Goal: Task Accomplishment & Management: Manage account settings

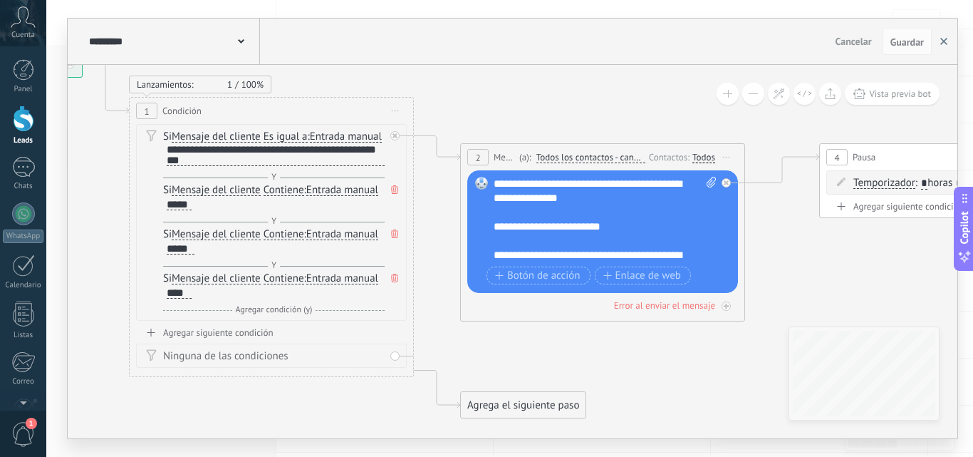
click at [939, 46] on button "button" at bounding box center [944, 41] width 21 height 27
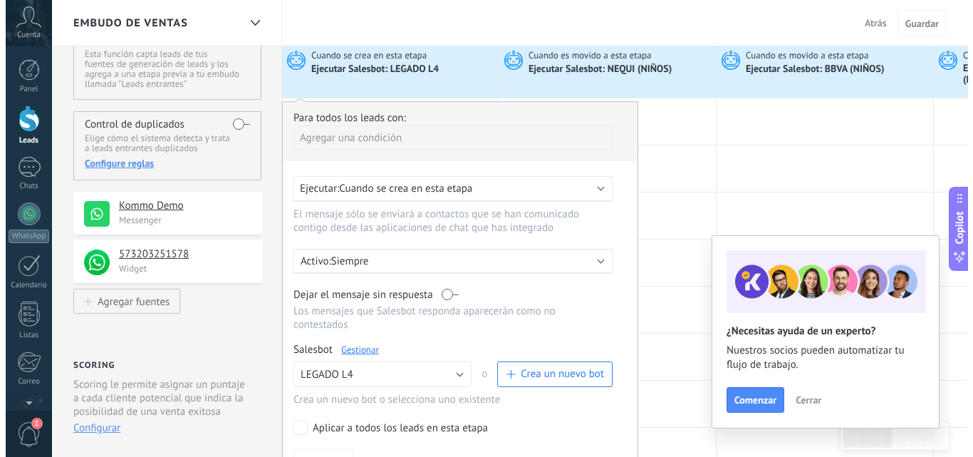
scroll to position [58, 0]
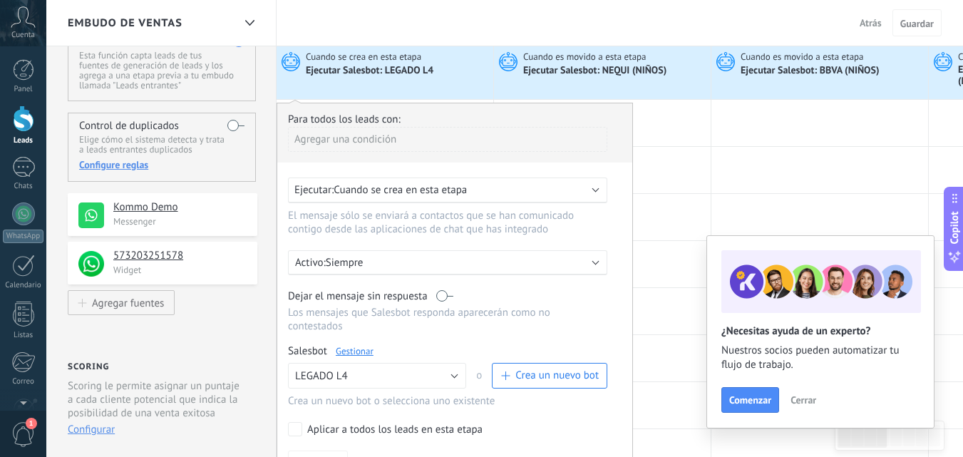
click at [344, 345] on link "Gestionar" at bounding box center [355, 351] width 38 height 12
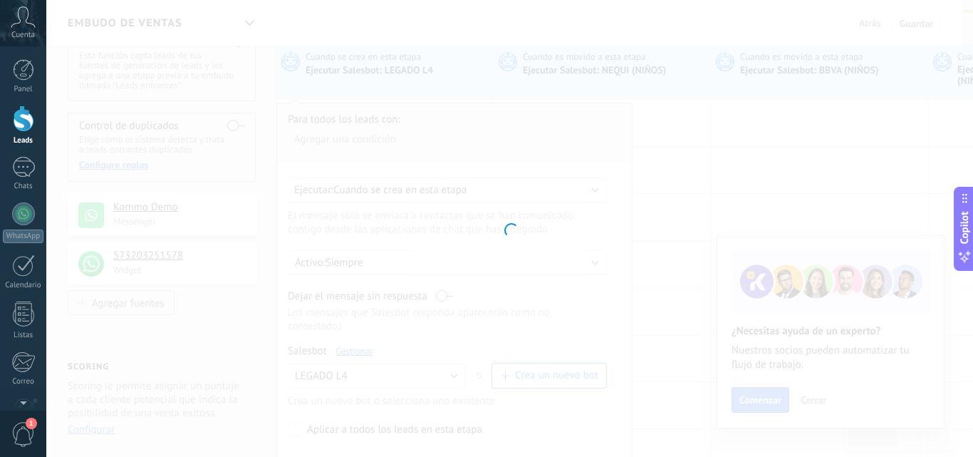
type input "*********"
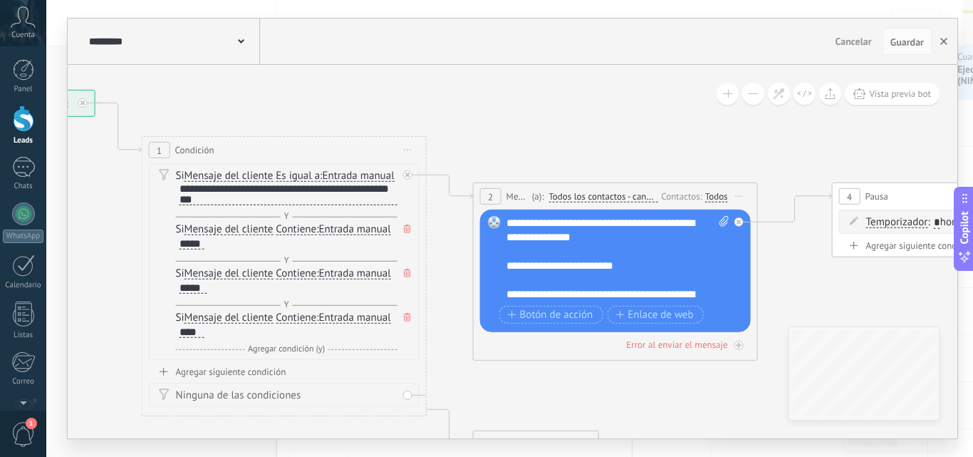
click at [951, 38] on button "button" at bounding box center [944, 41] width 21 height 27
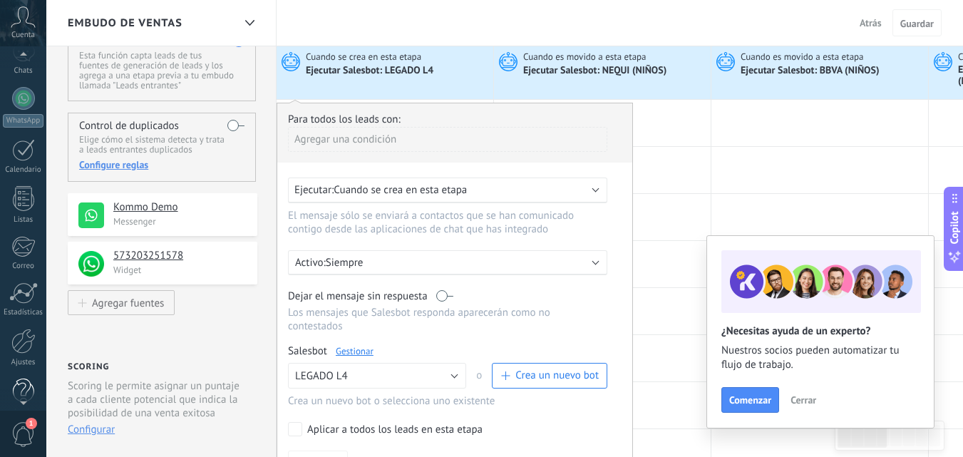
scroll to position [136, 0]
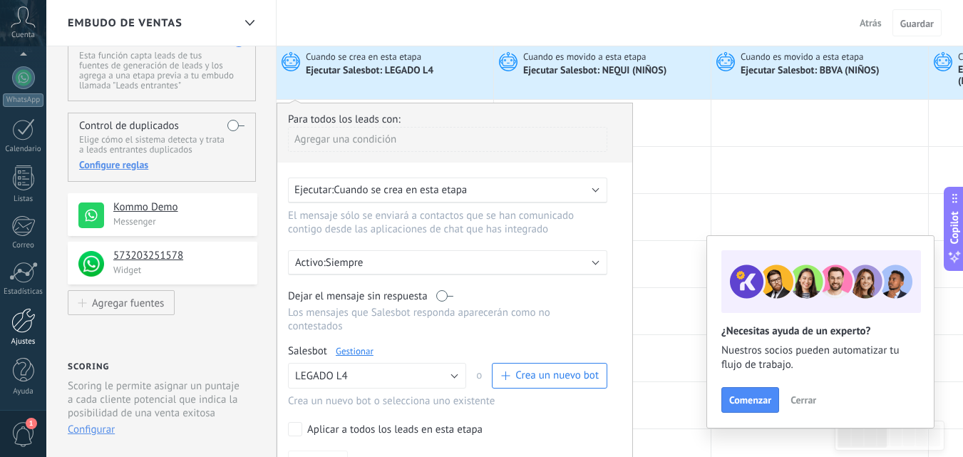
click at [25, 342] on div "Ajustes" at bounding box center [23, 341] width 41 height 9
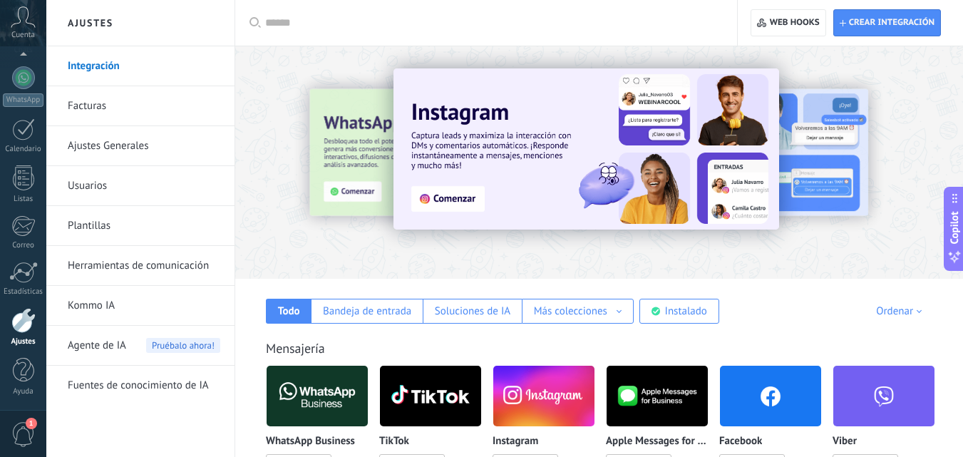
click at [129, 262] on link "Herramientas de comunicación" at bounding box center [144, 266] width 153 height 40
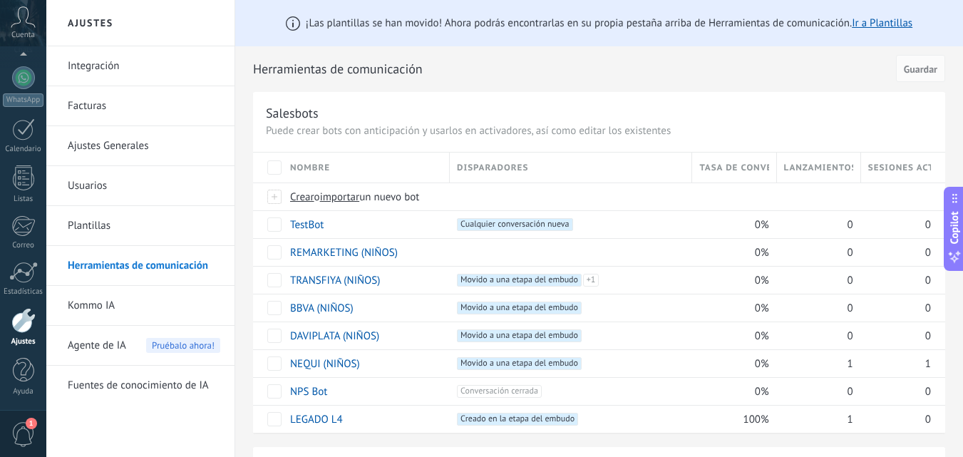
click at [128, 68] on link "Integración" at bounding box center [144, 66] width 153 height 40
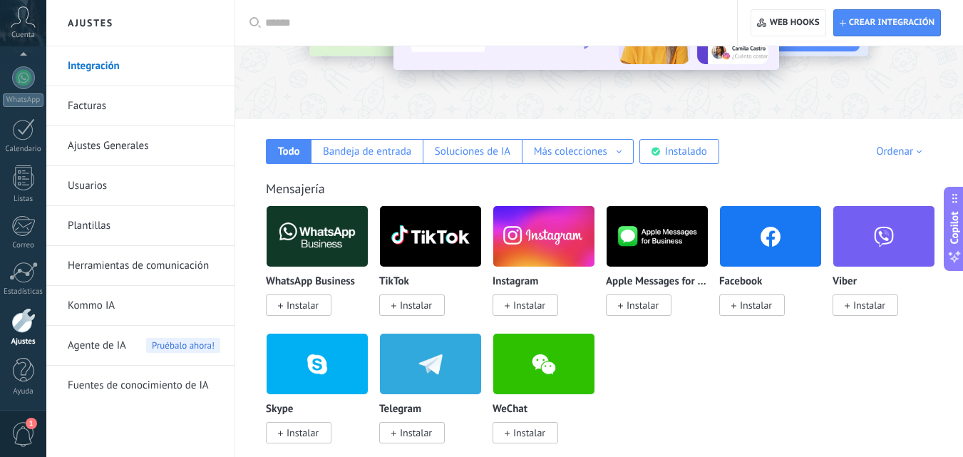
scroll to position [157, 0]
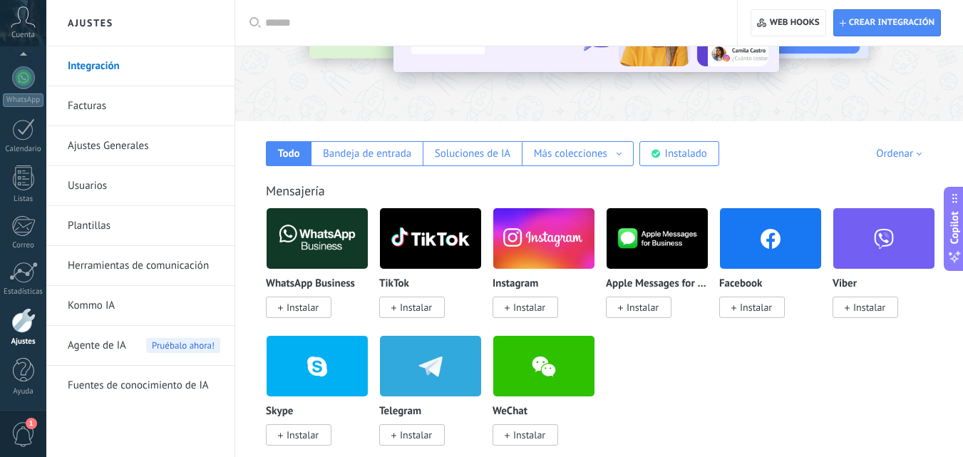
click at [125, 266] on link "Herramientas de comunicación" at bounding box center [144, 266] width 153 height 40
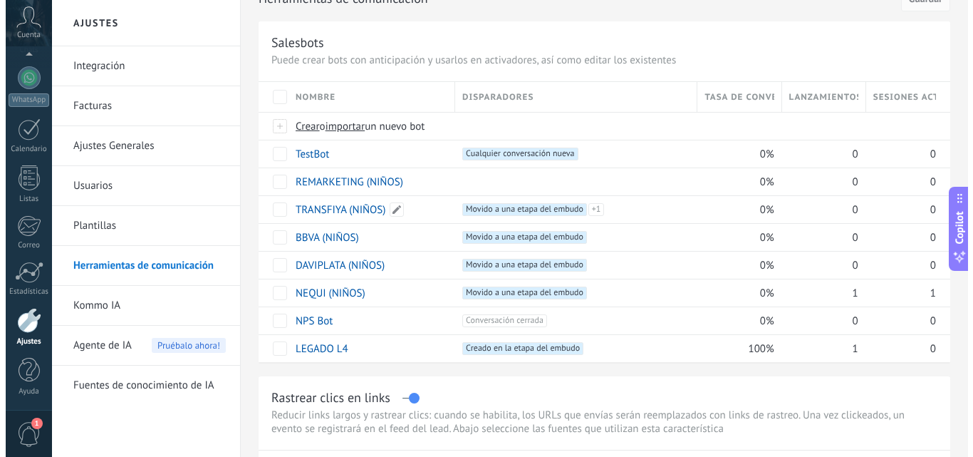
scroll to position [81, 0]
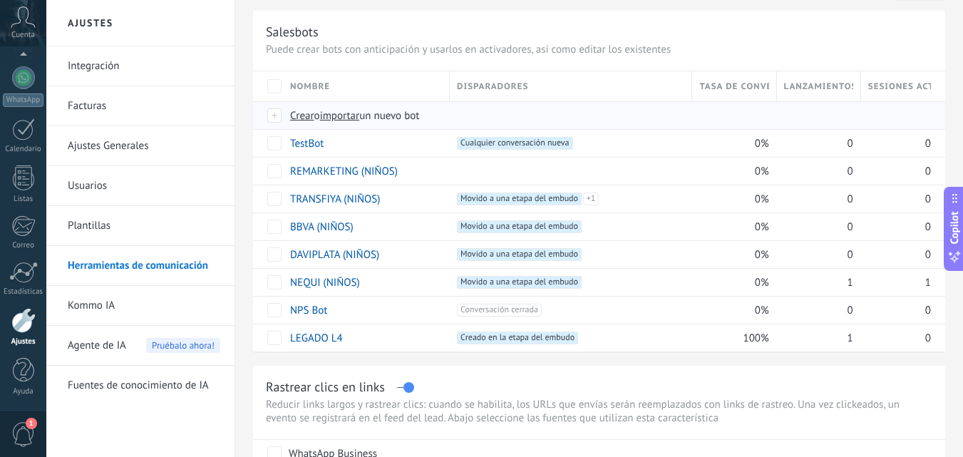
click at [351, 113] on span "importar" at bounding box center [340, 116] width 40 height 14
click at [0, 0] on input "importar un nuevo bot" at bounding box center [0, 0] width 0 height 0
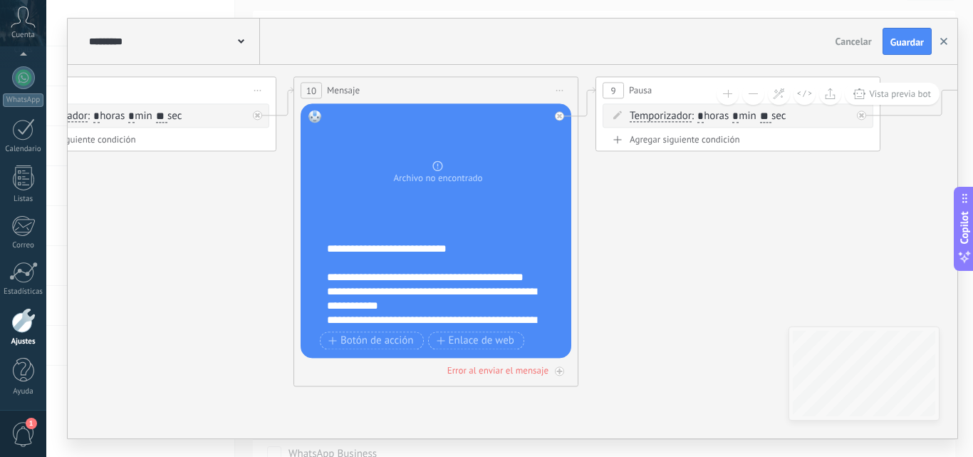
click at [944, 35] on button "button" at bounding box center [944, 41] width 21 height 27
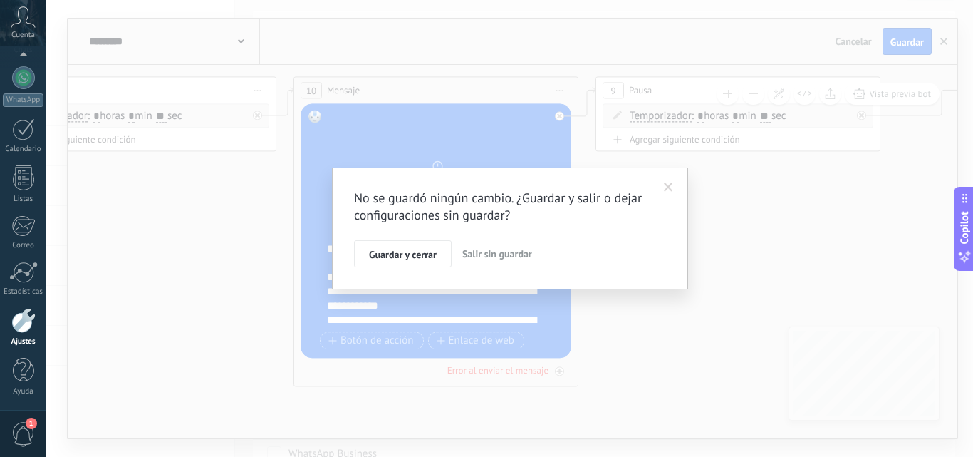
click at [476, 244] on button "Salir sin guardar" at bounding box center [497, 253] width 81 height 27
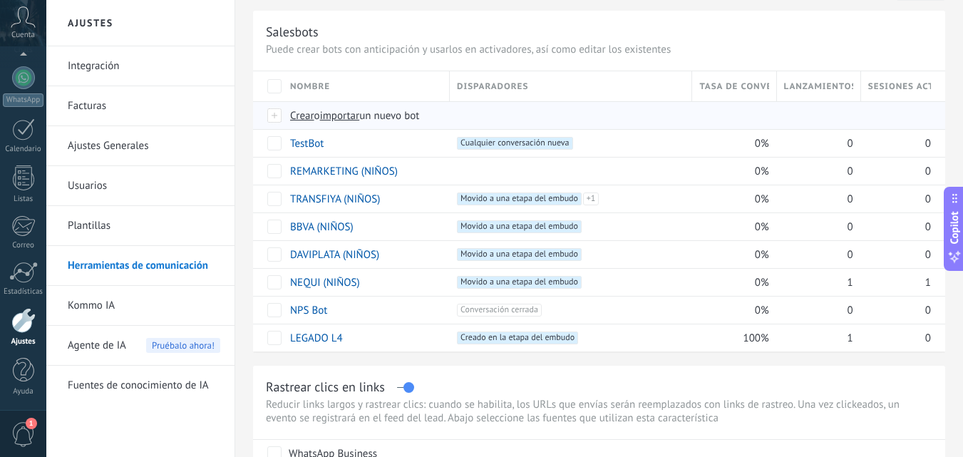
click at [339, 117] on span "importar" at bounding box center [340, 116] width 40 height 14
click at [0, 0] on input "importar un nuevo bot" at bounding box center [0, 0] width 0 height 0
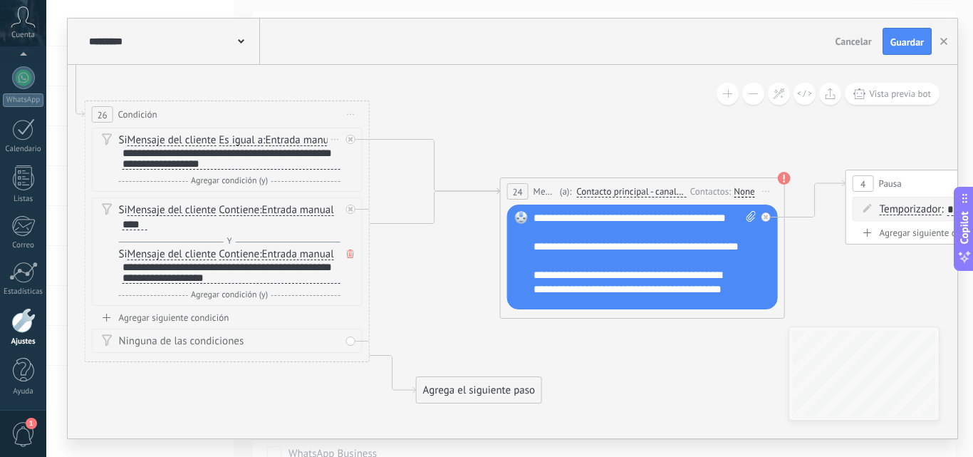
click at [246, 188] on div "Y Agregar condición (y)" at bounding box center [230, 181] width 222 height 14
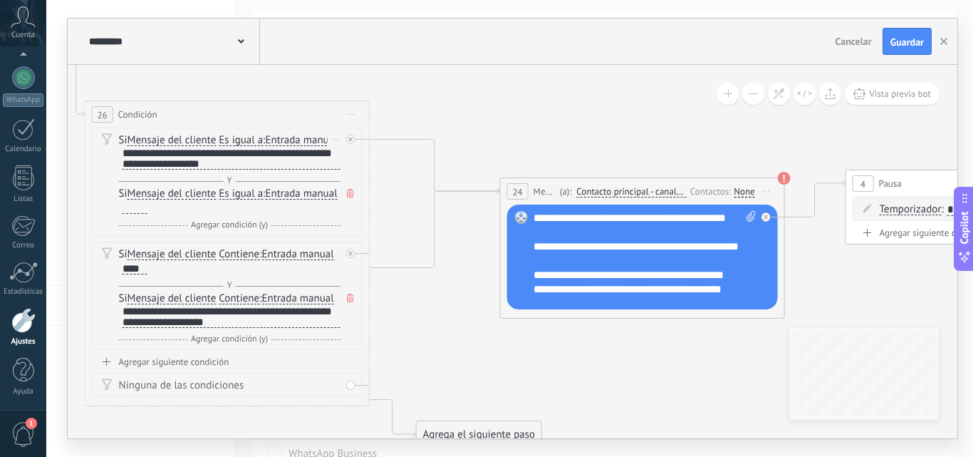
click at [211, 200] on span "Mensaje del cliente" at bounding box center [172, 193] width 89 height 11
click at [211, 207] on button "Mensaje del cliente" at bounding box center [209, 194] width 178 height 26
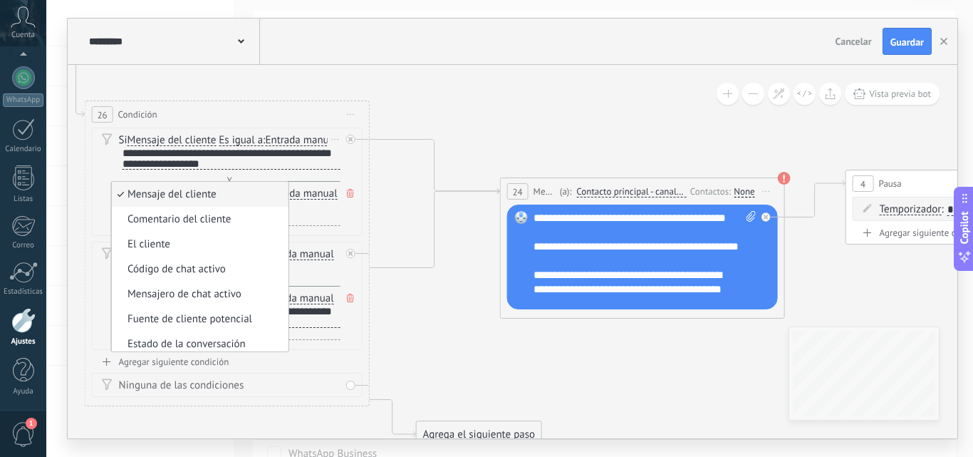
click at [254, 202] on span "Mensaje del cliente" at bounding box center [198, 194] width 172 height 14
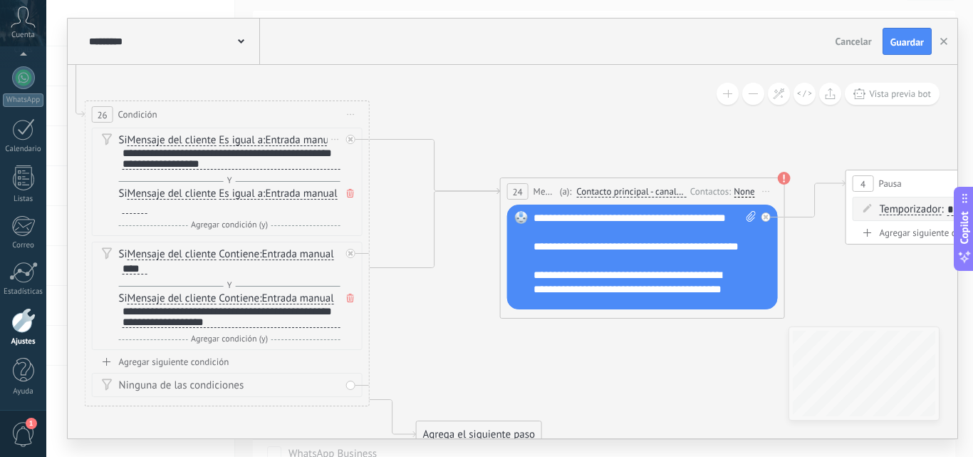
click at [254, 200] on span "Es igual a" at bounding box center [241, 193] width 44 height 11
click at [254, 204] on button "Es igual a" at bounding box center [301, 194] width 178 height 26
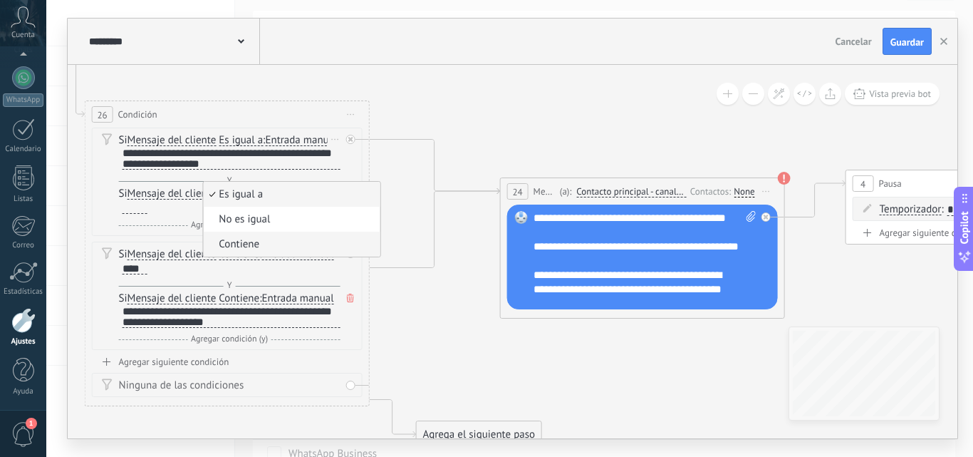
click at [254, 248] on li "Contiene" at bounding box center [291, 244] width 177 height 25
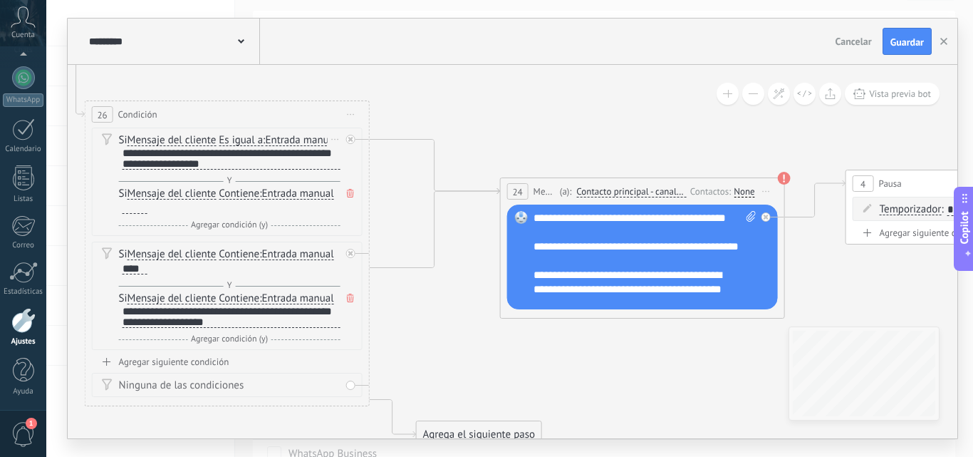
click at [131, 214] on div at bounding box center [135, 207] width 25 height 11
click at [130, 274] on div "****" at bounding box center [135, 268] width 25 height 11
click at [286, 200] on span "Entrada manual" at bounding box center [298, 193] width 72 height 11
click at [286, 207] on button "Entrada manual" at bounding box center [343, 194] width 178 height 26
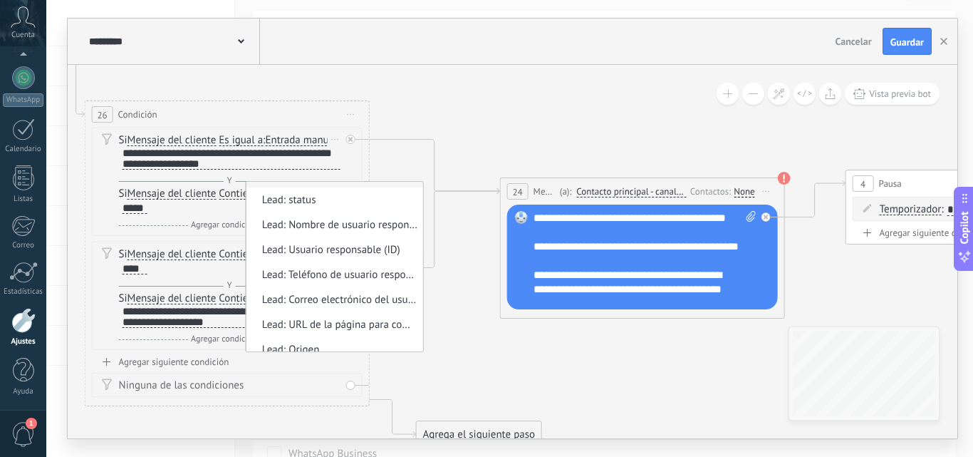
scroll to position [0, 0]
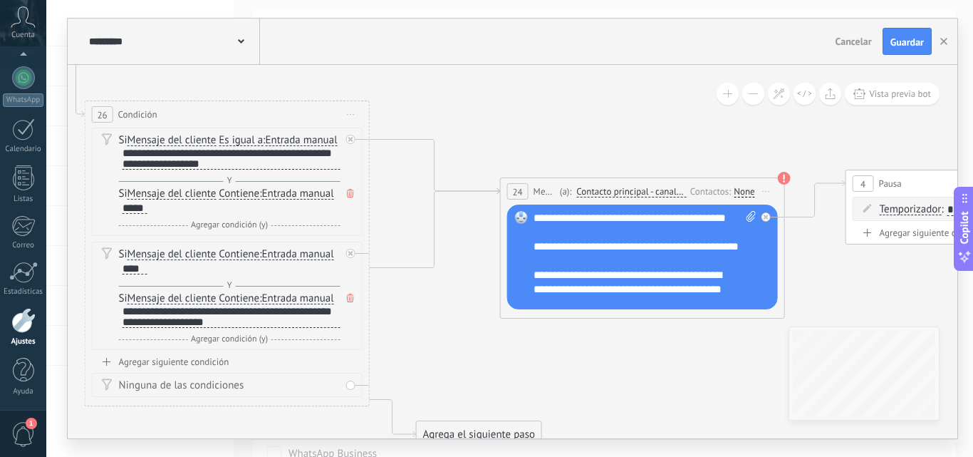
click at [581, 244] on div "**********" at bounding box center [645, 254] width 223 height 86
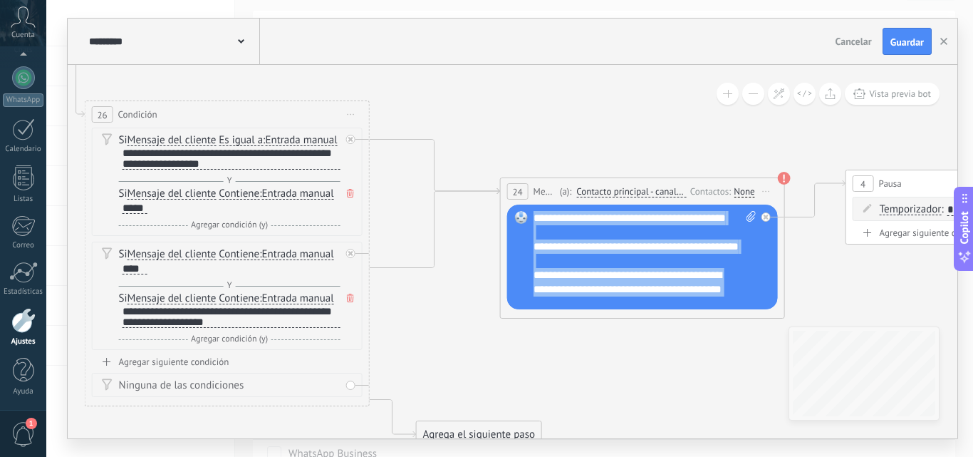
paste div
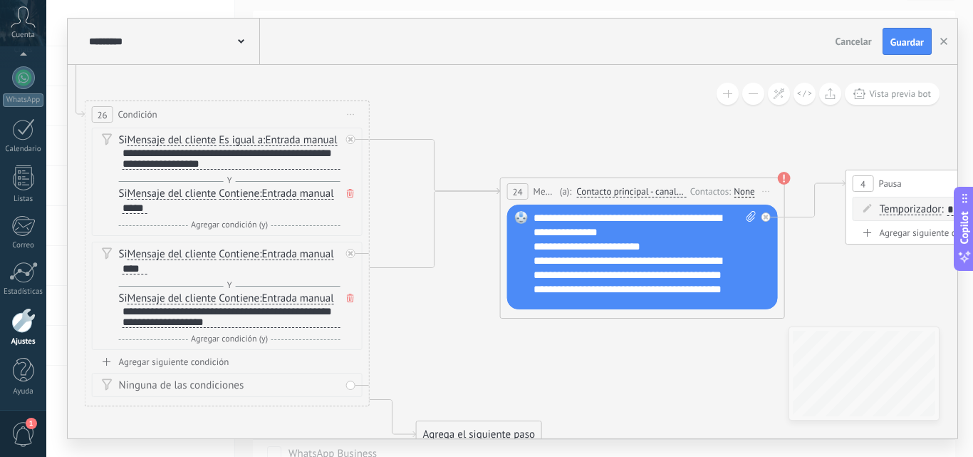
click at [659, 237] on div "**********" at bounding box center [645, 254] width 223 height 86
click at [670, 263] on div "**********" at bounding box center [633, 261] width 198 height 14
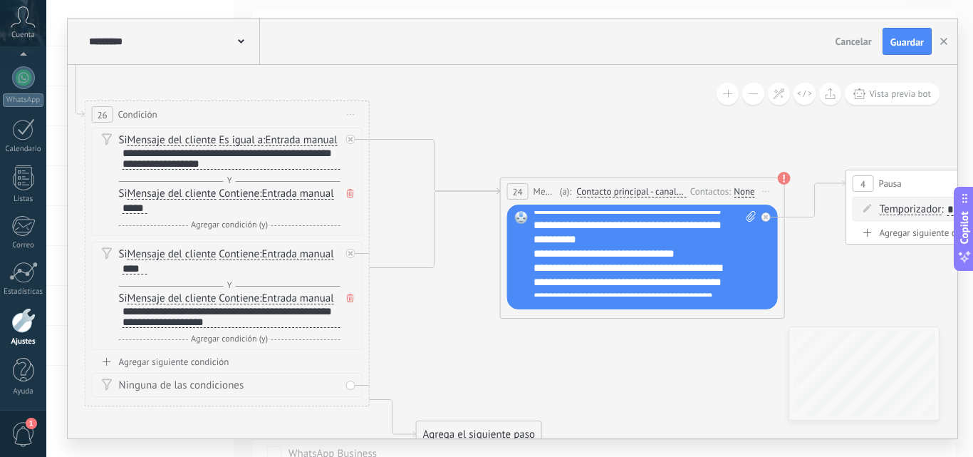
scroll to position [100, 0]
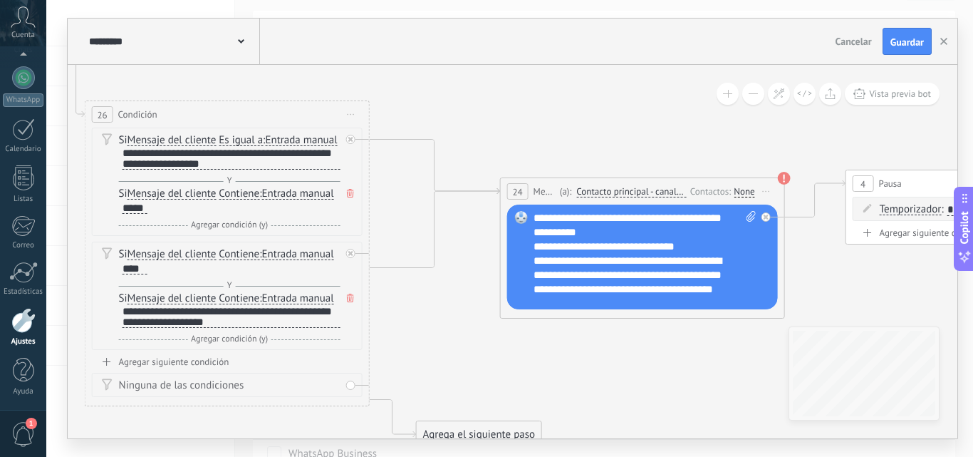
click at [692, 246] on div "**********" at bounding box center [633, 246] width 198 height 14
click at [685, 246] on div "**********" at bounding box center [633, 267] width 198 height 57
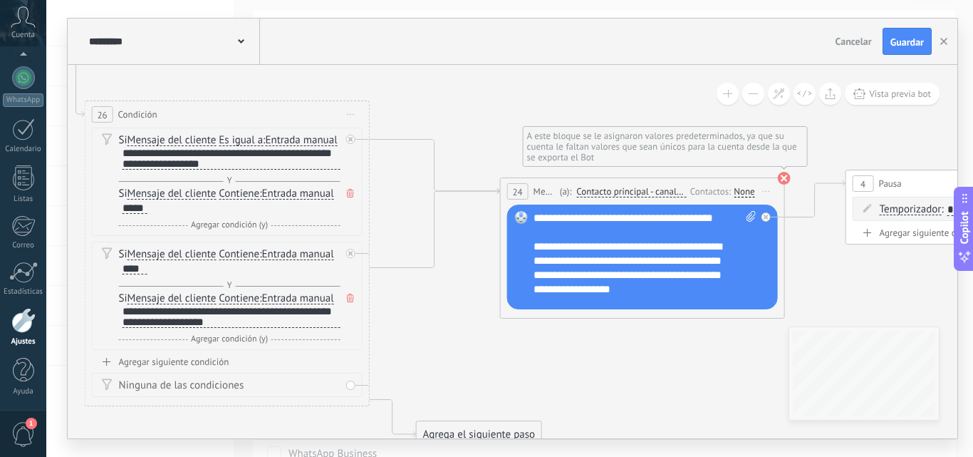
click at [780, 177] on use at bounding box center [784, 178] width 13 height 13
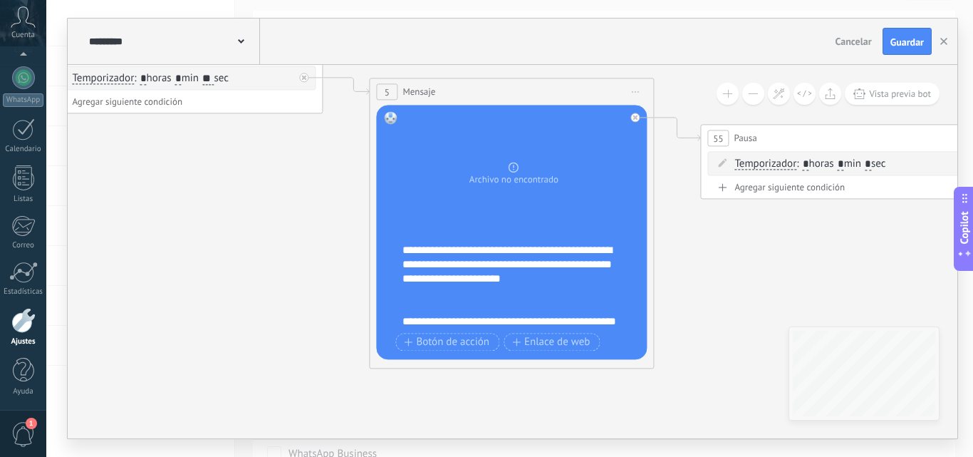
click at [547, 282] on div "**********" at bounding box center [521, 286] width 237 height 86
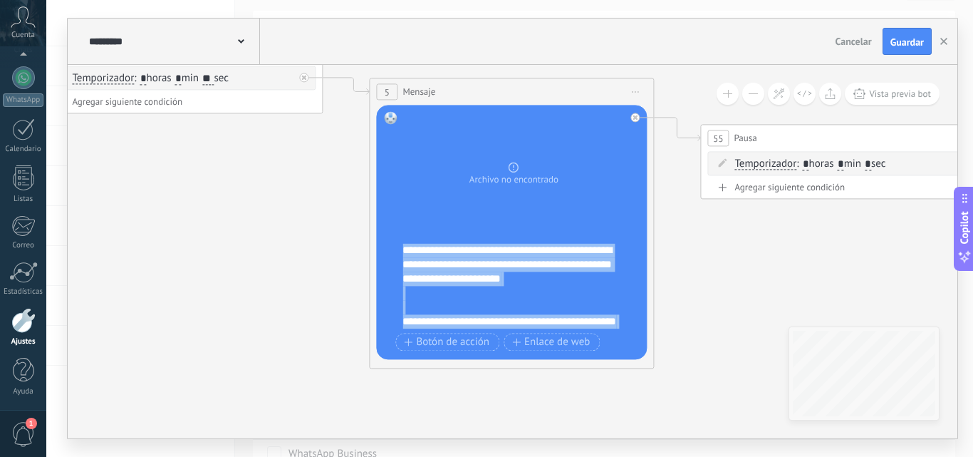
paste div
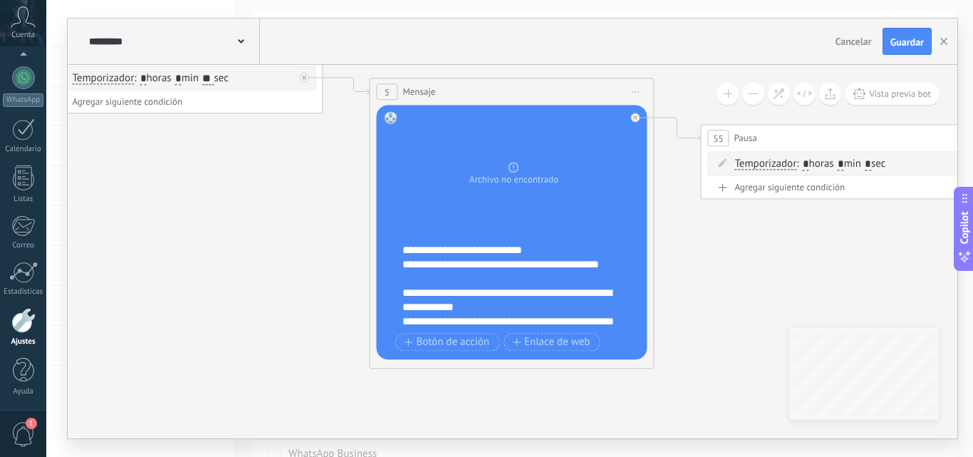
click at [543, 254] on div "**********" at bounding box center [521, 286] width 237 height 86
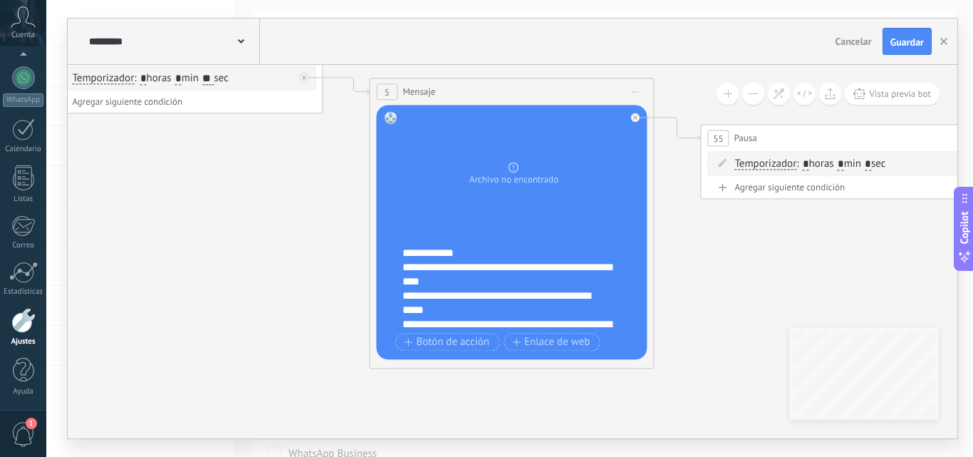
scroll to position [95, 0]
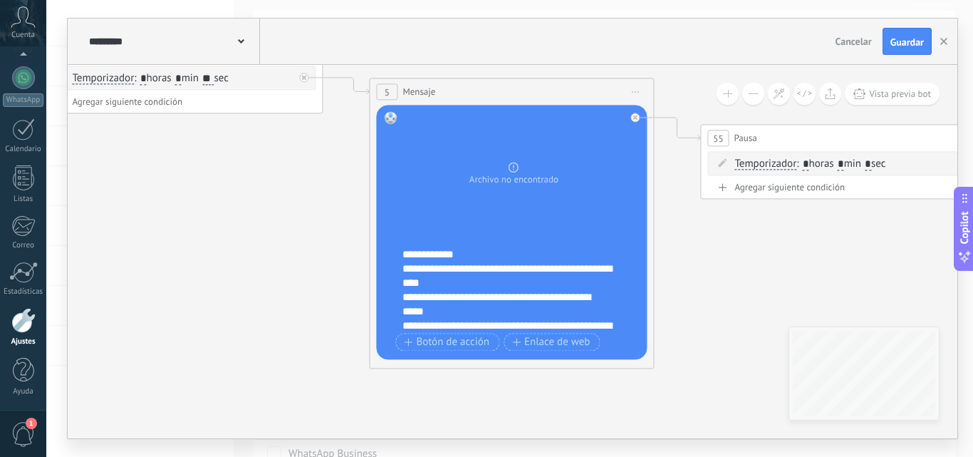
click at [517, 256] on div "**********" at bounding box center [509, 247] width 212 height 29
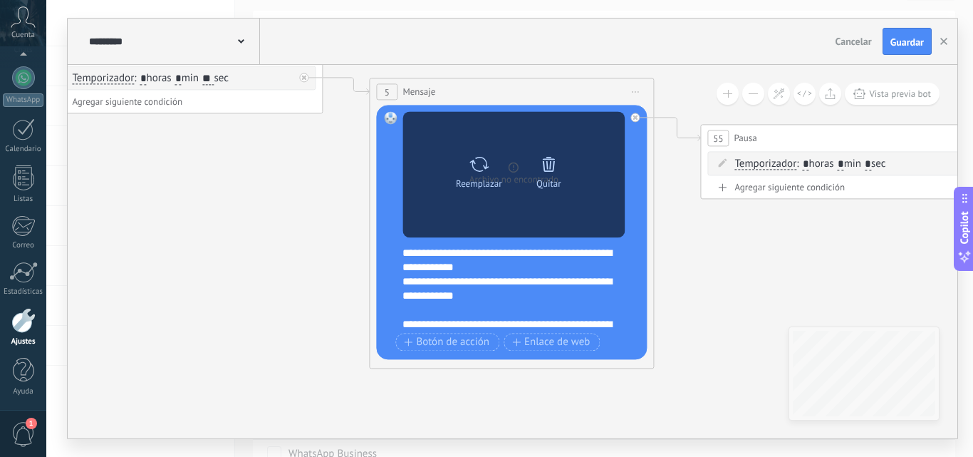
scroll to position [53, 0]
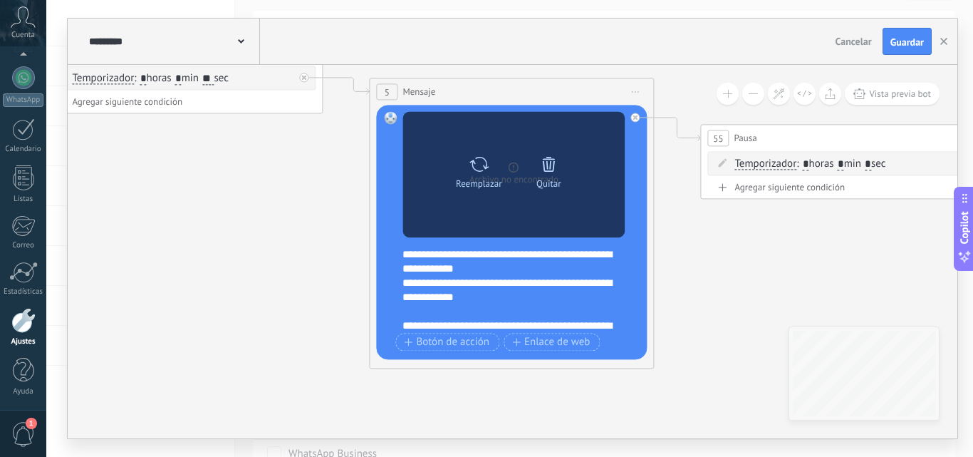
click at [492, 161] on div "Reemplazar" at bounding box center [479, 169] width 60 height 39
click input "Subir" at bounding box center [0, 0] width 0 height 0
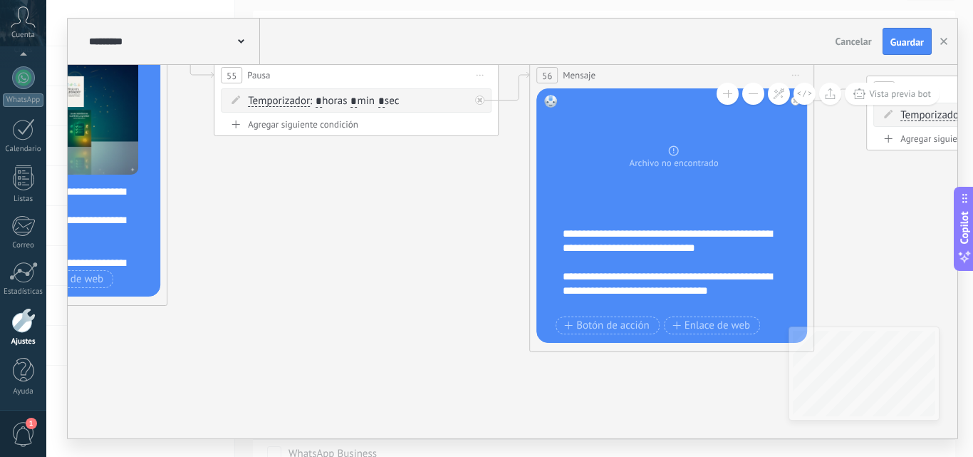
click at [663, 272] on div "**********" at bounding box center [681, 270] width 237 height 86
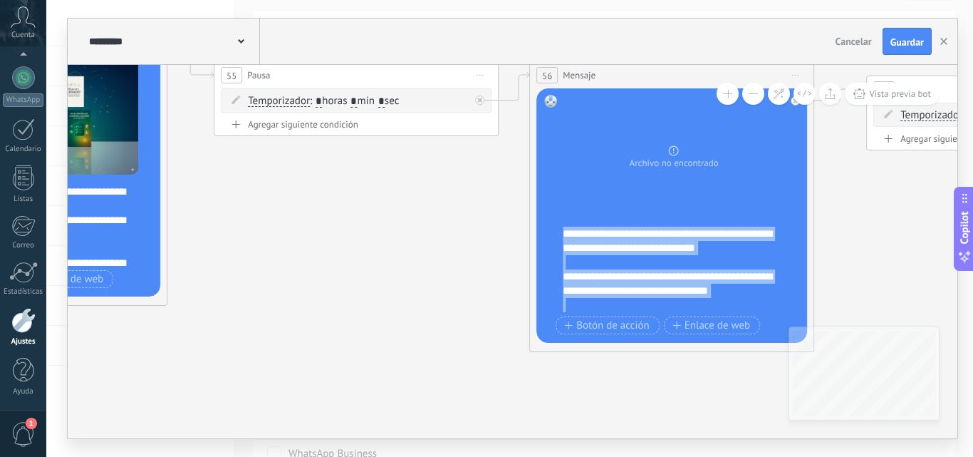
paste div
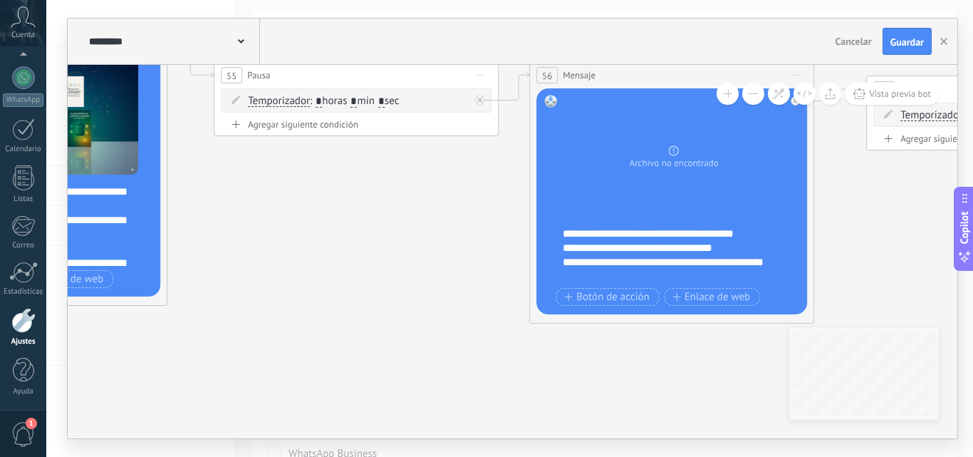
click at [763, 237] on div "**********" at bounding box center [681, 255] width 237 height 57
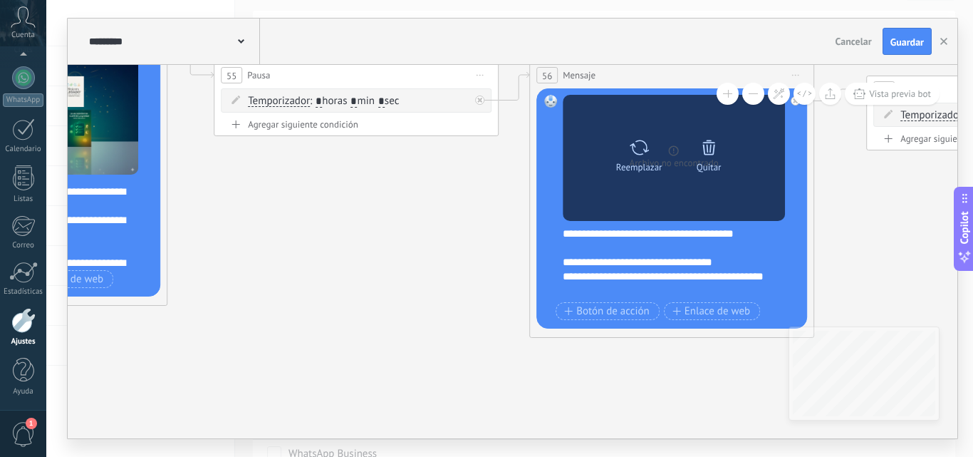
click at [720, 149] on div "Quitar" at bounding box center [709, 152] width 60 height 39
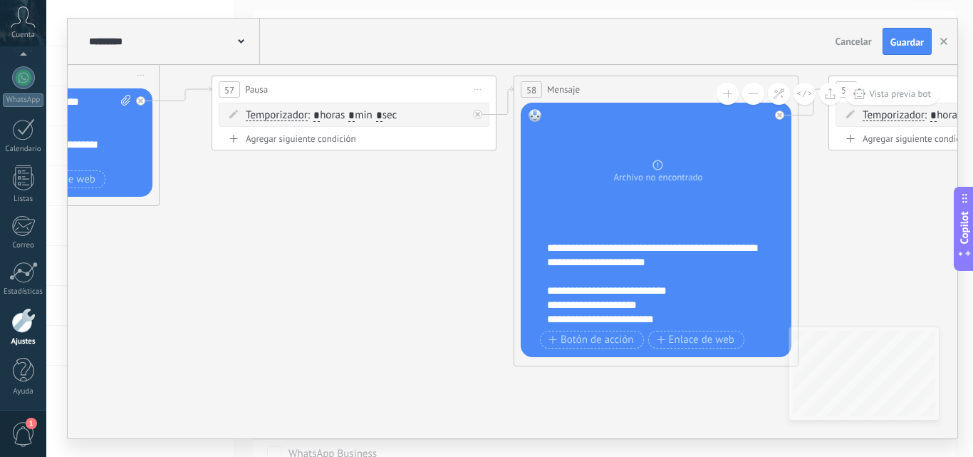
click at [626, 283] on div "**********" at bounding box center [665, 284] width 237 height 86
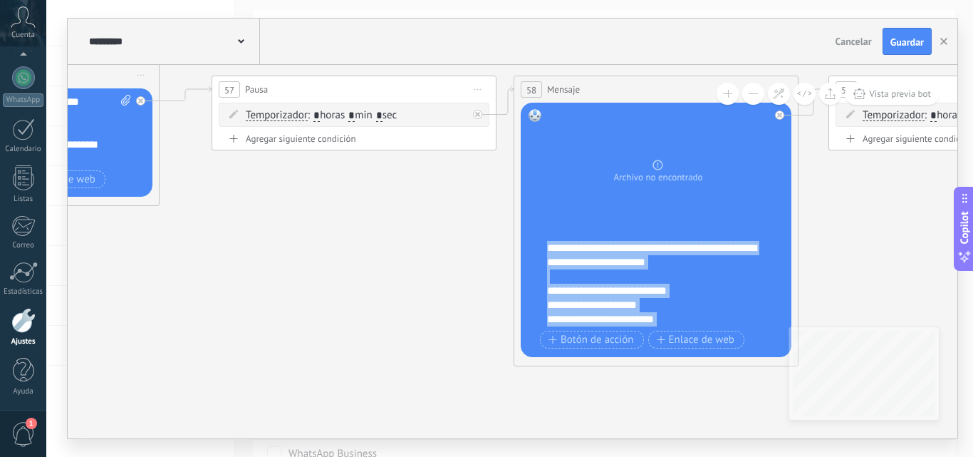
paste div
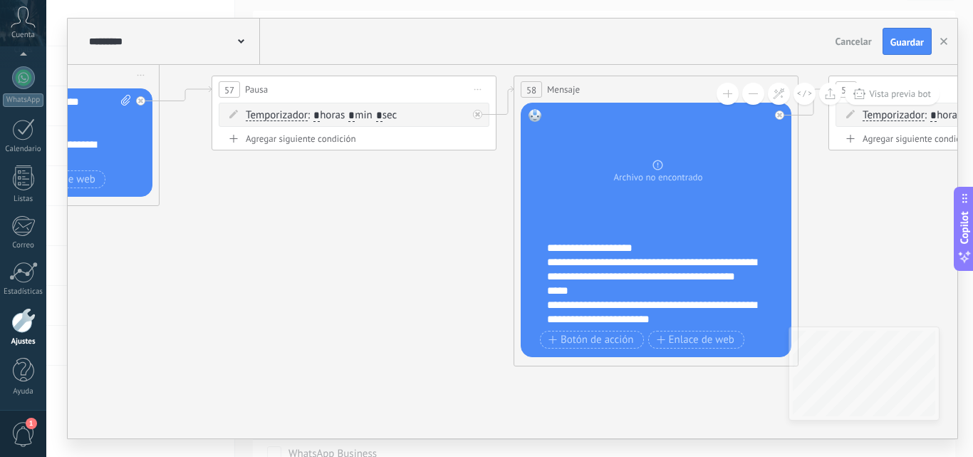
click at [657, 254] on div "**********" at bounding box center [665, 284] width 237 height 86
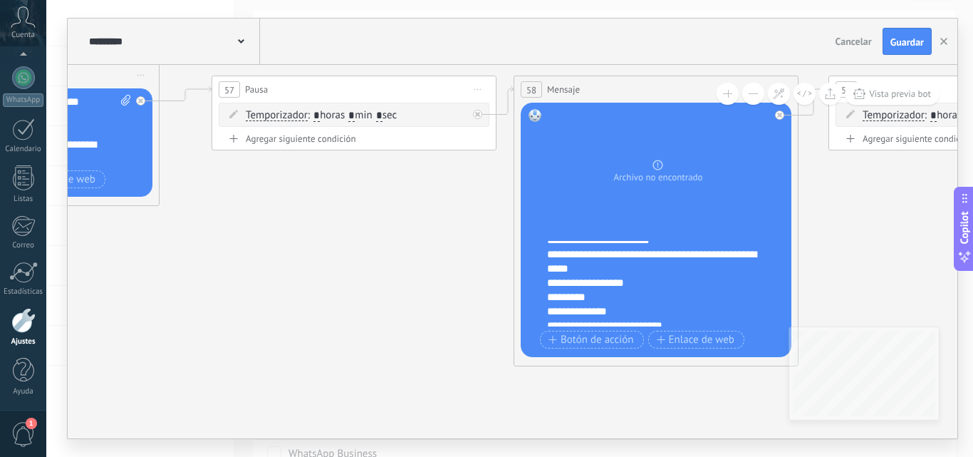
scroll to position [95, 0]
click at [661, 272] on div "**********" at bounding box center [653, 260] width 212 height 29
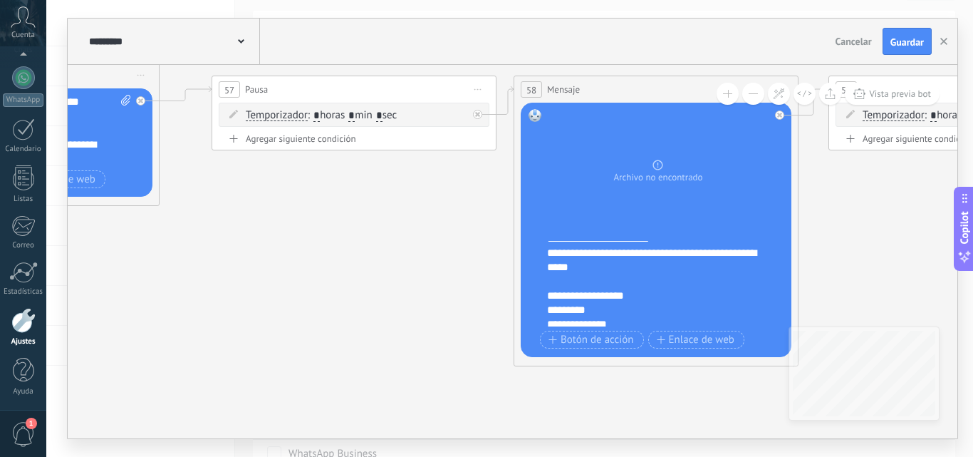
click at [640, 292] on div "**********" at bounding box center [653, 296] width 212 height 14
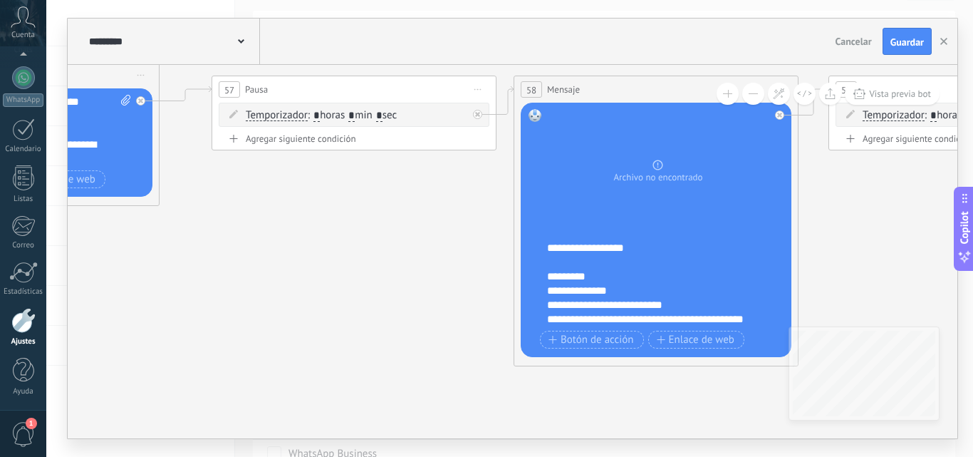
click at [692, 302] on div "**********" at bounding box center [653, 305] width 212 height 14
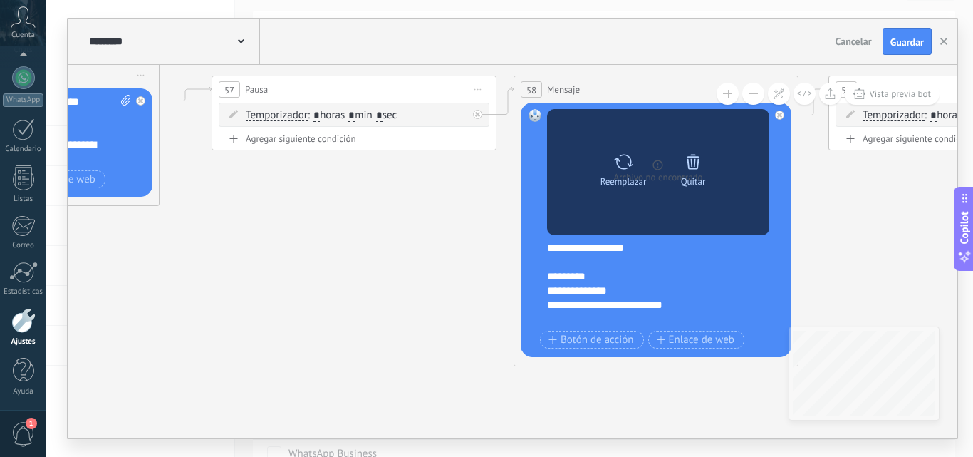
click at [624, 158] on icon at bounding box center [624, 162] width 21 height 20
click input "Subir" at bounding box center [0, 0] width 0 height 0
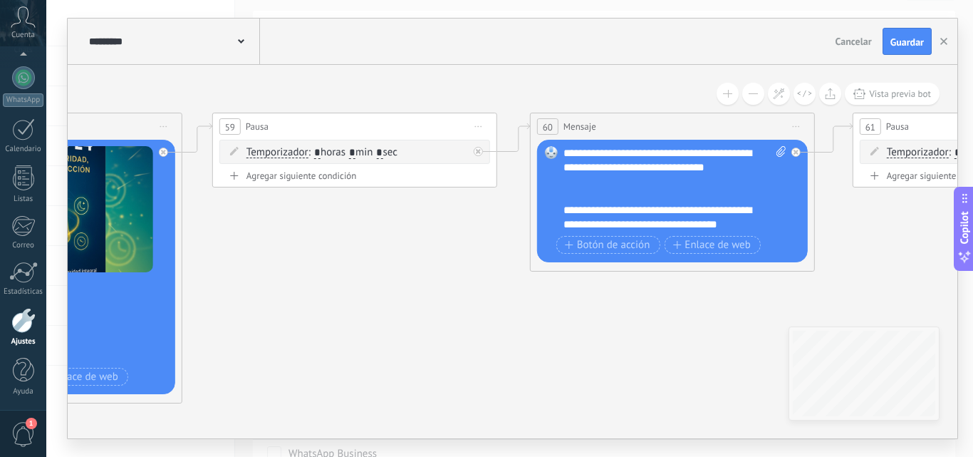
click at [627, 194] on div "**********" at bounding box center [675, 189] width 223 height 86
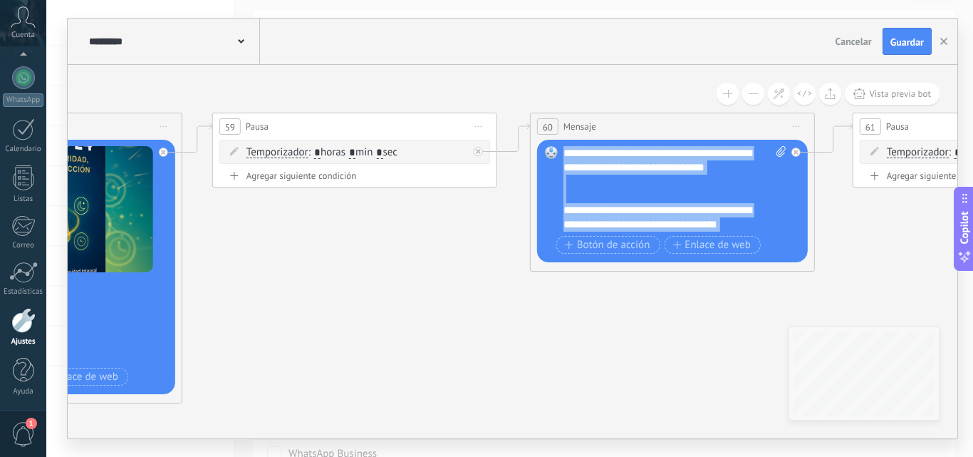
paste div
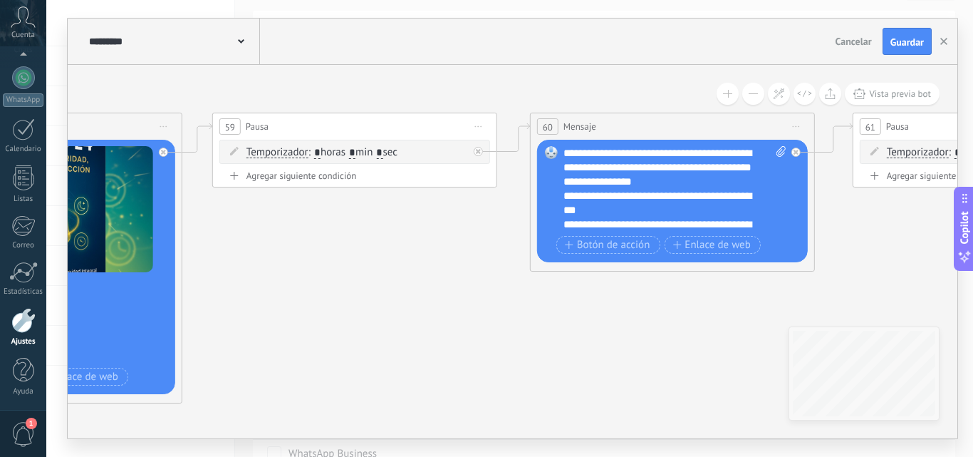
click at [699, 181] on div "**********" at bounding box center [675, 189] width 223 height 86
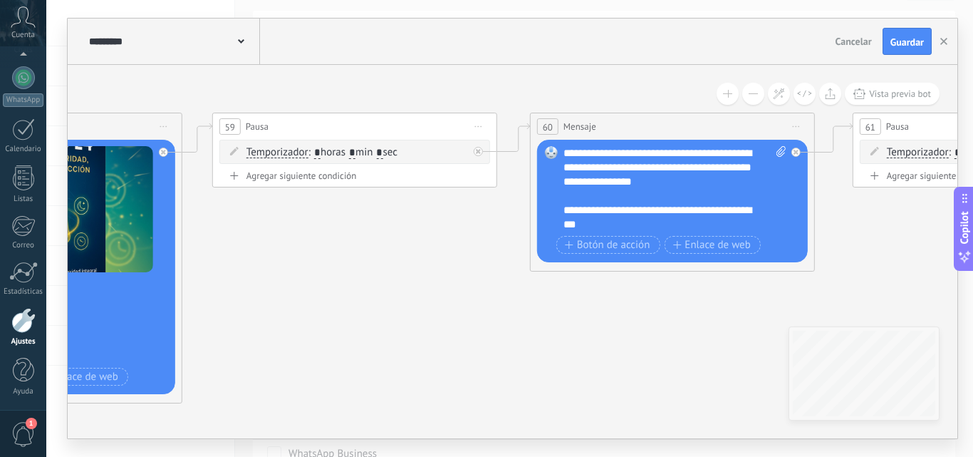
scroll to position [29, 0]
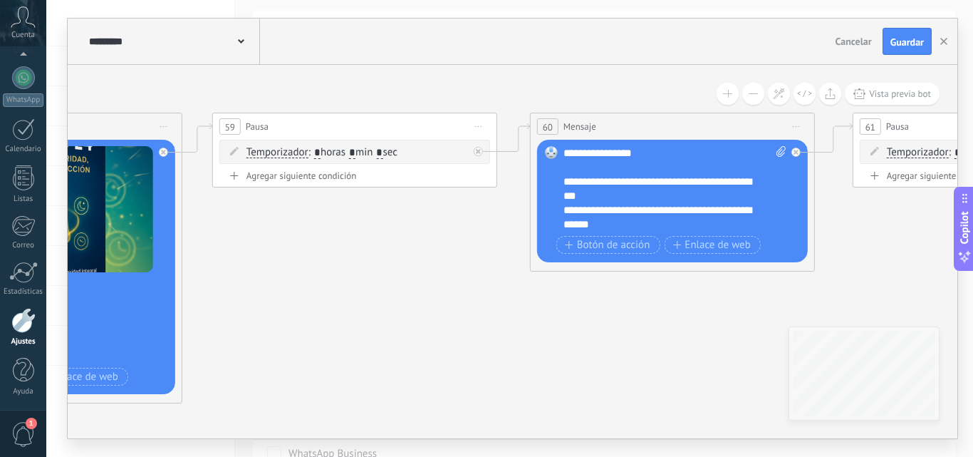
click at [636, 200] on div "**********" at bounding box center [663, 189] width 198 height 29
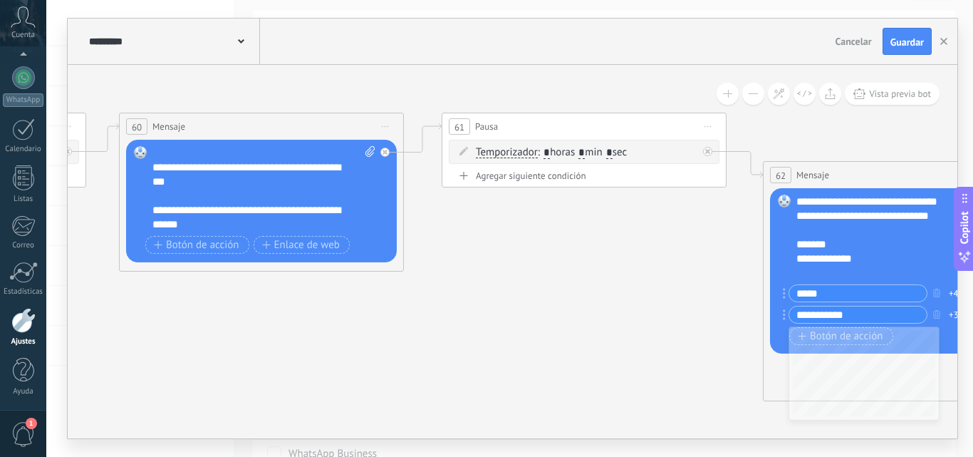
click at [534, 171] on div "Agregar siguiente condición" at bounding box center [584, 176] width 271 height 12
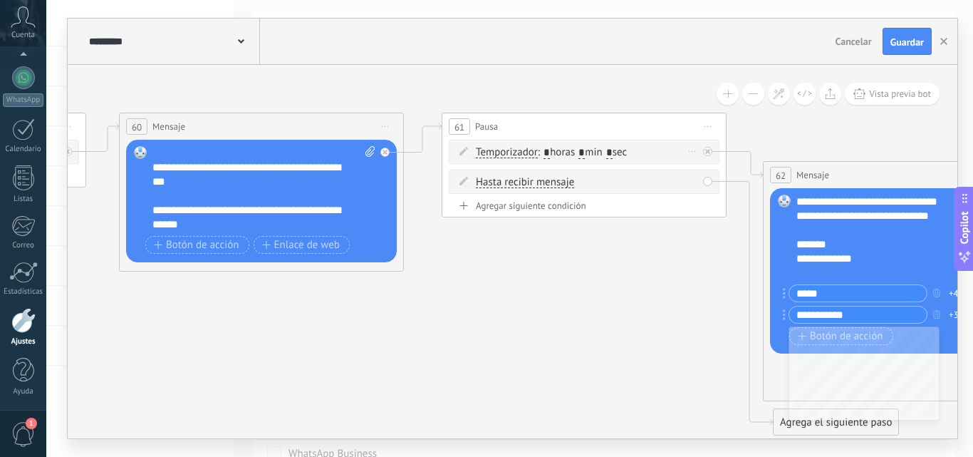
click at [686, 149] on div "Borrar" at bounding box center [693, 151] width 16 height 21
click at [702, 172] on icon at bounding box center [698, 171] width 9 height 9
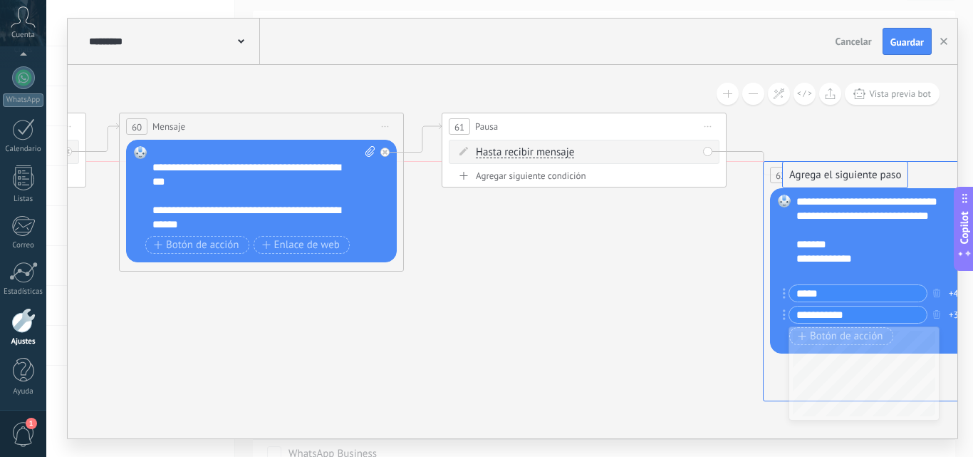
drag, startPoint x: 776, startPoint y: 413, endPoint x: 785, endPoint y: 166, distance: 246.8
click at [546, 170] on div "Agregar siguiente condición" at bounding box center [584, 176] width 271 height 12
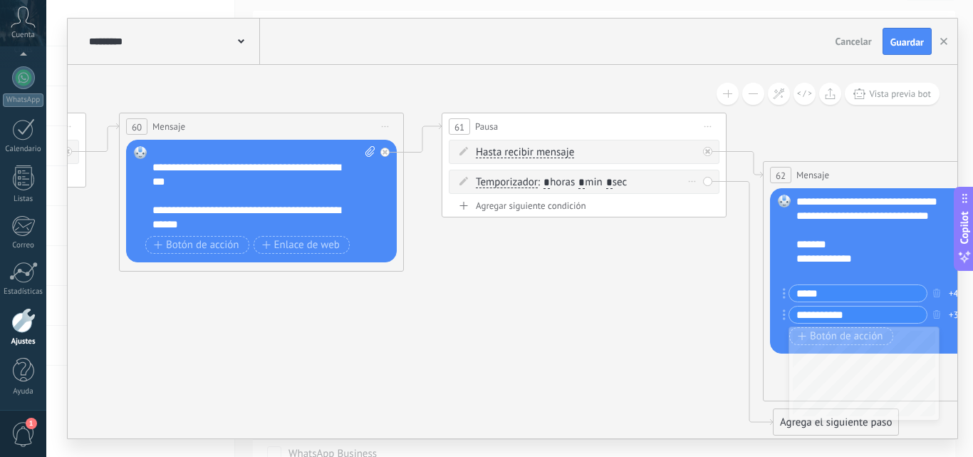
click at [594, 182] on span ": * horas * min * sec" at bounding box center [582, 182] width 89 height 14
click at [585, 182] on input "*" at bounding box center [582, 182] width 6 height 11
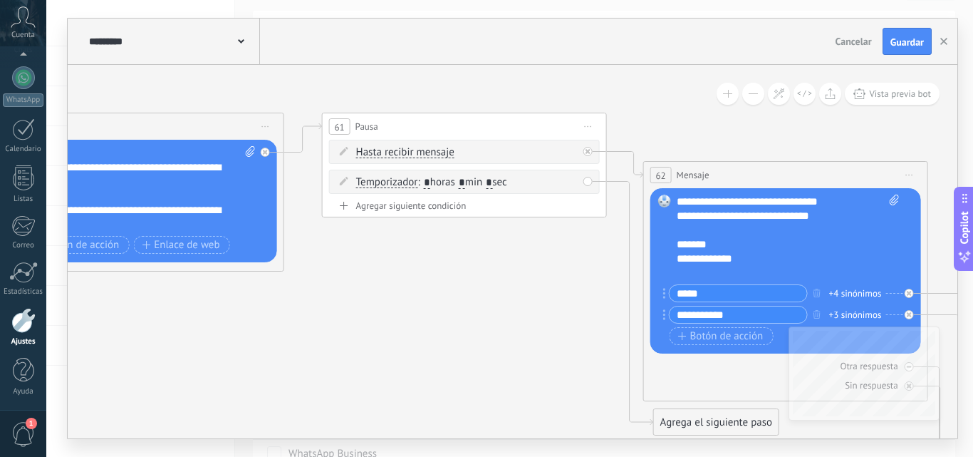
type input "*"
drag, startPoint x: 670, startPoint y: 427, endPoint x: 676, endPoint y: 181, distance: 246.0
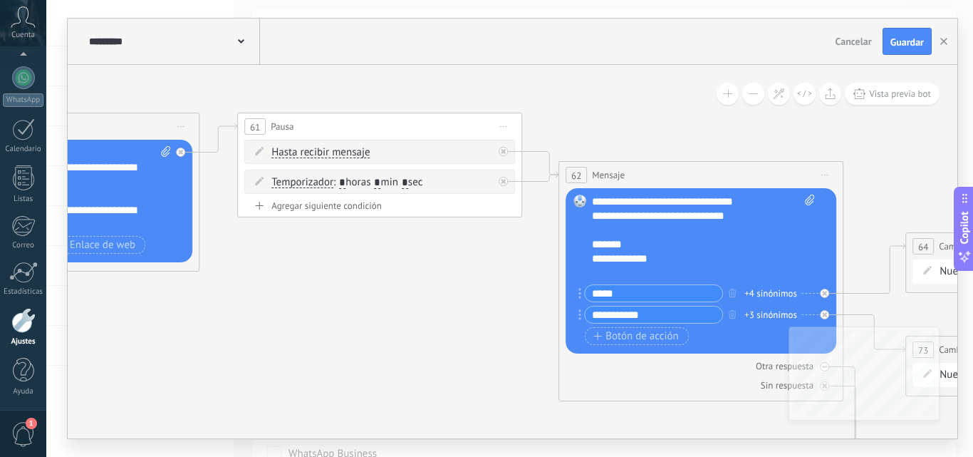
click at [713, 256] on div "**********" at bounding box center [703, 238] width 223 height 86
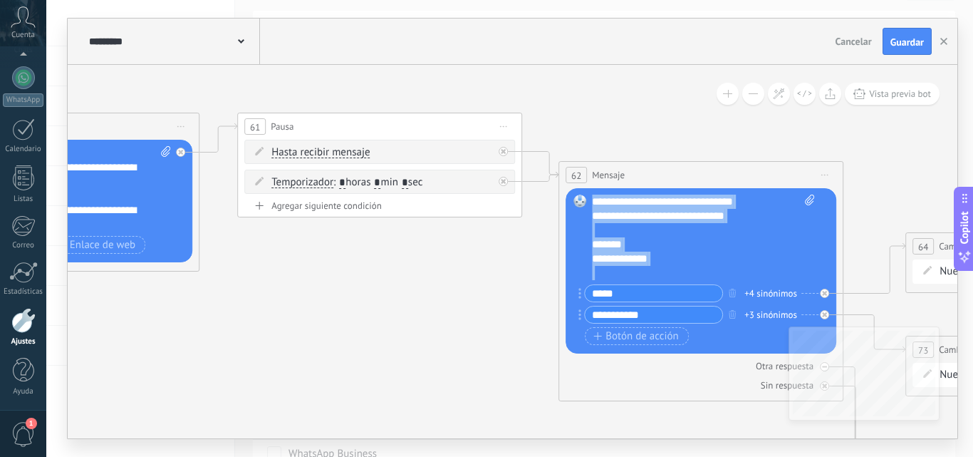
paste div
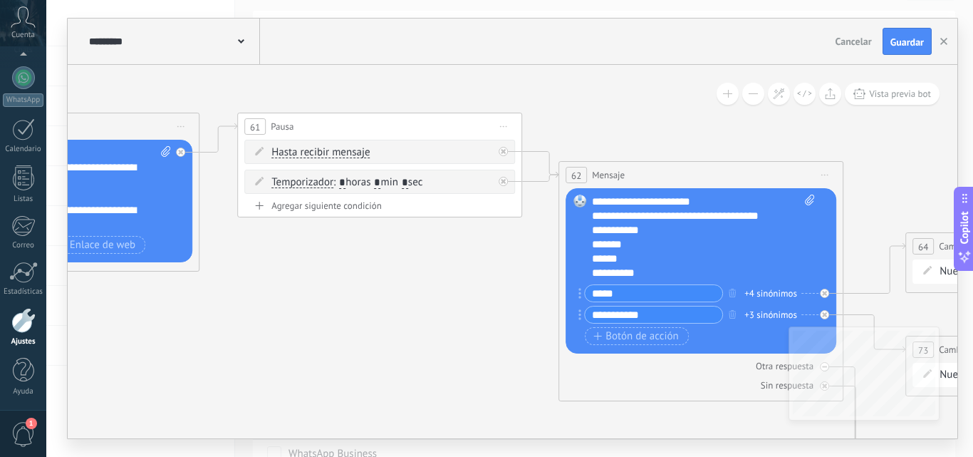
click at [783, 219] on div "**********" at bounding box center [691, 216] width 198 height 14
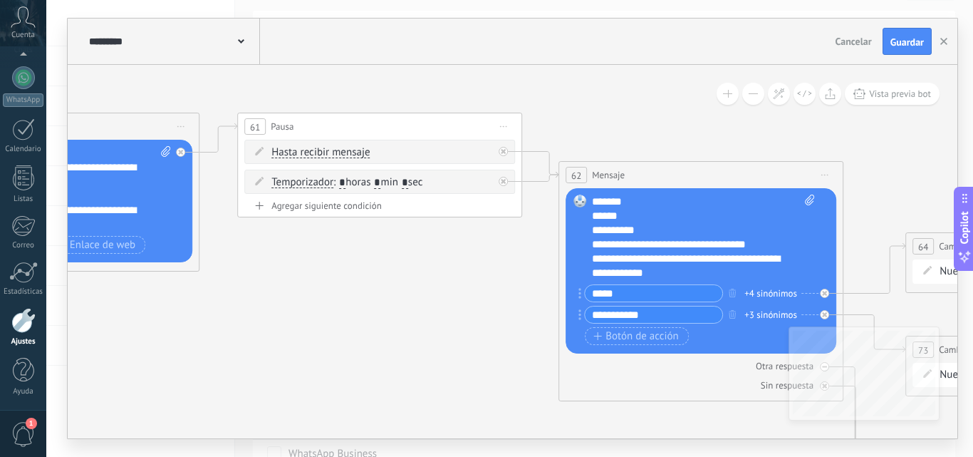
click at [671, 229] on div "**********" at bounding box center [691, 230] width 198 height 14
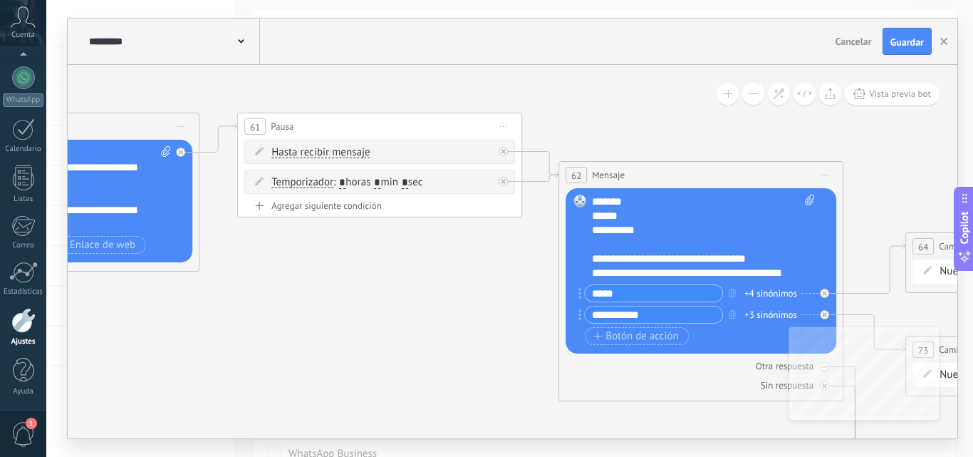
scroll to position [71, 0]
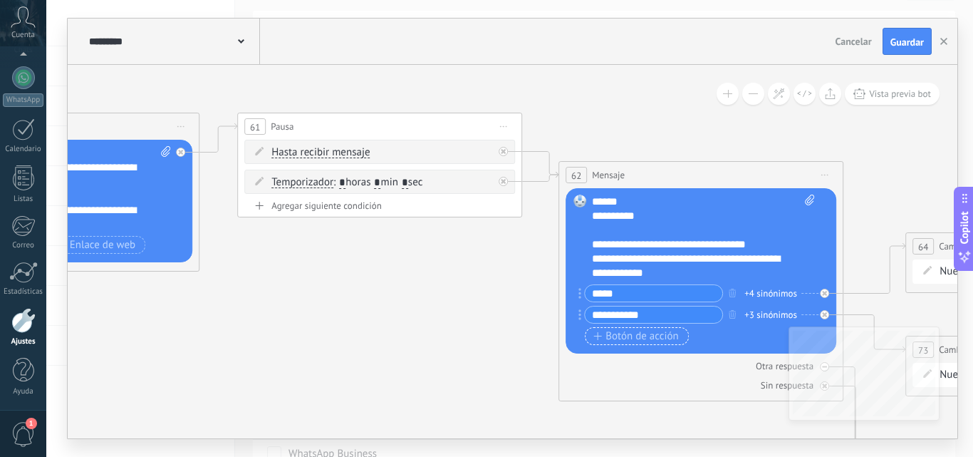
click at [624, 341] on span "Botón de acción" at bounding box center [637, 336] width 86 height 11
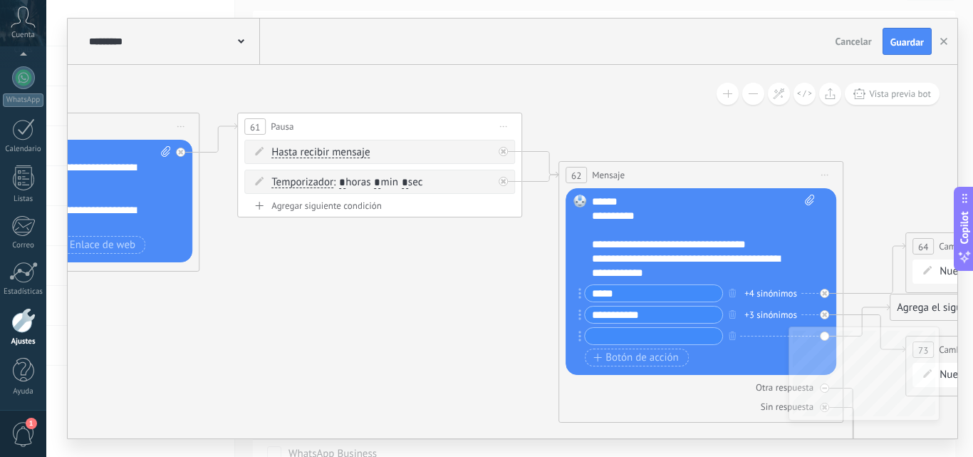
click at [655, 316] on input "**********" at bounding box center [654, 314] width 138 height 16
type input "****"
click at [731, 311] on icon "button" at bounding box center [732, 314] width 7 height 9
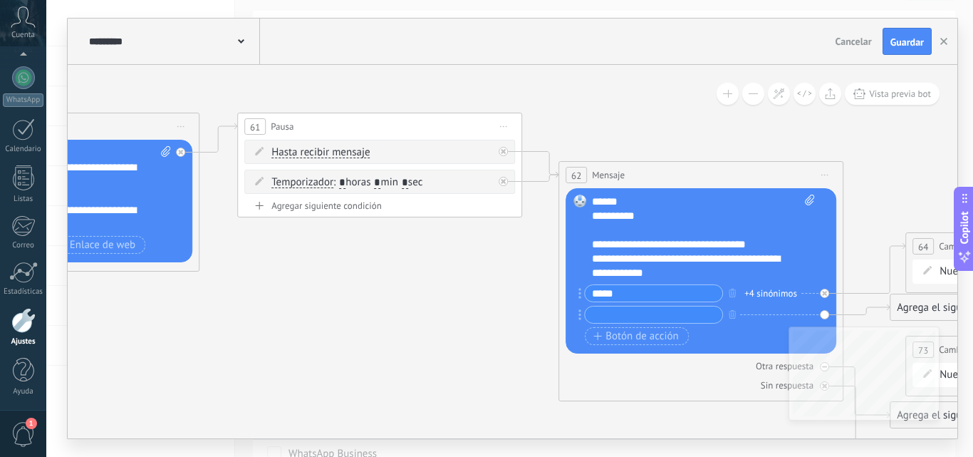
click at [662, 311] on input "text" at bounding box center [654, 314] width 138 height 16
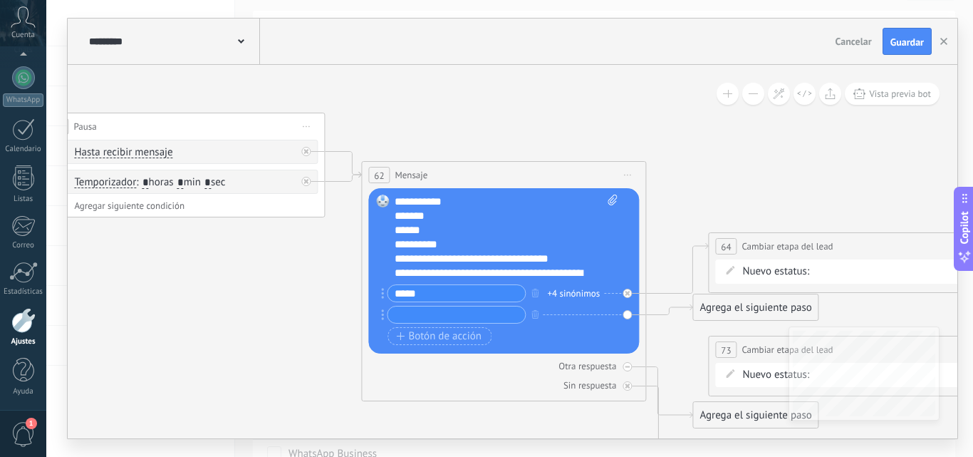
scroll to position [57, 0]
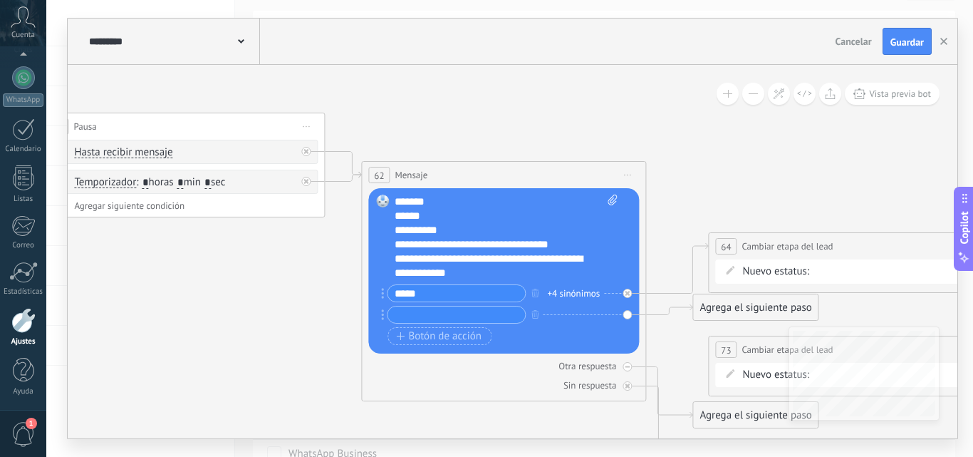
click at [460, 222] on div "******" at bounding box center [494, 216] width 198 height 14
click at [450, 236] on div "**********" at bounding box center [494, 230] width 198 height 14
click at [410, 322] on div "***** +4 sinónimos + sinónimo" at bounding box center [502, 305] width 229 height 43
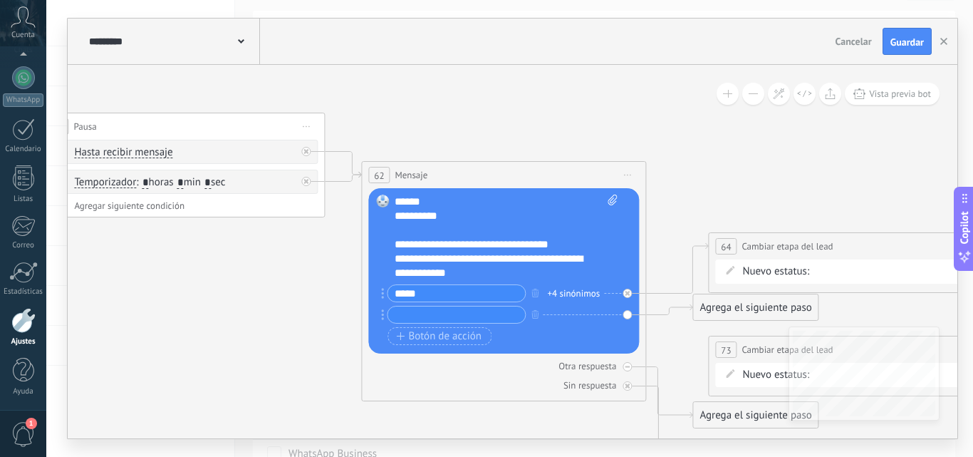
click at [410, 322] on input "text" at bounding box center [457, 314] width 138 height 16
type input "****"
click at [577, 314] on div "+ sinónimo" at bounding box center [568, 315] width 43 height 14
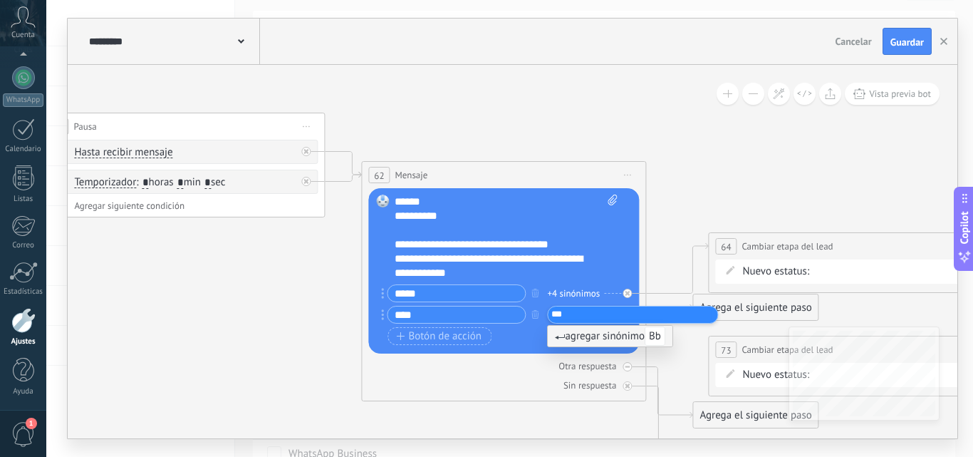
type input "****"
click at [445, 338] on span "Botón de acción" at bounding box center [439, 336] width 86 height 11
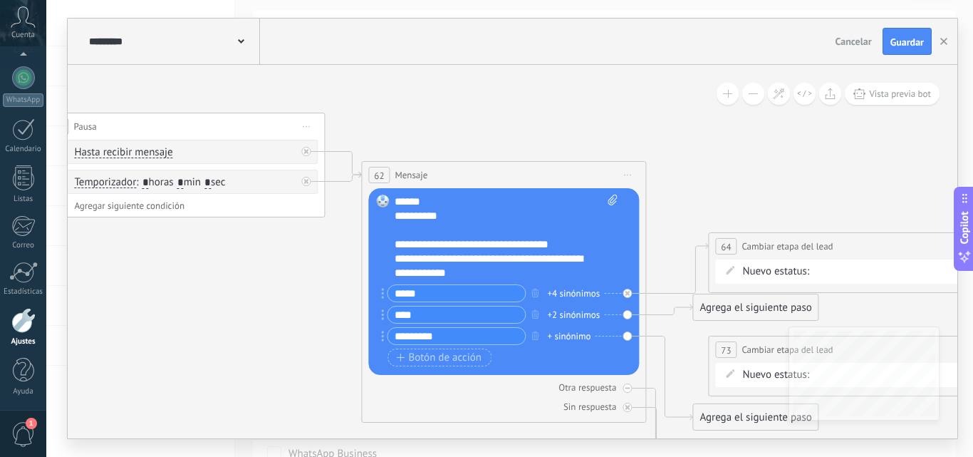
type input "*********"
click at [576, 335] on div "+ sinónimo" at bounding box center [568, 336] width 43 height 14
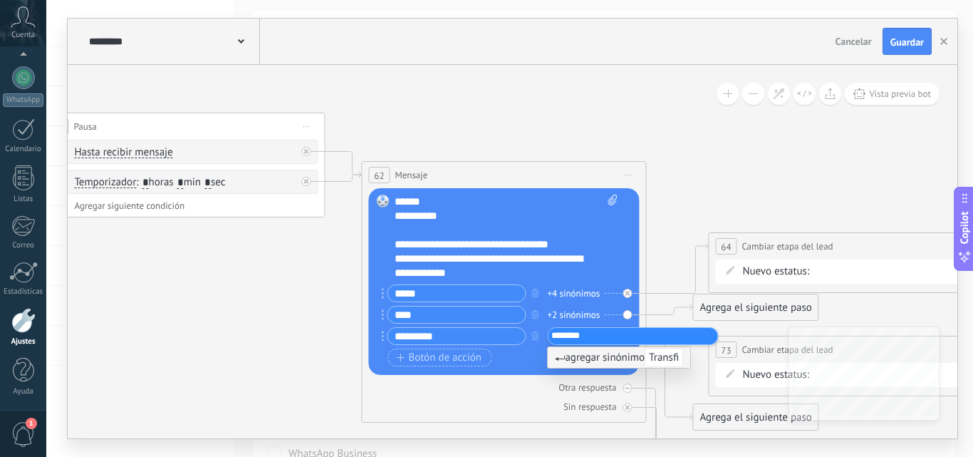
type input "*********"
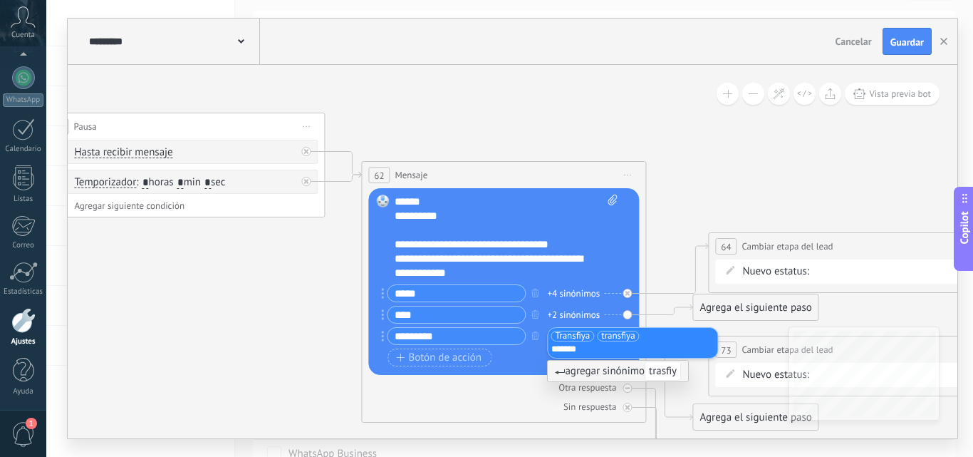
type input "********"
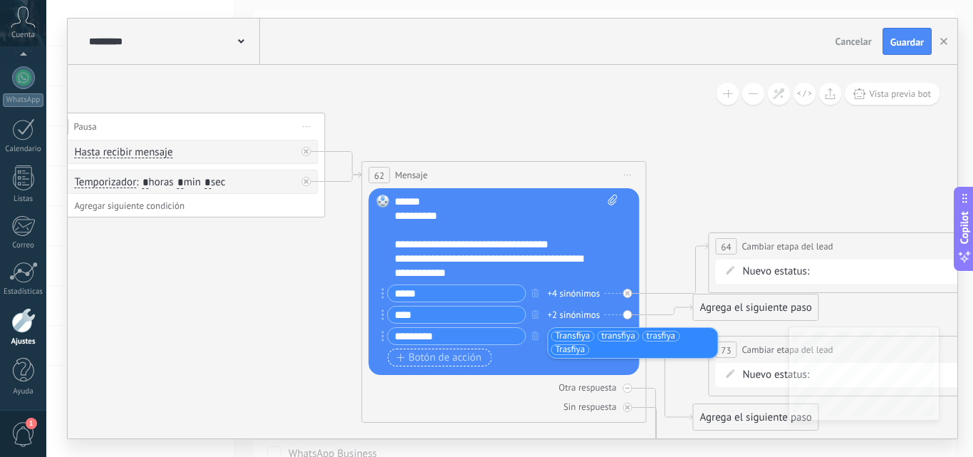
click at [435, 352] on span "Botón de acción" at bounding box center [439, 357] width 86 height 11
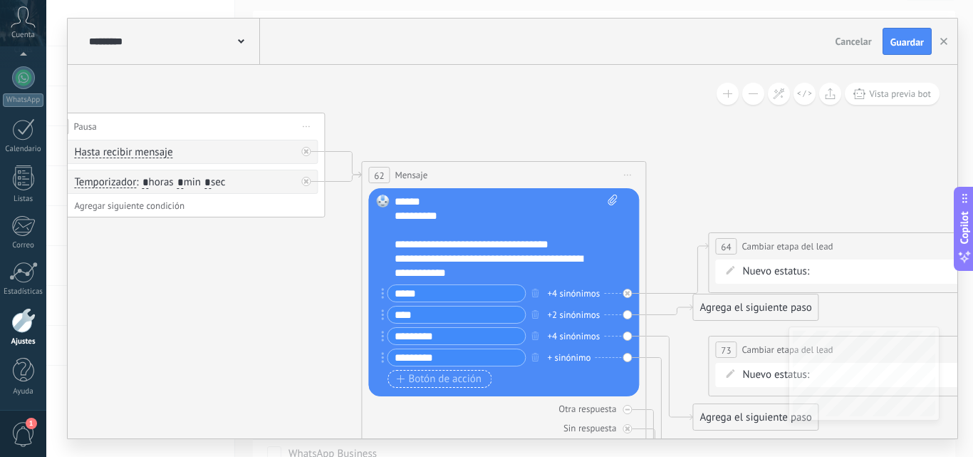
type input "*********"
click at [557, 359] on div "+ sinónimo" at bounding box center [568, 358] width 43 height 14
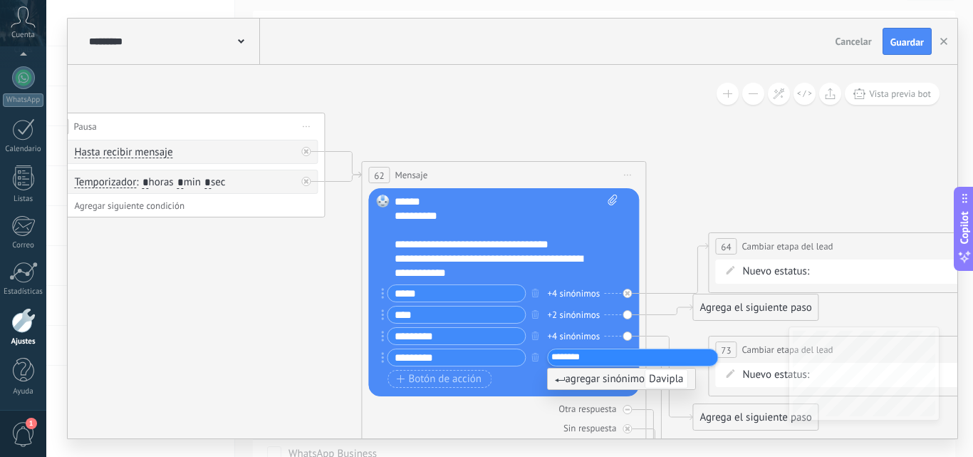
type input "*********"
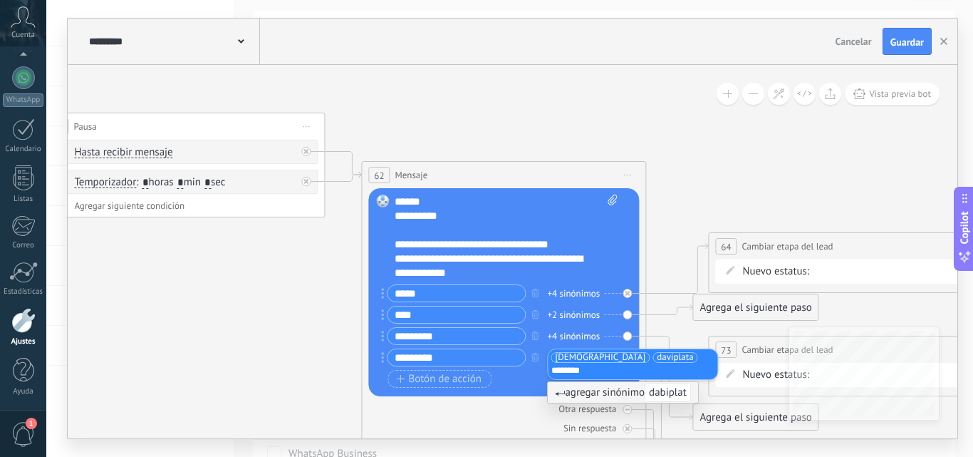
type input "*********"
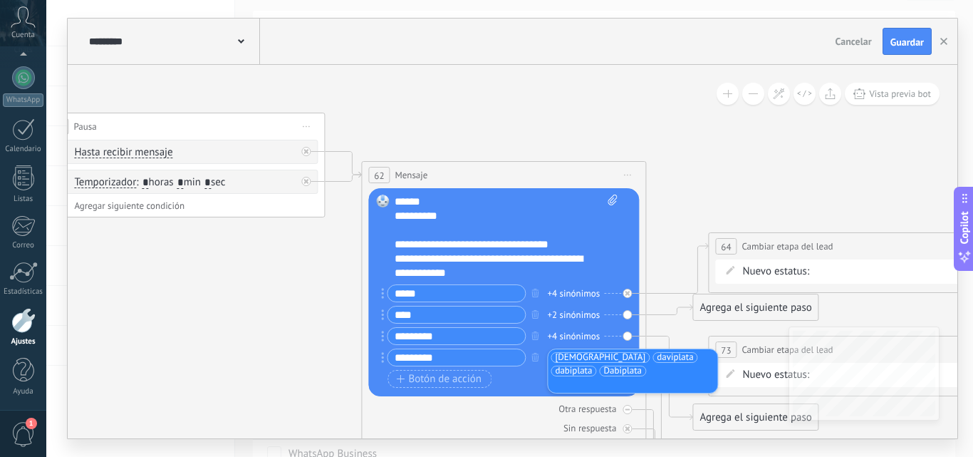
click at [657, 234] on icon at bounding box center [512, 285] width 8574 height 1592
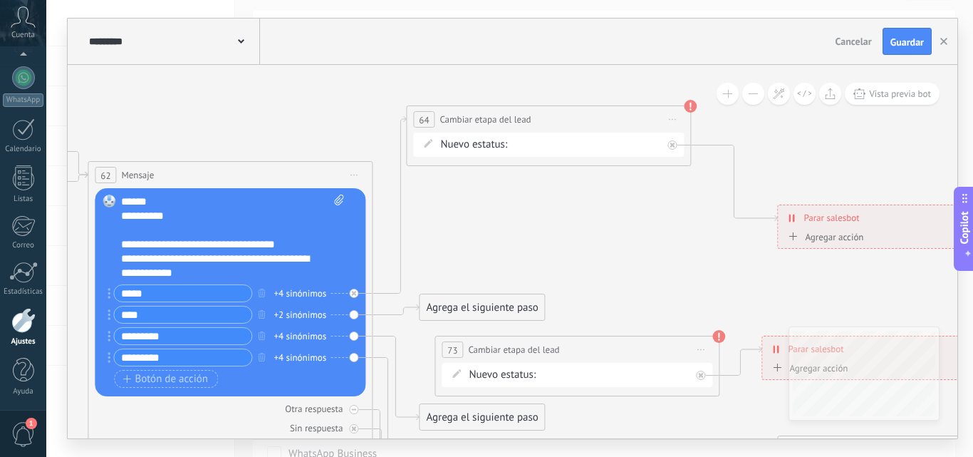
drag, startPoint x: 539, startPoint y: 245, endPoint x: 511, endPoint y: 118, distance: 130.0
click at [511, 118] on span "Cambiar etapa del lead" at bounding box center [485, 120] width 91 height 14
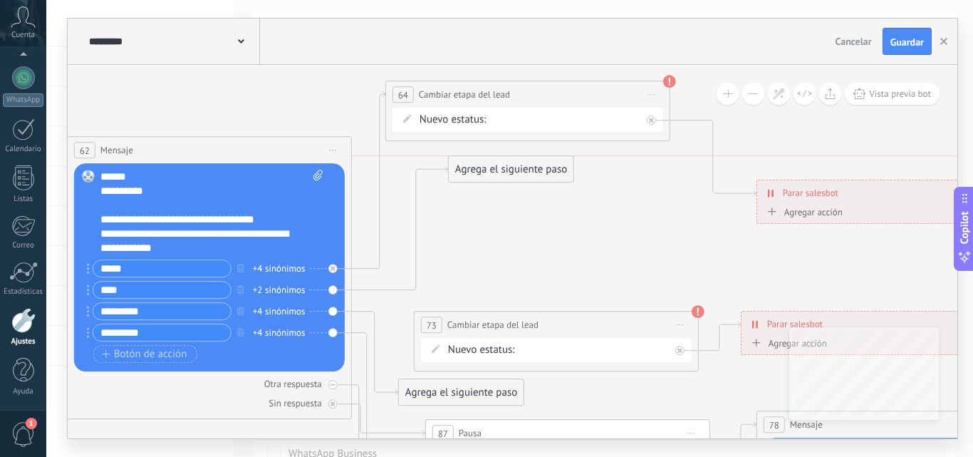
drag, startPoint x: 425, startPoint y: 280, endPoint x: 475, endPoint y: 168, distance: 122.2
click at [475, 168] on div "Agrega el siguiente paso" at bounding box center [511, 169] width 125 height 24
click at [475, 168] on div "Agrega el siguiente paso" at bounding box center [510, 169] width 125 height 24
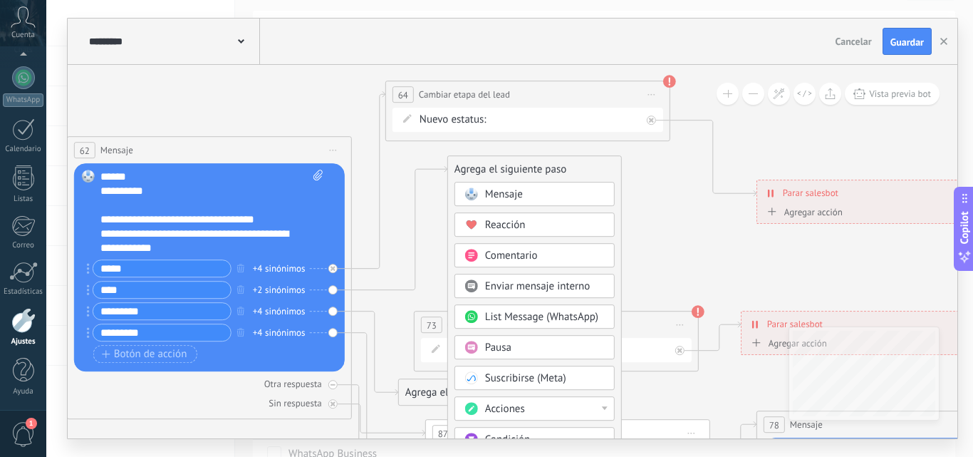
click at [534, 412] on div "Acciones" at bounding box center [545, 409] width 120 height 14
click at [534, 412] on div "Cambiar etapa del lead" at bounding box center [534, 414] width 159 height 24
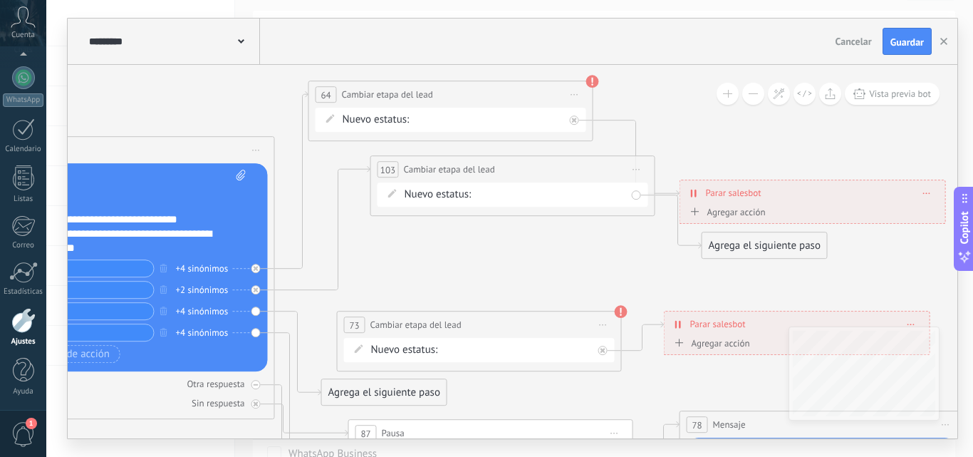
click at [0, 0] on div "NEQUI BANCOLOMBIA DAVIPLATA TRANFIYA REMARETING Pedido enviado – ganado Pedido …" at bounding box center [0, 0] width 0 height 0
click at [391, 262] on div at bounding box center [509, 228] width 927 height 457
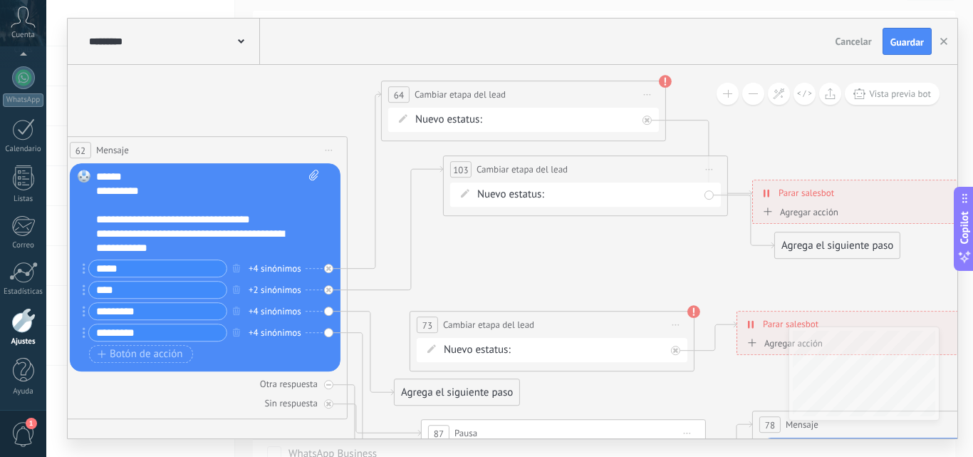
click at [0, 0] on div "NEQUI BANCOLOMBIA DAVIPLATA TRANFIYA REMARETING Pedido enviado – ganado Pedido …" at bounding box center [0, 0] width 0 height 0
click at [0, 0] on label "BANCOLOMBIA" at bounding box center [0, 0] width 0 height 0
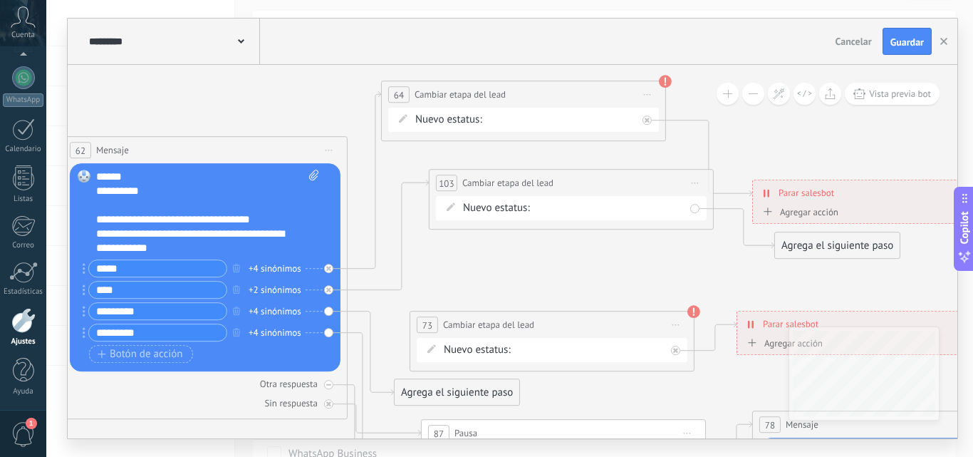
drag, startPoint x: 567, startPoint y: 162, endPoint x: 553, endPoint y: 176, distance: 19.7
click at [553, 176] on span "Cambiar etapa del lead" at bounding box center [508, 183] width 91 height 14
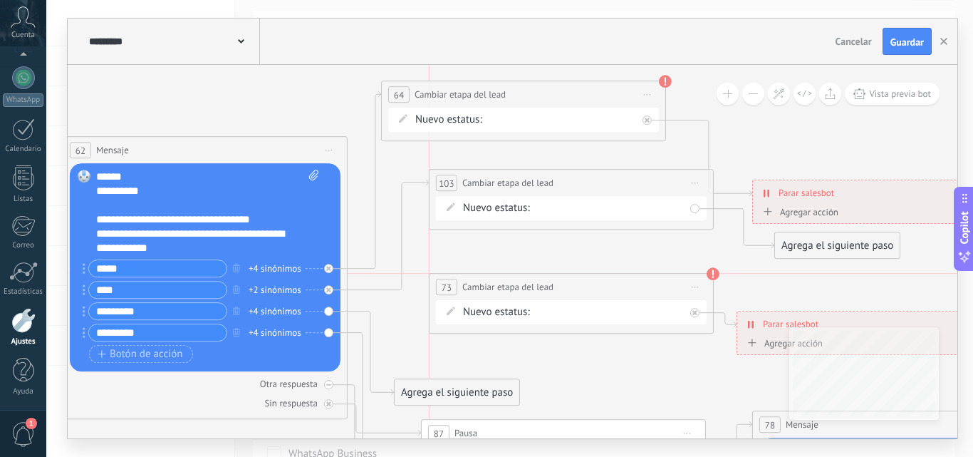
drag, startPoint x: 483, startPoint y: 319, endPoint x: 504, endPoint y: 279, distance: 44.9
click at [504, 279] on div "**********" at bounding box center [572, 287] width 284 height 26
drag, startPoint x: 450, startPoint y: 388, endPoint x: 502, endPoint y: 277, distance: 122.1
click at [592, 302] on div "Nuevo estatus: NEQUI BANCOLOMBIA DAVIPLATA TRANFIYA REMARETING Pedido enviado –…" at bounding box center [571, 312] width 271 height 24
click at [0, 0] on div "NEQUI BANCOLOMBIA DAVIPLATA TRANFIYA REMARETING Pedido enviado – ganado Pedido …" at bounding box center [0, 0] width 0 height 0
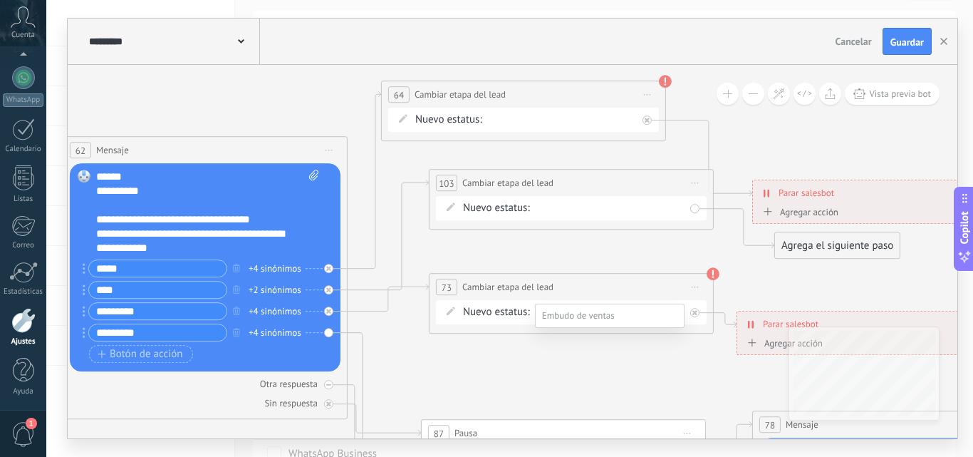
click at [0, 0] on label "TRANFIYA" at bounding box center [0, 0] width 0 height 0
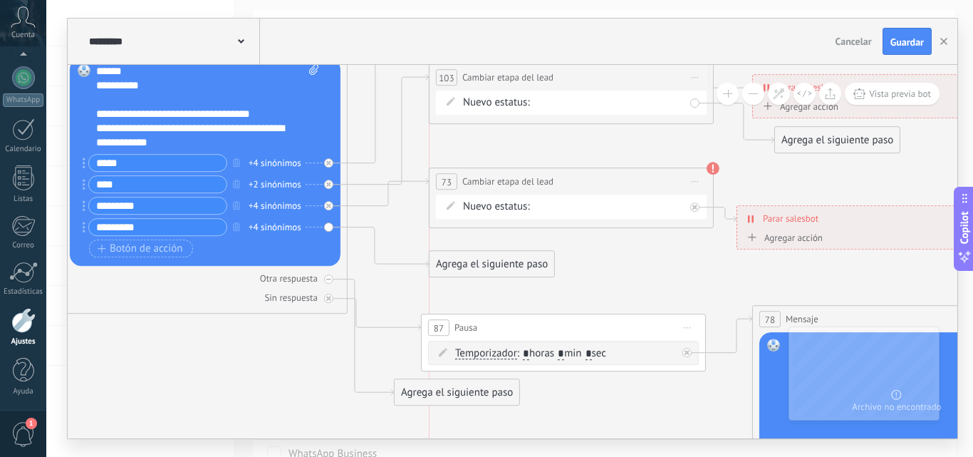
drag, startPoint x: 456, startPoint y: 418, endPoint x: 484, endPoint y: 256, distance: 164.8
click at [484, 256] on div "Agrega el siguiente paso" at bounding box center [492, 264] width 125 height 24
click at [484, 256] on div "Agrega el siguiente paso" at bounding box center [484, 264] width 125 height 24
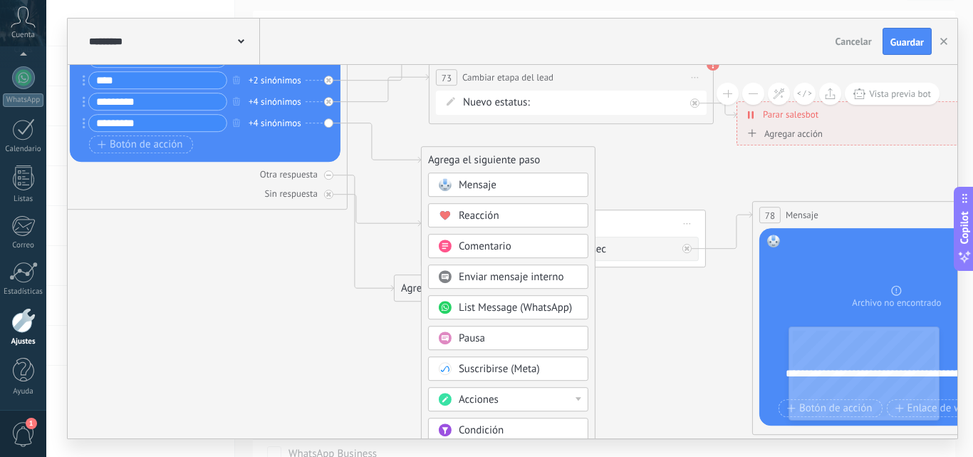
click at [490, 398] on span "Acciones" at bounding box center [479, 400] width 40 height 14
click at [490, 398] on div "Cambiar etapa del lead" at bounding box center [508, 393] width 159 height 24
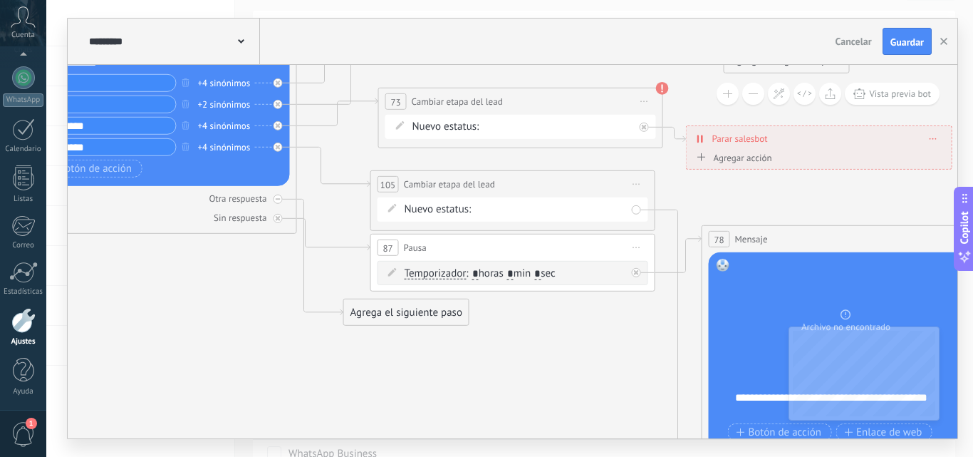
click at [0, 0] on div "NEQUI BANCOLOMBIA DAVIPLATA TRANFIYA REMARETING Pedido enviado – ganado Pedido …" at bounding box center [0, 0] width 0 height 0
click at [0, 0] on label "DAVIPLATA" at bounding box center [0, 0] width 0 height 0
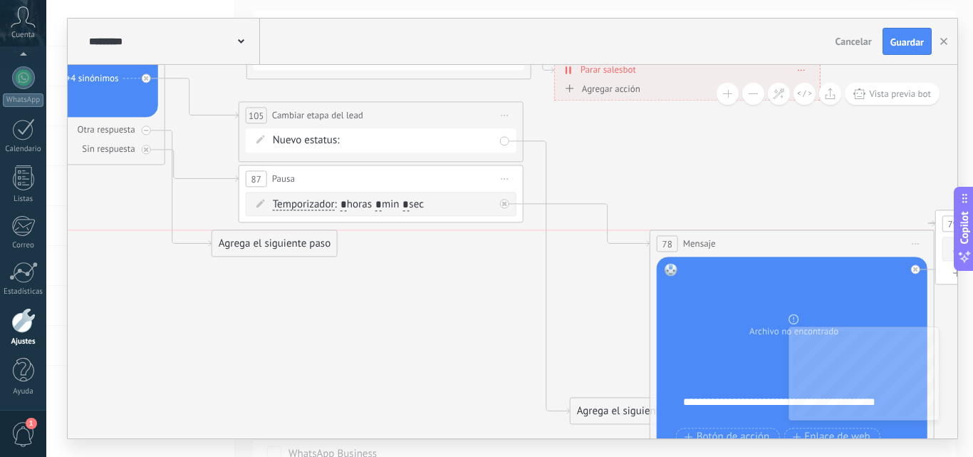
drag, startPoint x: 659, startPoint y: 165, endPoint x: 741, endPoint y: 245, distance: 114.9
click at [741, 245] on div "78 Mensaje ******* (a): Todos los contactos - canales seleccionados Todos los c…" at bounding box center [793, 243] width 284 height 26
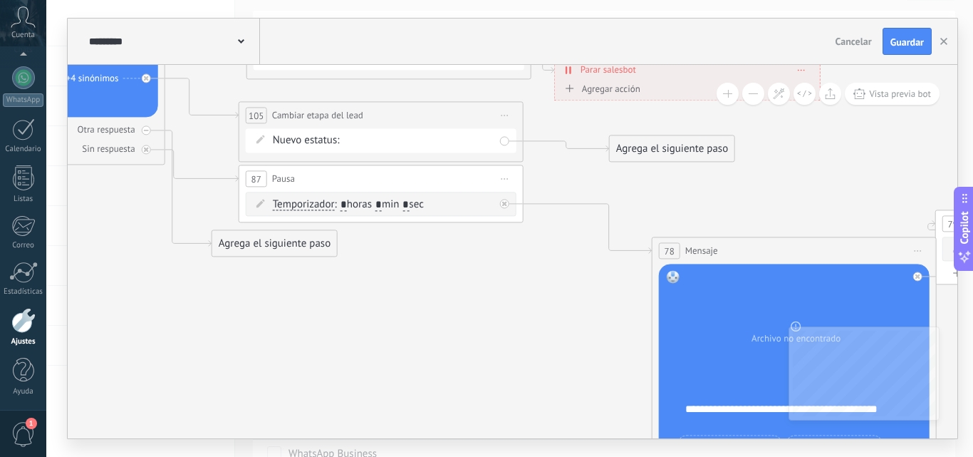
drag, startPoint x: 613, startPoint y: 406, endPoint x: 652, endPoint y: 143, distance: 265.2
click at [652, 143] on div "Agrega el siguiente paso" at bounding box center [672, 149] width 125 height 24
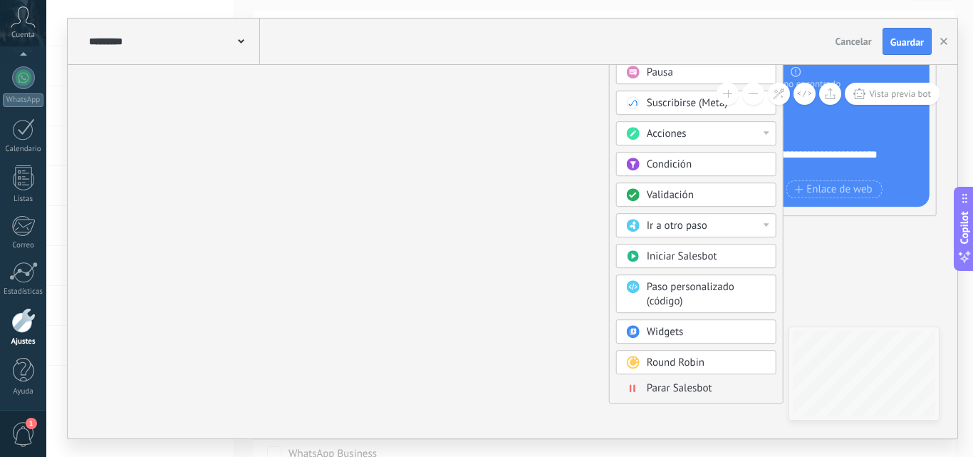
click at [657, 396] on div "Parar Salesbot" at bounding box center [707, 388] width 120 height 14
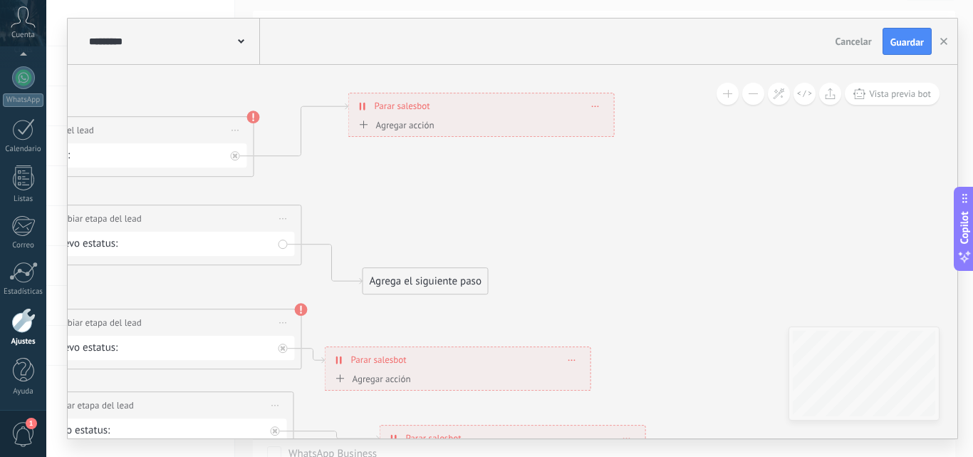
drag, startPoint x: 454, startPoint y: 226, endPoint x: 462, endPoint y: 103, distance: 122.8
click at [462, 103] on div "**********" at bounding box center [481, 105] width 265 height 25
click at [413, 274] on div "Agrega el siguiente paso" at bounding box center [425, 281] width 125 height 24
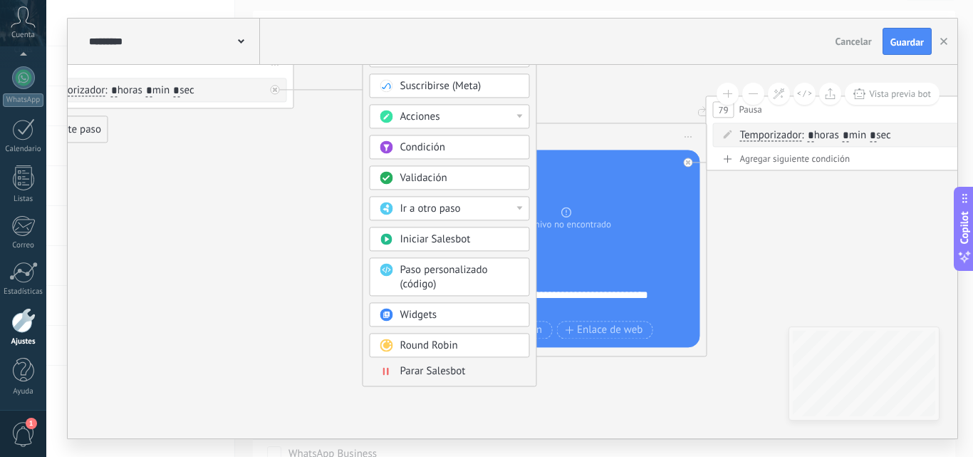
click at [429, 380] on div "Mensaje Mensaje Mensaje Reacción Comentario Enviar mensaje interno" at bounding box center [450, 138] width 160 height 496
click at [428, 373] on span "Parar Salesbot" at bounding box center [434, 371] width 66 height 14
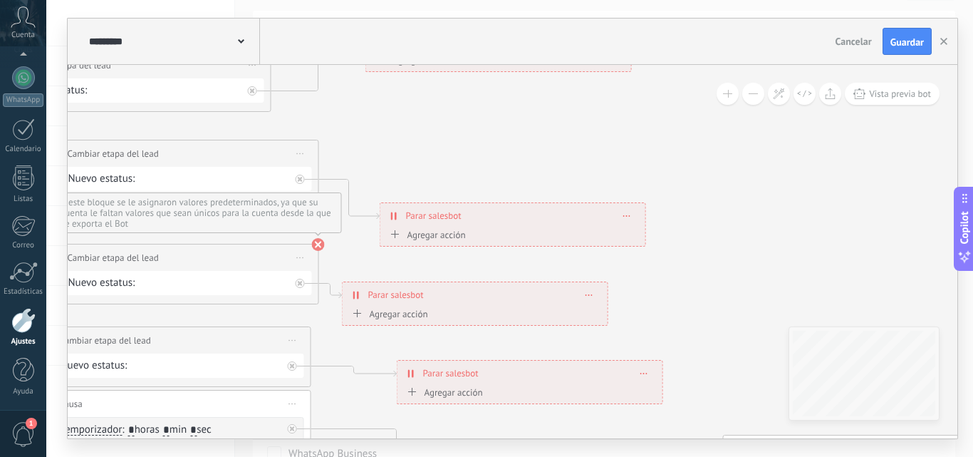
click at [316, 244] on use at bounding box center [318, 244] width 13 height 13
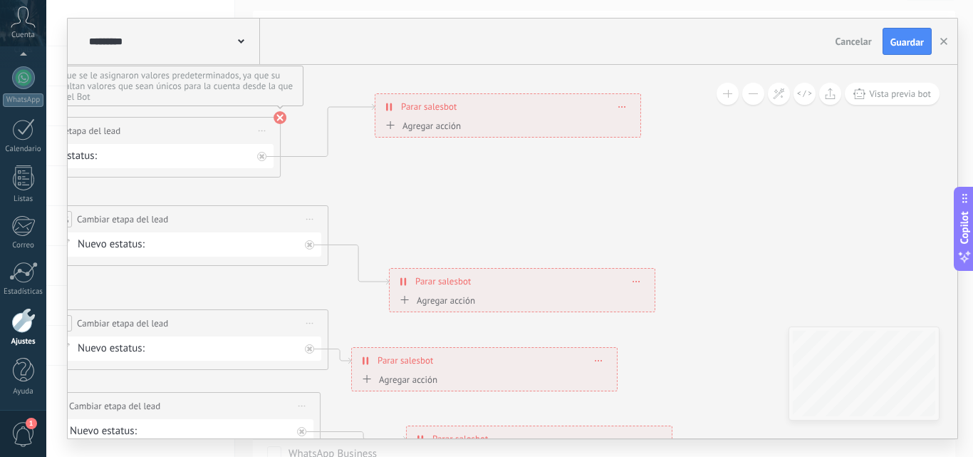
click at [277, 118] on use at bounding box center [280, 117] width 13 height 13
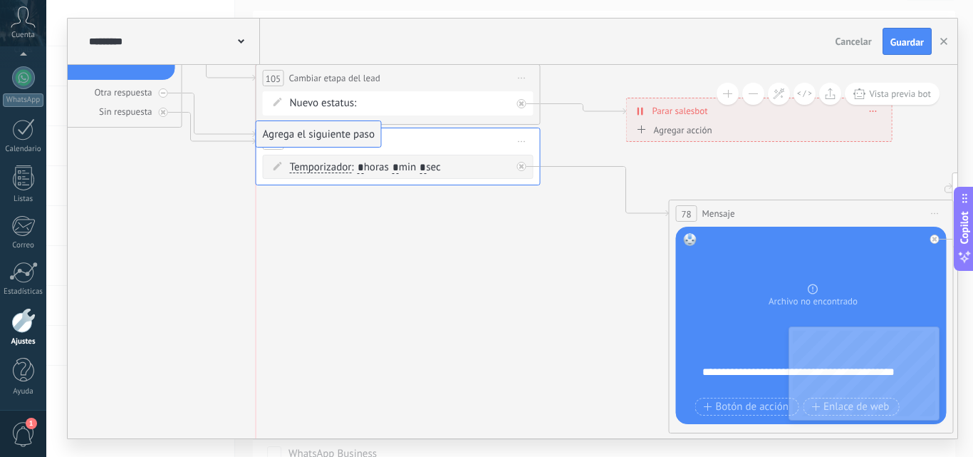
drag, startPoint x: 312, startPoint y: 205, endPoint x: 343, endPoint y: 133, distance: 78.2
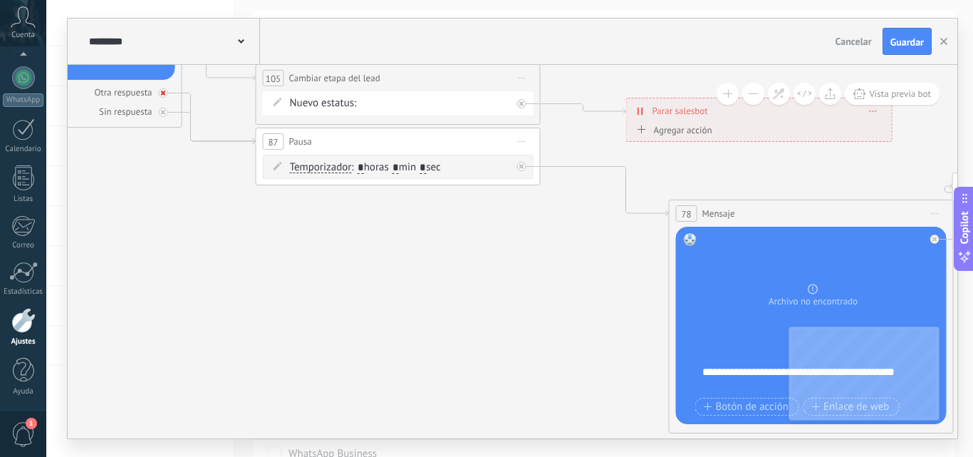
click at [162, 94] on icon at bounding box center [163, 93] width 5 height 5
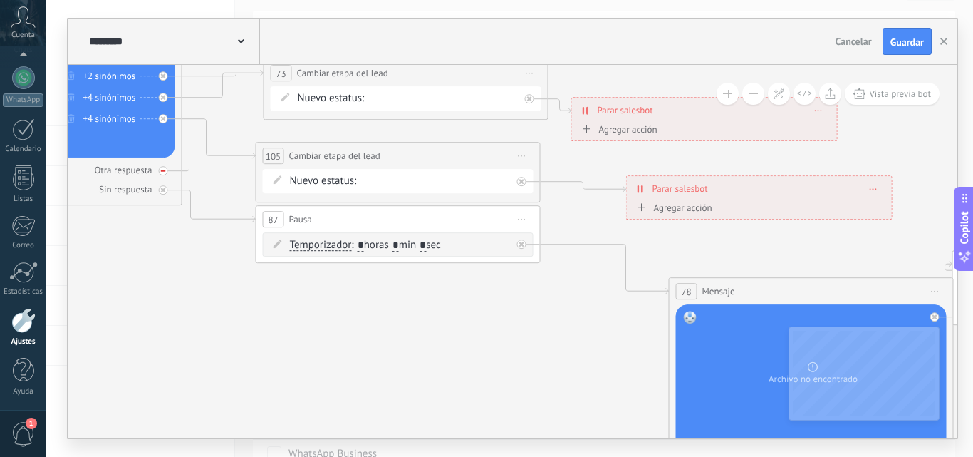
click at [166, 170] on div at bounding box center [163, 170] width 9 height 9
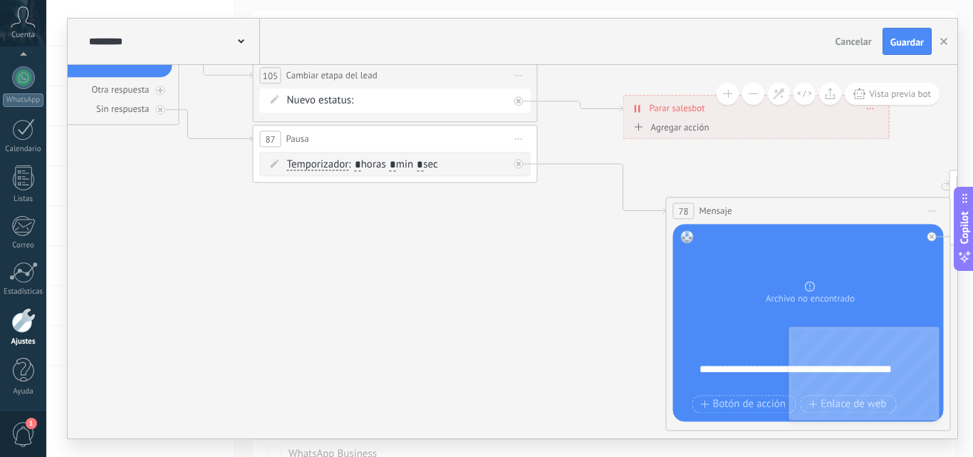
click at [396, 166] on input "*" at bounding box center [393, 165] width 6 height 11
type input "**"
click at [708, 210] on span "Mensaje" at bounding box center [716, 211] width 33 height 14
click at [527, 163] on div at bounding box center [523, 159] width 16 height 17
click at [621, 184] on div "Agrega el siguiente paso" at bounding box center [647, 178] width 125 height 24
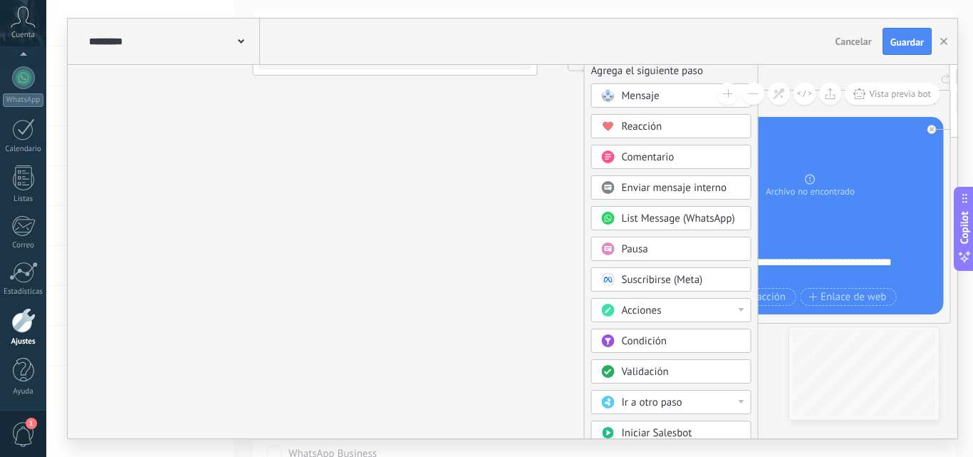
click at [631, 315] on span "Acciones" at bounding box center [642, 311] width 40 height 14
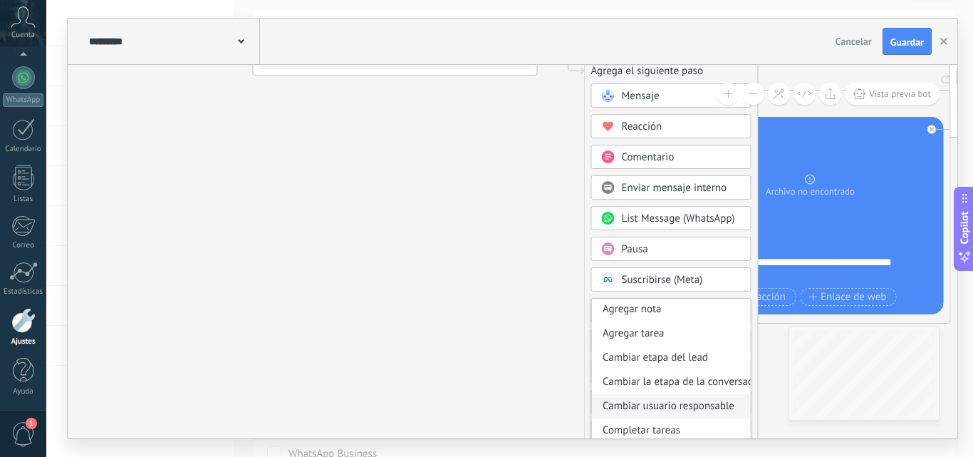
scroll to position [26, 0]
click at [651, 356] on div "Cambiar etapa del lead" at bounding box center [671, 357] width 159 height 24
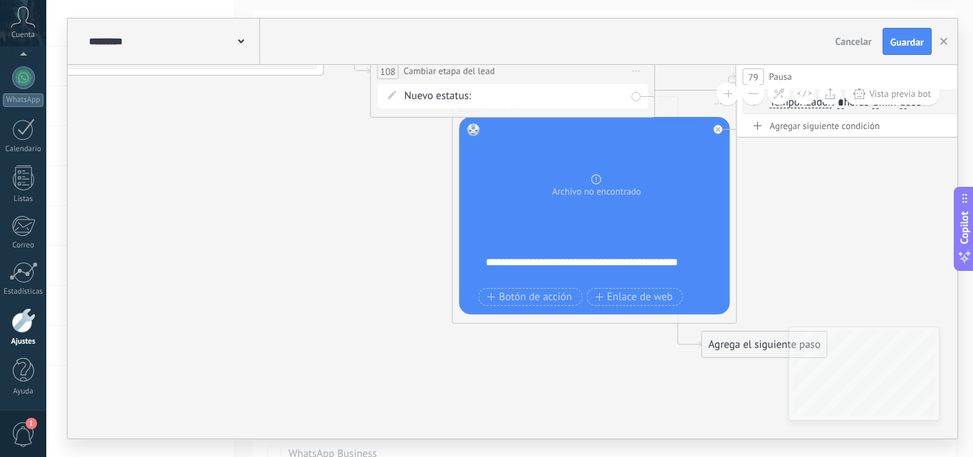
click at [0, 0] on div "NEQUI BANCOLOMBIA DAVIPLATA TRANFIYA REMARETING Pedido enviado – ganado Pedido …" at bounding box center [0, 0] width 0 height 0
click at [0, 0] on label "REMARETING" at bounding box center [0, 0] width 0 height 0
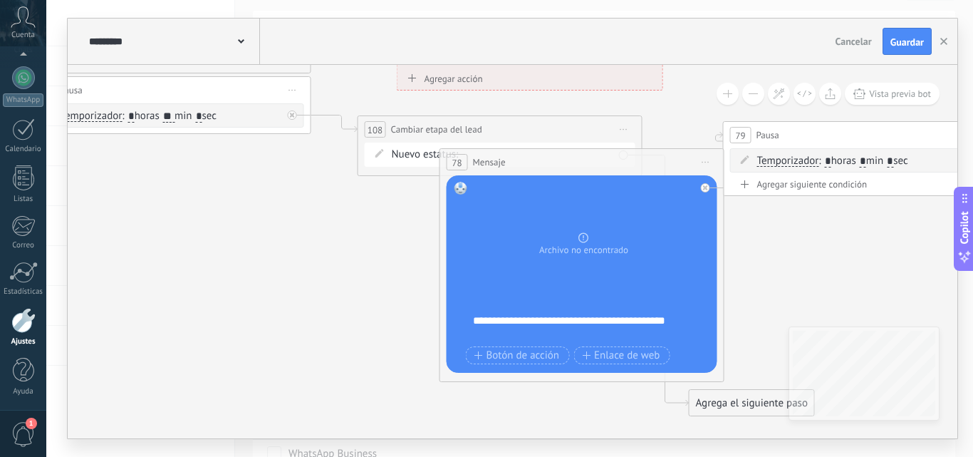
drag, startPoint x: 458, startPoint y: 182, endPoint x: 705, endPoint y: 163, distance: 247.3
click at [705, 163] on div "78 Mensaje ******* (a): Todos los contactos - canales seleccionados Todos los c…" at bounding box center [582, 265] width 285 height 234
click at [705, 163] on span "Iniciar vista previa aquí Cambiar nombre Duplicar [GEOGRAPHIC_DATA]" at bounding box center [706, 162] width 23 height 21
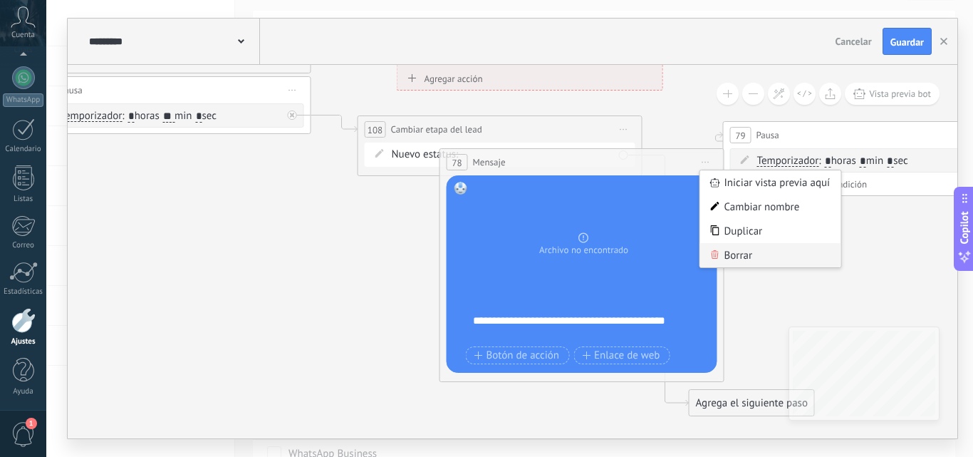
click at [731, 258] on div "Borrar" at bounding box center [771, 255] width 141 height 24
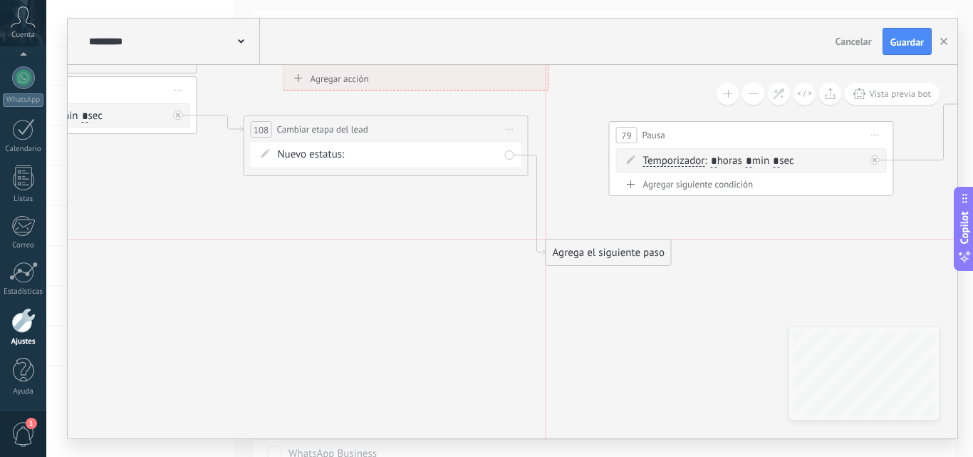
drag, startPoint x: 595, startPoint y: 398, endPoint x: 572, endPoint y: 239, distance: 159.9
click at [572, 241] on div "Agrega el siguiente paso" at bounding box center [609, 253] width 125 height 24
click at [572, 239] on div "Agrega el siguiente paso" at bounding box center [609, 245] width 125 height 24
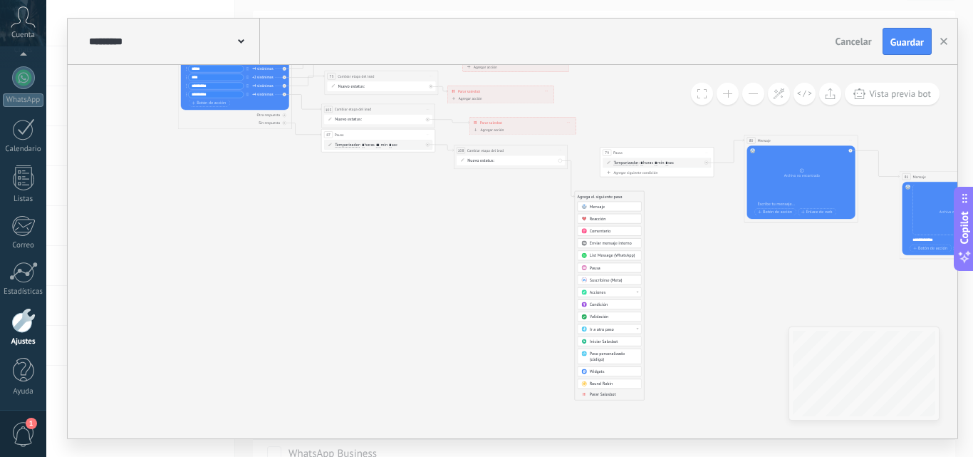
click at [594, 395] on span "Parar Salesbot" at bounding box center [603, 394] width 26 height 6
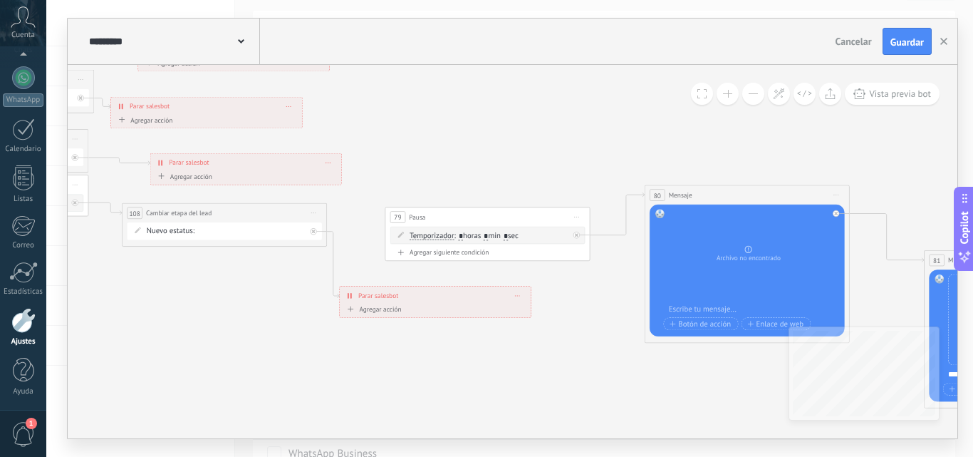
click at [577, 218] on span "Iniciar vista previa aquí Cambiar nombre Duplicar [GEOGRAPHIC_DATA]" at bounding box center [577, 217] width 16 height 15
click at [609, 291] on div "Borrar" at bounding box center [623, 283] width 101 height 17
click at [835, 197] on span "Iniciar vista previa aquí Cambiar nombre Duplicar [GEOGRAPHIC_DATA]" at bounding box center [837, 194] width 16 height 15
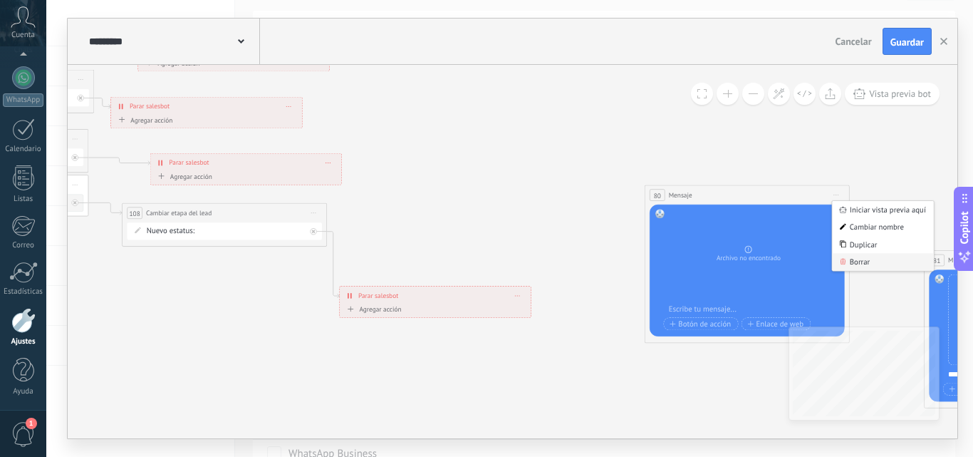
click at [842, 257] on div "Borrar" at bounding box center [882, 261] width 101 height 17
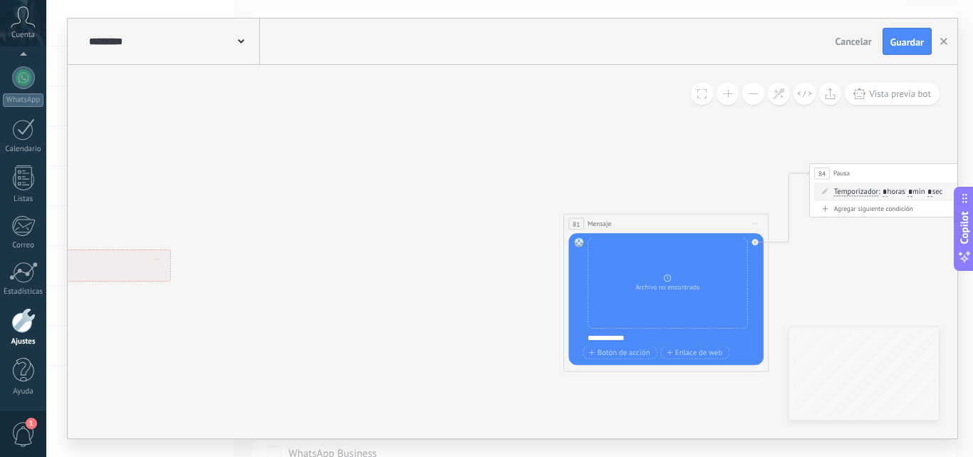
click at [753, 219] on span "Iniciar vista previa aquí Cambiar nombre Duplicar [GEOGRAPHIC_DATA]" at bounding box center [756, 223] width 16 height 15
click at [770, 298] on div "Borrar" at bounding box center [802, 290] width 101 height 17
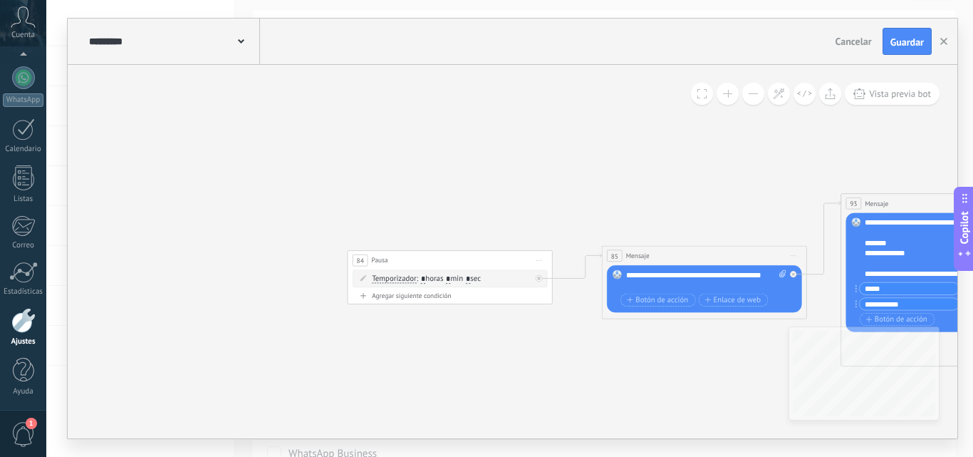
drag, startPoint x: 289, startPoint y: 128, endPoint x: 372, endPoint y: 138, distance: 83.3
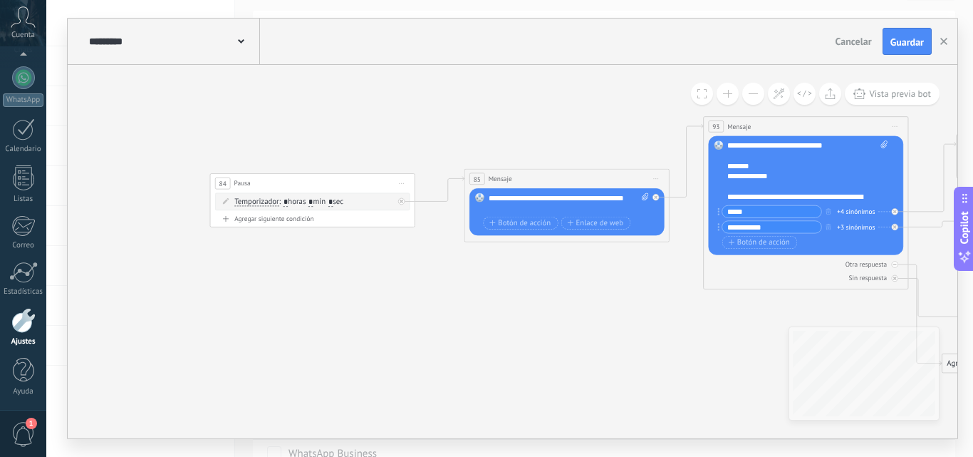
click at [400, 185] on span "Iniciar vista previa aquí Cambiar nombre Duplicar [GEOGRAPHIC_DATA]" at bounding box center [401, 183] width 16 height 15
click at [435, 249] on div "Borrar" at bounding box center [448, 250] width 101 height 17
click at [658, 182] on span "Iniciar vista previa aquí Cambiar nombre Duplicar [GEOGRAPHIC_DATA]" at bounding box center [657, 178] width 16 height 15
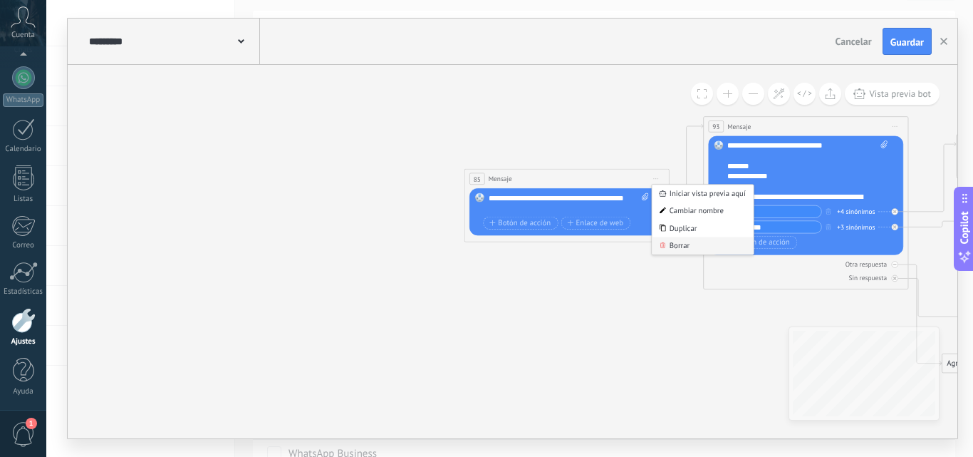
click at [666, 244] on icon at bounding box center [663, 245] width 6 height 6
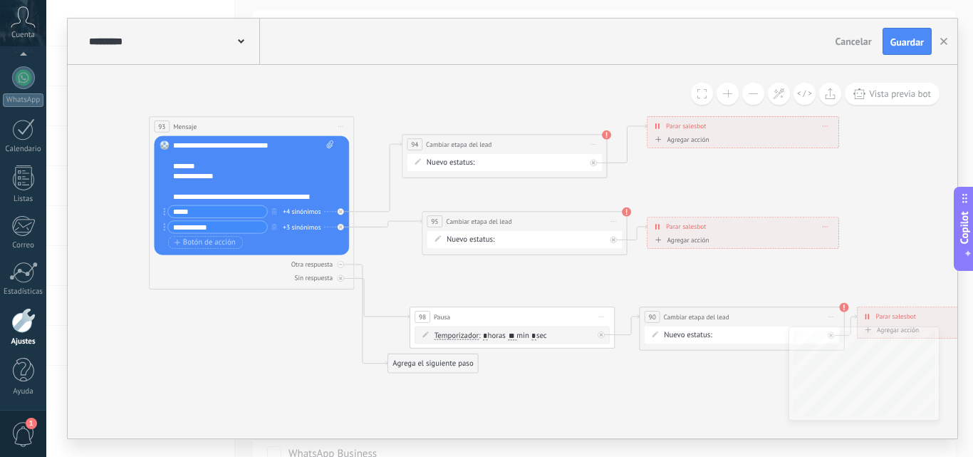
click at [336, 123] on span "Iniciar vista previa aquí Cambiar nombre Duplicar [GEOGRAPHIC_DATA]" at bounding box center [341, 126] width 16 height 15
click at [391, 189] on div "Borrar" at bounding box center [387, 193] width 101 height 17
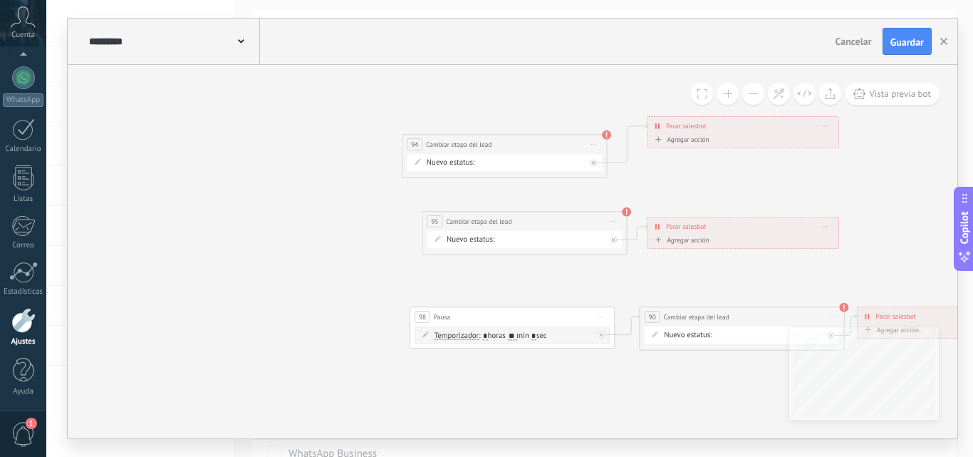
click at [592, 145] on span "Iniciar vista previa aquí Cambiar nombre Duplicar [GEOGRAPHIC_DATA]" at bounding box center [594, 144] width 16 height 15
click at [621, 210] on div "Borrar" at bounding box center [640, 210] width 101 height 17
click at [613, 224] on span "Iniciar vista previa aquí Cambiar nombre Duplicar [GEOGRAPHIC_DATA]" at bounding box center [614, 221] width 16 height 15
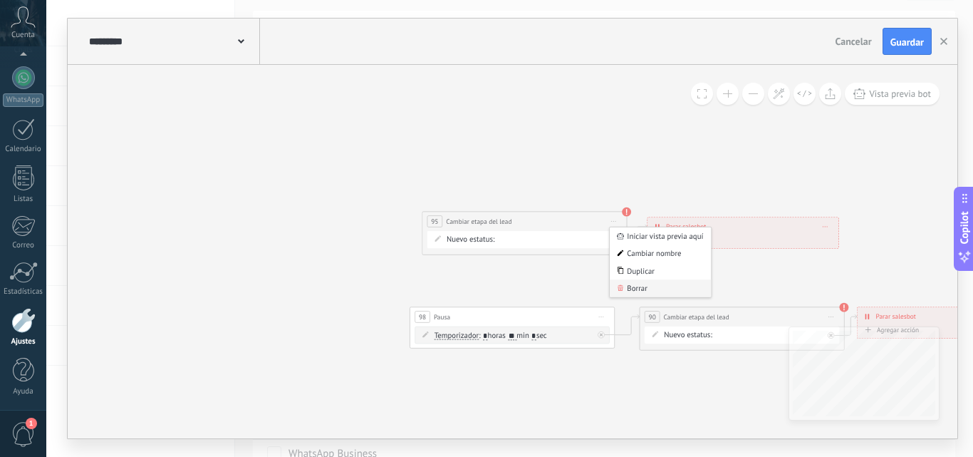
click at [631, 284] on div "Borrar" at bounding box center [660, 287] width 101 height 17
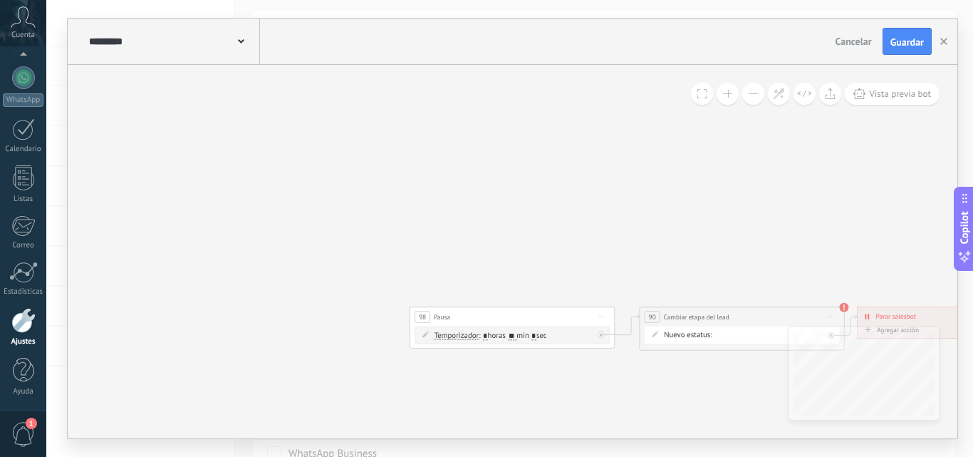
click at [599, 322] on span "Iniciar vista previa aquí Cambiar nombre Duplicar [GEOGRAPHIC_DATA]" at bounding box center [602, 316] width 16 height 15
click at [624, 379] on div "Borrar" at bounding box center [648, 383] width 101 height 17
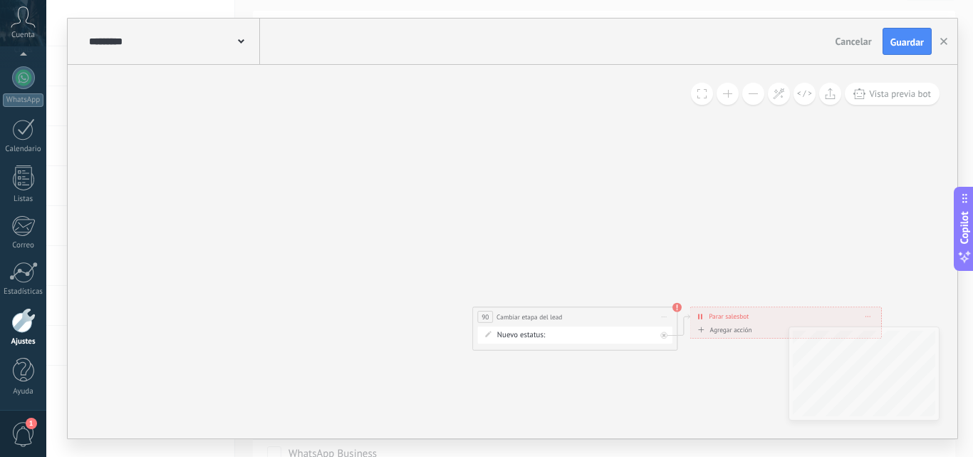
click at [658, 314] on span "Iniciar vista previa aquí Cambiar nombre Duplicar [GEOGRAPHIC_DATA]" at bounding box center [664, 316] width 16 height 15
click at [683, 386] on div "Borrar" at bounding box center [711, 383] width 101 height 17
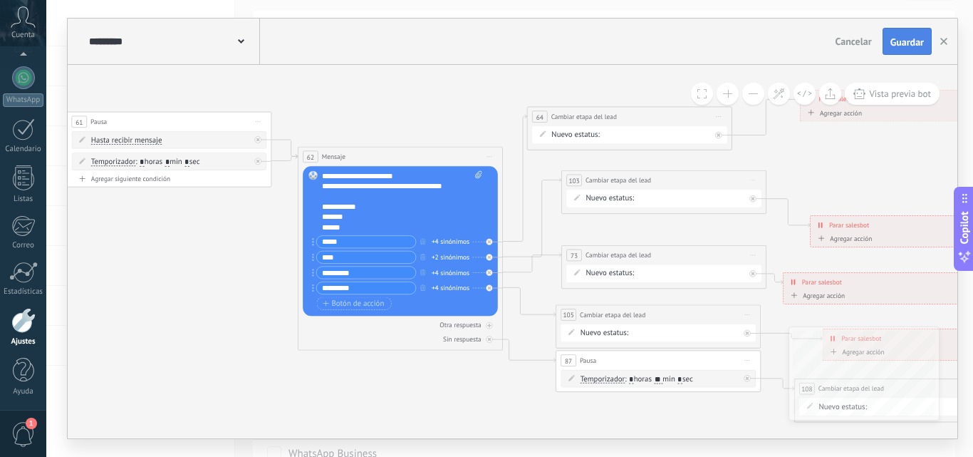
click at [903, 41] on span "Guardar" at bounding box center [907, 42] width 33 height 10
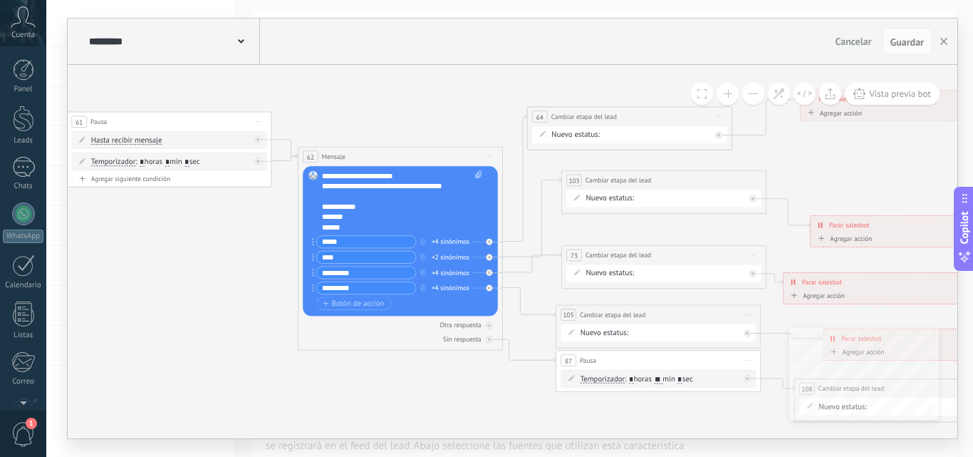
scroll to position [136, 0]
click at [244, 40] on div "********* Salesbots" at bounding box center [173, 42] width 175 height 46
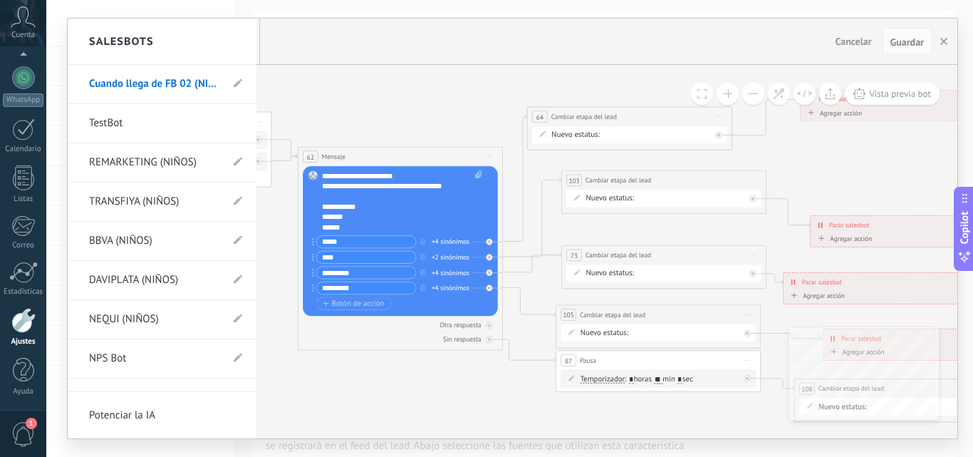
click at [244, 40] on div "Salesbots" at bounding box center [162, 42] width 189 height 46
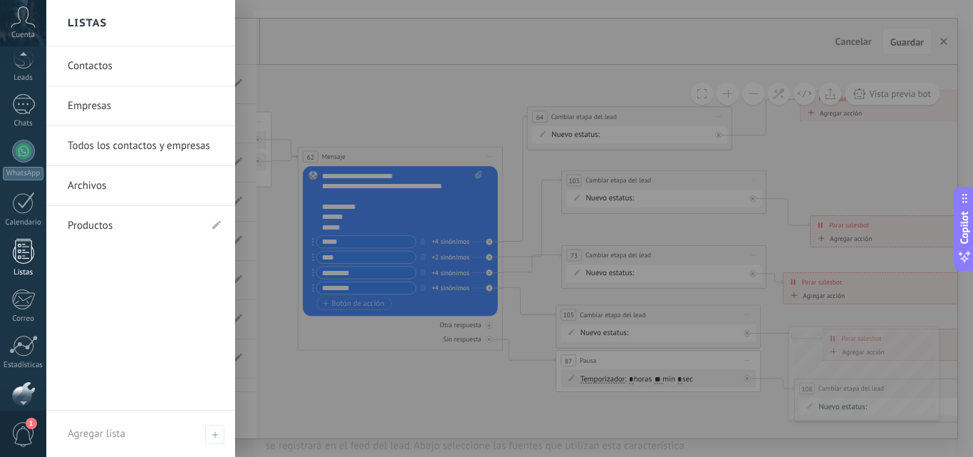
scroll to position [54, 0]
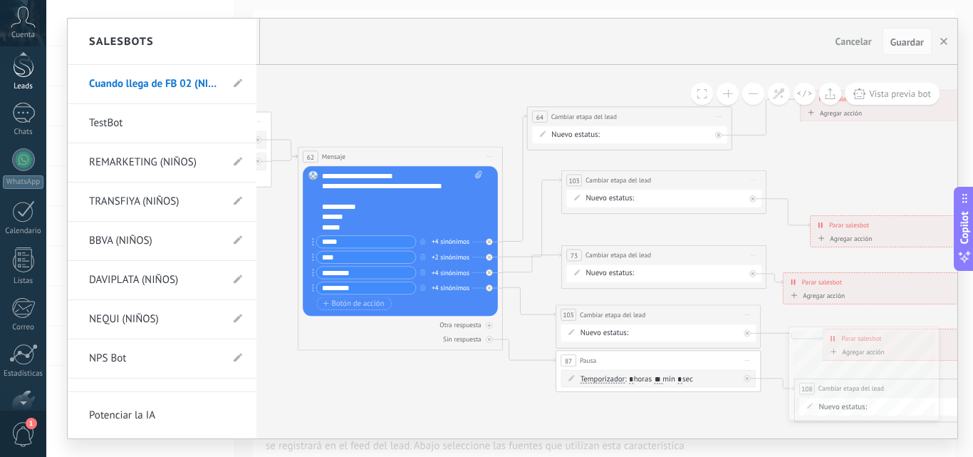
click at [21, 85] on div "Leads" at bounding box center [23, 86] width 41 height 9
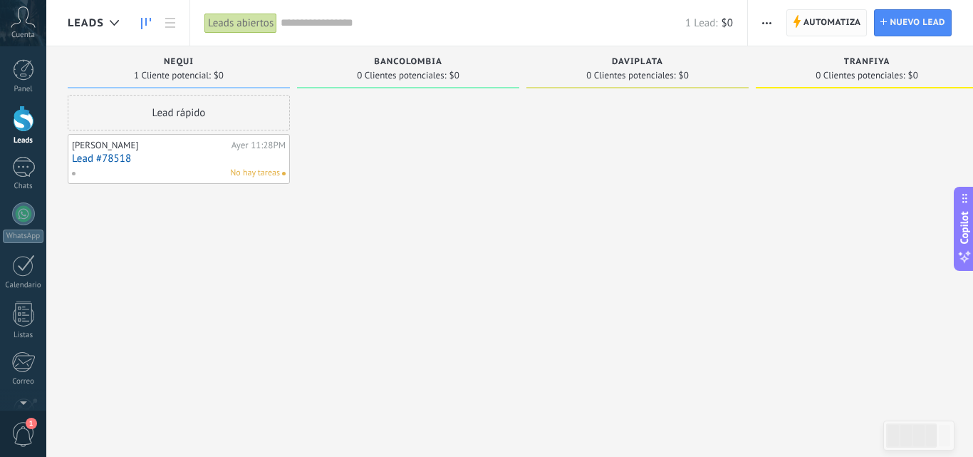
click at [821, 23] on span "Automatiza" at bounding box center [833, 23] width 58 height 26
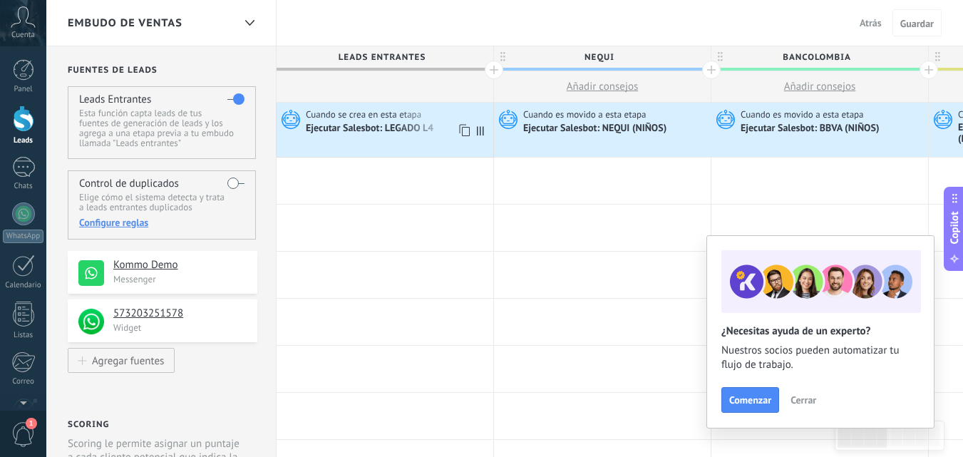
click at [296, 123] on icon at bounding box center [289, 118] width 24 height 21
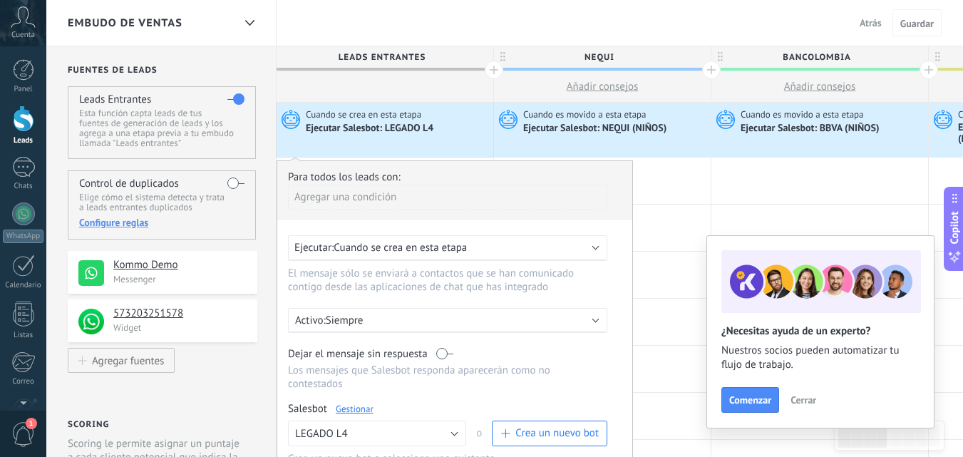
scroll to position [48, 0]
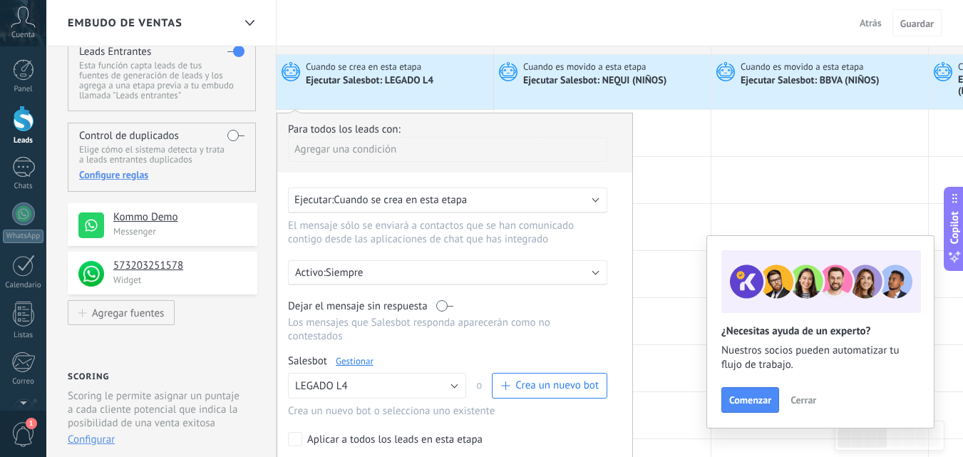
click at [353, 355] on link "Gestionar" at bounding box center [355, 361] width 38 height 12
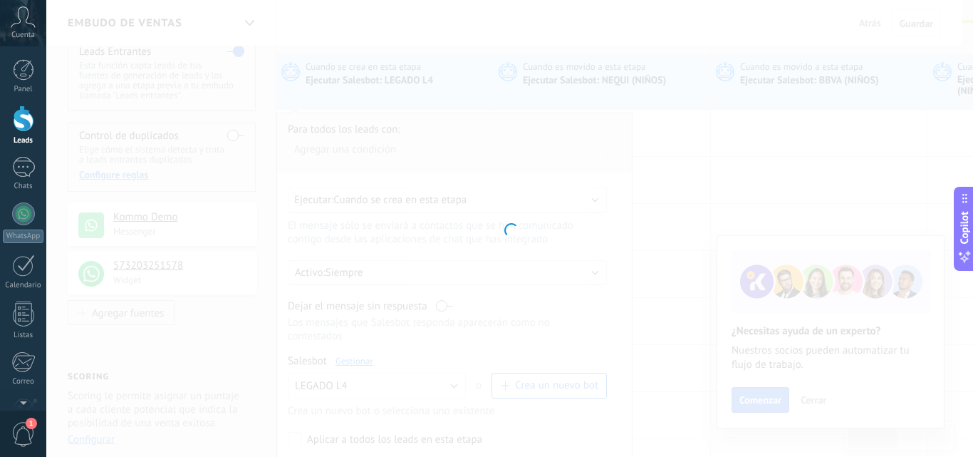
type input "*********"
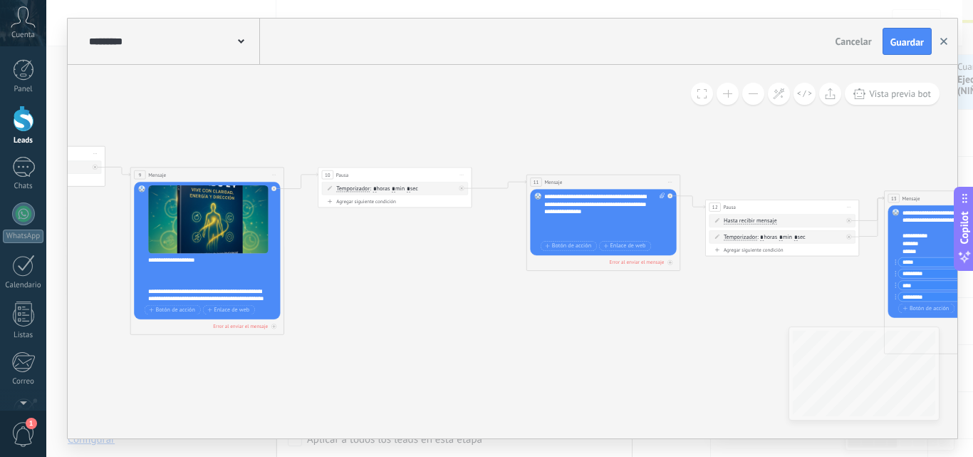
click at [939, 45] on button "button" at bounding box center [944, 41] width 21 height 27
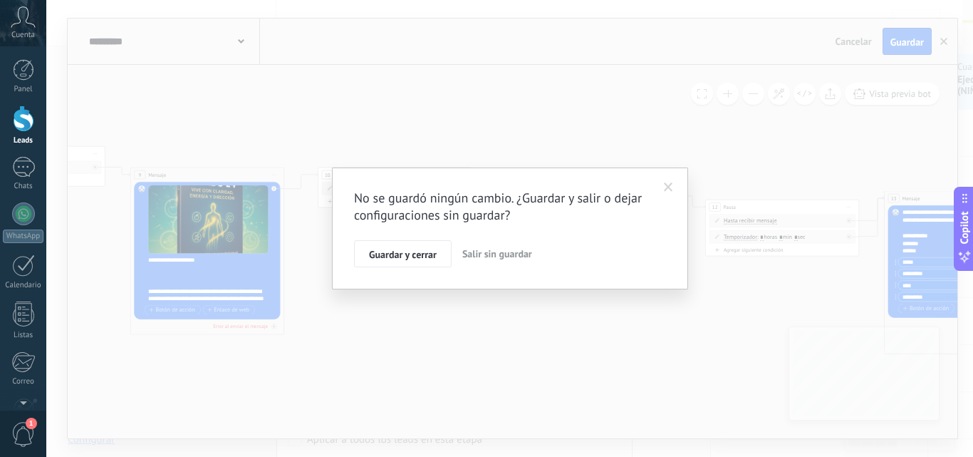
click at [513, 257] on span "Salir sin guardar" at bounding box center [498, 253] width 70 height 13
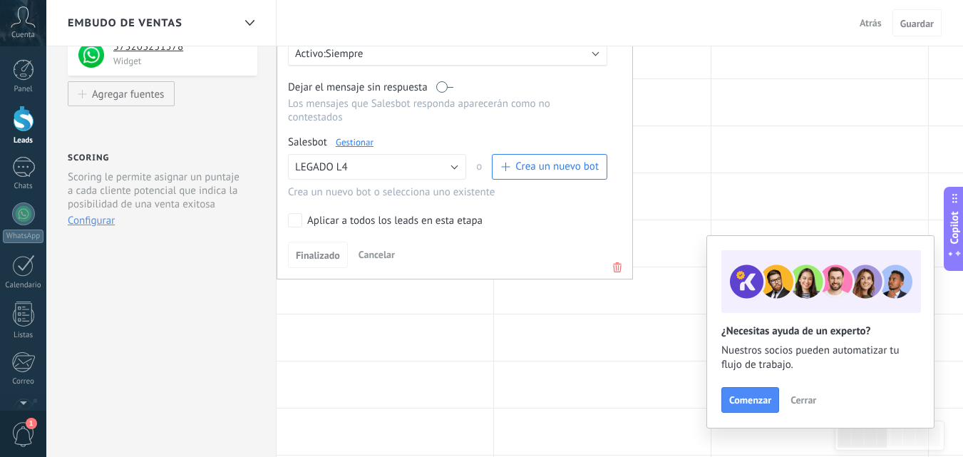
scroll to position [267, 0]
click at [444, 153] on button "LEGADO L4" at bounding box center [377, 166] width 178 height 26
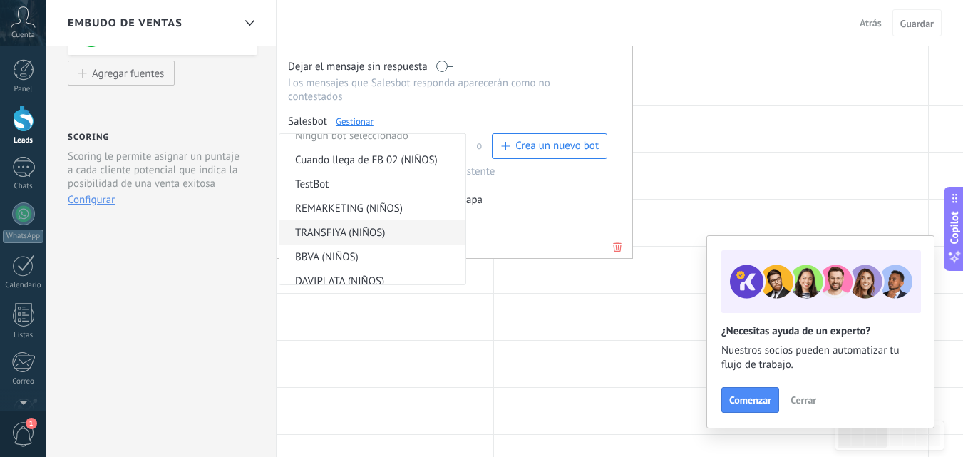
scroll to position [0, 0]
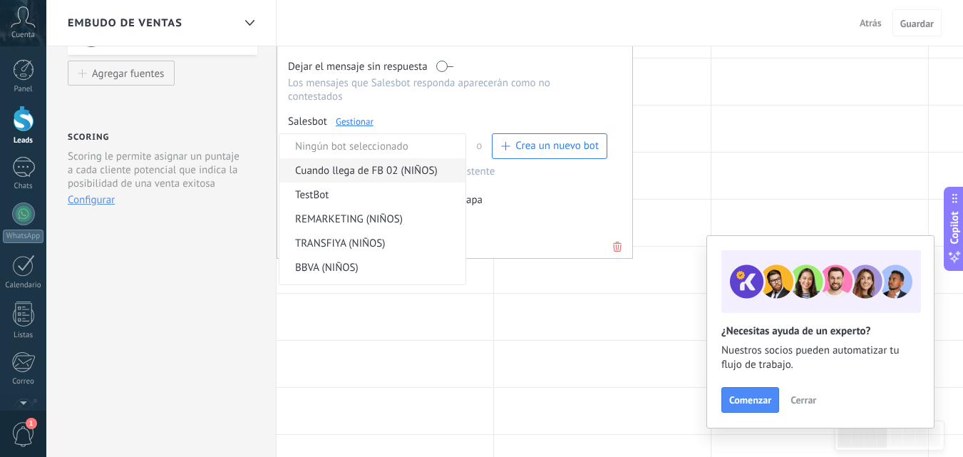
click at [379, 166] on span "Cuando llega de FB 02 (NIÑOS)" at bounding box center [370, 171] width 182 height 14
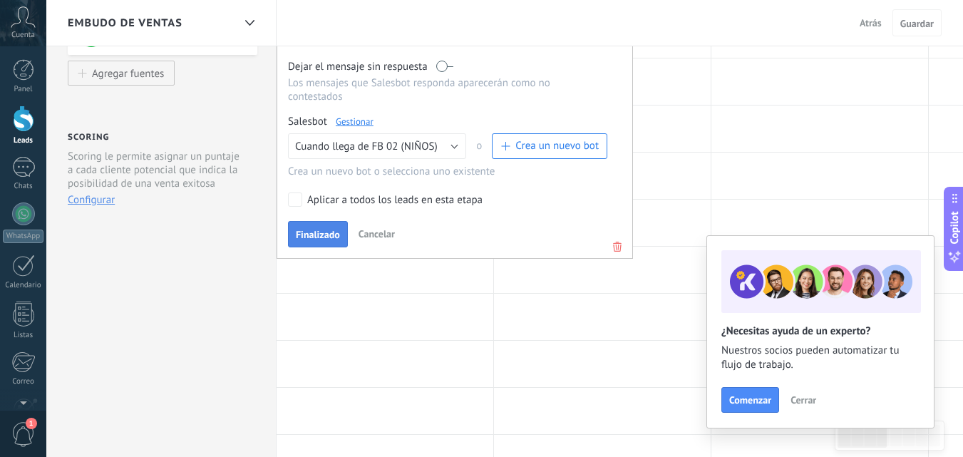
click at [311, 221] on button "Finalizado" at bounding box center [318, 234] width 60 height 27
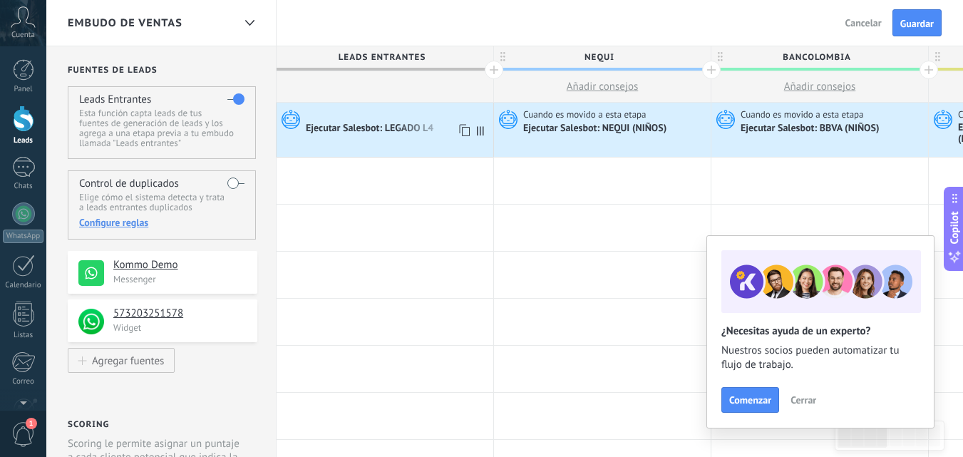
click at [297, 120] on use at bounding box center [291, 119] width 19 height 19
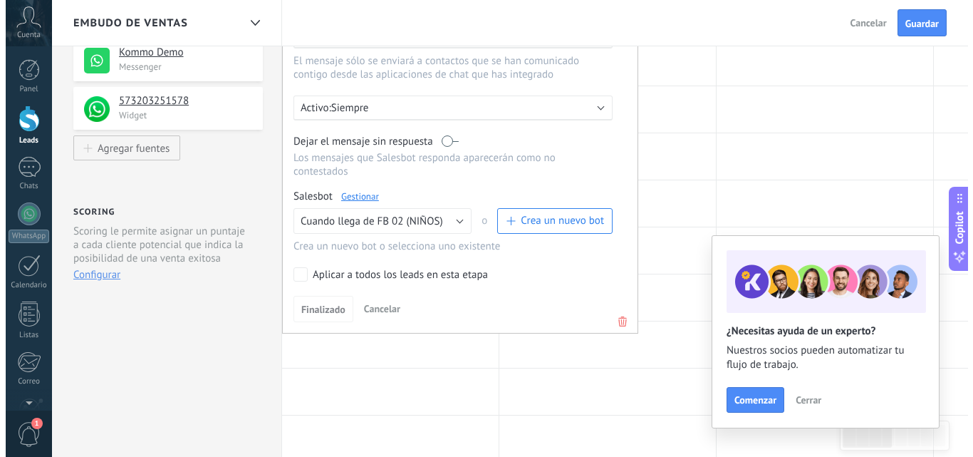
scroll to position [212, 0]
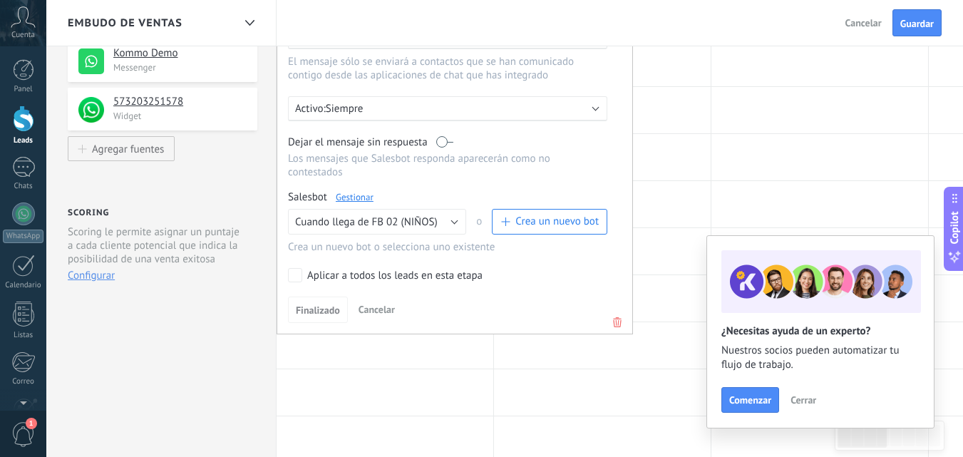
click at [363, 191] on link "Gestionar" at bounding box center [355, 197] width 38 height 12
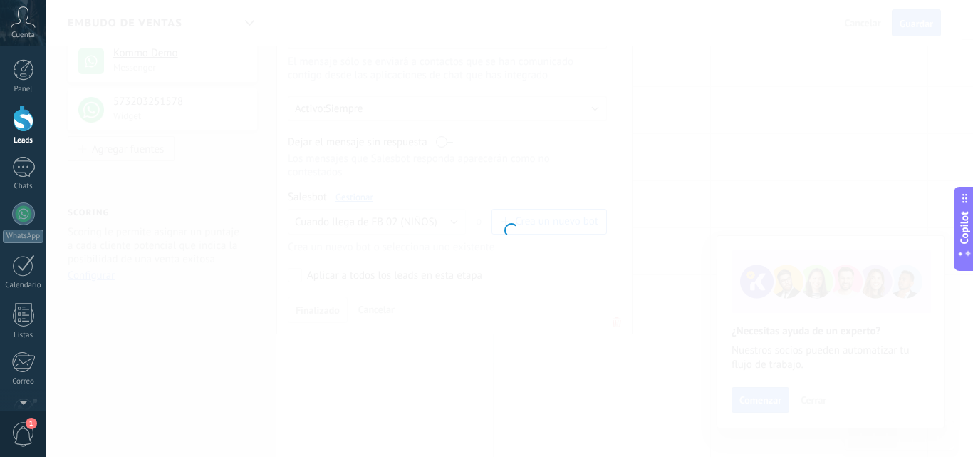
type input "**********"
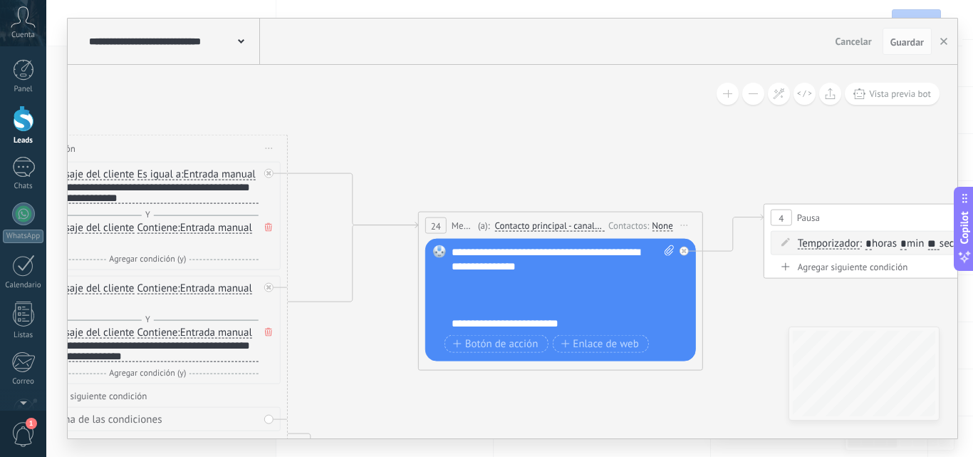
click at [483, 301] on div "**********" at bounding box center [563, 288] width 223 height 86
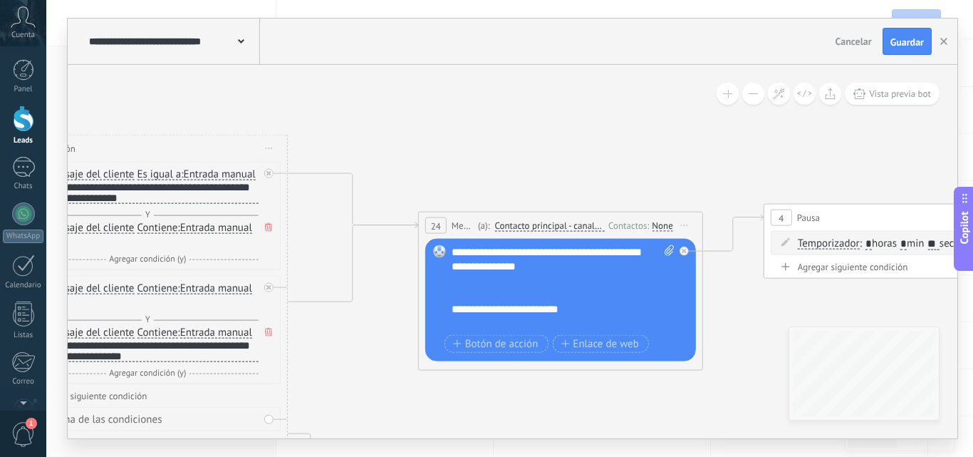
click at [936, 39] on button "button" at bounding box center [944, 42] width 21 height 26
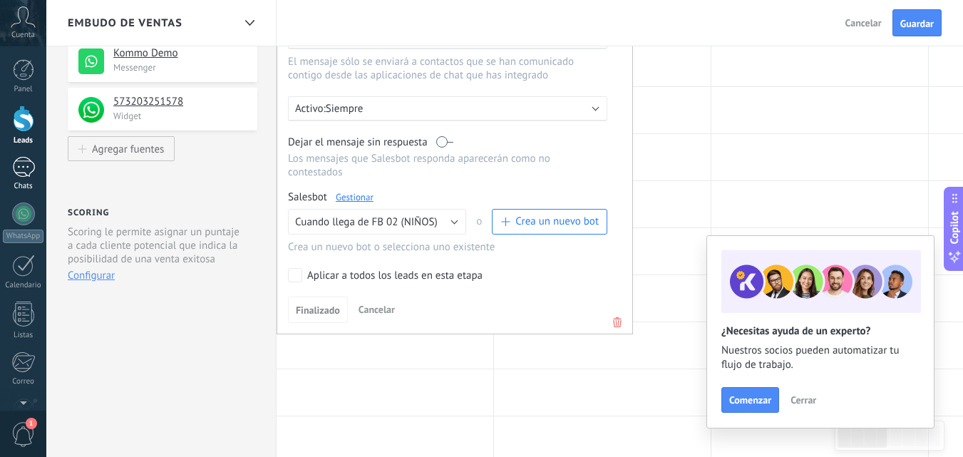
click at [25, 180] on link "Chats" at bounding box center [23, 174] width 46 height 34
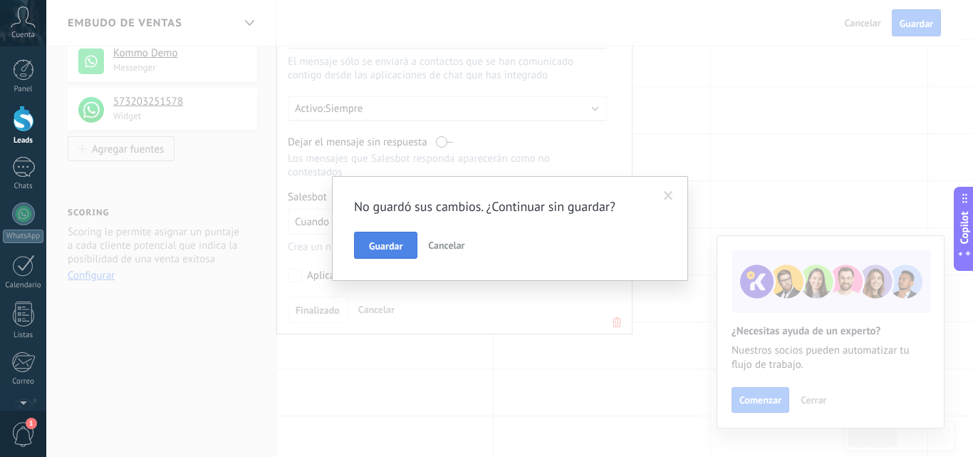
click at [387, 239] on button "Guardar" at bounding box center [385, 245] width 63 height 27
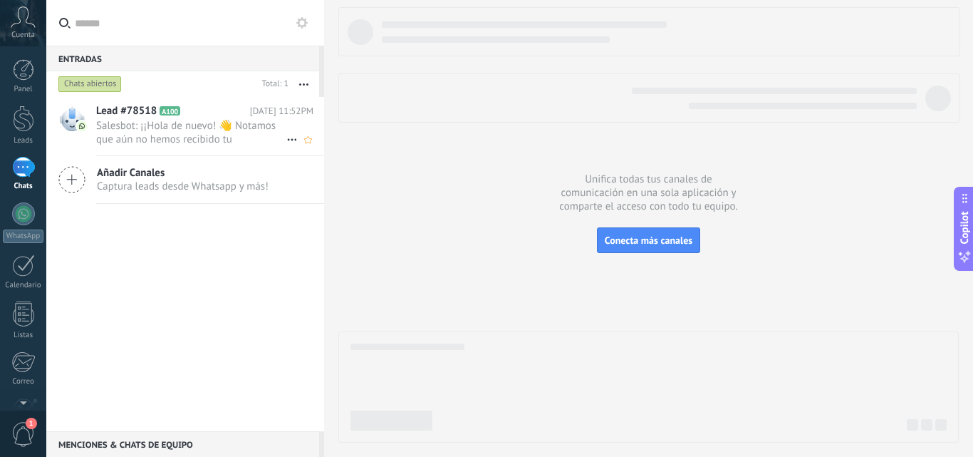
click at [289, 140] on icon at bounding box center [292, 139] width 17 height 17
click at [238, 127] on div at bounding box center [486, 228] width 973 height 457
click at [155, 120] on span "Salesbot: ¡¡Hola de nuevo! 👋 Notamos que aún no hemos recibido tu comprobante d…" at bounding box center [191, 132] width 190 height 27
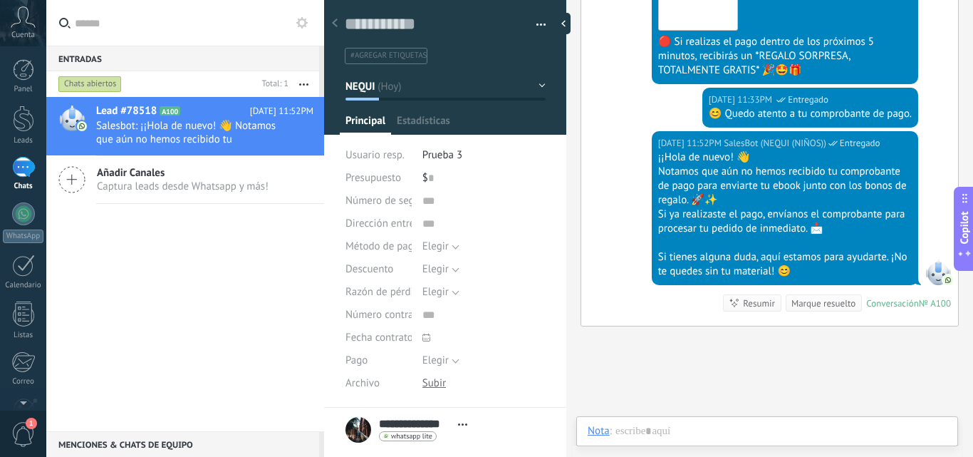
scroll to position [185, 0]
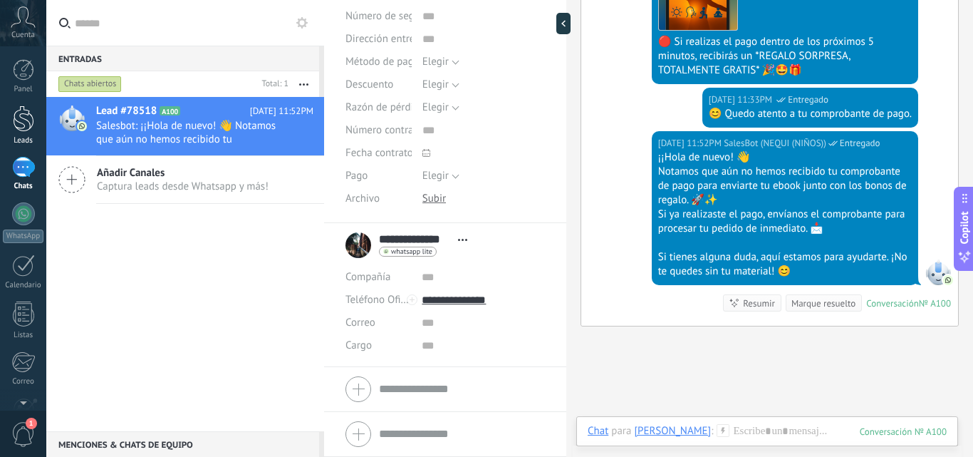
click at [29, 106] on div at bounding box center [23, 118] width 21 height 26
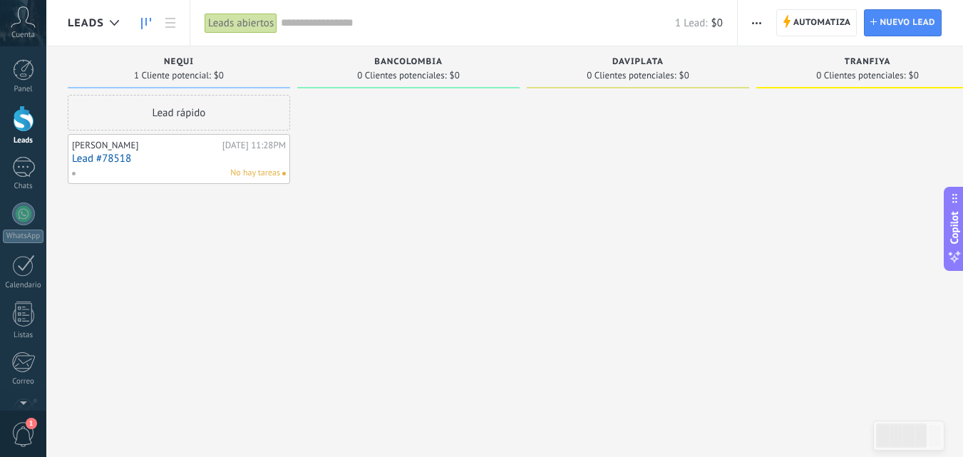
click at [111, 157] on link "Lead #78518" at bounding box center [179, 159] width 214 height 12
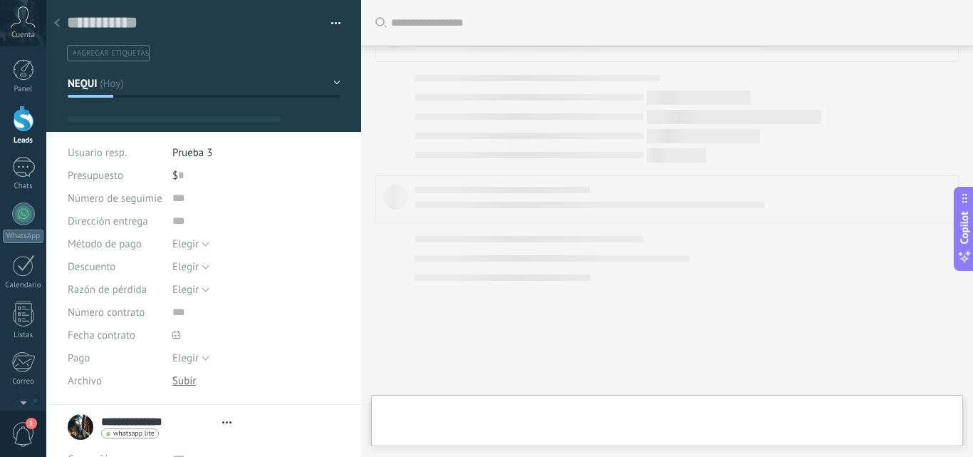
scroll to position [182, 0]
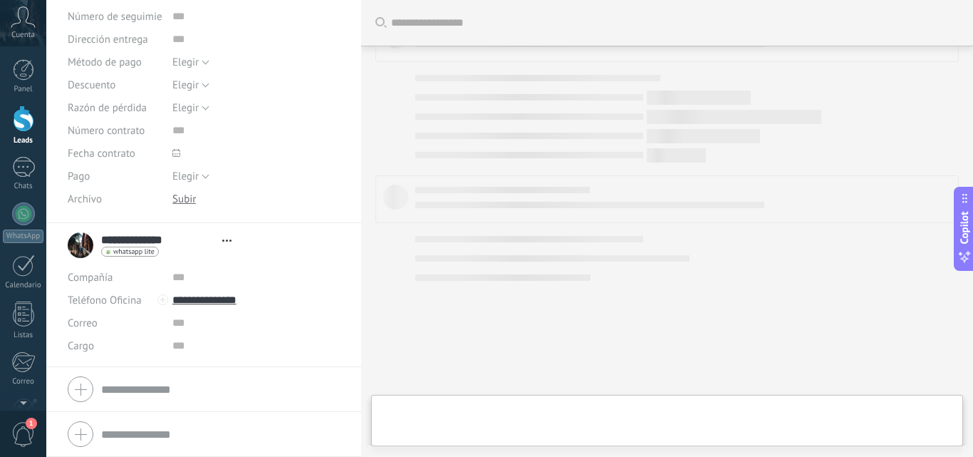
type textarea "**********"
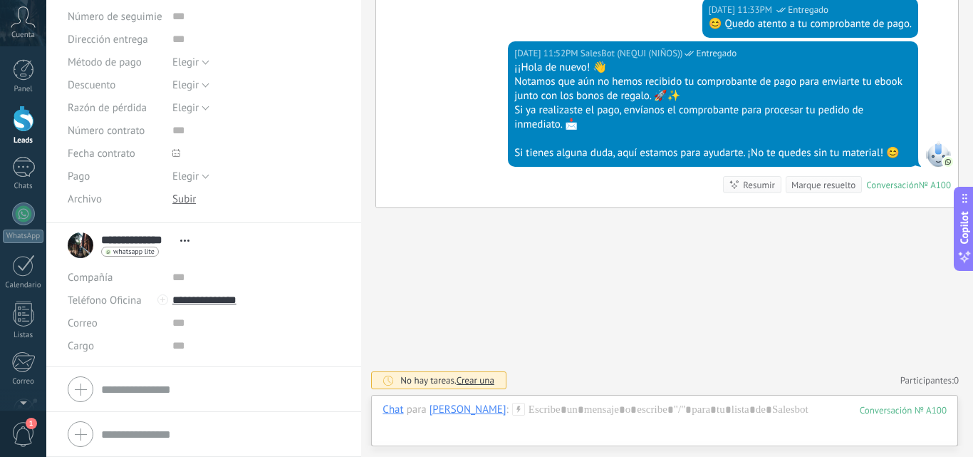
scroll to position [0, 0]
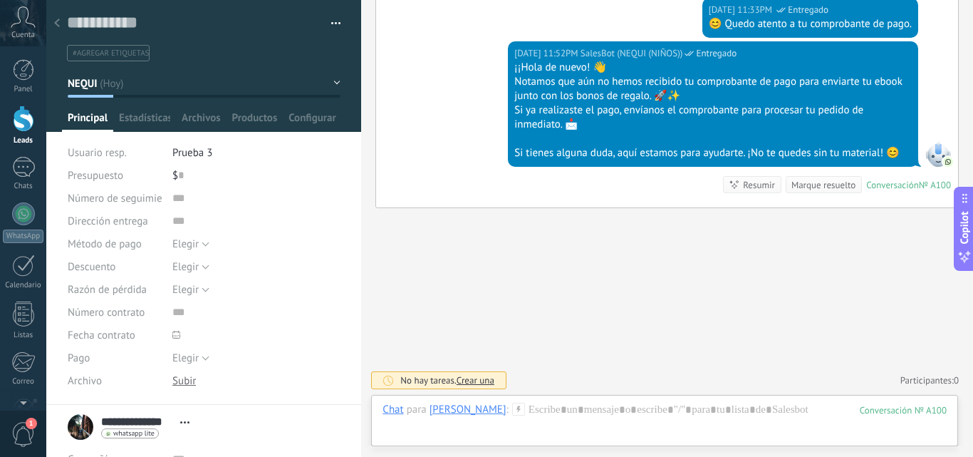
click at [329, 21] on button "button" at bounding box center [331, 23] width 21 height 21
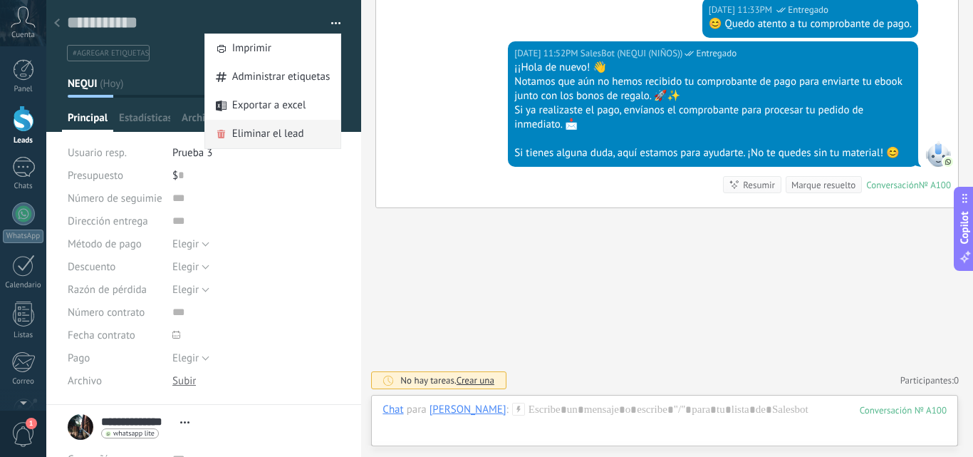
click at [277, 128] on span "Eliminar el lead" at bounding box center [268, 134] width 72 height 29
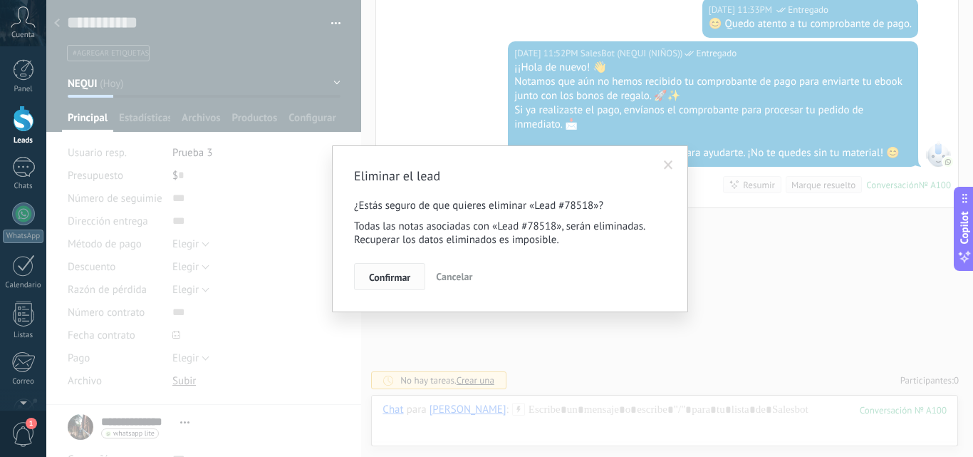
click at [408, 271] on button "Confirmar" at bounding box center [389, 276] width 71 height 27
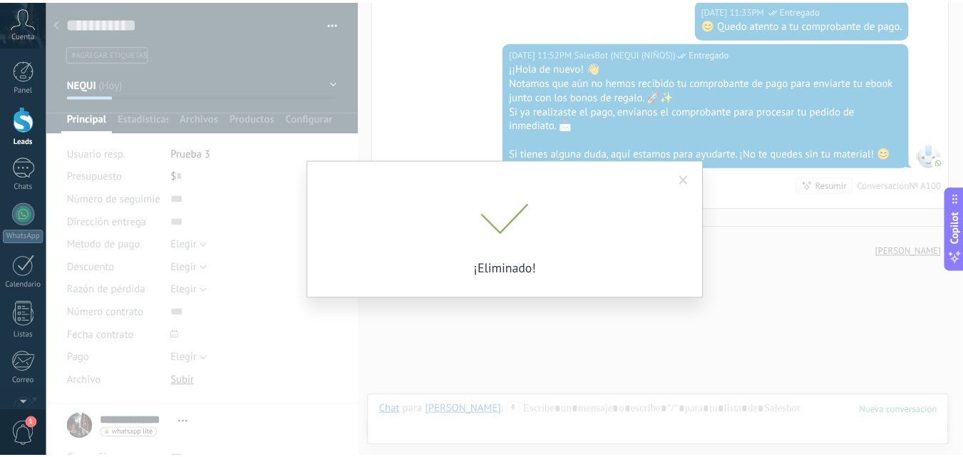
scroll to position [743, 0]
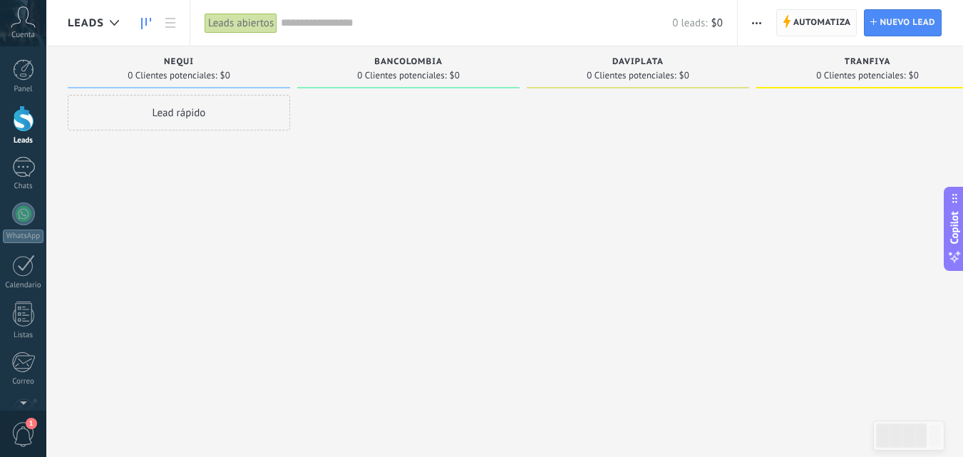
click at [806, 19] on span "Automatiza" at bounding box center [822, 23] width 58 height 26
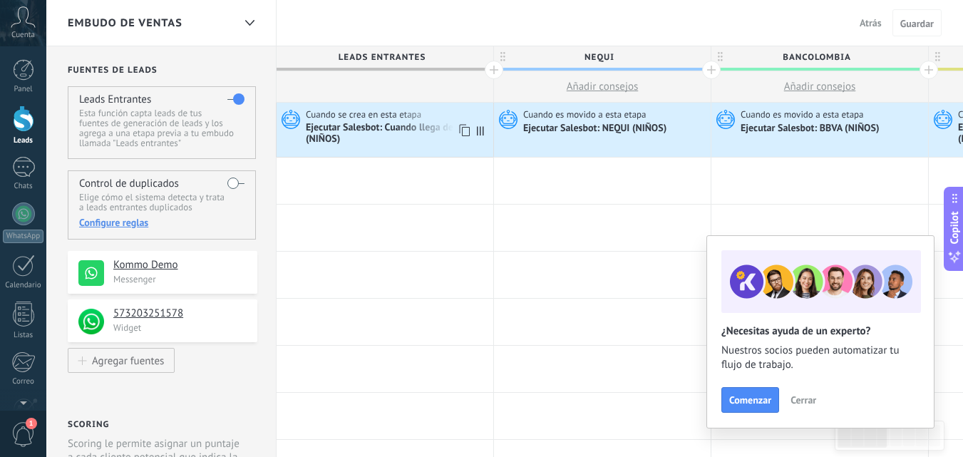
click at [292, 116] on icon at bounding box center [289, 118] width 24 height 21
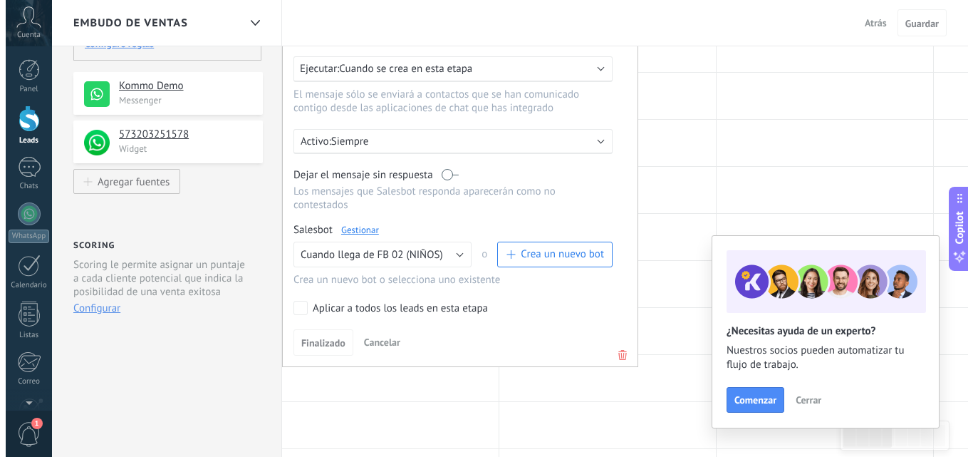
scroll to position [182, 0]
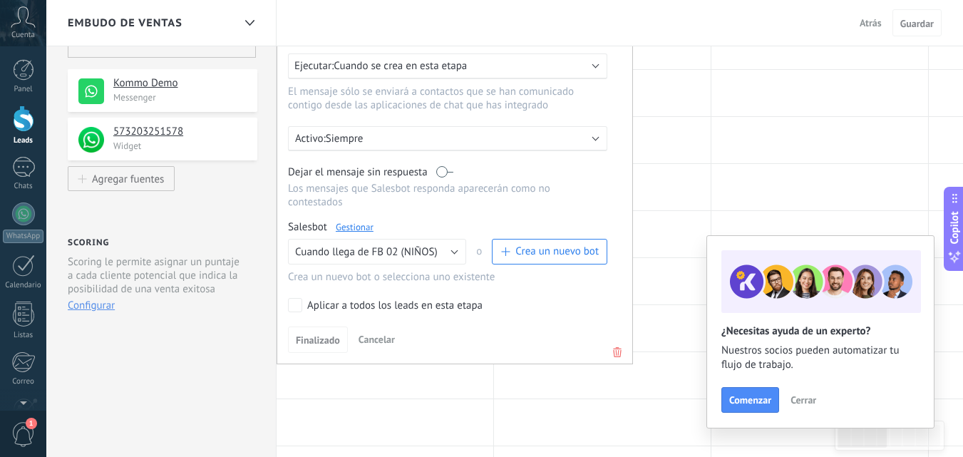
click at [348, 226] on link "Gestionar" at bounding box center [355, 227] width 38 height 12
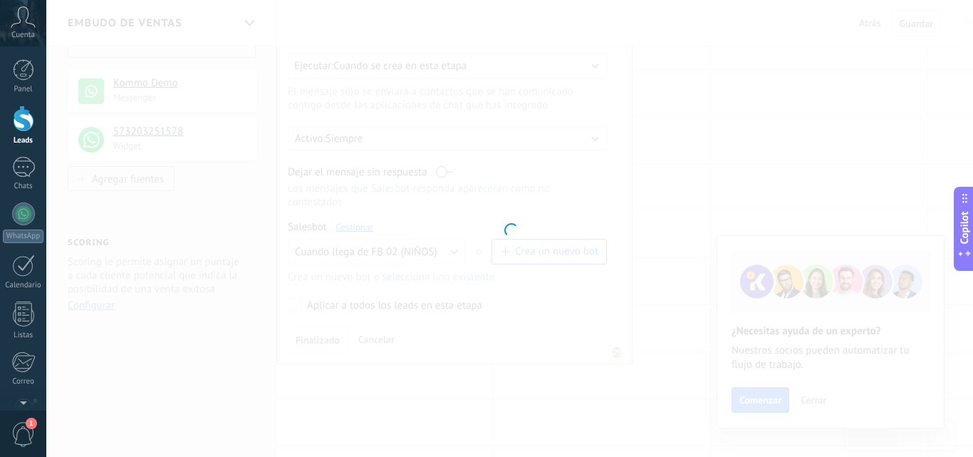
type input "**********"
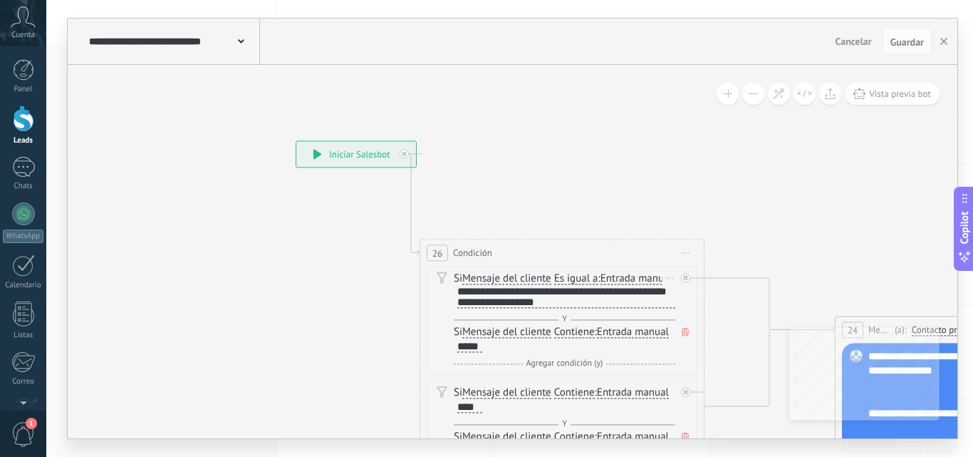
click at [595, 308] on div "**********" at bounding box center [567, 297] width 218 height 22
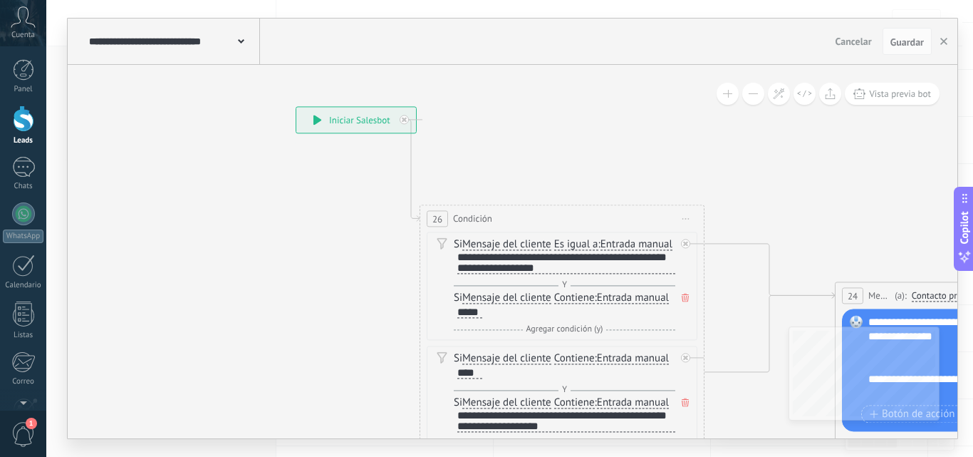
click at [433, 240] on span at bounding box center [442, 242] width 24 height 11
drag, startPoint x: 581, startPoint y: 276, endPoint x: 569, endPoint y: 279, distance: 12.4
click at [569, 274] on div "**********" at bounding box center [567, 263] width 218 height 22
click at [572, 274] on div "**********" at bounding box center [567, 263] width 218 height 22
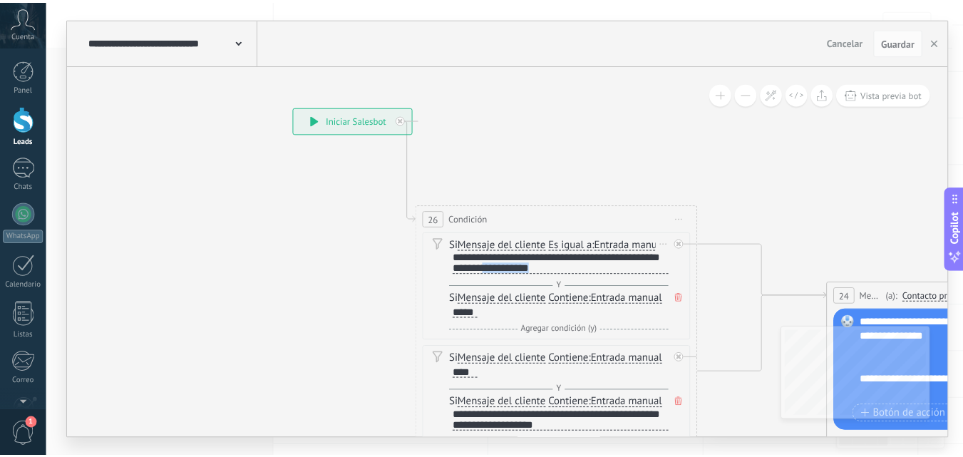
scroll to position [0, 0]
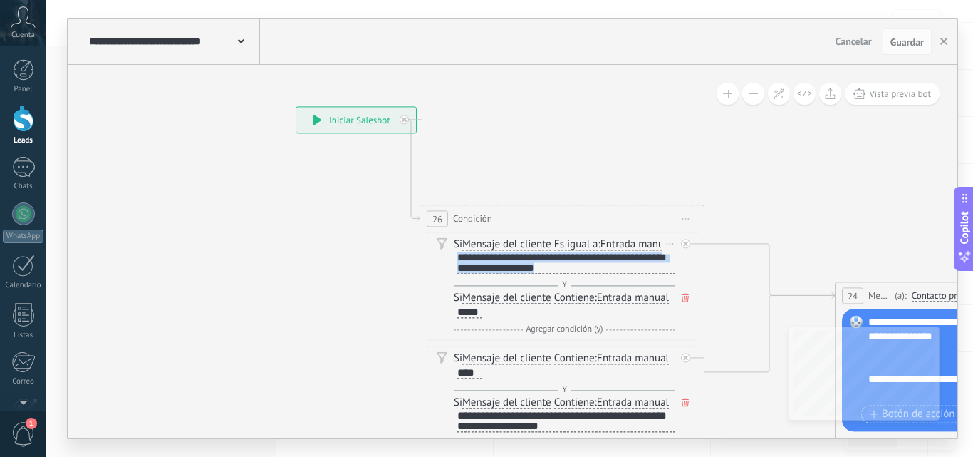
drag, startPoint x: 572, startPoint y: 281, endPoint x: 452, endPoint y: 265, distance: 120.7
click at [452, 265] on div "Si Mensaje del cliente Mensaje del cliente Comentario del cliente El cliente Có…" at bounding box center [562, 286] width 271 height 108
paste div
click at [887, 50] on button "Guardar" at bounding box center [907, 41] width 49 height 27
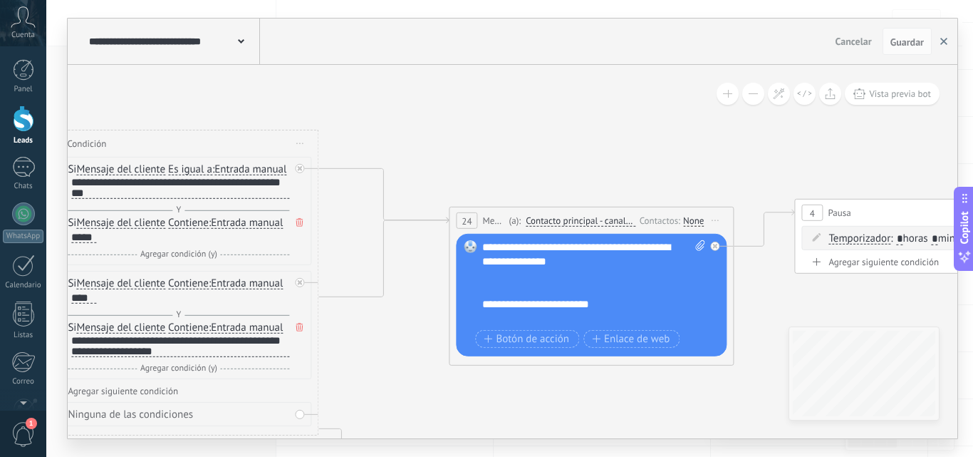
click at [949, 36] on button "button" at bounding box center [944, 41] width 21 height 27
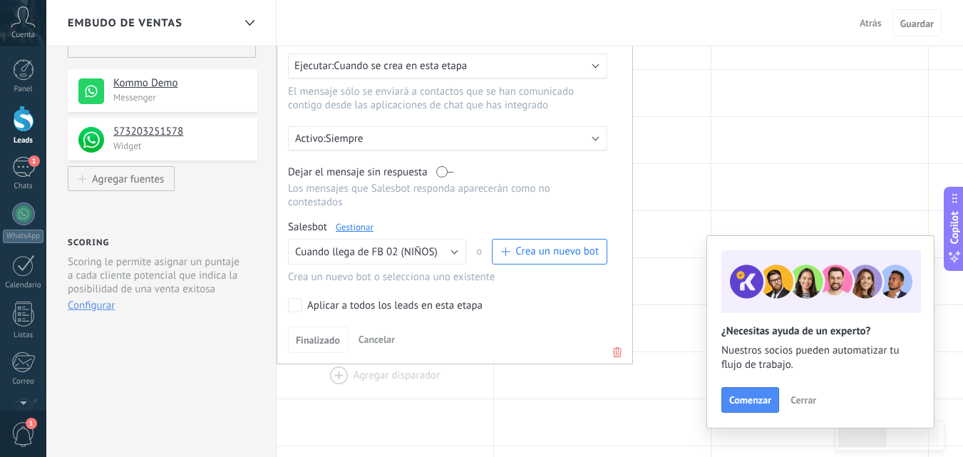
click at [359, 373] on div at bounding box center [385, 375] width 217 height 46
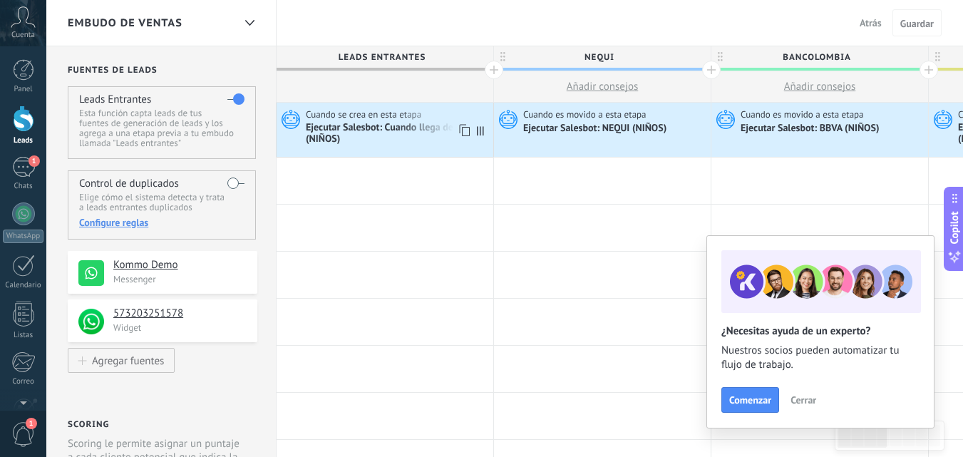
click at [295, 118] on icon at bounding box center [289, 118] width 24 height 21
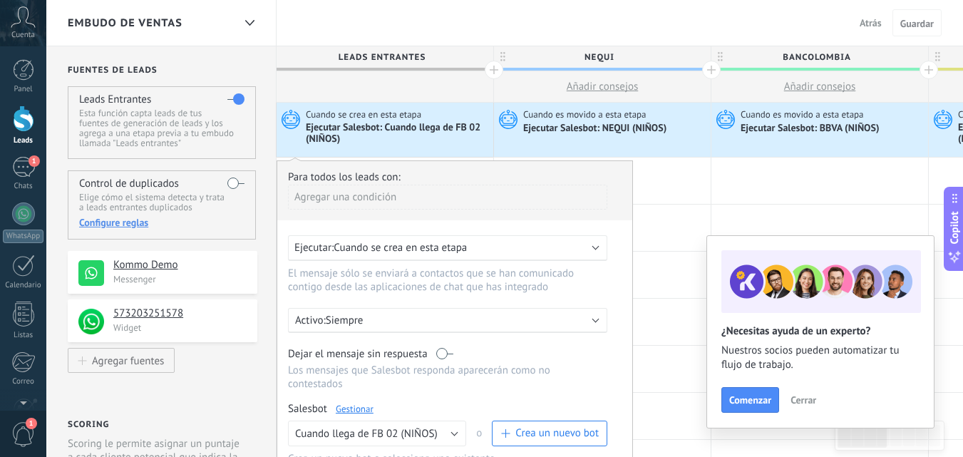
scroll to position [230, 0]
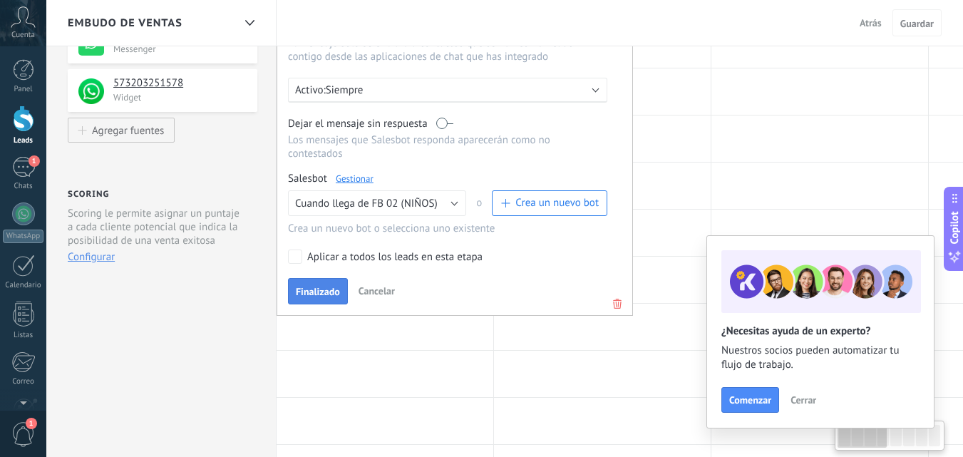
click at [308, 291] on span "Finalizado" at bounding box center [318, 291] width 44 height 10
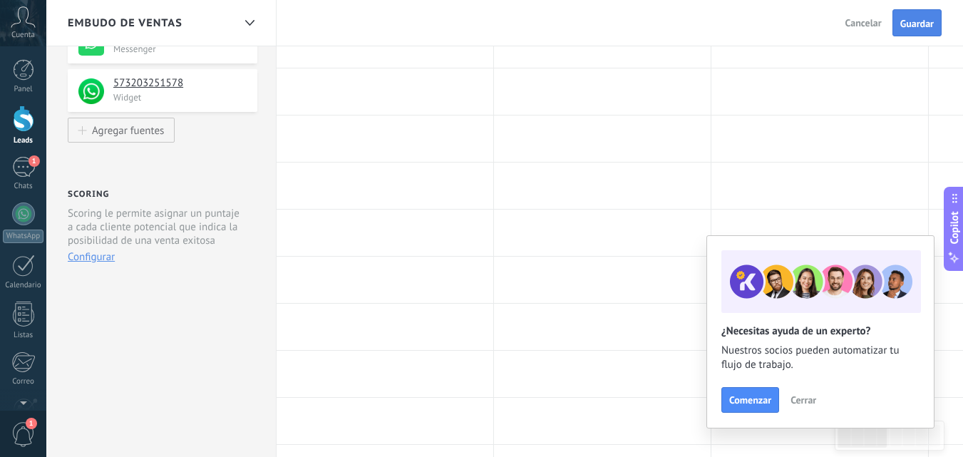
click at [907, 29] on span "Guardar" at bounding box center [916, 24] width 33 height 10
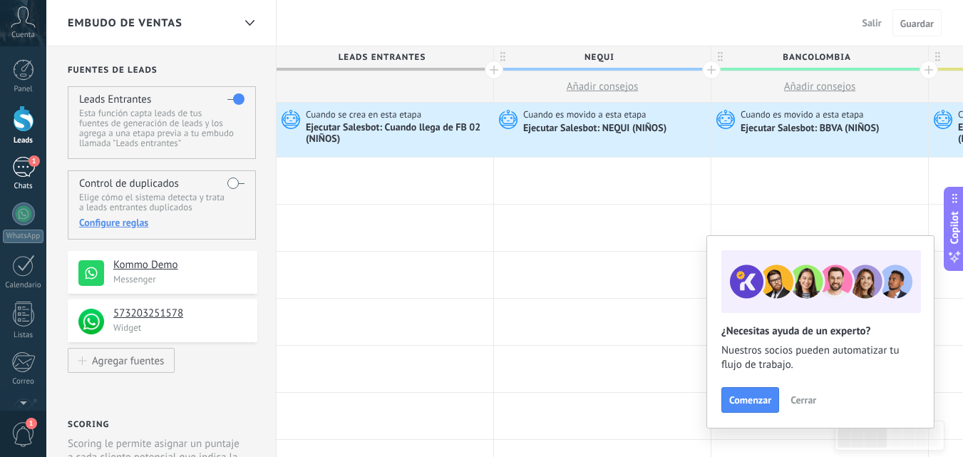
click at [24, 177] on link "1 Chats" at bounding box center [23, 174] width 46 height 34
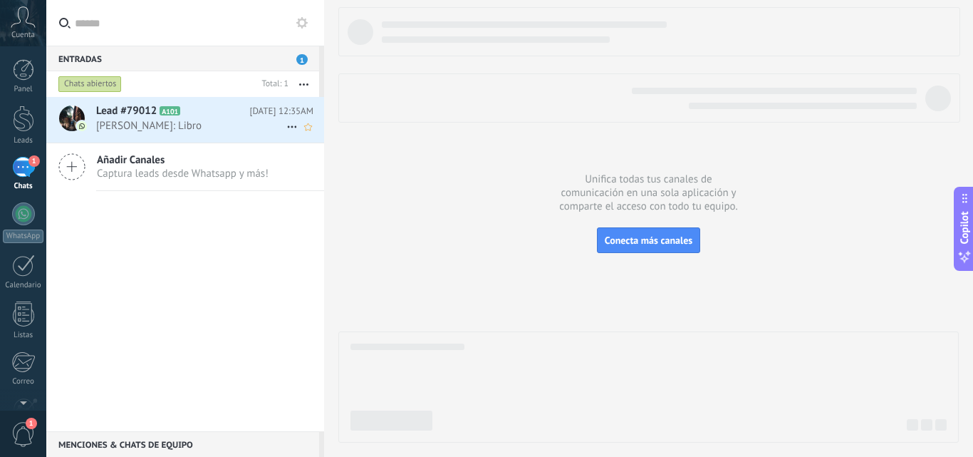
click at [264, 131] on span "Miguel Linares: Libro" at bounding box center [191, 126] width 190 height 14
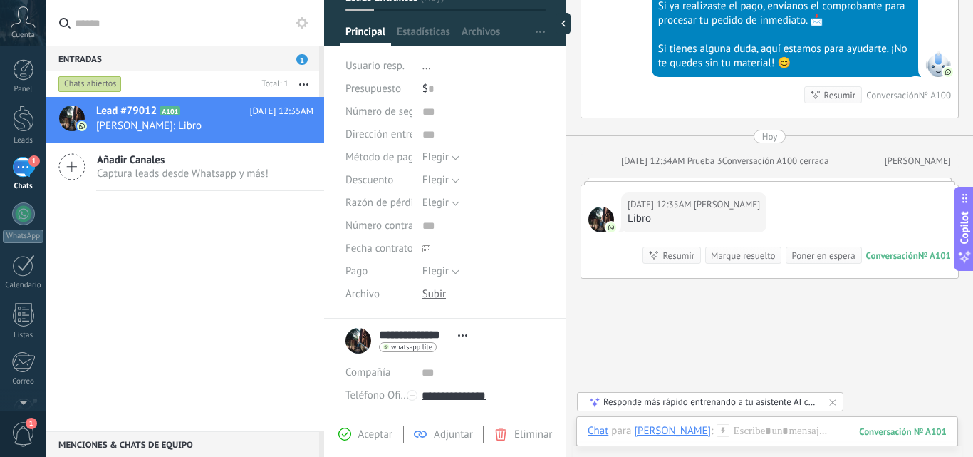
scroll to position [146, 0]
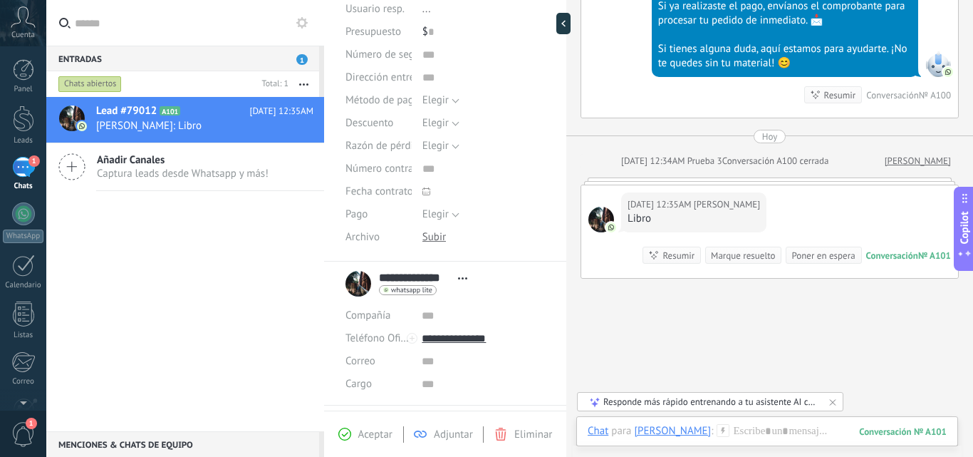
click at [465, 279] on span "Abrir detalle Copie el nombre Desatar Contacto principal" at bounding box center [463, 278] width 24 height 11
click at [448, 339] on div "Desatar" at bounding box center [415, 346] width 113 height 24
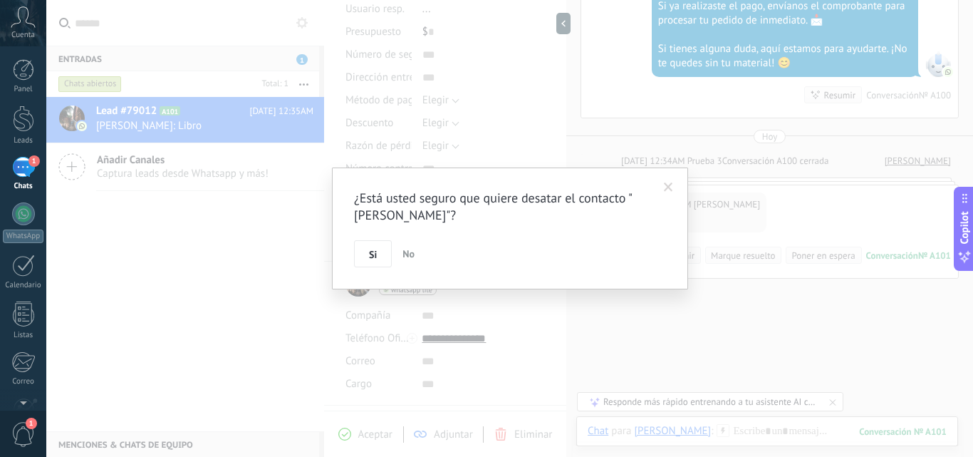
click at [664, 186] on span at bounding box center [668, 187] width 9 height 10
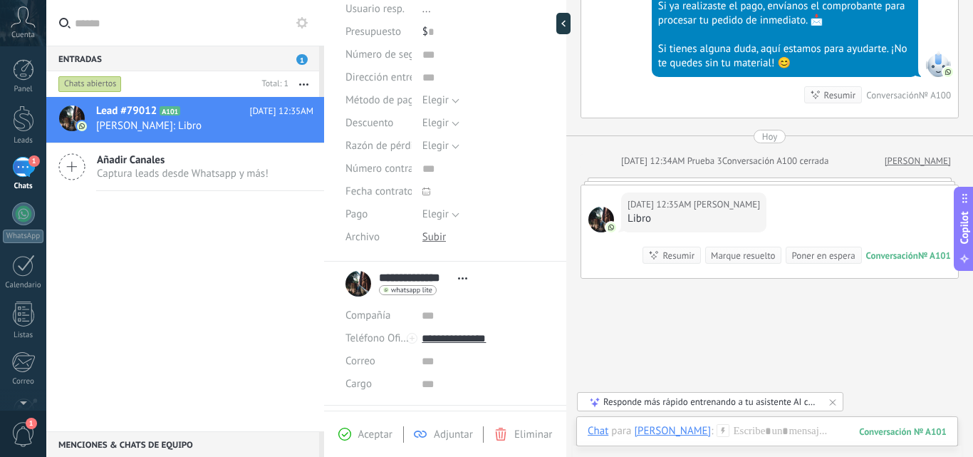
scroll to position [231, 0]
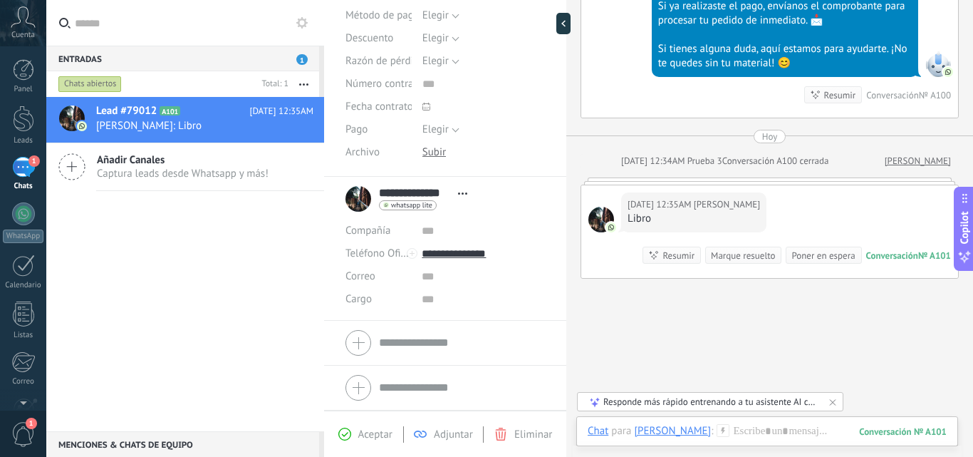
click at [524, 433] on span "Eliminar" at bounding box center [534, 435] width 38 height 14
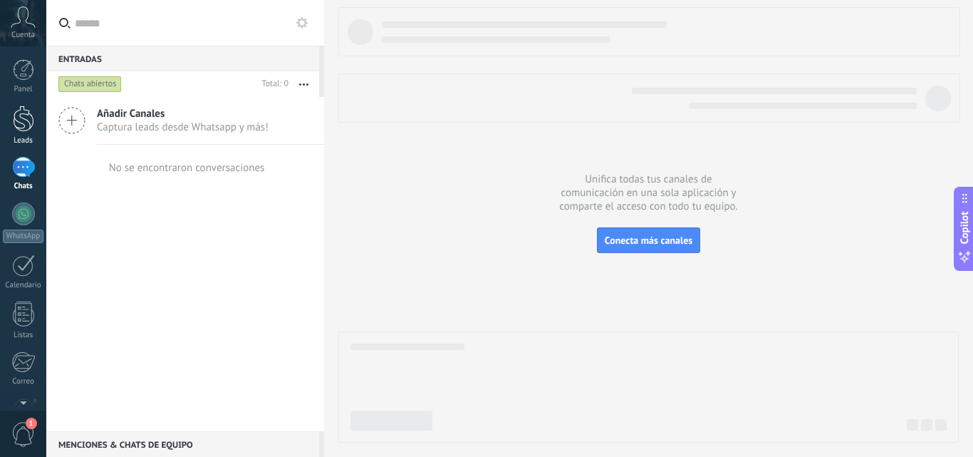
click at [27, 115] on div at bounding box center [23, 118] width 21 height 26
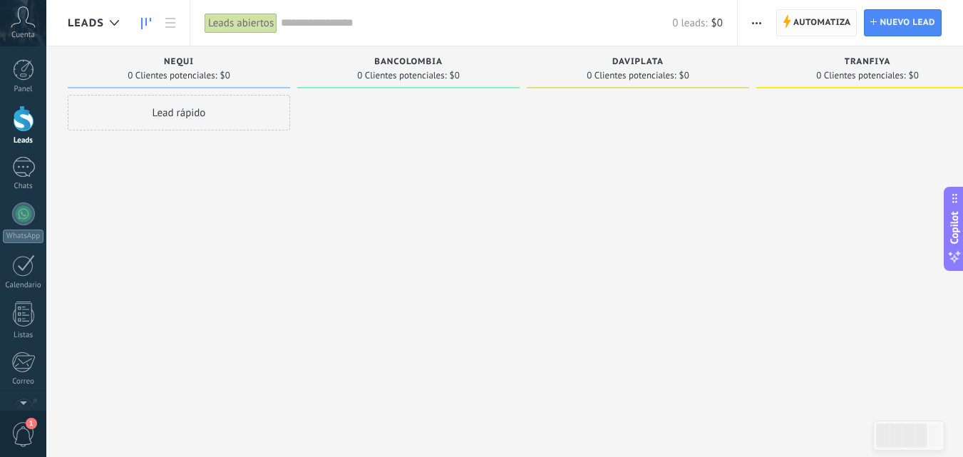
click at [785, 16] on icon at bounding box center [787, 21] width 8 height 13
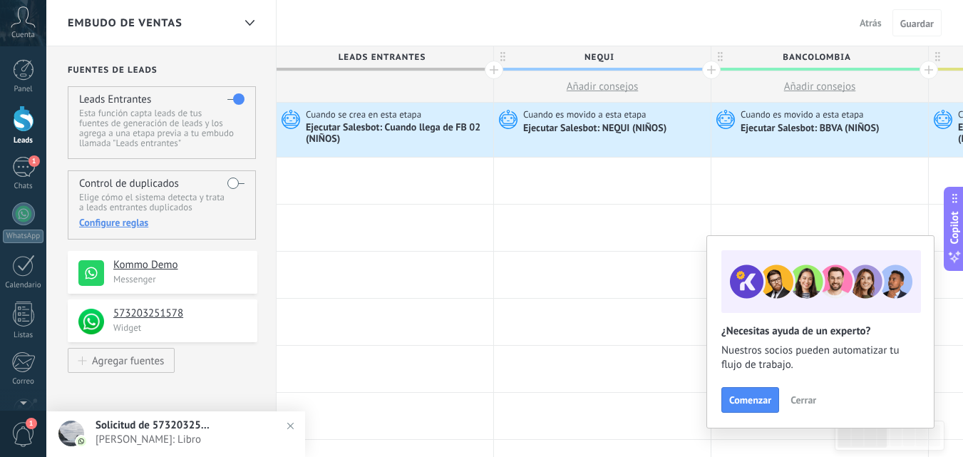
click at [29, 435] on span "1" at bounding box center [23, 434] width 24 height 25
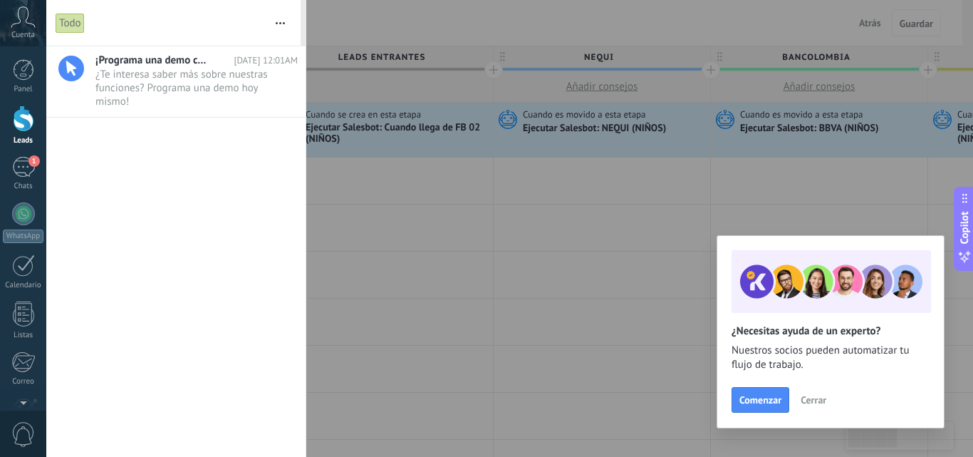
click at [20, 436] on span "0" at bounding box center [23, 434] width 24 height 25
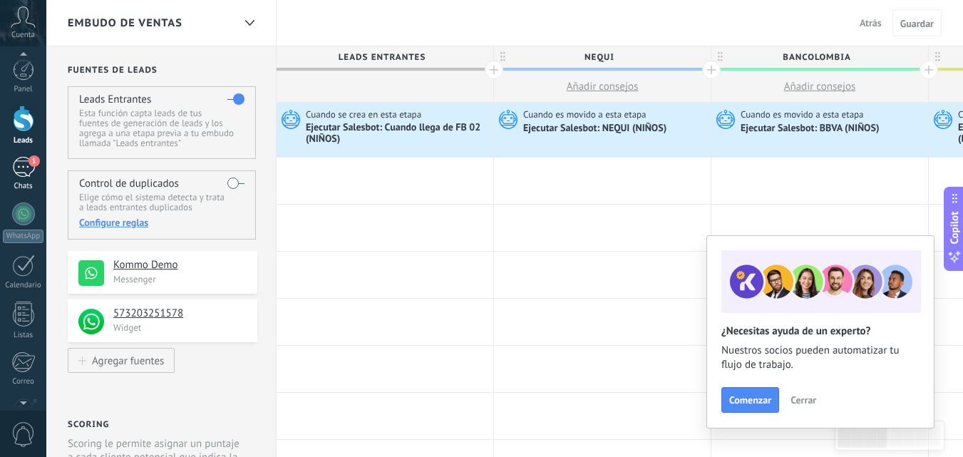
click at [20, 180] on link "1 Chats" at bounding box center [23, 174] width 46 height 34
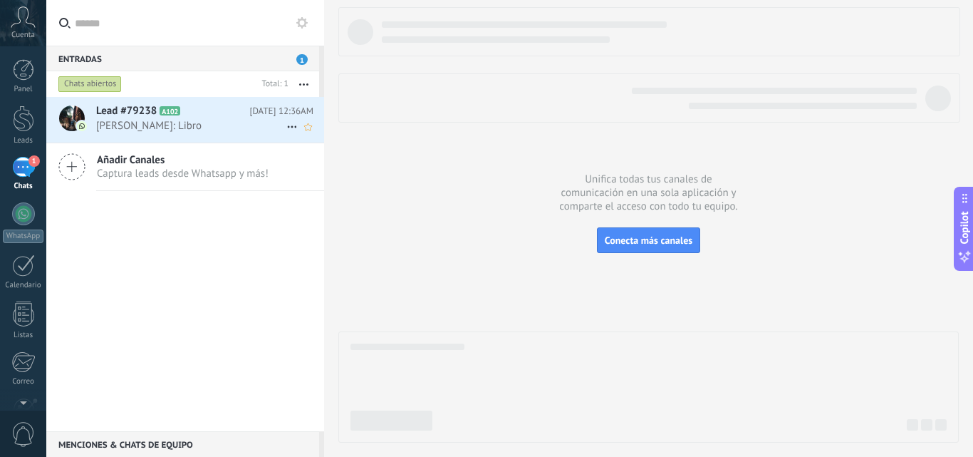
click at [195, 131] on span "Miguel Linares: Libro" at bounding box center [191, 126] width 190 height 14
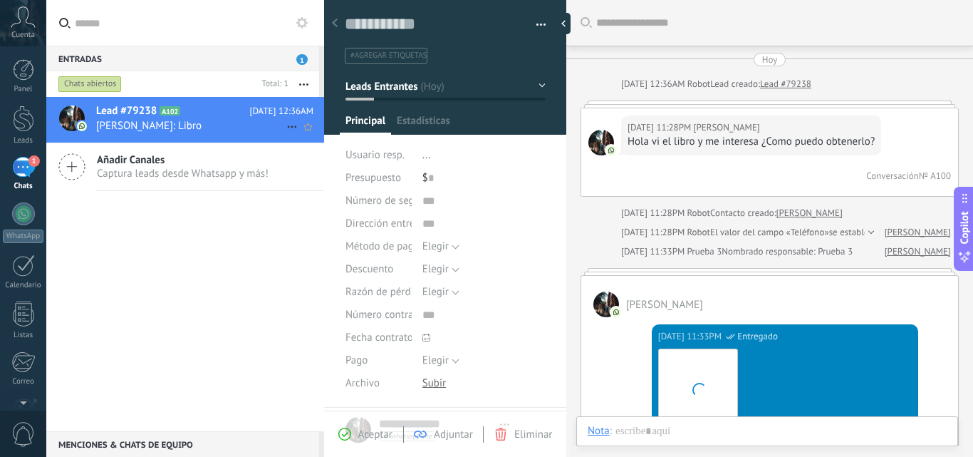
type textarea "**********"
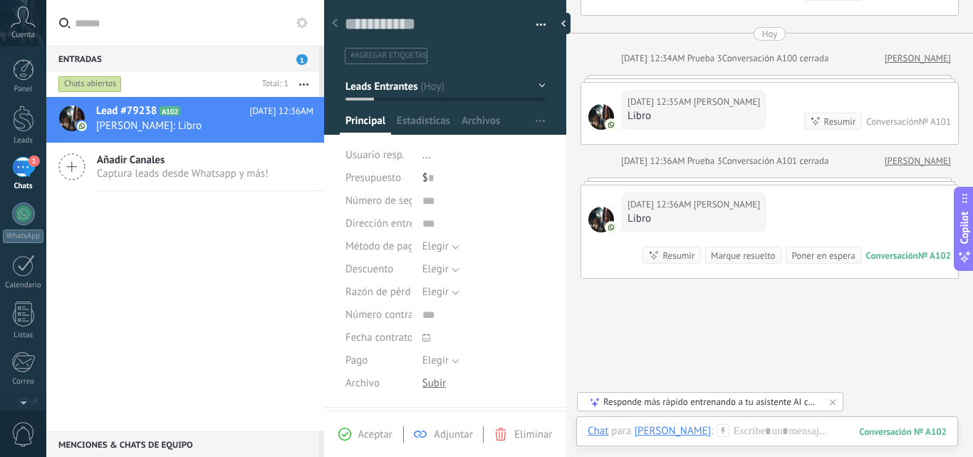
click at [718, 433] on use at bounding box center [724, 430] width 12 height 12
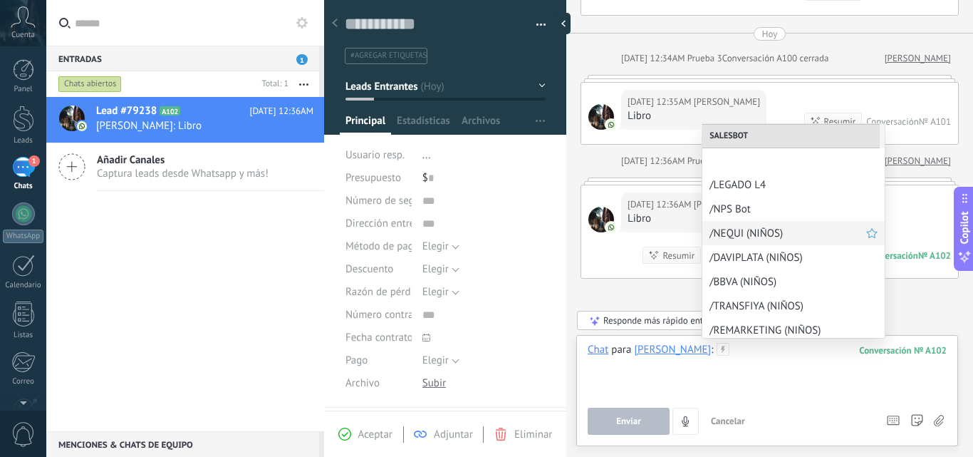
scroll to position [53, 0]
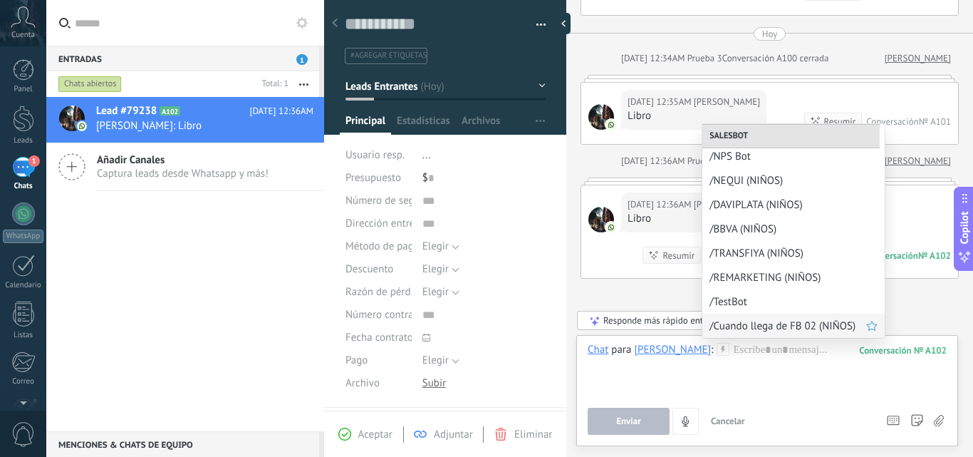
click at [760, 330] on span "/Cuando llega de FB 02 (NIÑOS)" at bounding box center [788, 326] width 157 height 14
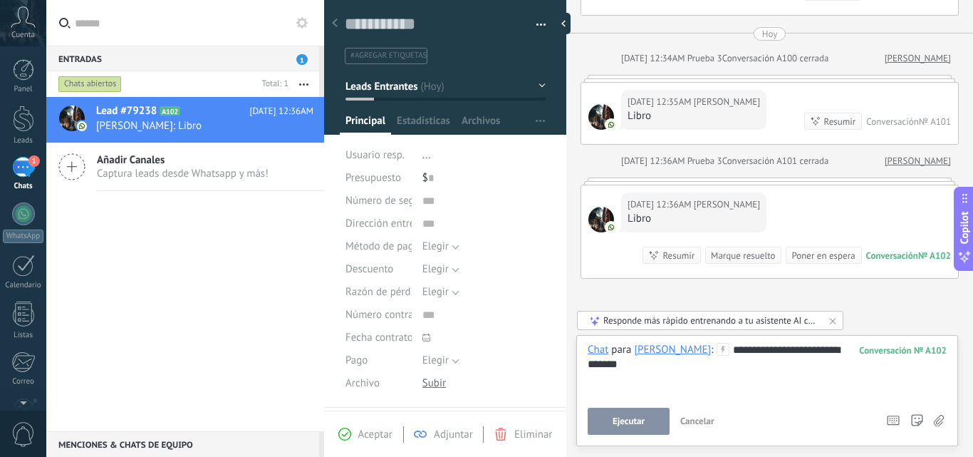
click at [626, 422] on span "Ejecutar" at bounding box center [629, 421] width 32 height 10
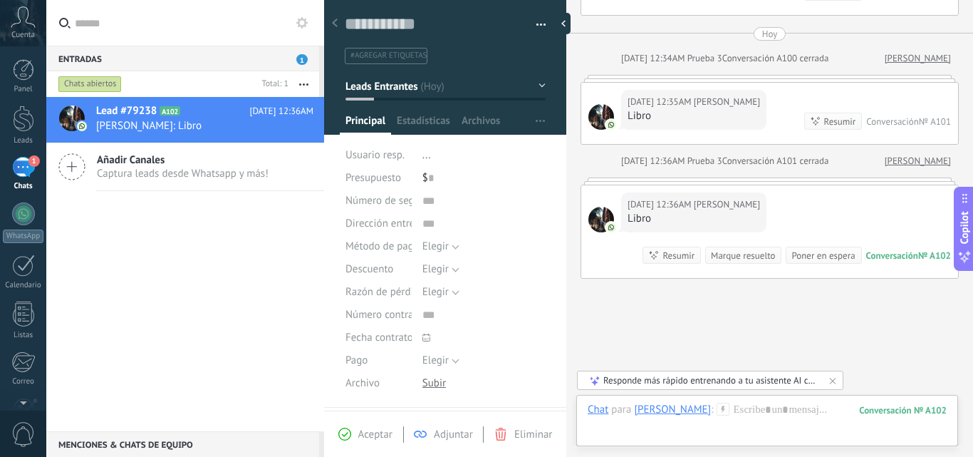
scroll to position [1054, 0]
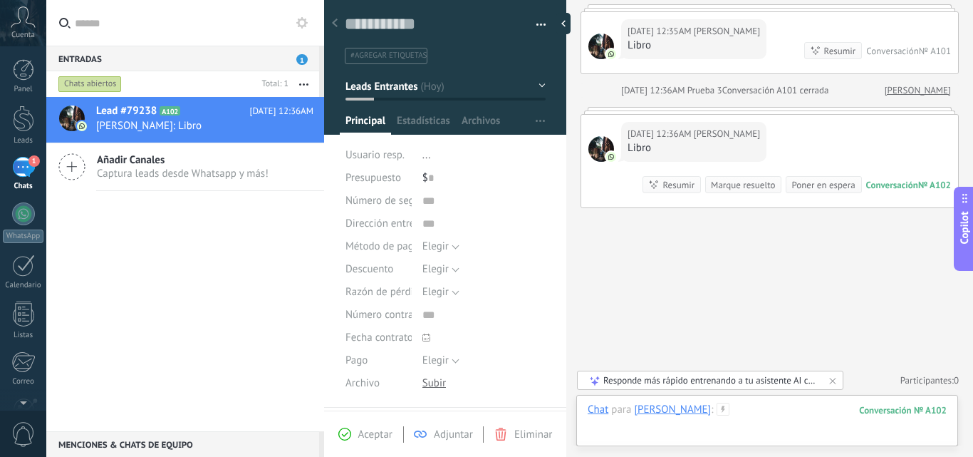
click at [722, 413] on div at bounding box center [767, 424] width 359 height 43
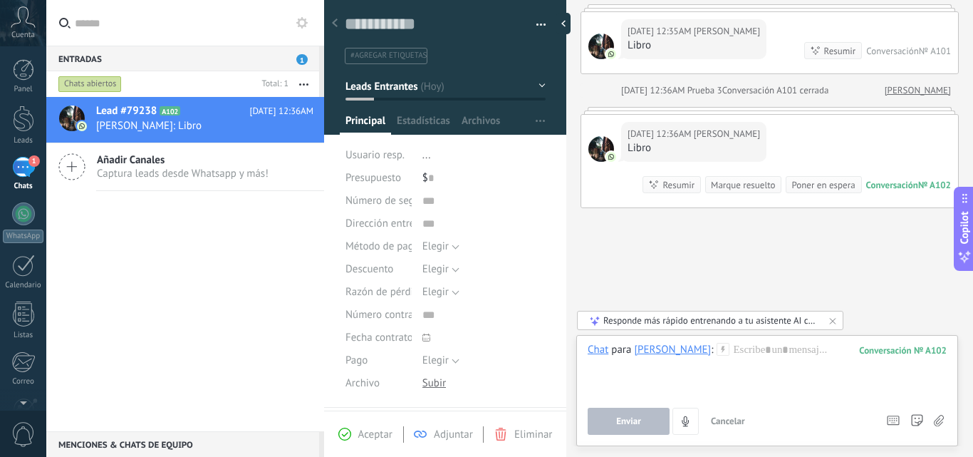
click at [717, 347] on icon at bounding box center [723, 349] width 13 height 13
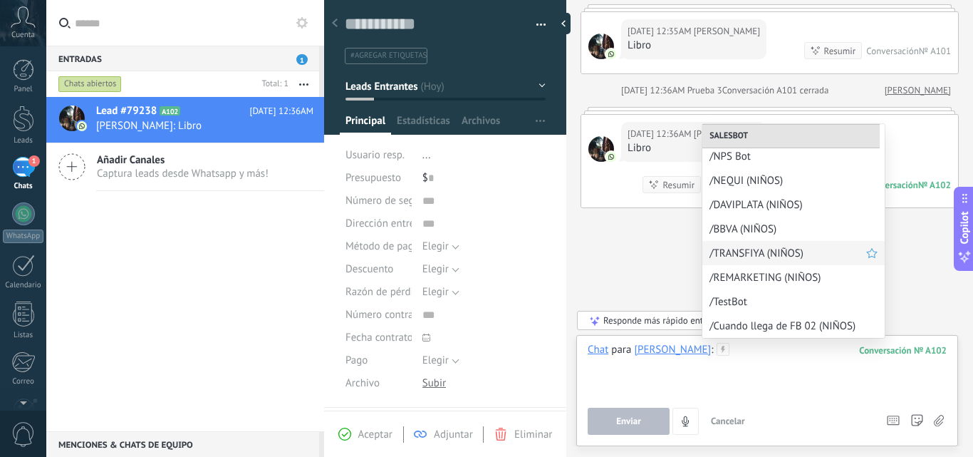
scroll to position [0, 0]
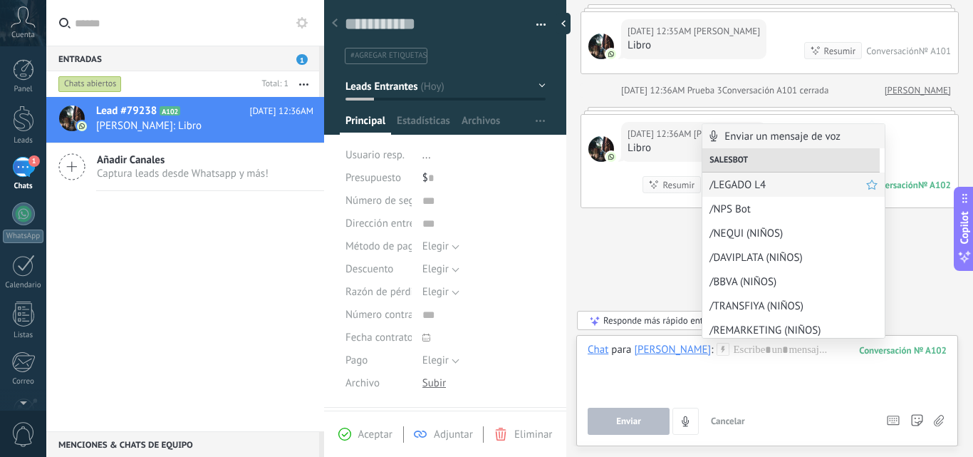
click at [757, 178] on span "/LEGADO L4" at bounding box center [788, 185] width 157 height 14
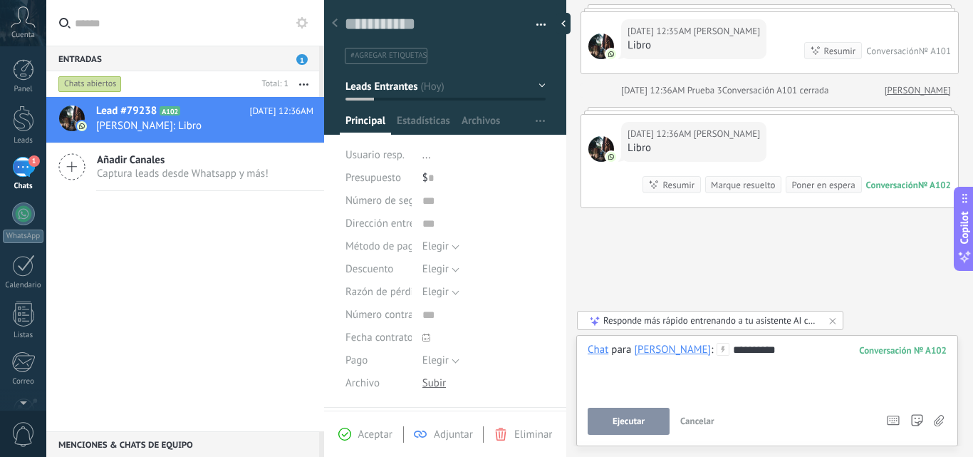
click at [626, 418] on span "Ejecutar" at bounding box center [629, 421] width 32 height 10
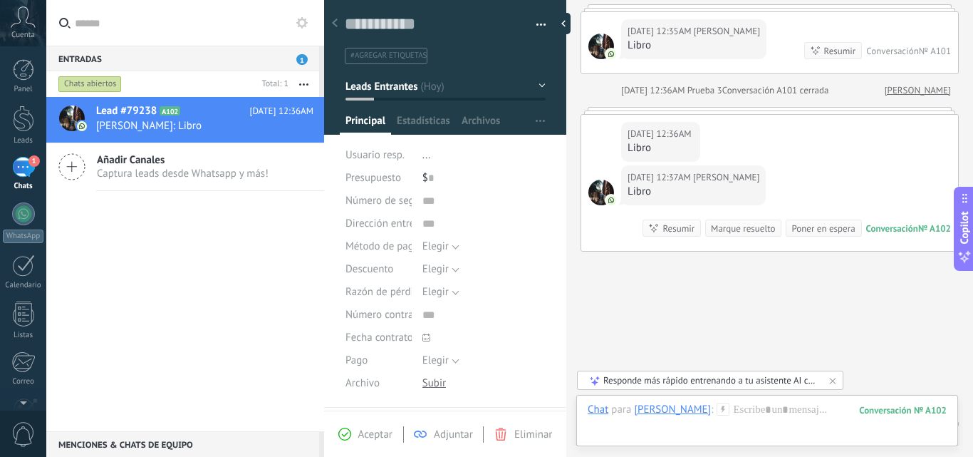
scroll to position [1097, 0]
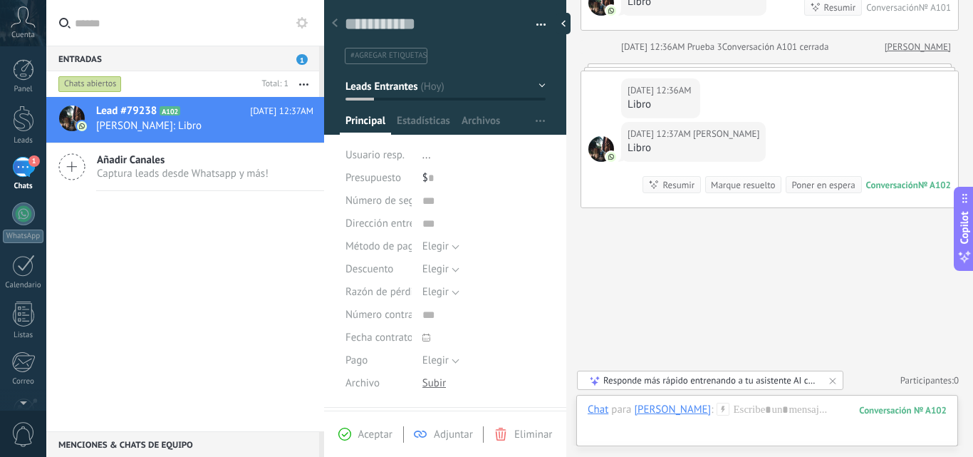
click at [200, 174] on span "Captura leads desde Whatsapp y más!" at bounding box center [183, 174] width 172 height 14
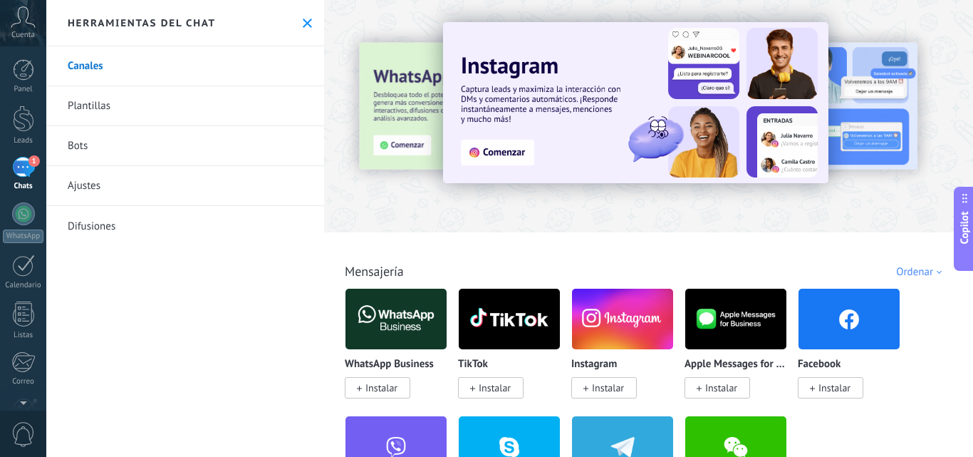
click at [153, 202] on link "Ajustes" at bounding box center [185, 186] width 278 height 40
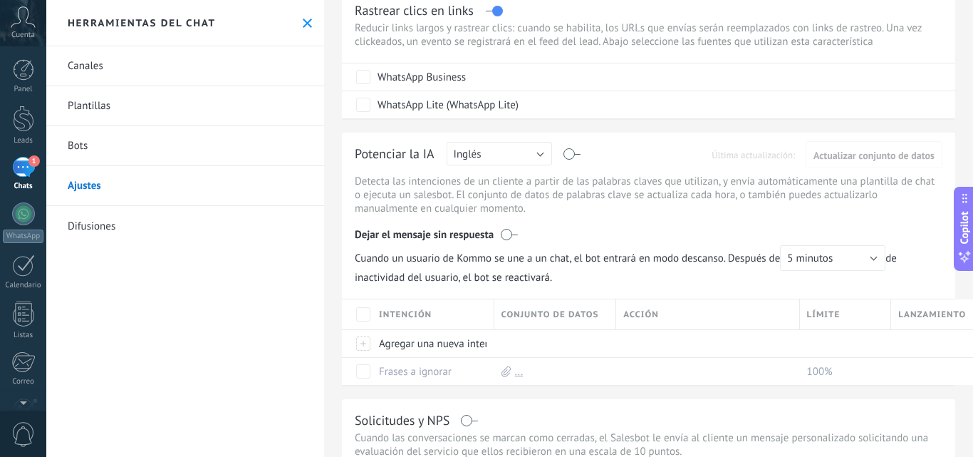
scroll to position [30, 0]
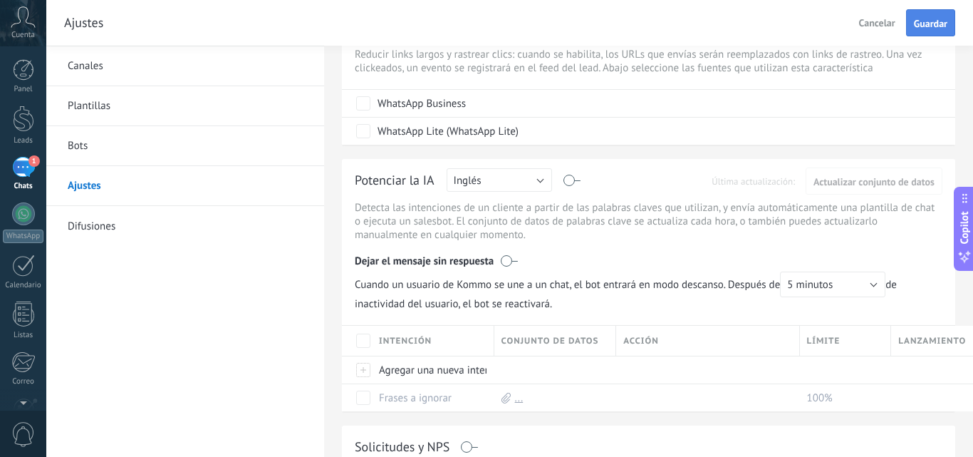
click at [931, 28] on span "Guardar" at bounding box center [930, 24] width 33 height 10
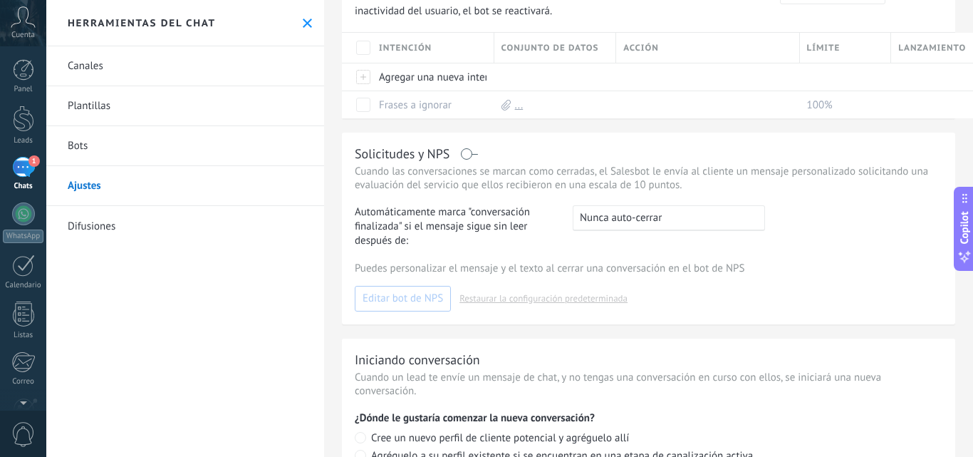
scroll to position [431, 0]
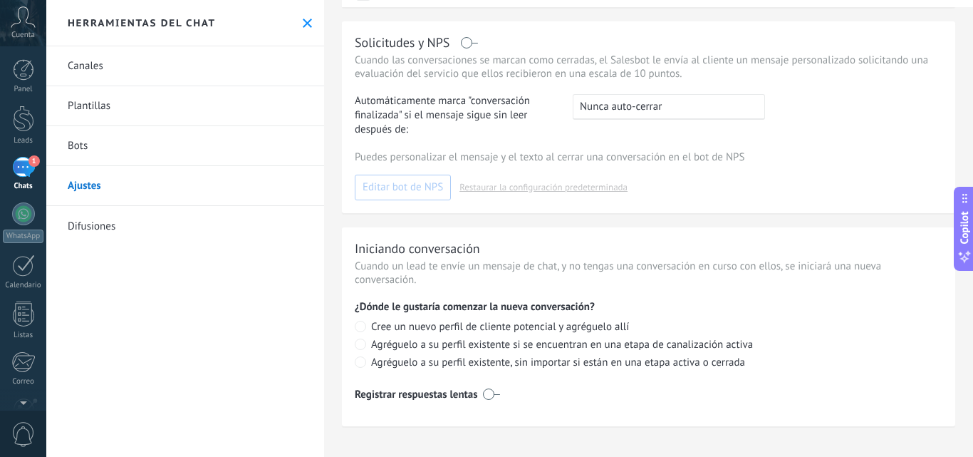
click at [25, 168] on div "1" at bounding box center [23, 167] width 23 height 21
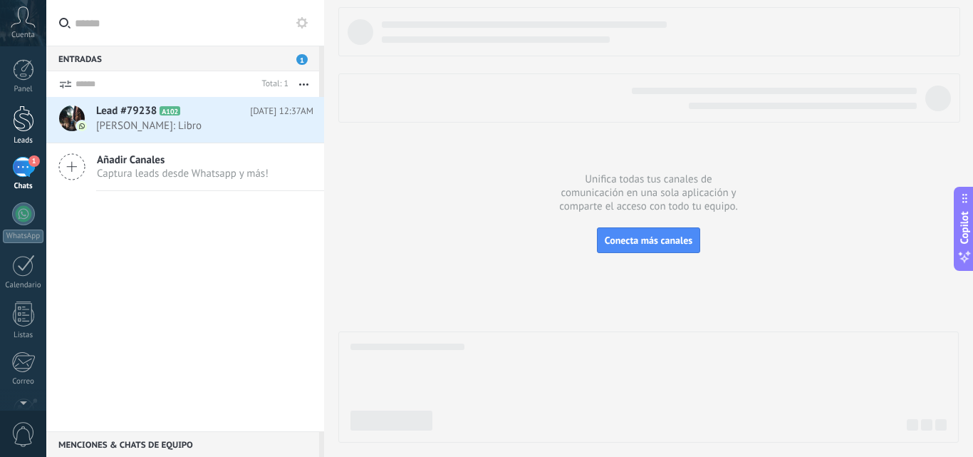
click at [20, 120] on div at bounding box center [23, 118] width 21 height 26
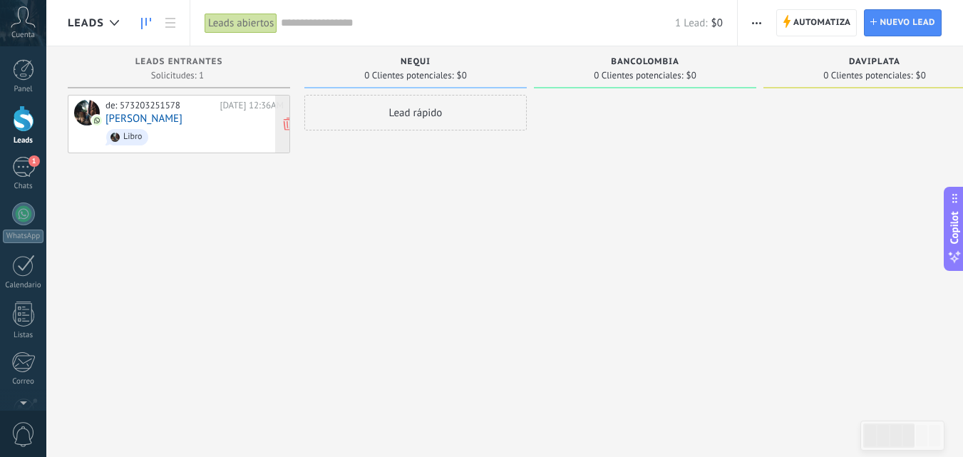
click at [168, 115] on link "[PERSON_NAME]" at bounding box center [143, 119] width 77 height 12
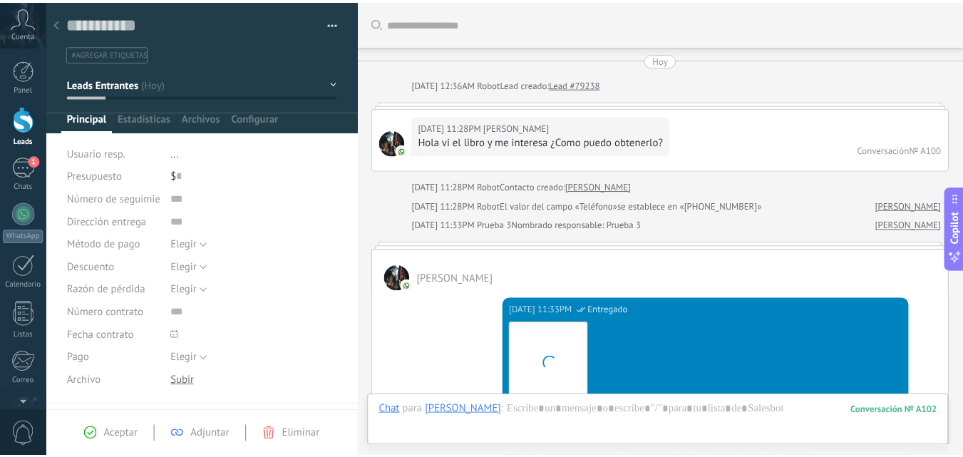
scroll to position [1009, 0]
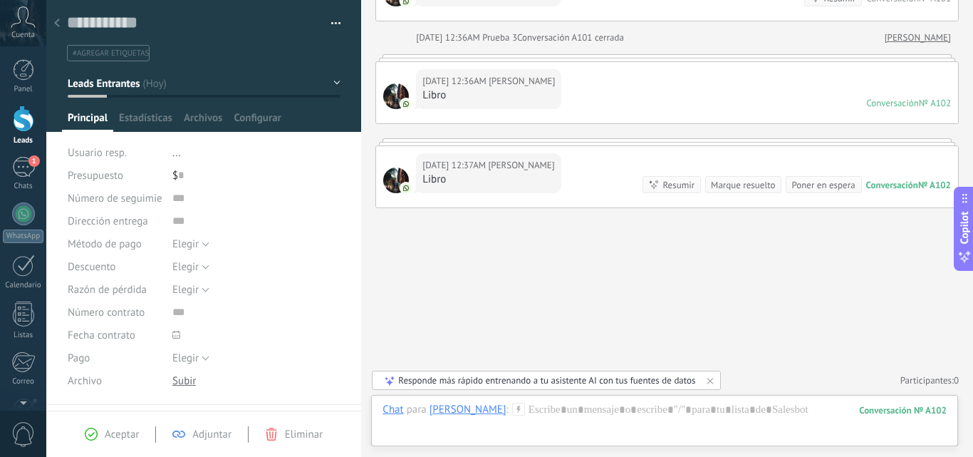
click at [11, 120] on link "Leads" at bounding box center [23, 125] width 46 height 40
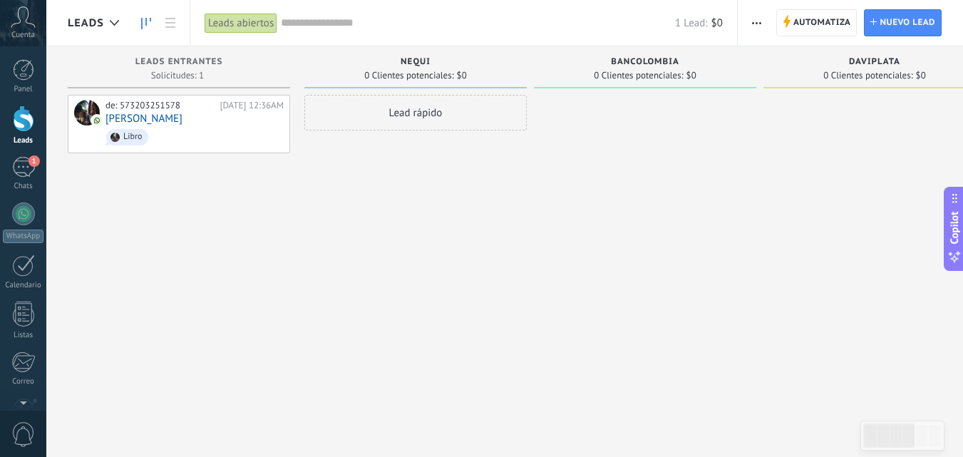
click at [758, 25] on span "button" at bounding box center [756, 22] width 9 height 27
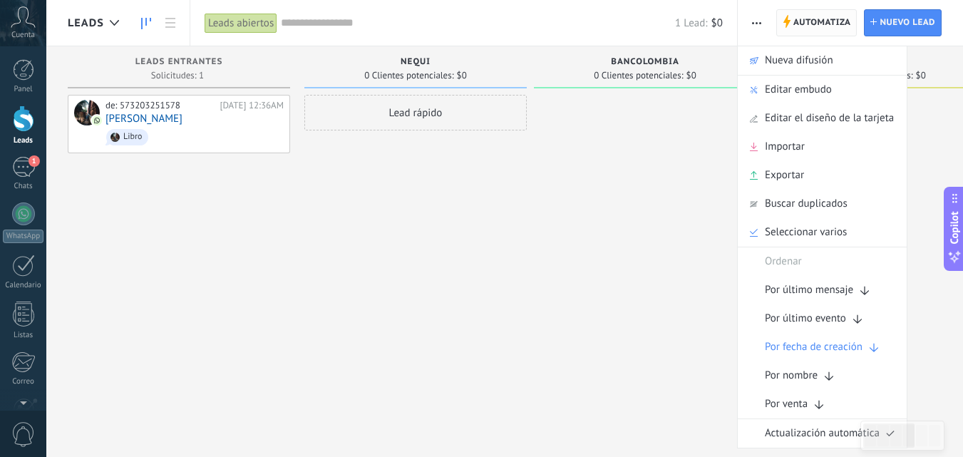
click at [792, 31] on span "Automatiza Automatiza" at bounding box center [816, 22] width 81 height 27
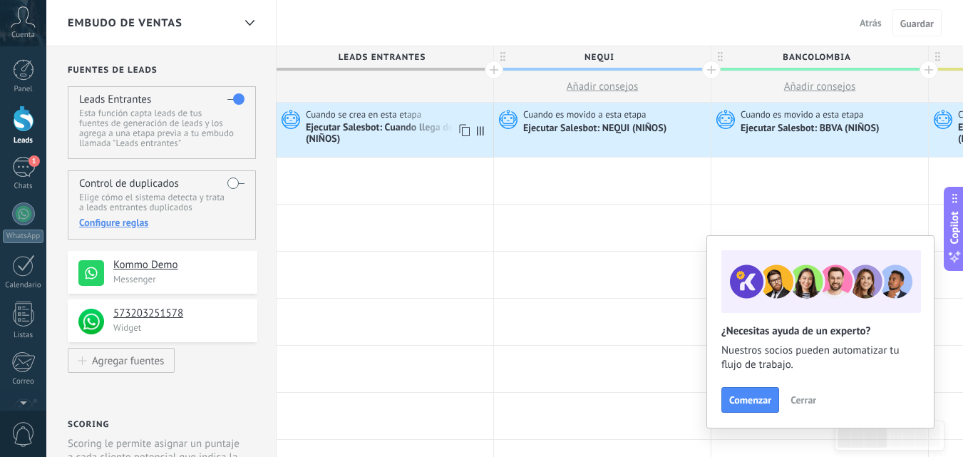
click at [293, 115] on use at bounding box center [291, 119] width 19 height 19
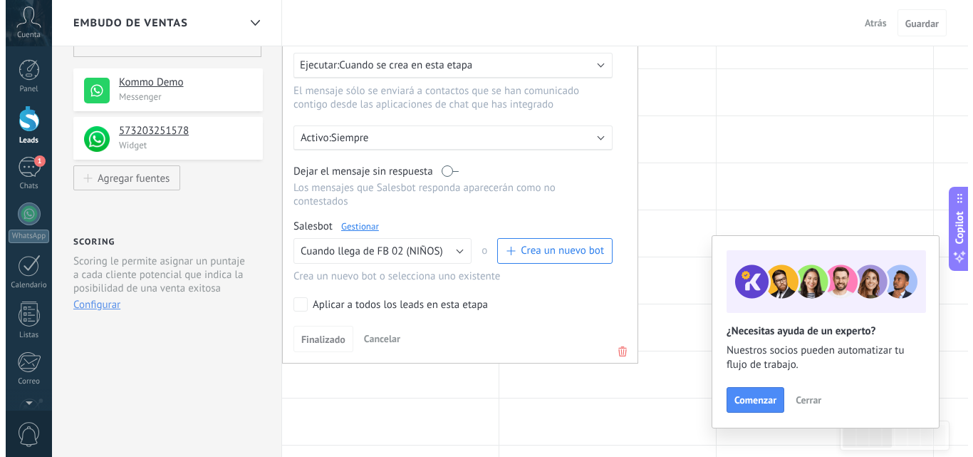
scroll to position [161, 0]
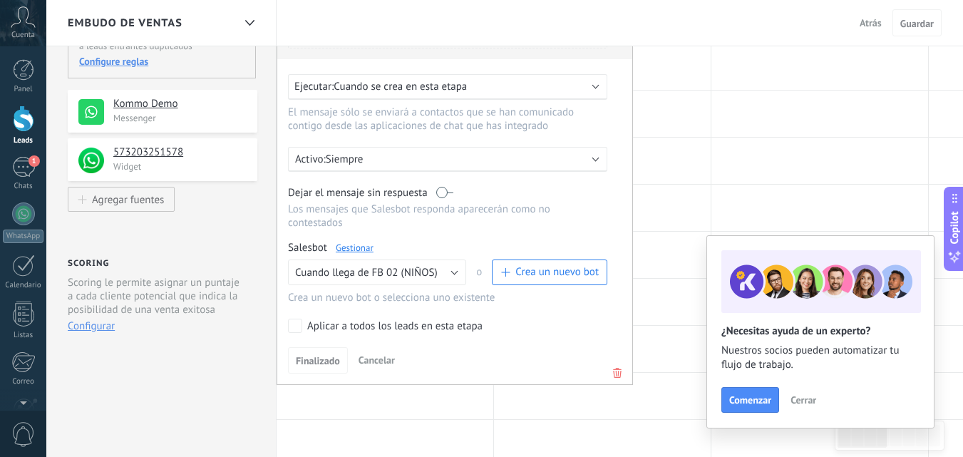
click at [358, 248] on link "Gestionar" at bounding box center [355, 248] width 38 height 12
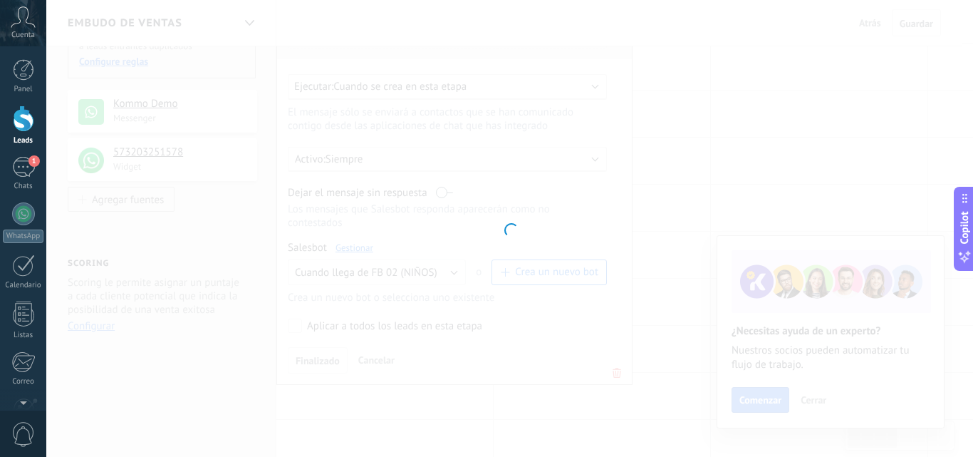
type input "**********"
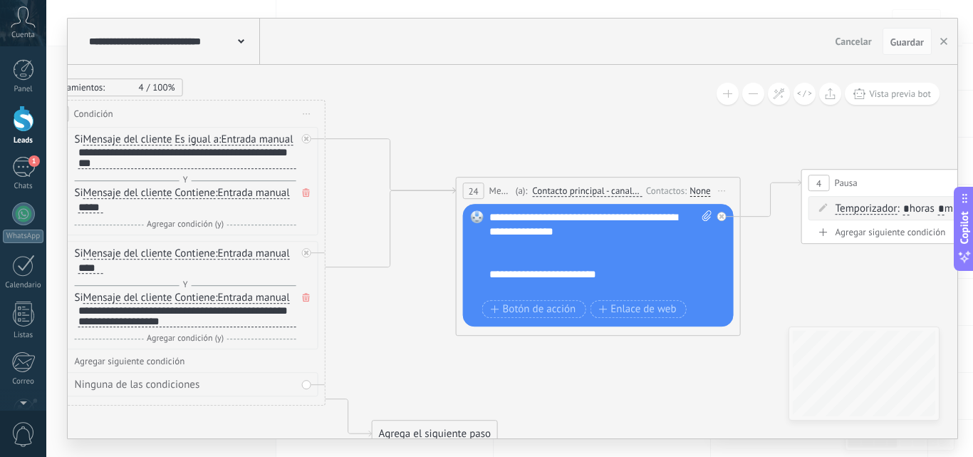
click at [572, 187] on span "Contacto principal - canales seleccionados" at bounding box center [587, 190] width 110 height 11
click at [572, 187] on button "Contacto principal - canales seleccionados" at bounding box center [614, 191] width 178 height 26
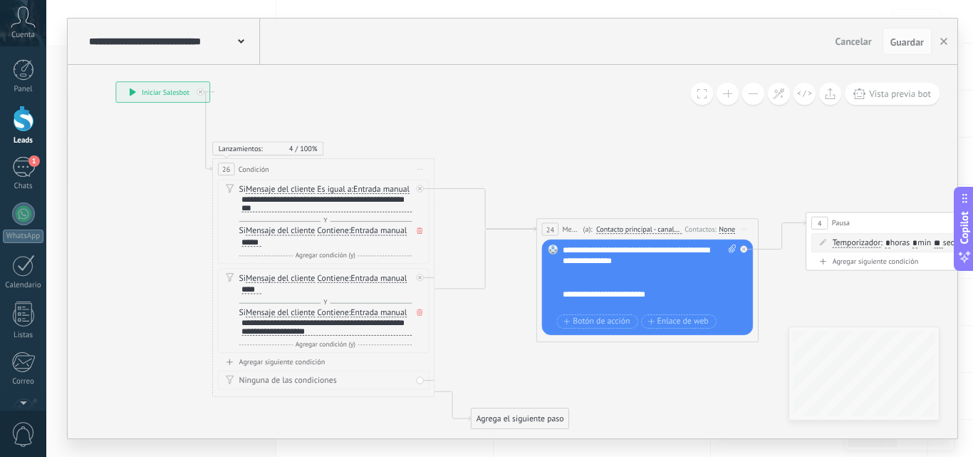
click at [141, 91] on div "**********" at bounding box center [162, 92] width 93 height 20
click at [12, 175] on div "1" at bounding box center [23, 167] width 23 height 21
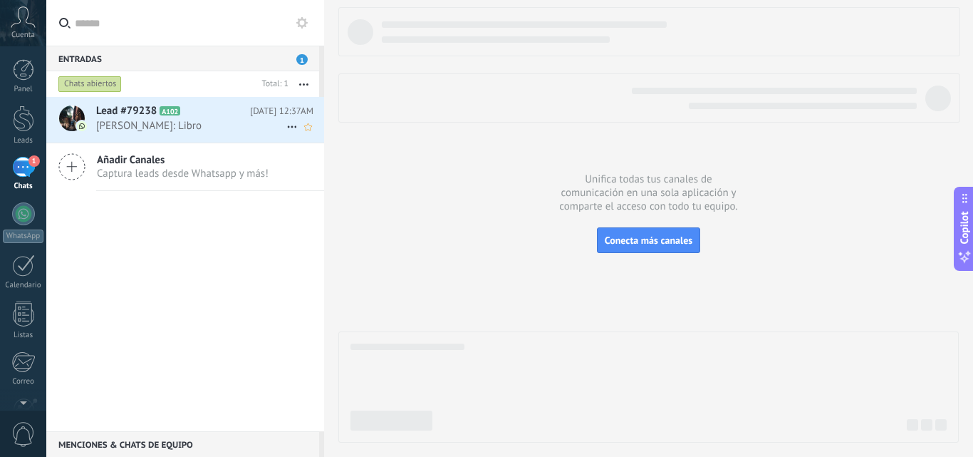
click at [286, 128] on icon at bounding box center [292, 126] width 17 height 17
click at [322, 134] on span "Mark respondió" at bounding box center [369, 134] width 125 height 29
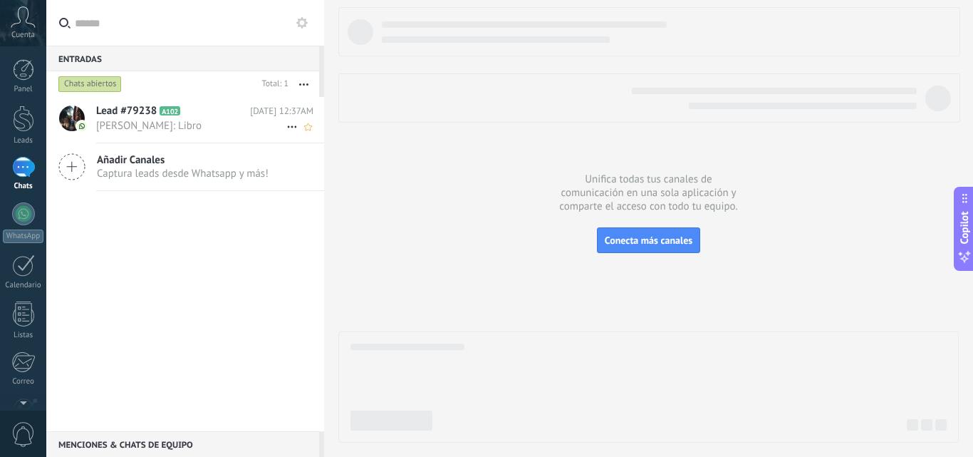
click at [250, 111] on h2 "Lead #79238 A102" at bounding box center [173, 111] width 154 height 14
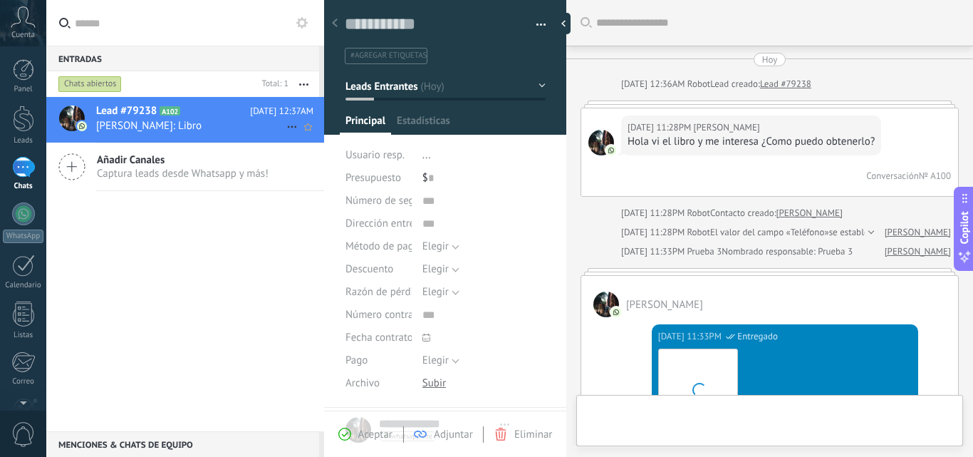
type textarea "**********"
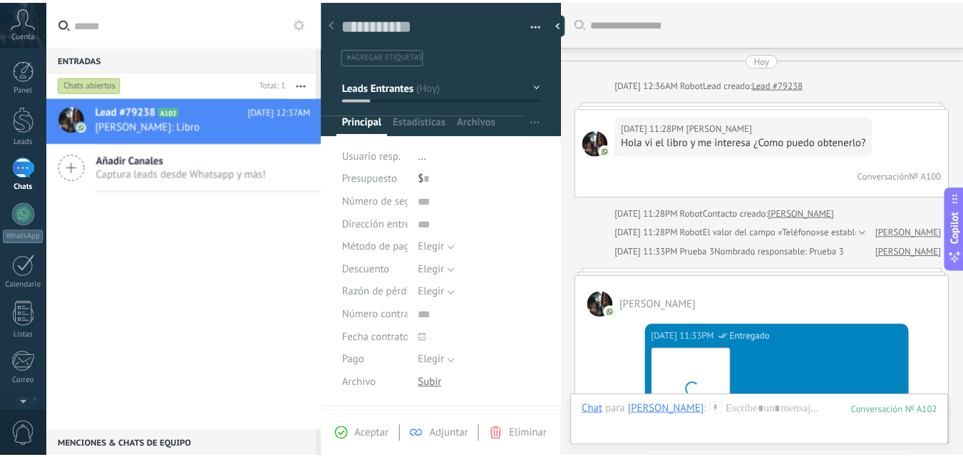
scroll to position [1121, 0]
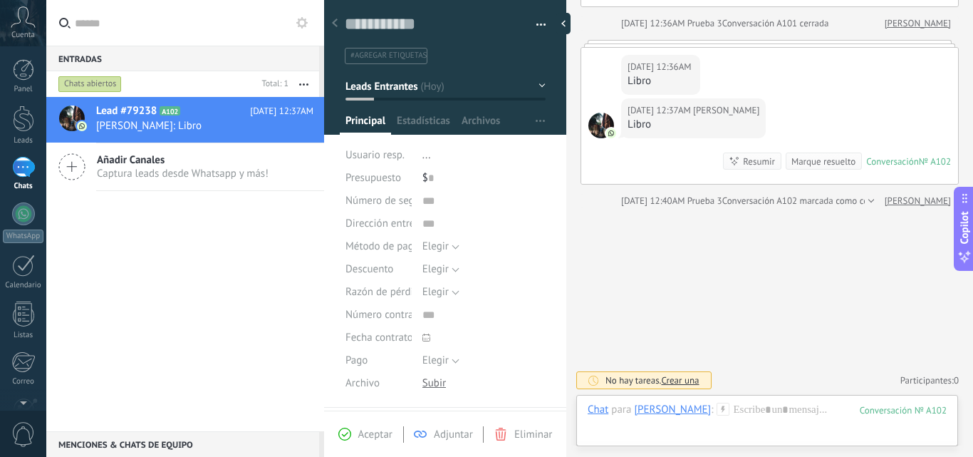
click at [515, 443] on div "Aceptar Adjuntar Eliminar" at bounding box center [445, 433] width 242 height 46
click at [515, 437] on span "Eliminar" at bounding box center [534, 435] width 38 height 14
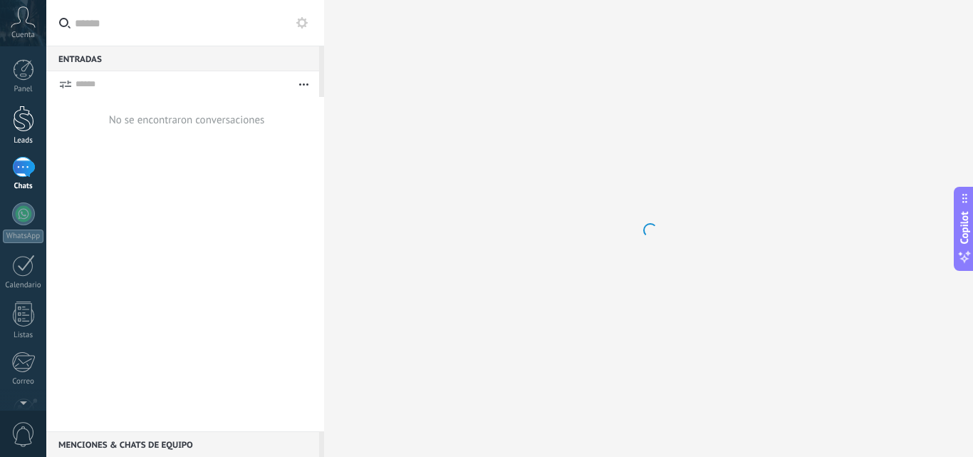
click at [25, 133] on link "Leads" at bounding box center [23, 125] width 46 height 40
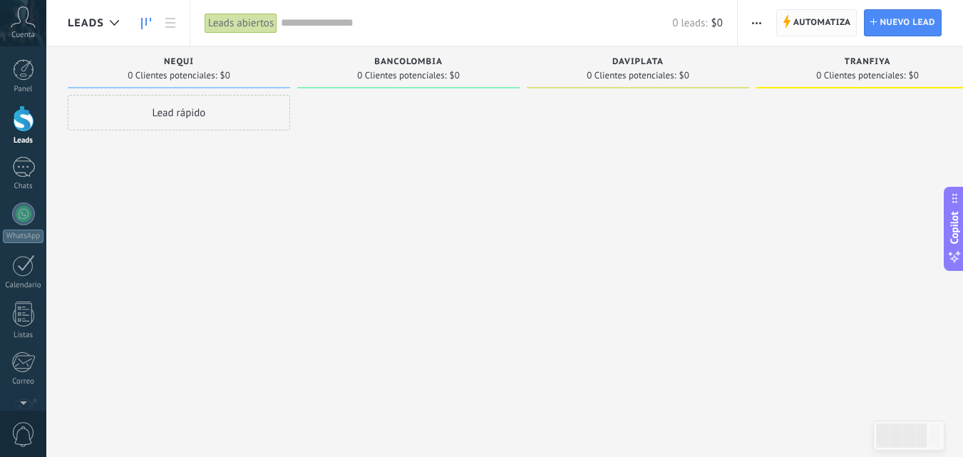
click at [805, 15] on span "Automatiza" at bounding box center [822, 23] width 58 height 26
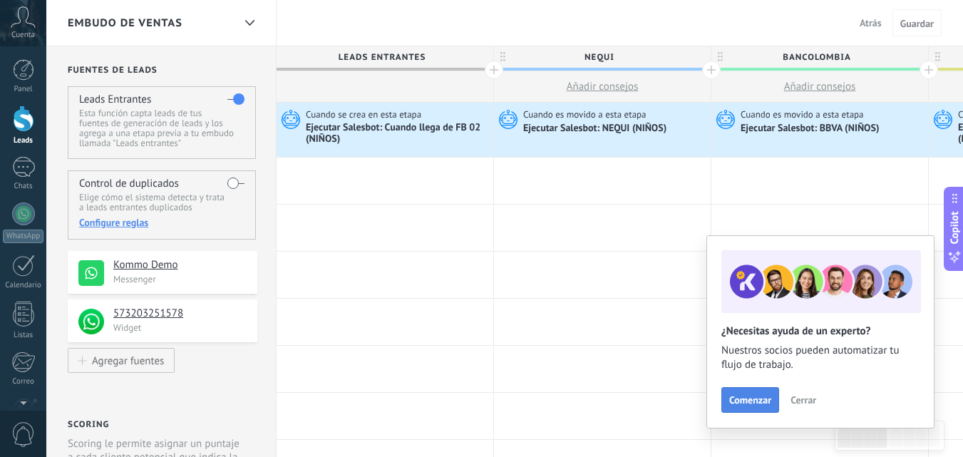
click at [736, 396] on span "Comenzar" at bounding box center [750, 400] width 42 height 10
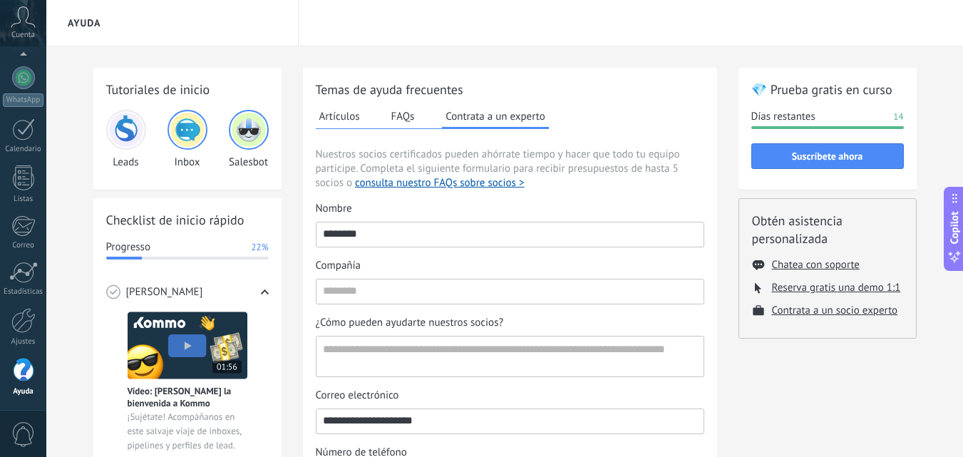
click at [401, 109] on button "FAQs" at bounding box center [403, 115] width 31 height 21
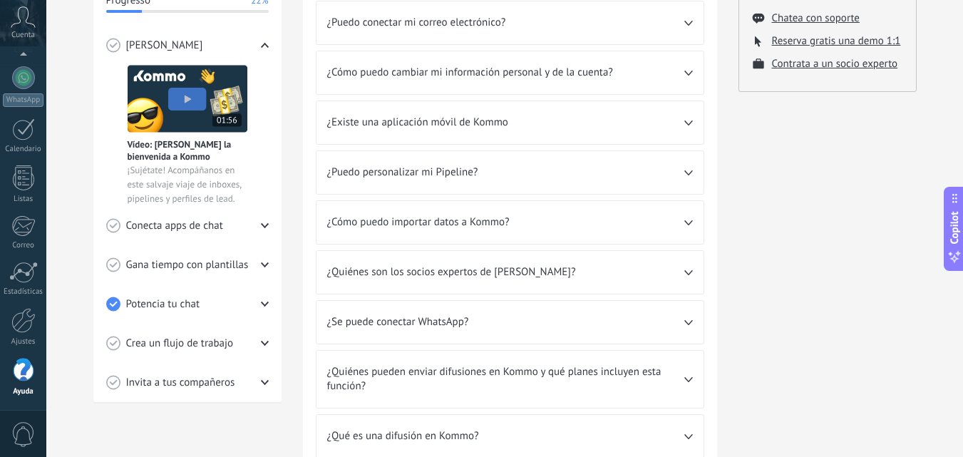
scroll to position [85, 0]
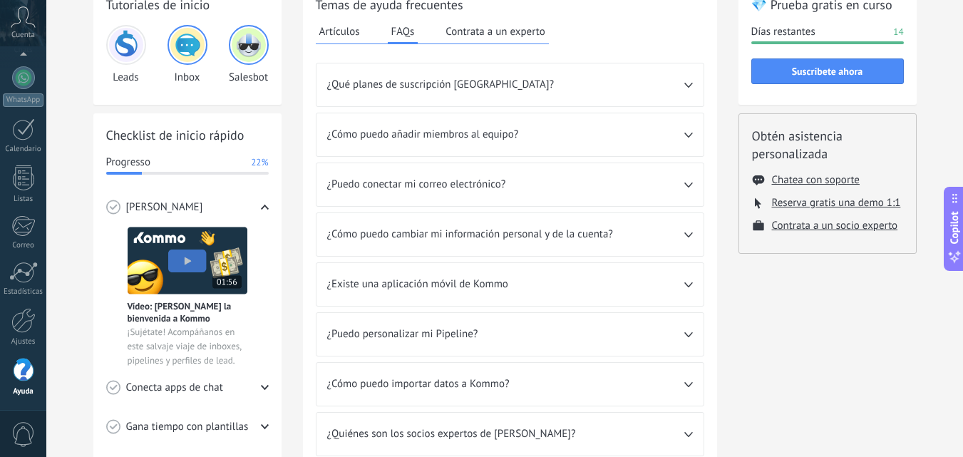
click at [484, 26] on button "Contrata a un experto" at bounding box center [495, 31] width 106 height 21
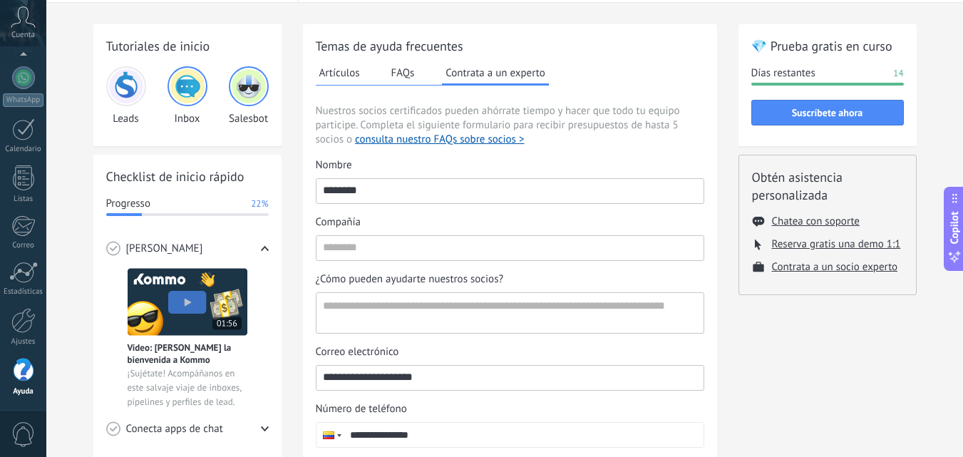
scroll to position [28, 0]
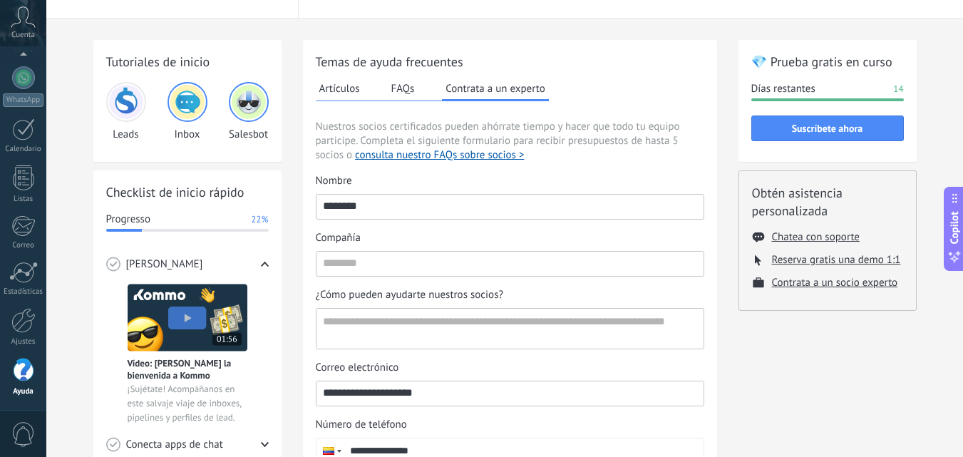
click at [252, 110] on img at bounding box center [249, 102] width 34 height 34
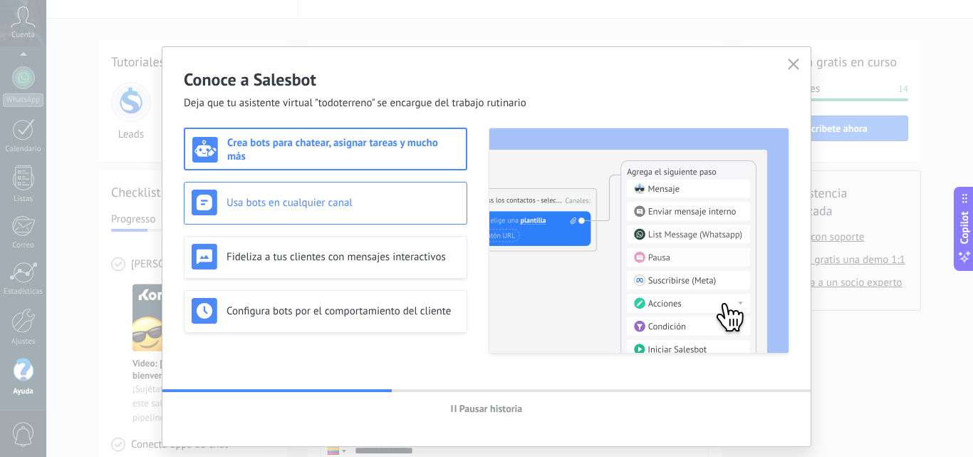
click at [284, 197] on h3 "Usa bots en cualquier canal" at bounding box center [343, 203] width 233 height 14
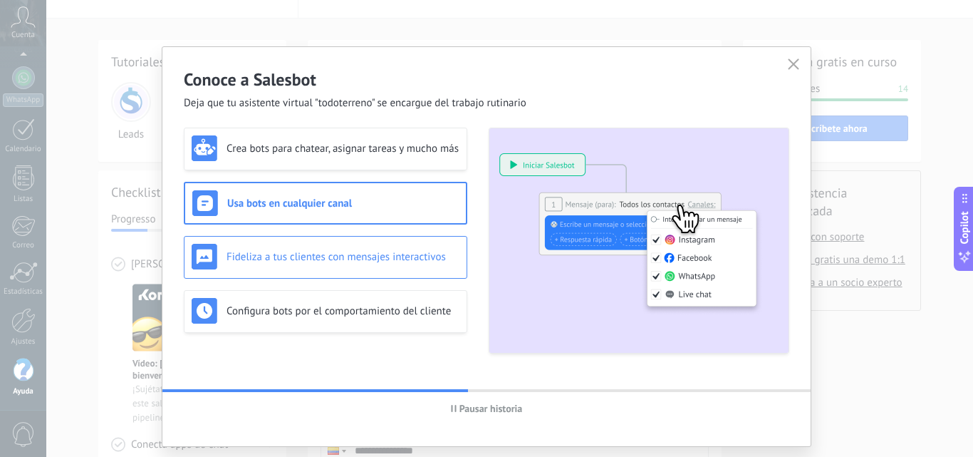
click at [286, 245] on div "Fideliza a tus clientes con mensajes interactivos" at bounding box center [326, 257] width 268 height 26
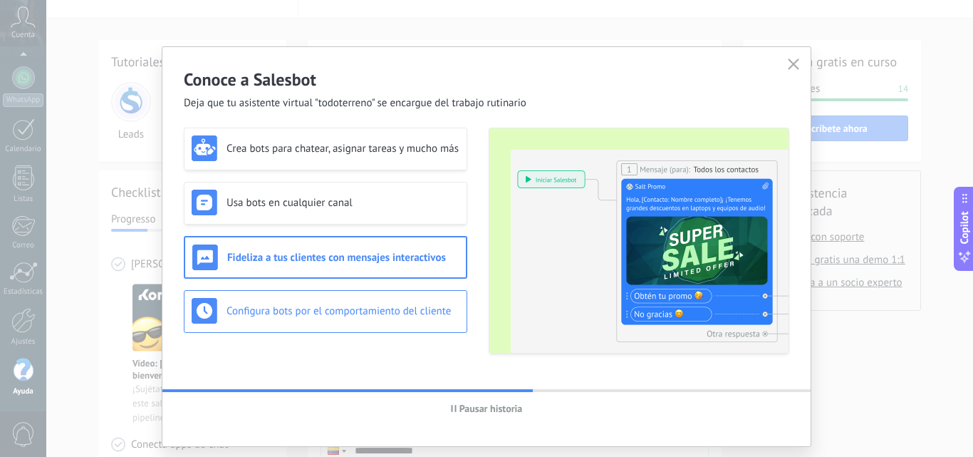
click at [294, 294] on div "Configura bots por el comportamiento del cliente" at bounding box center [326, 311] width 284 height 43
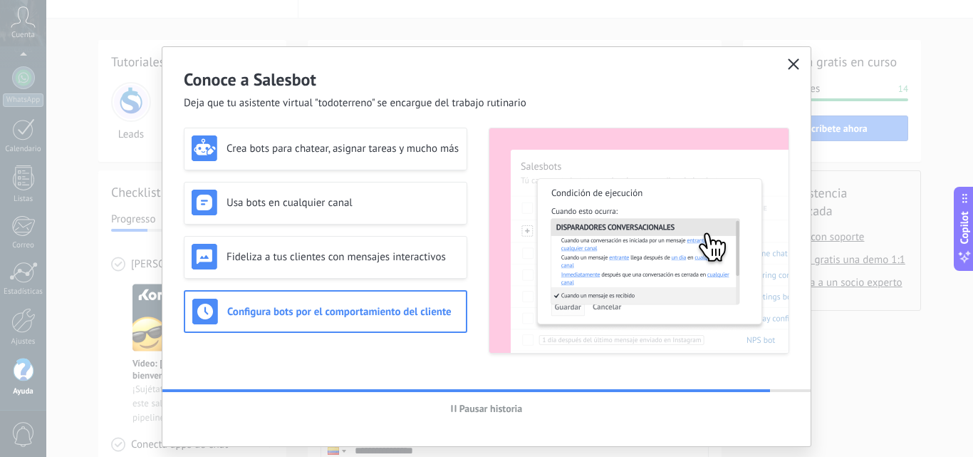
click at [790, 70] on span "button" at bounding box center [793, 64] width 11 height 13
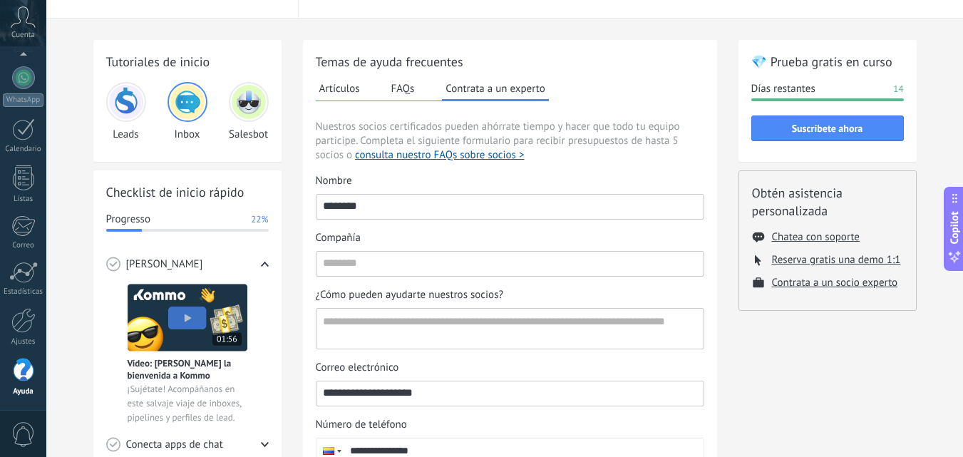
click at [133, 109] on img at bounding box center [126, 102] width 34 height 34
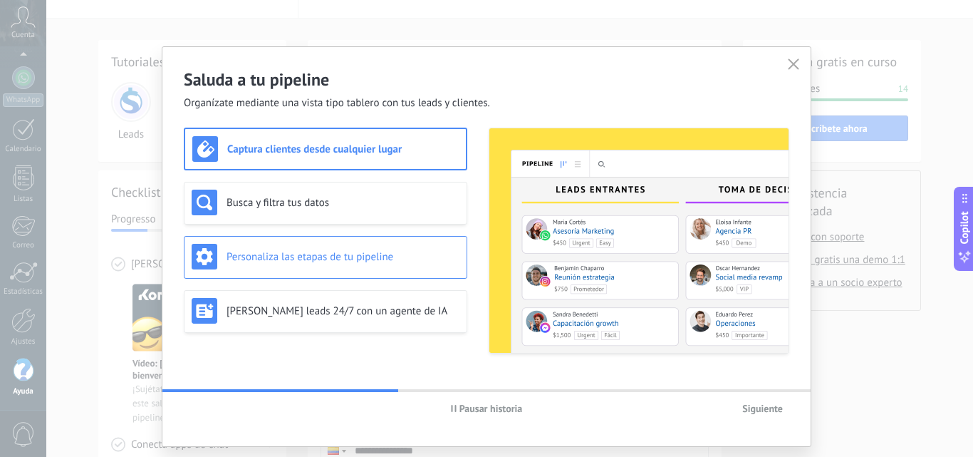
click at [273, 257] on h3 "Personaliza las etapas de tu pipeline" at bounding box center [343, 257] width 233 height 14
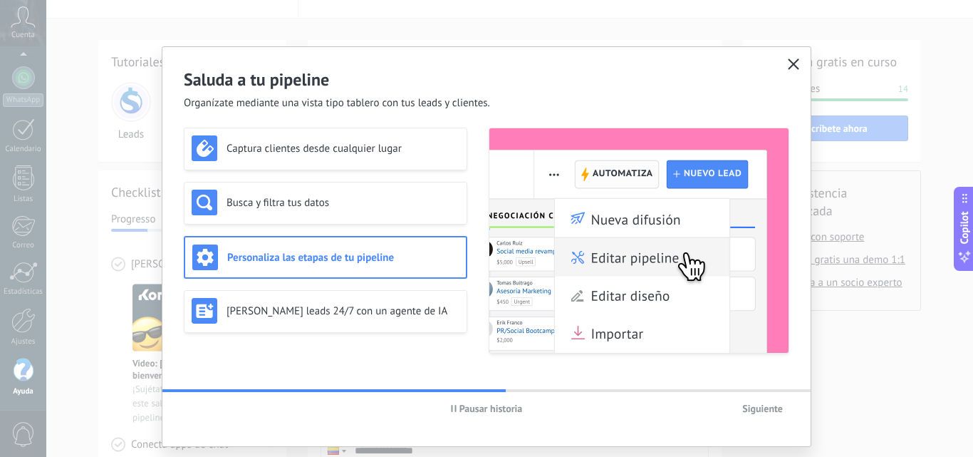
click at [795, 63] on icon "button" at bounding box center [793, 63] width 11 height 11
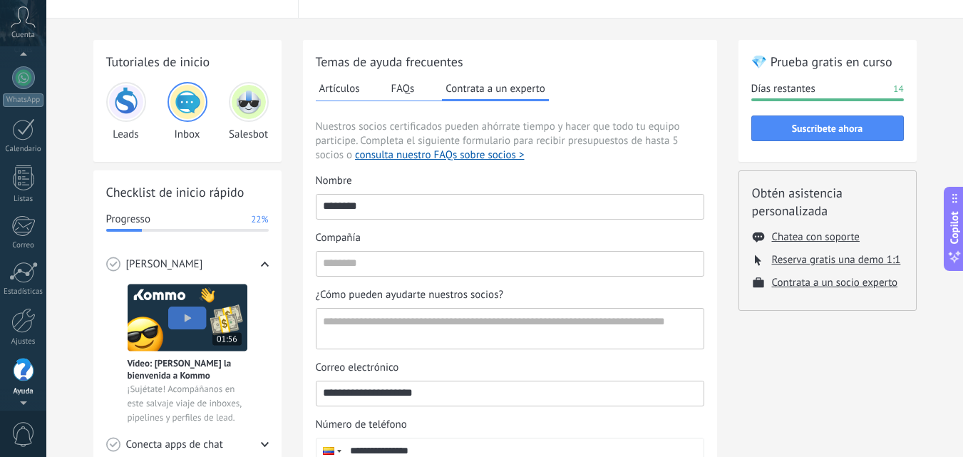
scroll to position [0, 0]
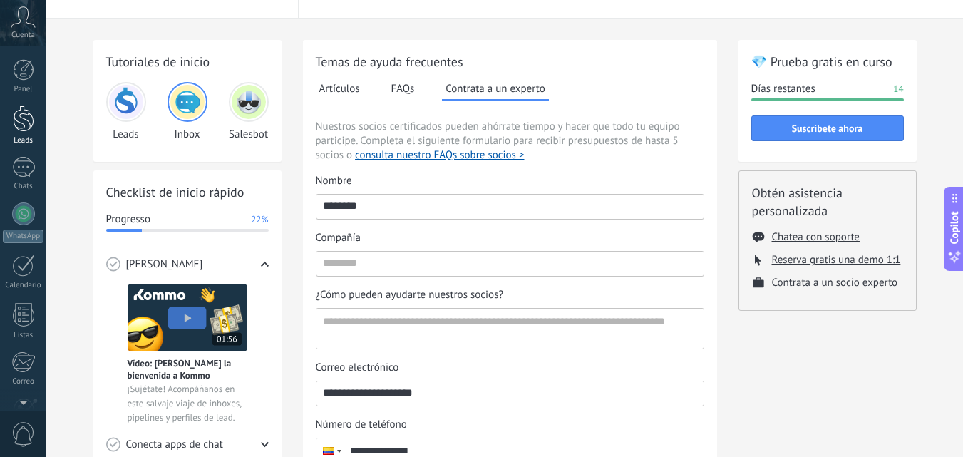
click at [14, 136] on div "Leads" at bounding box center [23, 140] width 41 height 9
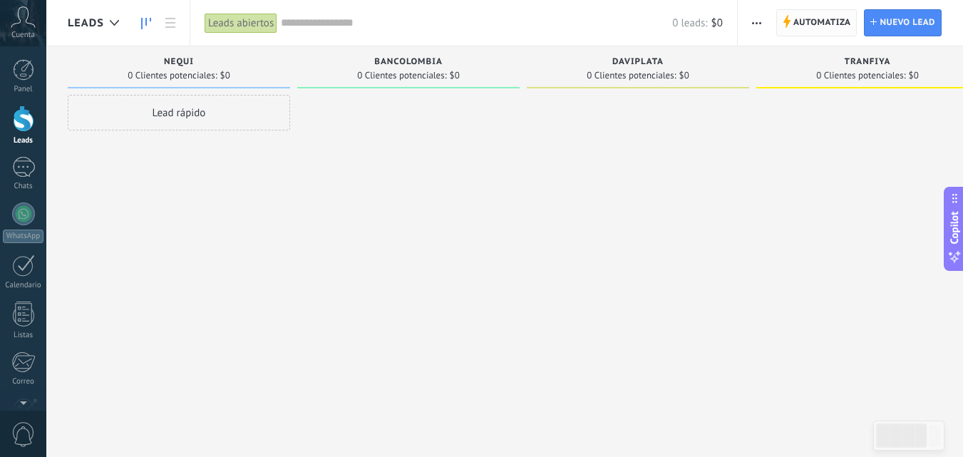
click at [810, 25] on span "Automatiza" at bounding box center [822, 23] width 58 height 26
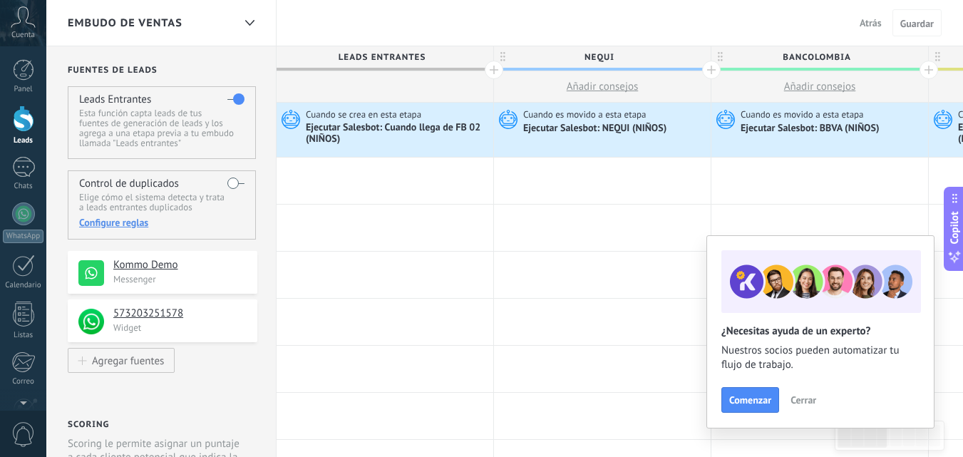
click at [870, 21] on span "Atrás" at bounding box center [870, 22] width 22 height 13
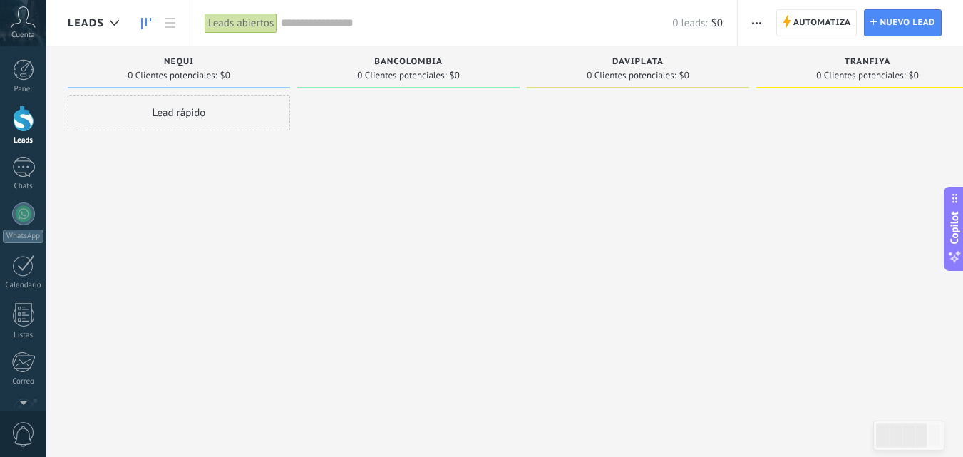
click at [762, 22] on button "button" at bounding box center [756, 22] width 21 height 27
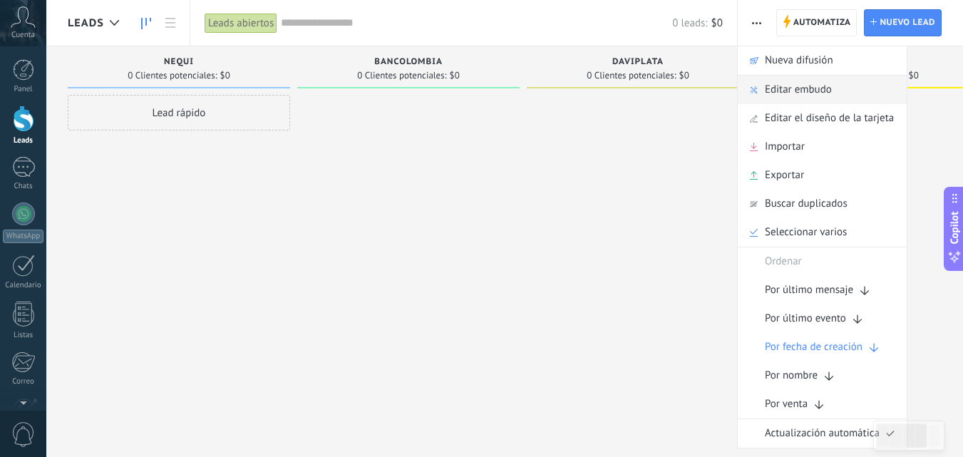
click at [774, 84] on span "Editar embudo" at bounding box center [798, 90] width 67 height 29
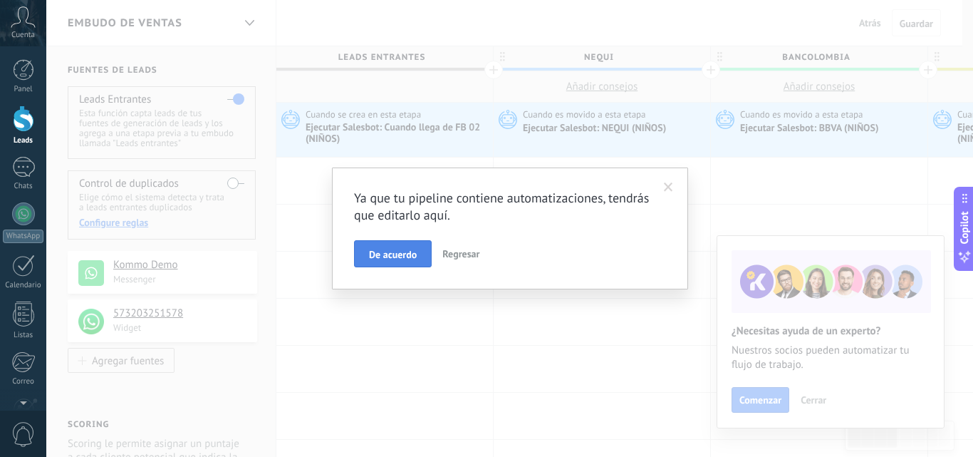
click at [417, 254] on span "De acuerdo" at bounding box center [393, 254] width 48 height 10
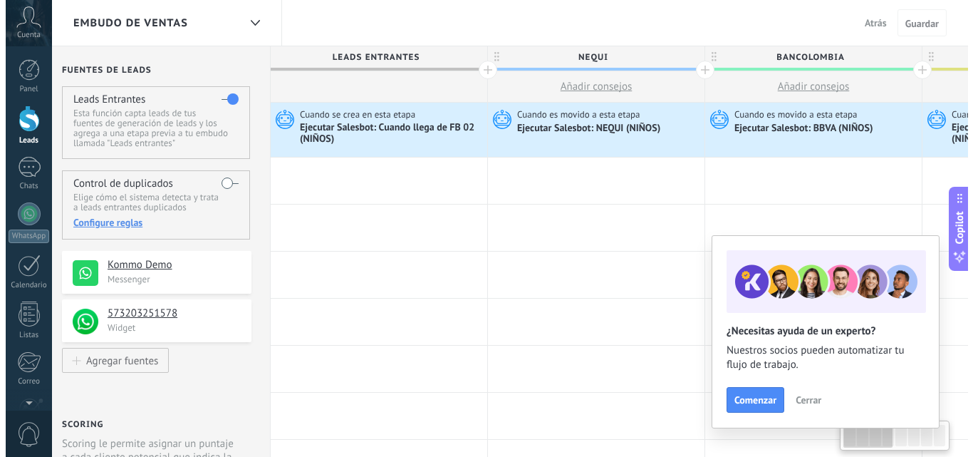
scroll to position [0, 9]
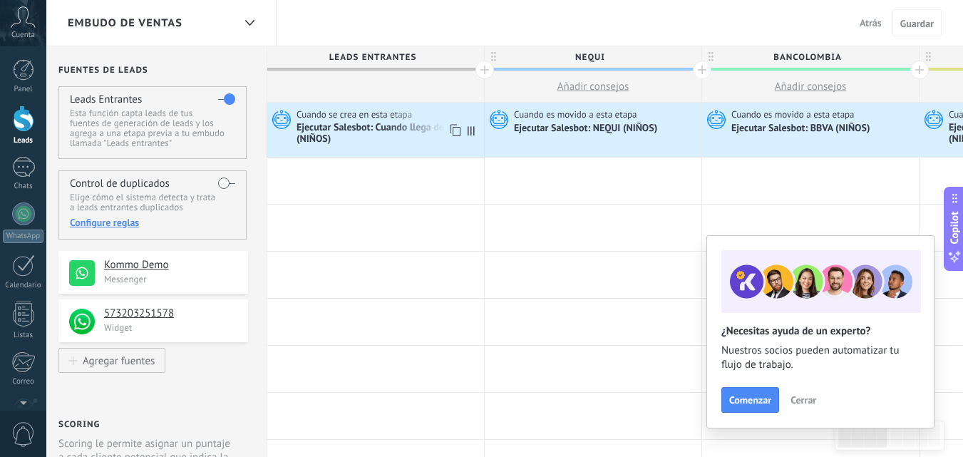
click at [456, 128] on icon at bounding box center [454, 130] width 14 height 19
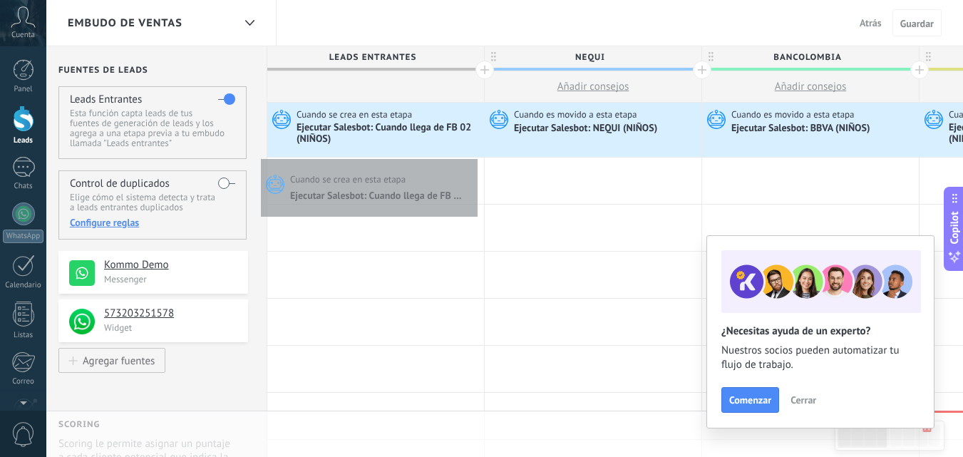
click at [474, 155] on div "Cuando se crea en esta etapa Ejecutar Salesbot: Cuando llega de FB 02 (NIÑOS)" at bounding box center [375, 130] width 217 height 54
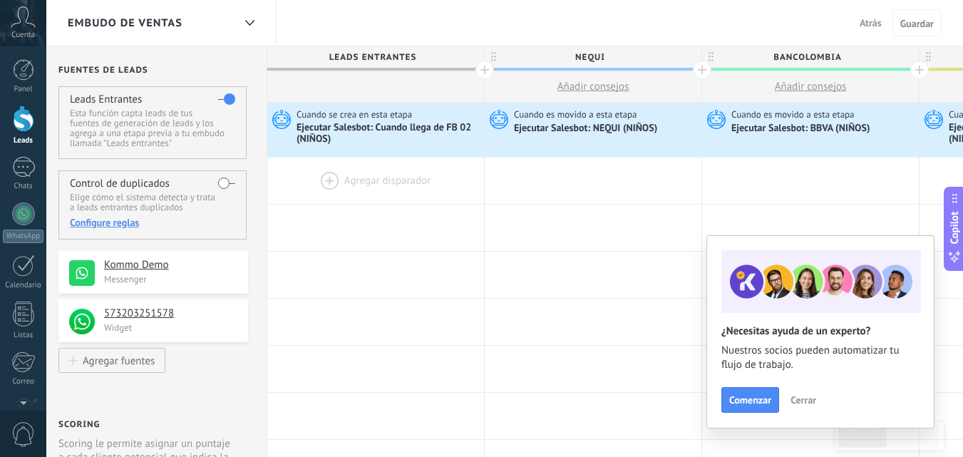
click at [331, 177] on div at bounding box center [375, 180] width 217 height 46
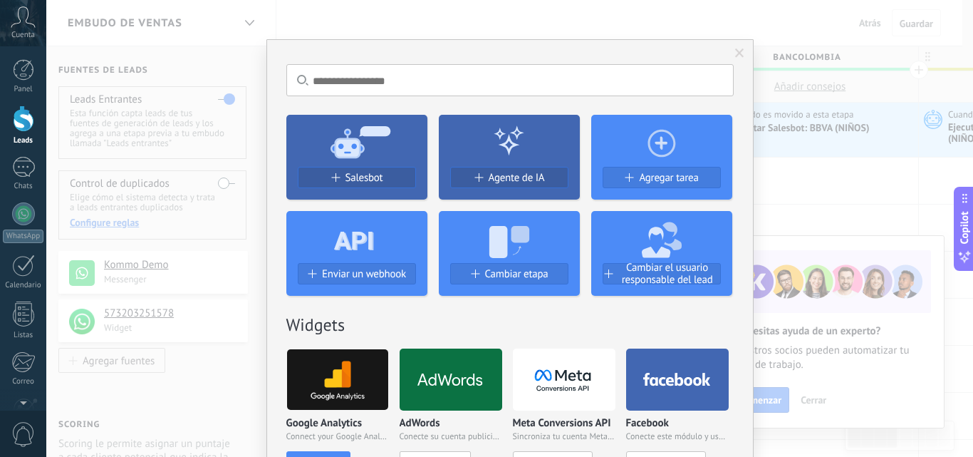
scroll to position [8, 0]
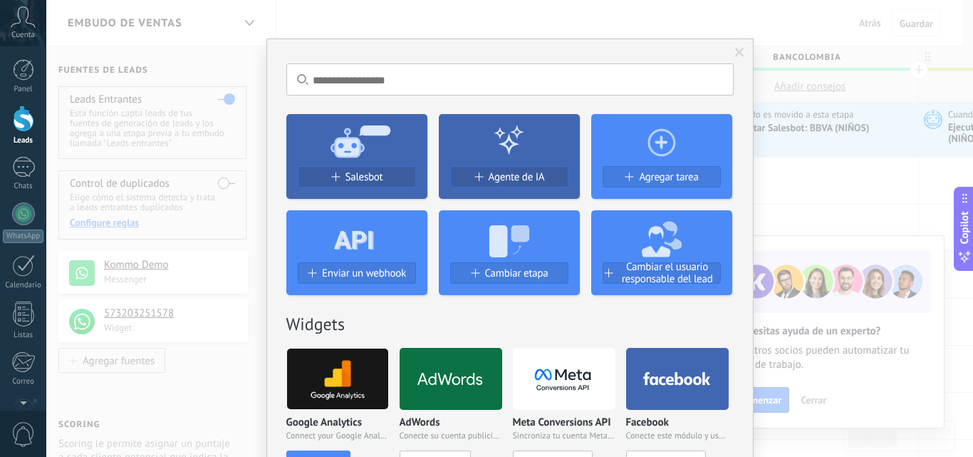
click at [737, 48] on span at bounding box center [739, 53] width 9 height 10
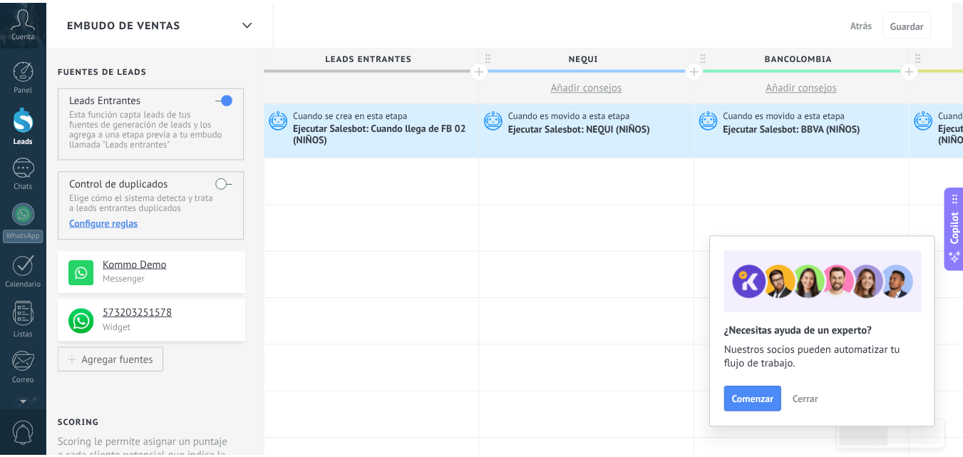
scroll to position [0, 0]
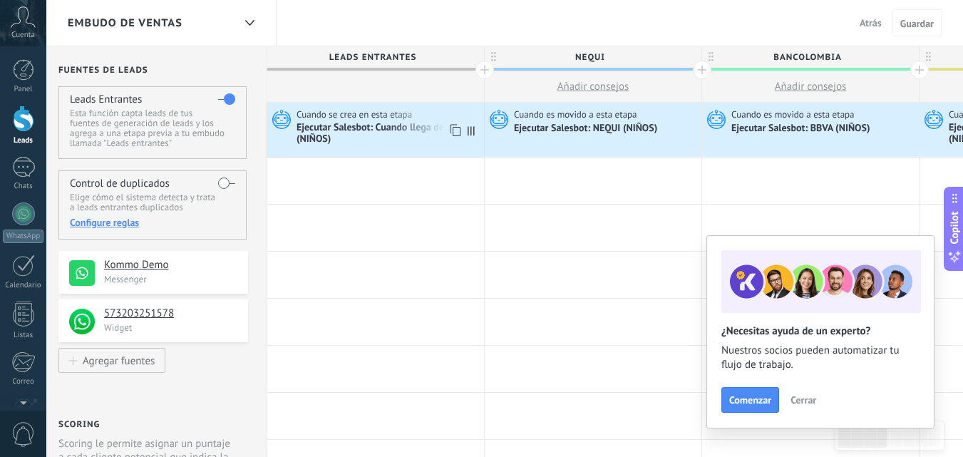
click at [474, 138] on span at bounding box center [474, 130] width 19 height 54
drag, startPoint x: 474, startPoint y: 138, endPoint x: 506, endPoint y: 141, distance: 32.3
click at [401, 138] on div "Ejecutar Salesbot: Cuando llega de FB 02 (NIÑOS)" at bounding box center [389, 134] width 184 height 24
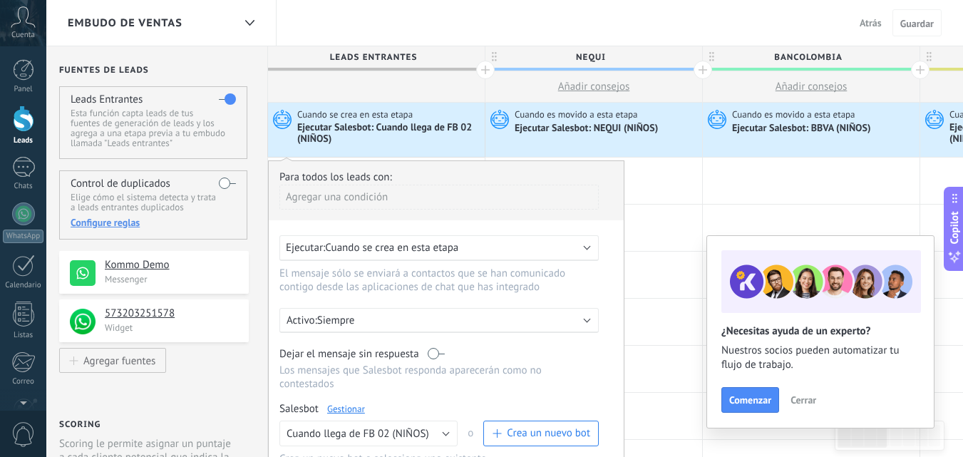
click at [349, 197] on div "Agregar una condición" at bounding box center [438, 197] width 319 height 25
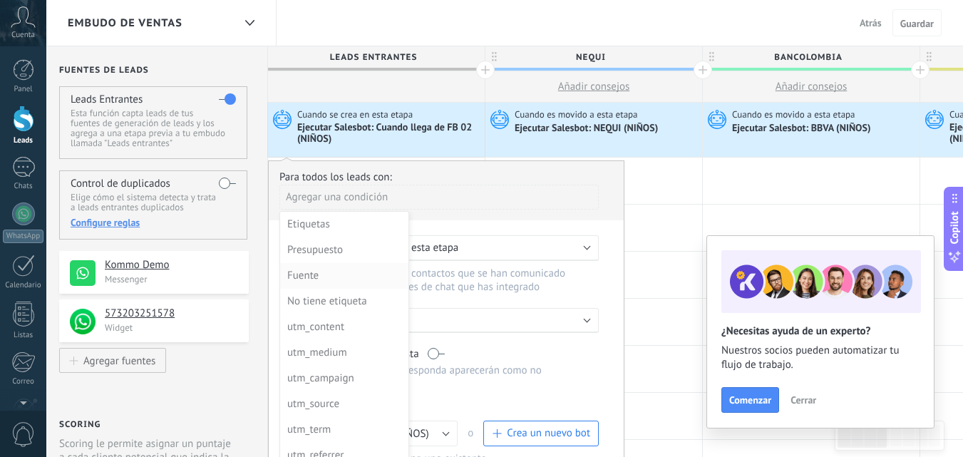
click at [323, 279] on div "Fuente" at bounding box center [342, 276] width 111 height 20
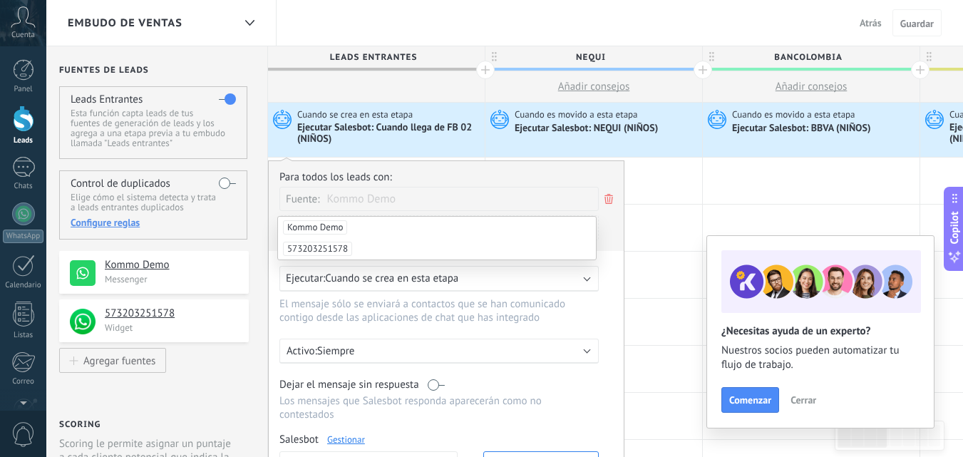
click at [609, 196] on use at bounding box center [608, 199] width 9 height 10
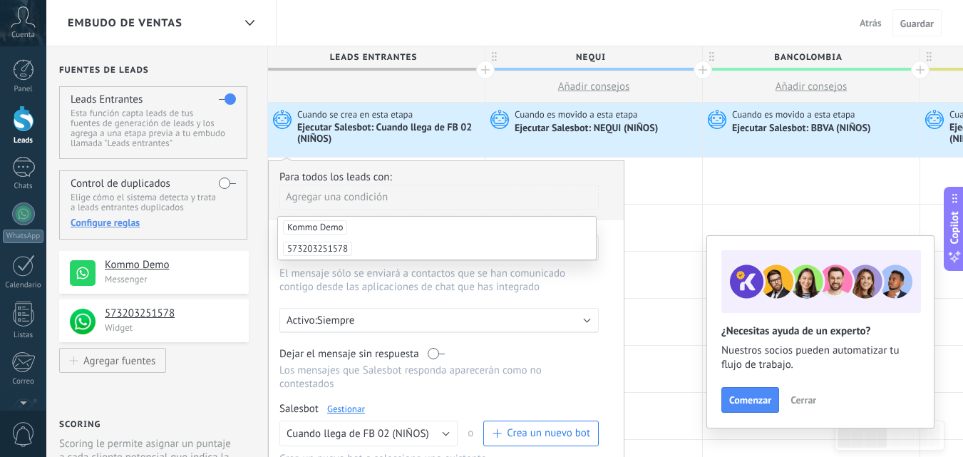
click at [486, 230] on li "Kommo Demo" at bounding box center [437, 227] width 318 height 21
click at [331, 242] on span "573203251578" at bounding box center [317, 249] width 69 height 14
click at [656, 269] on div at bounding box center [593, 275] width 217 height 46
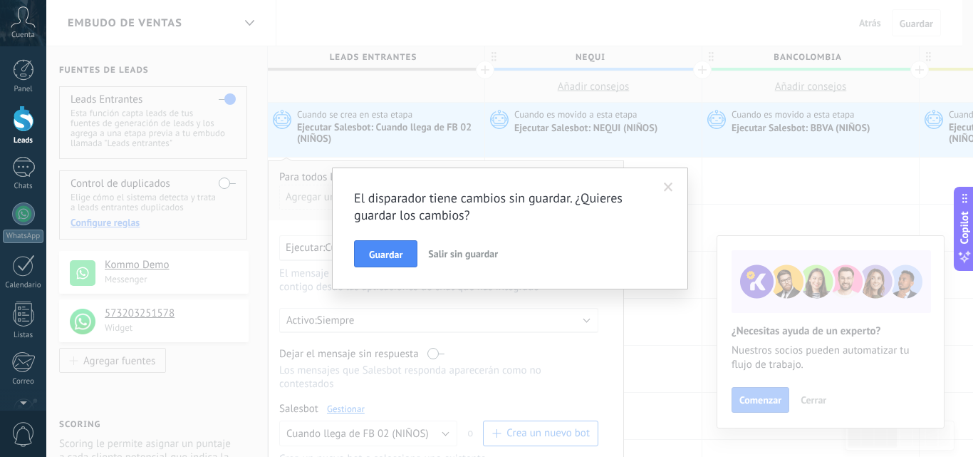
click at [455, 257] on span "Salir sin guardar" at bounding box center [463, 253] width 70 height 13
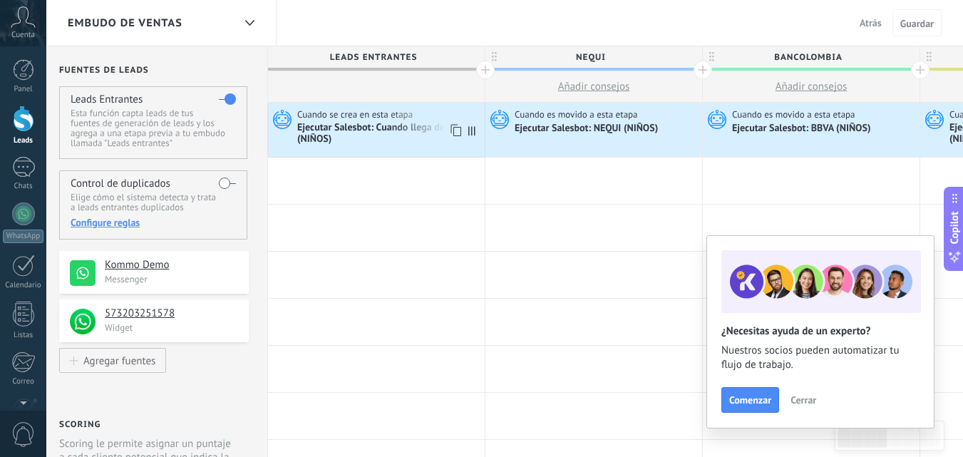
click at [284, 119] on icon at bounding box center [280, 118] width 24 height 21
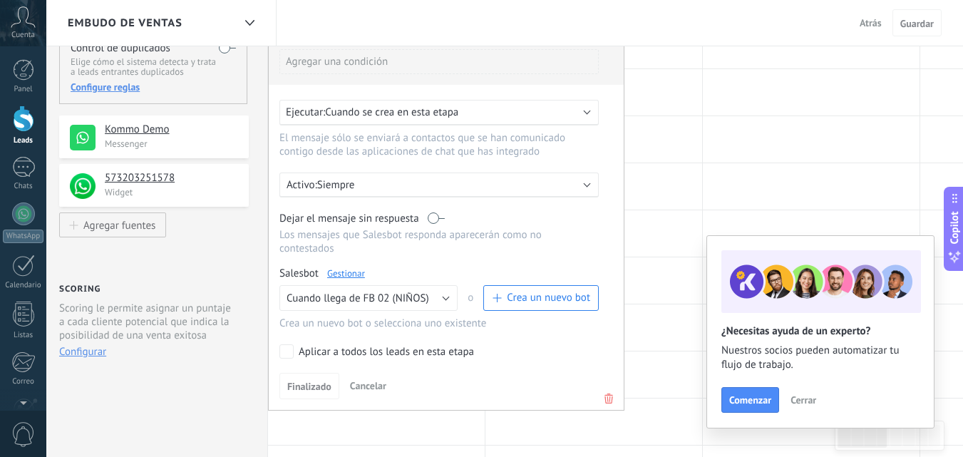
scroll to position [136, 0]
click at [375, 103] on div "Ejecutar: Cuando se crea en esta etapa" at bounding box center [438, 112] width 319 height 26
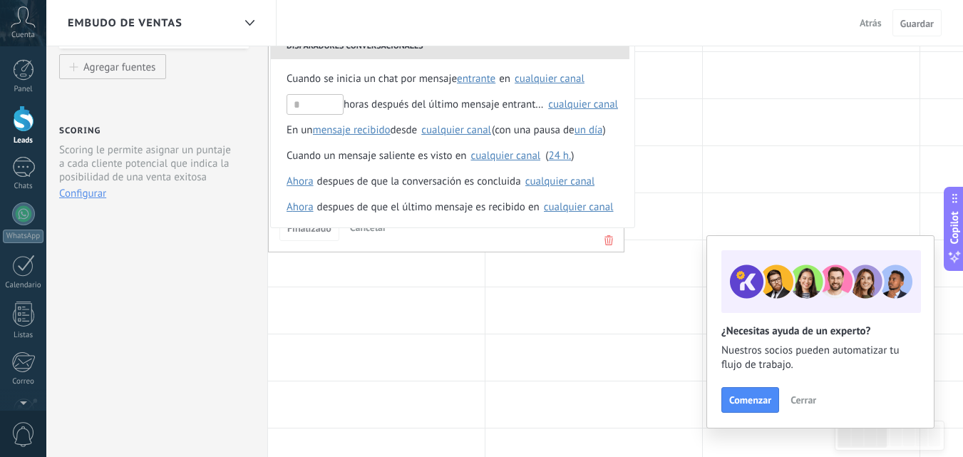
scroll to position [2, 0]
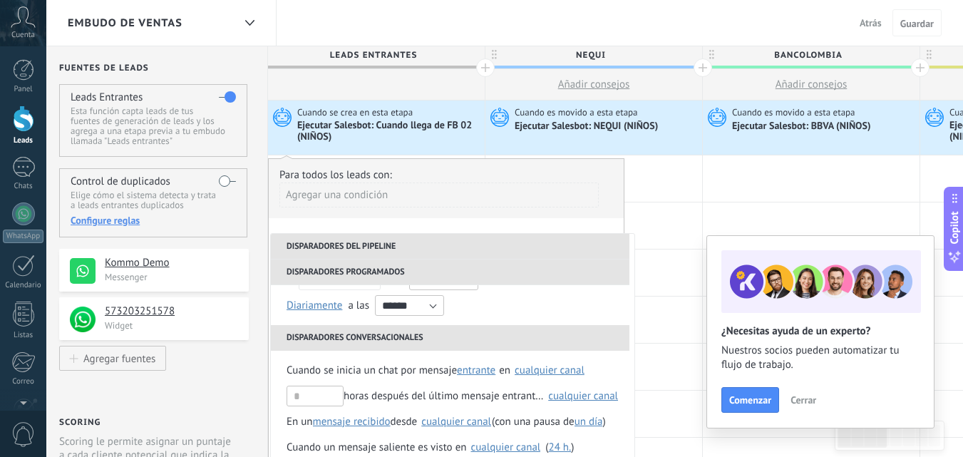
click at [363, 187] on div "Agregar una condición" at bounding box center [438, 194] width 319 height 25
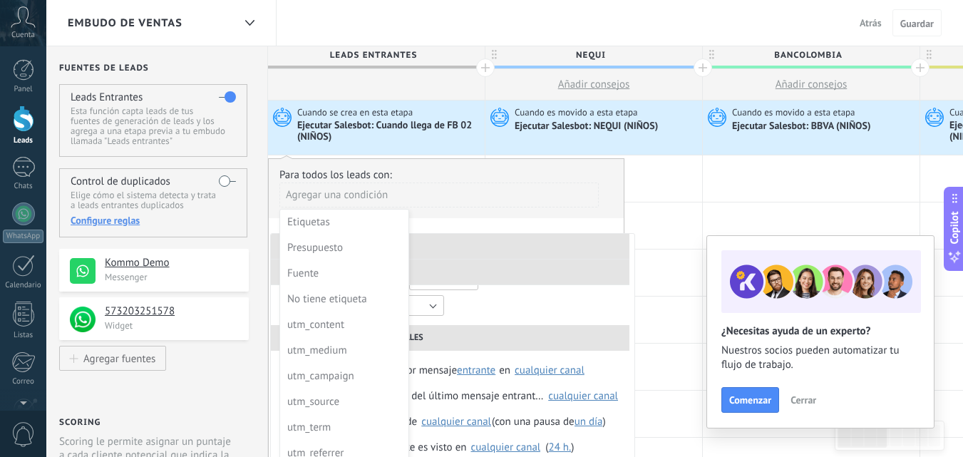
click at [363, 169] on div at bounding box center [446, 351] width 355 height 384
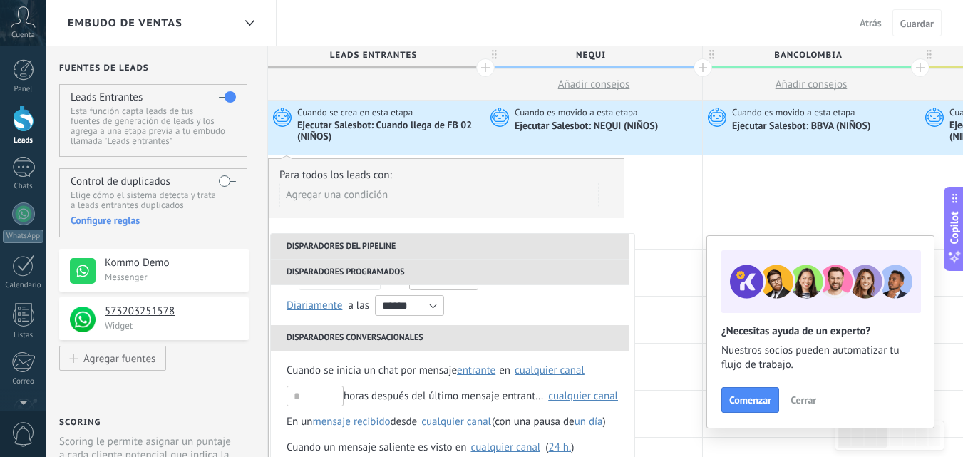
click at [455, 225] on div "**********" at bounding box center [446, 351] width 356 height 386
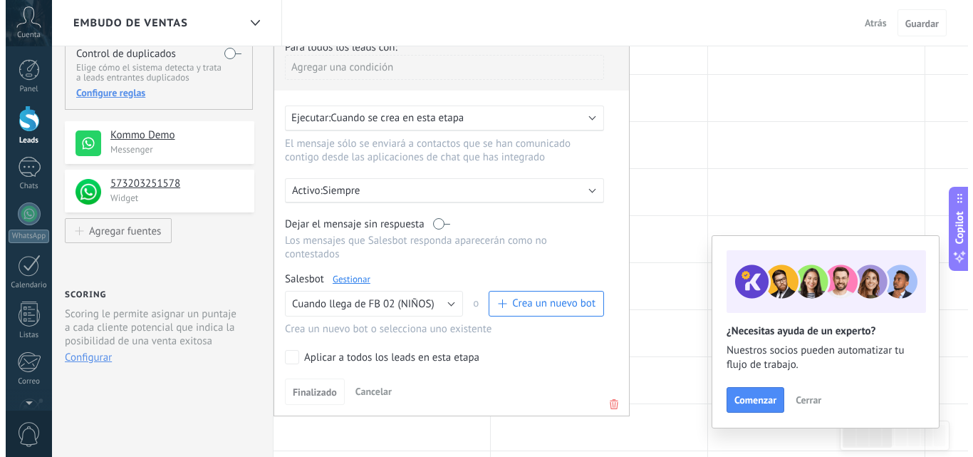
scroll to position [244, 0]
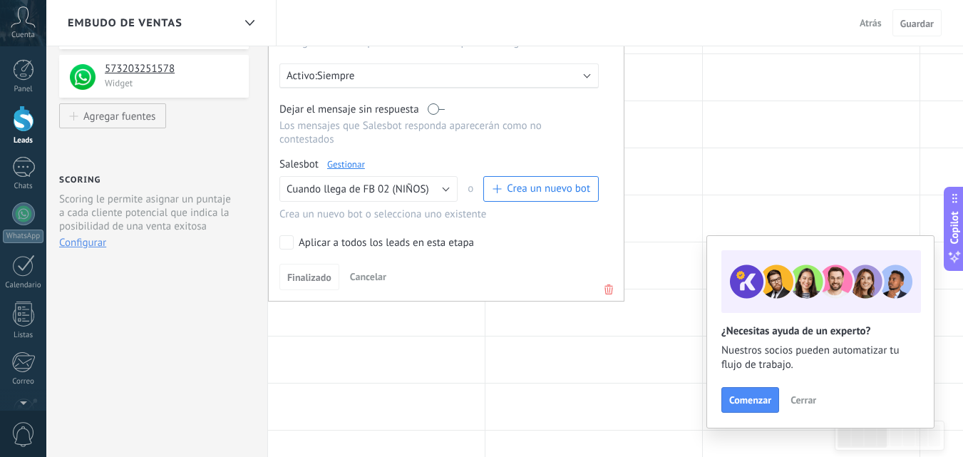
click at [351, 162] on link "Gestionar" at bounding box center [346, 164] width 38 height 12
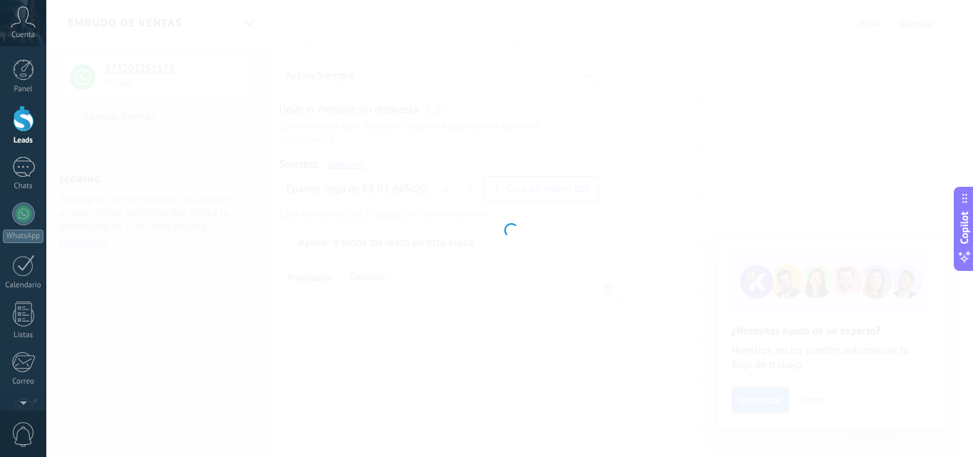
type input "**********"
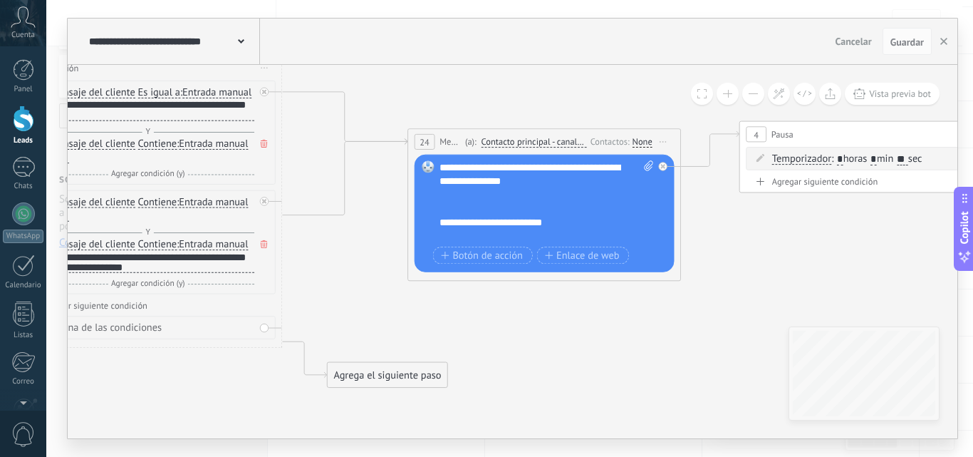
click at [263, 339] on div "Ninguna de las condiciones" at bounding box center [146, 328] width 260 height 24
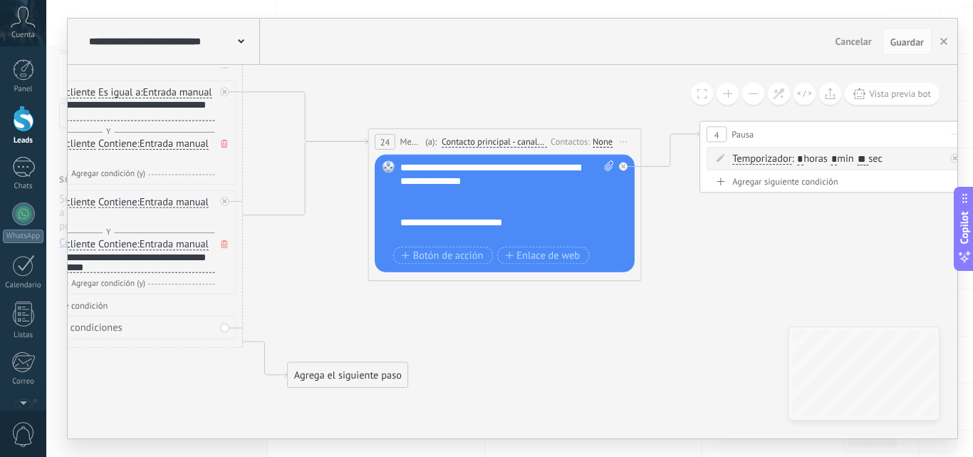
click at [481, 137] on span "Contacto principal - canales seleccionados" at bounding box center [494, 142] width 105 height 11
click at [481, 136] on button "Contacto principal - canales seleccionados" at bounding box center [520, 142] width 171 height 25
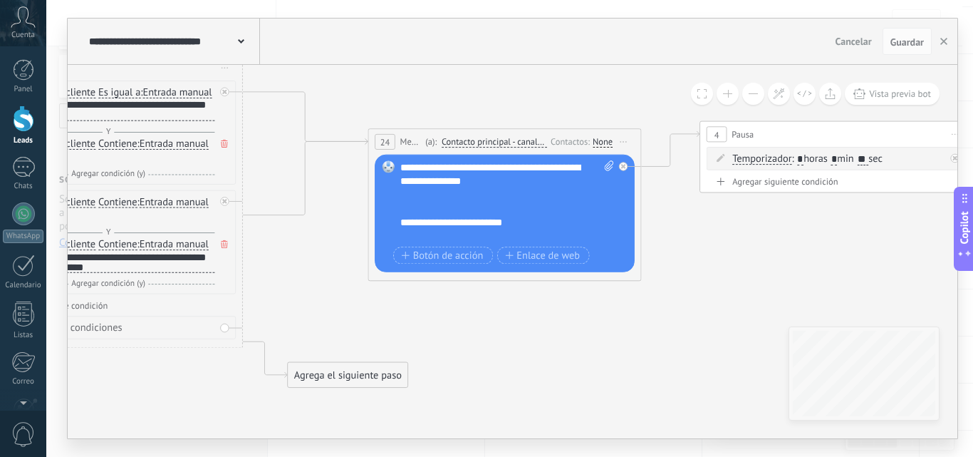
click at [969, 238] on span "Copilot" at bounding box center [965, 227] width 14 height 33
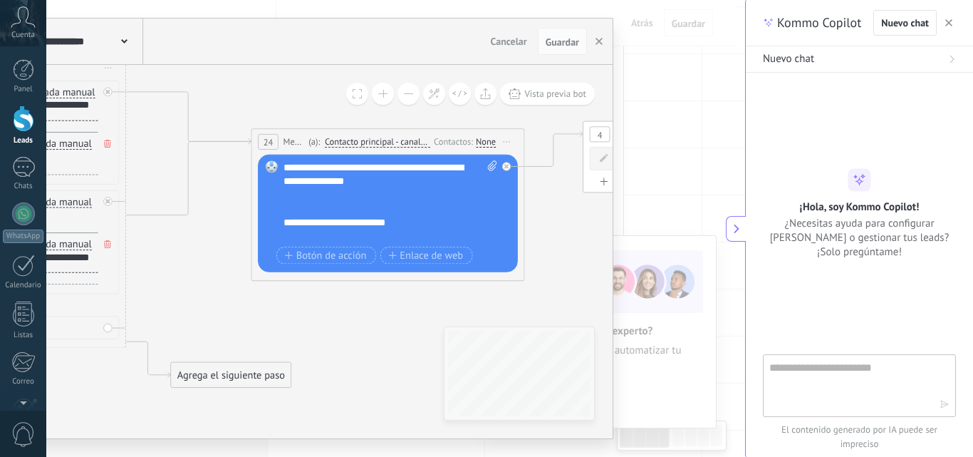
type textarea "**********"
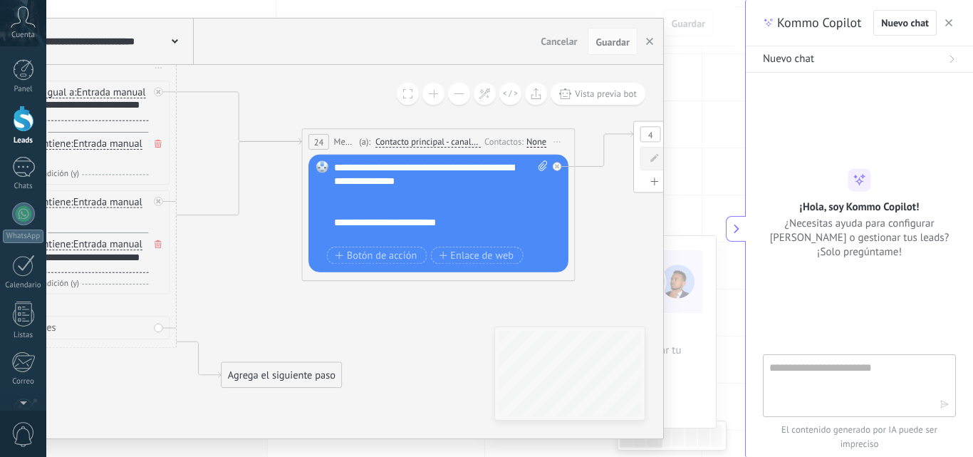
scroll to position [14, 0]
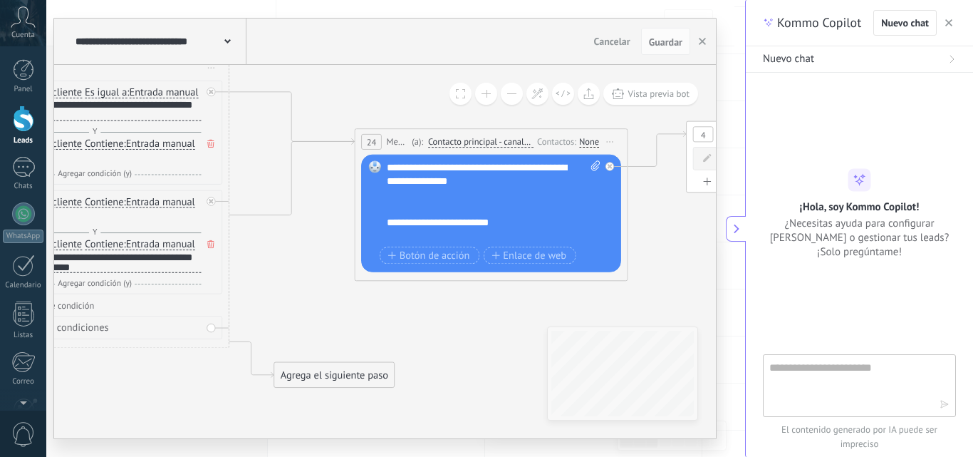
click at [847, 364] on textarea at bounding box center [850, 384] width 160 height 51
type textarea "**********"
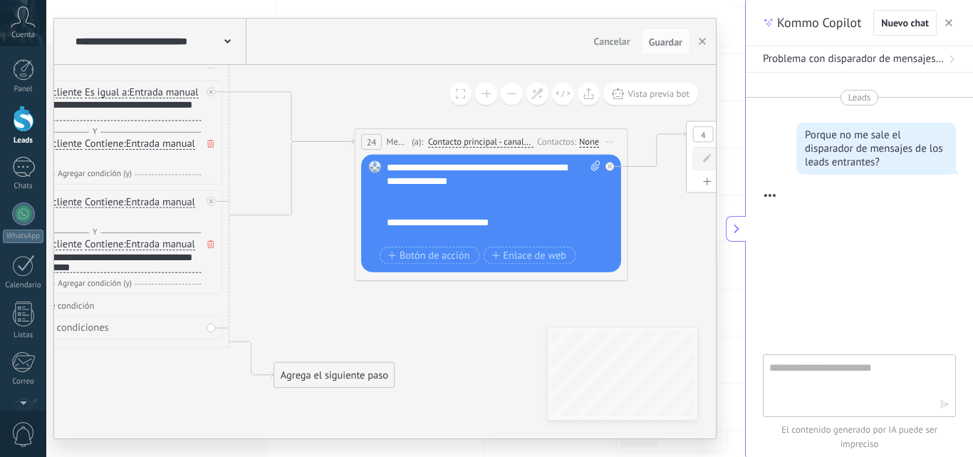
scroll to position [301, 0]
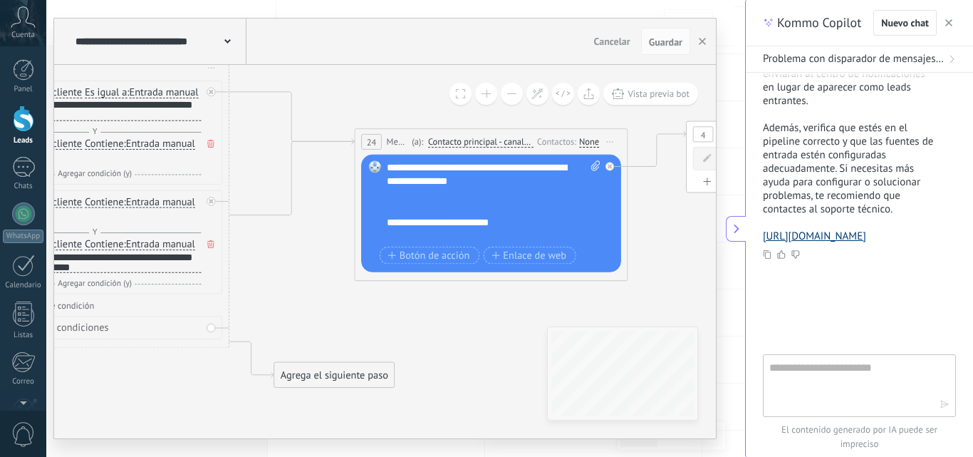
click at [823, 232] on link "https://www.kommo.com/support/crm/incoming-leads" at bounding box center [814, 236] width 103 height 14
click at [19, 173] on div "1" at bounding box center [23, 167] width 23 height 21
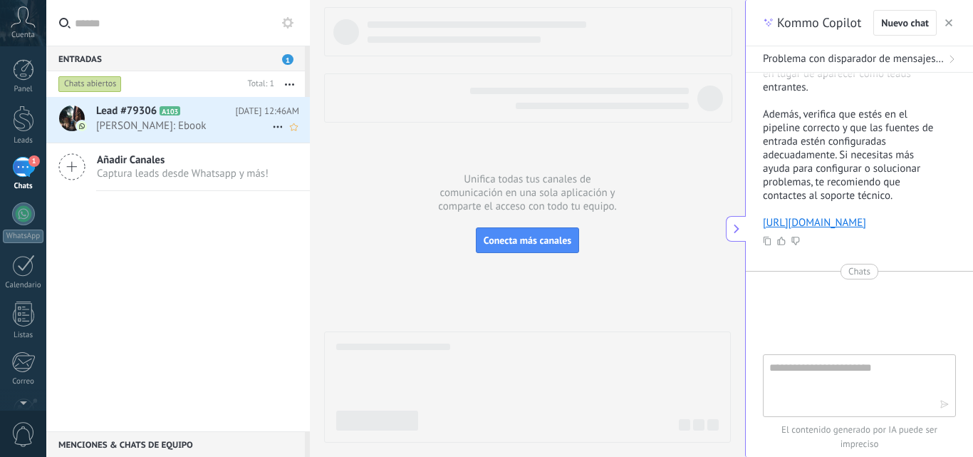
click at [197, 128] on span "Miguel Linares: Ebook" at bounding box center [184, 126] width 176 height 14
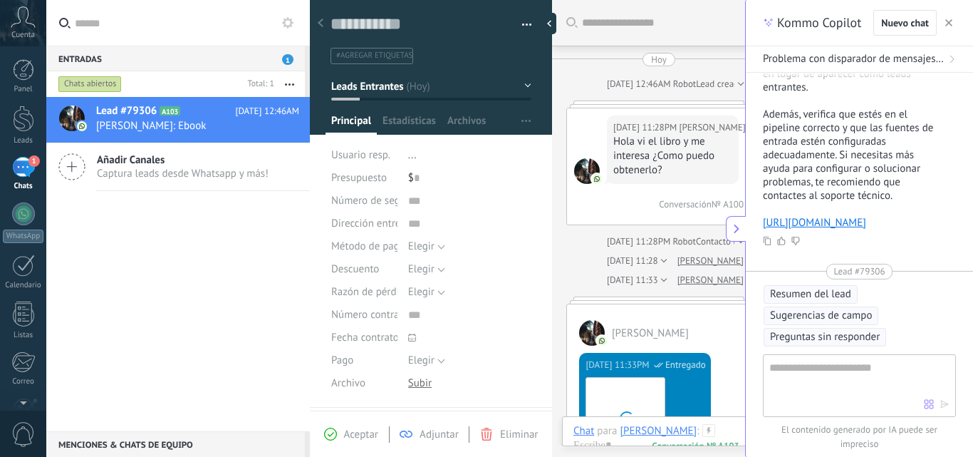
scroll to position [1468, 0]
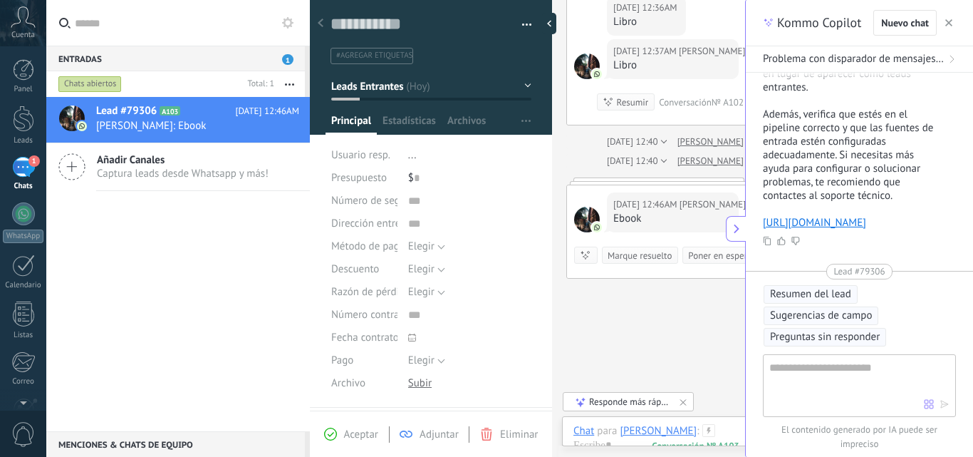
click at [331, 430] on icon at bounding box center [330, 434] width 13 height 13
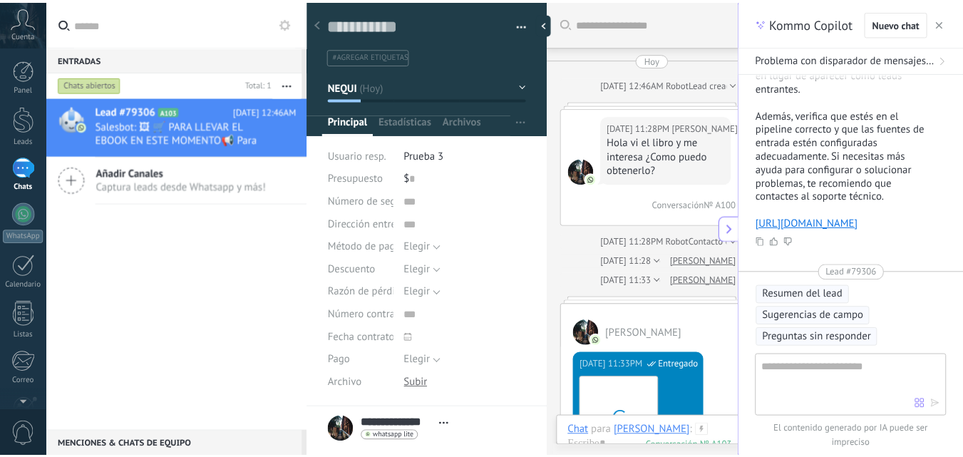
scroll to position [21, 0]
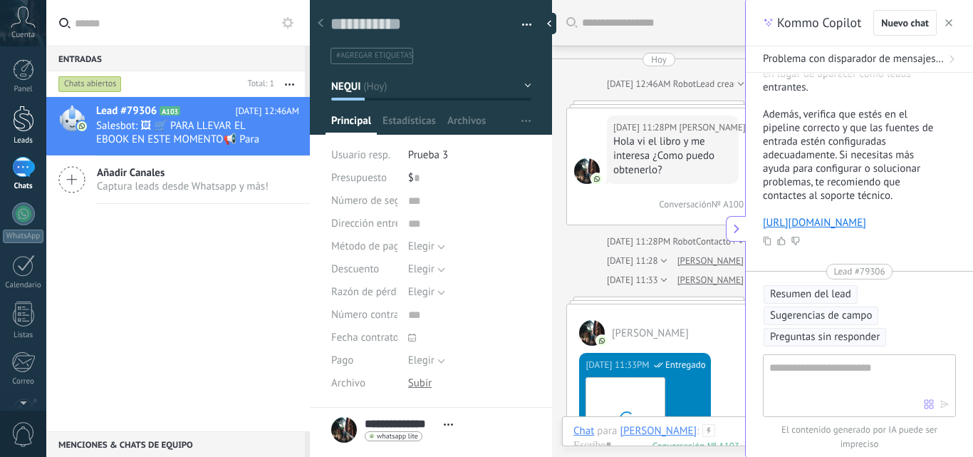
click at [23, 110] on div at bounding box center [23, 118] width 21 height 26
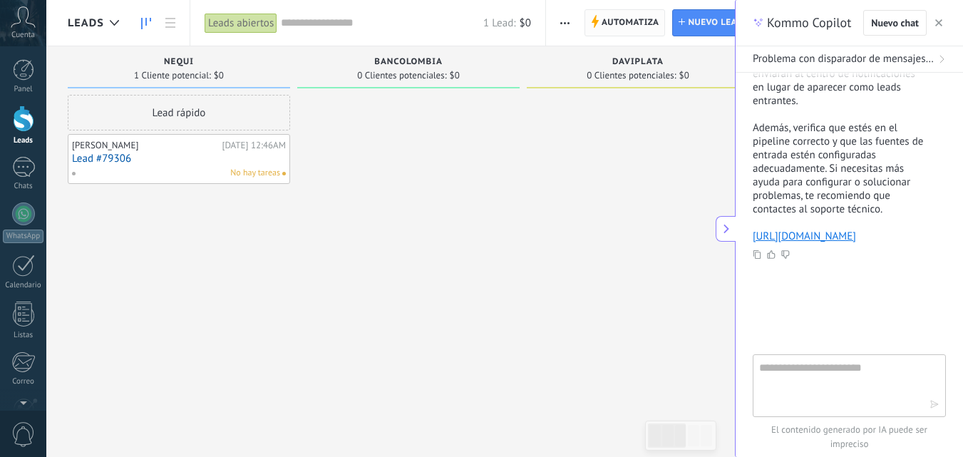
click at [588, 23] on span "Automatiza Automatiza" at bounding box center [624, 22] width 81 height 27
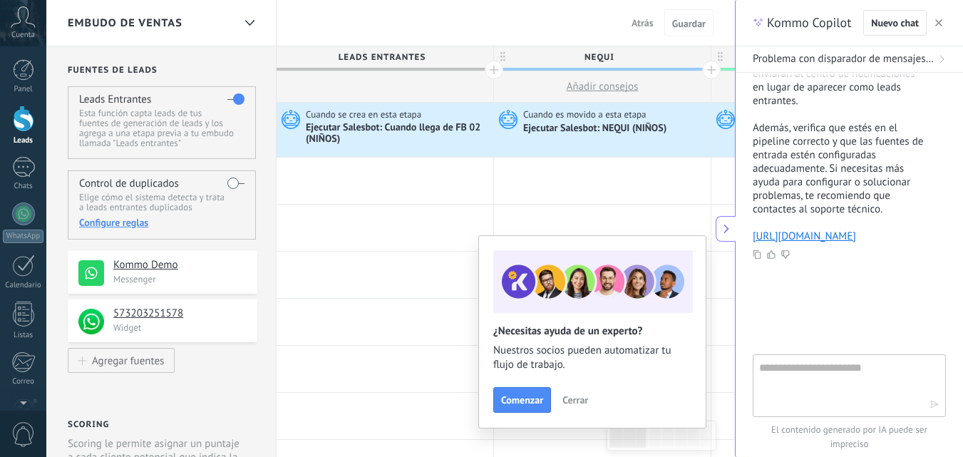
click at [939, 24] on use "button" at bounding box center [938, 22] width 7 height 7
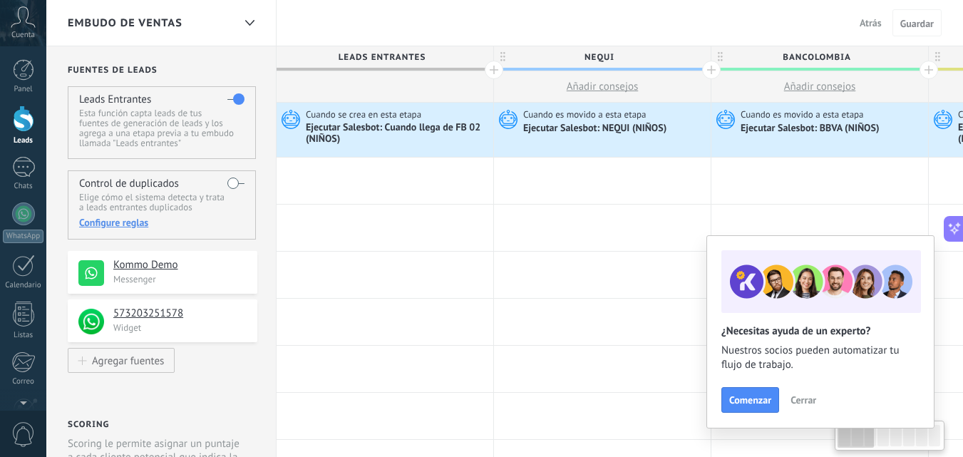
type textarea "**********"
click at [802, 396] on span "Cerrar" at bounding box center [803, 400] width 26 height 10
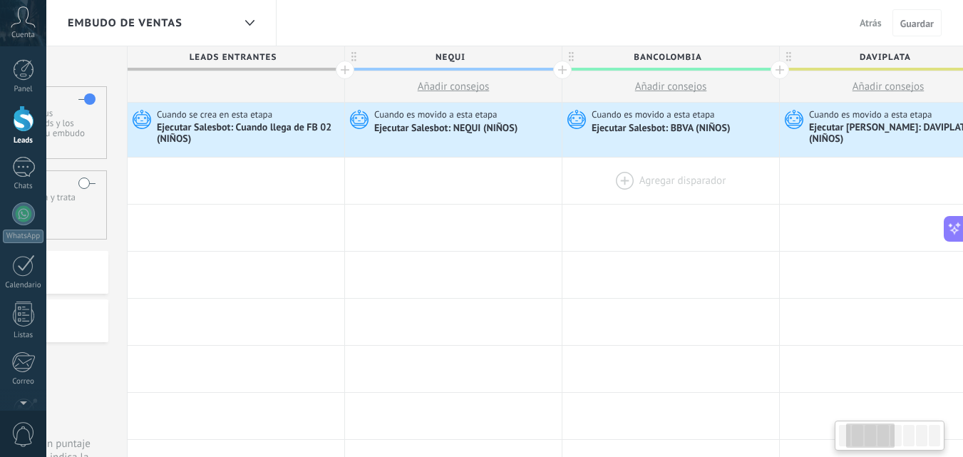
scroll to position [0, 150]
click at [344, 72] on div at bounding box center [344, 70] width 19 height 19
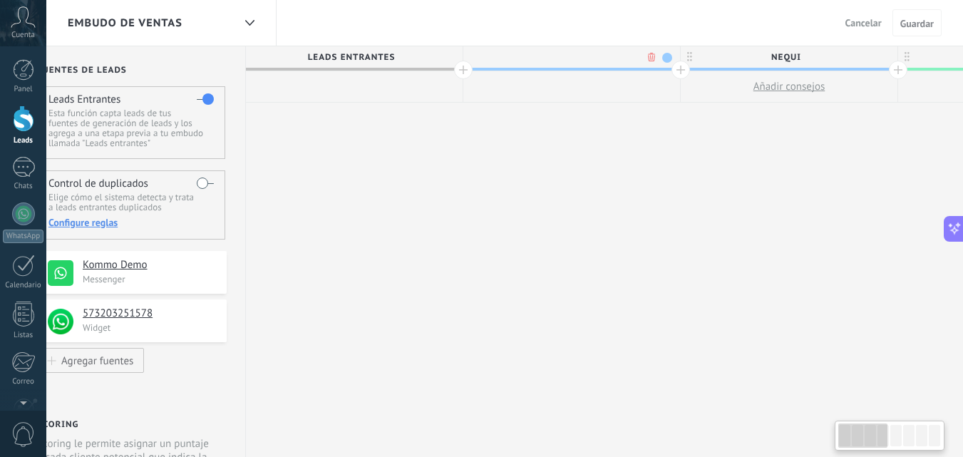
scroll to position [0, 30]
type input "***"
click at [897, 20] on button "Guardar" at bounding box center [916, 22] width 49 height 27
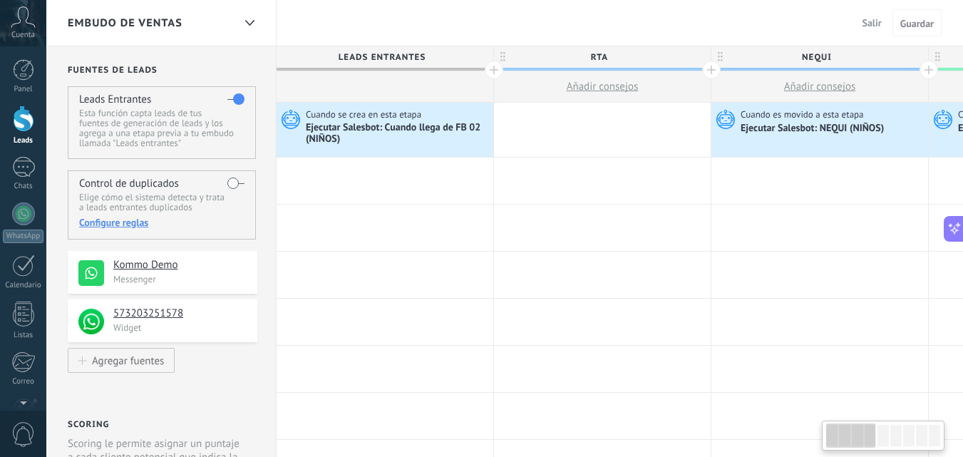
scroll to position [0, 30]
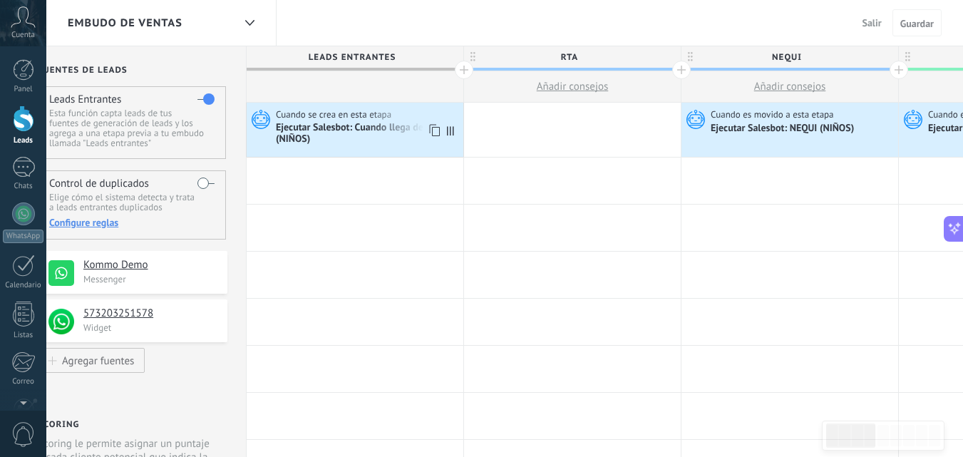
click at [432, 127] on icon at bounding box center [433, 130] width 14 height 19
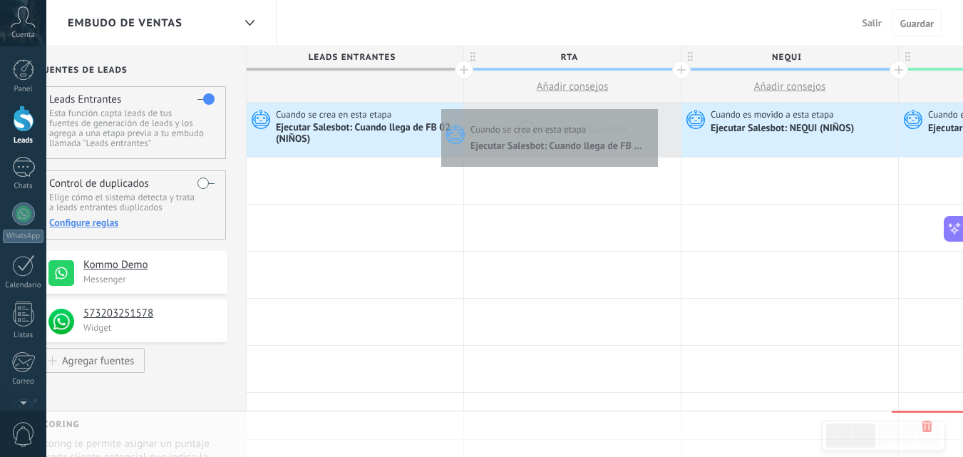
click at [654, 105] on div at bounding box center [572, 130] width 217 height 54
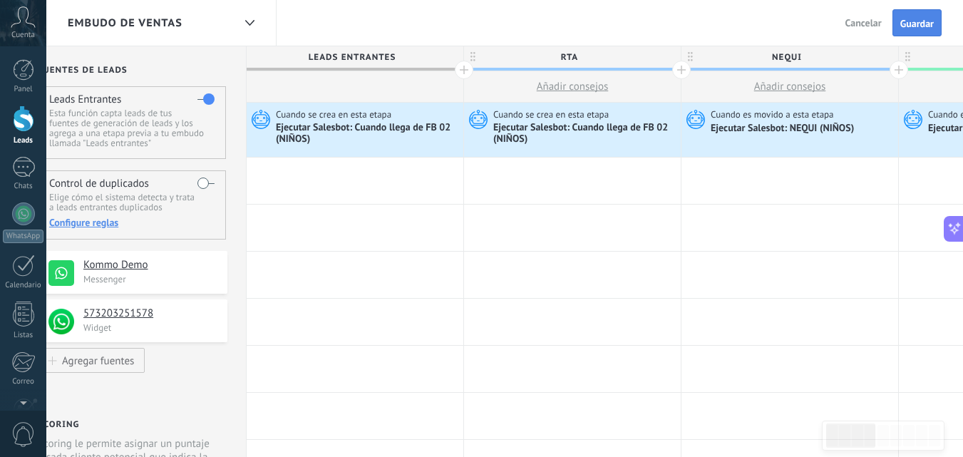
click at [911, 29] on span "Guardar" at bounding box center [916, 24] width 33 height 10
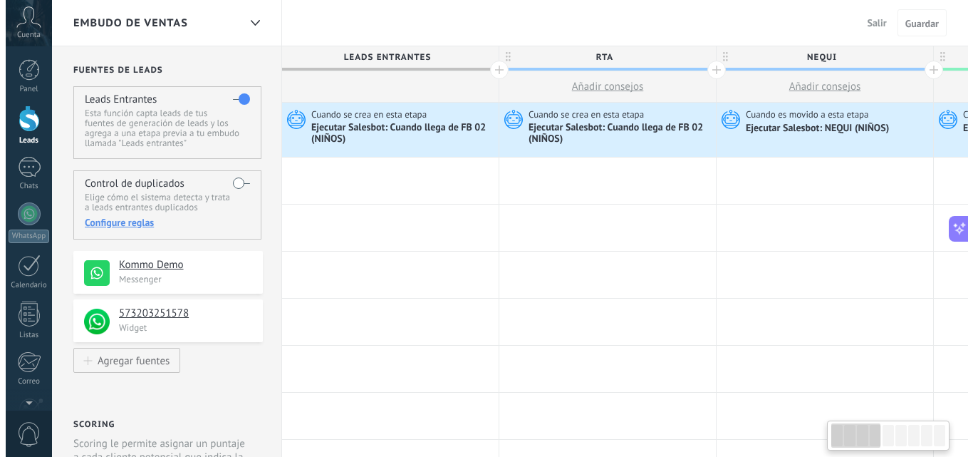
scroll to position [0, 30]
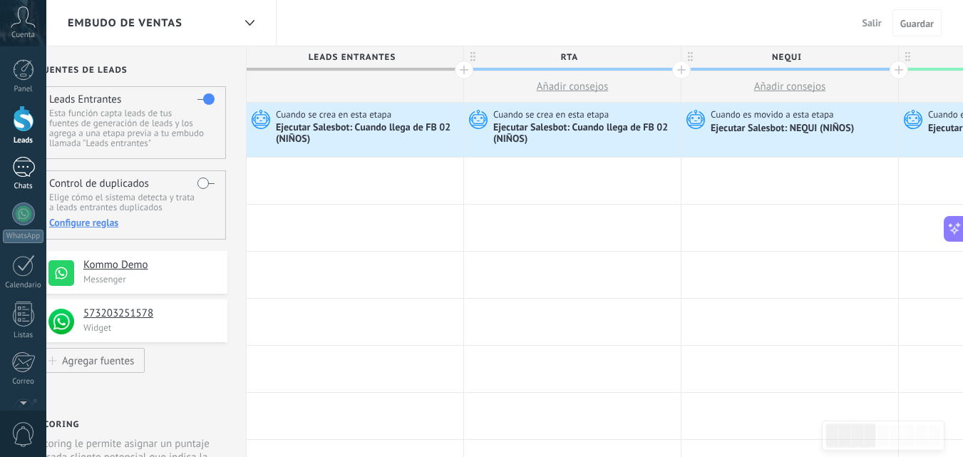
click at [30, 159] on div "1" at bounding box center [23, 167] width 23 height 21
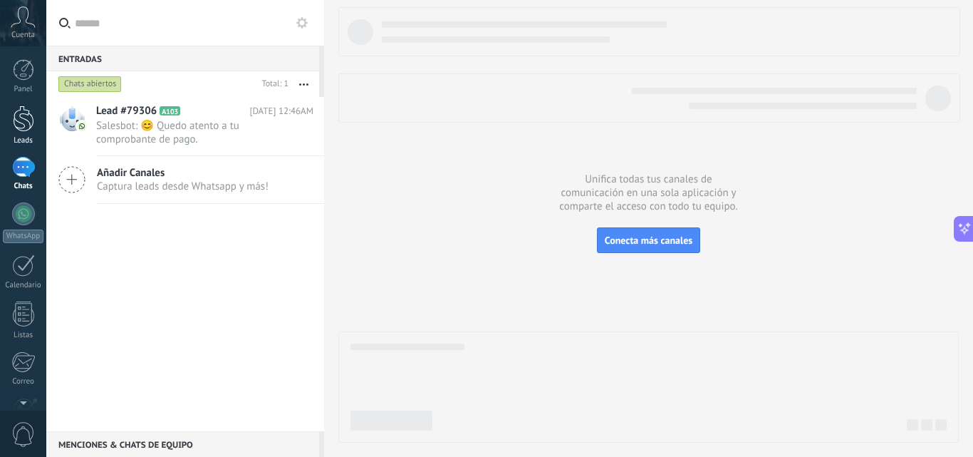
click at [28, 122] on div at bounding box center [23, 118] width 21 height 26
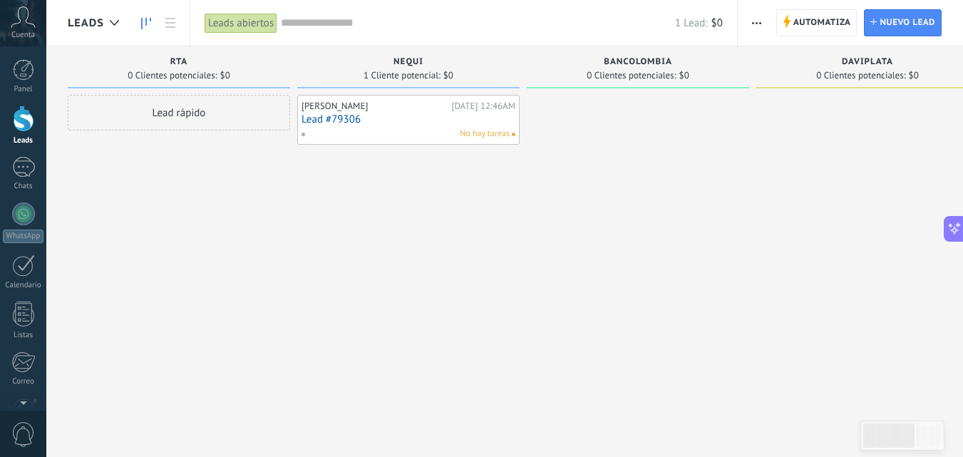
click at [337, 118] on link "Lead #79306" at bounding box center [408, 119] width 214 height 12
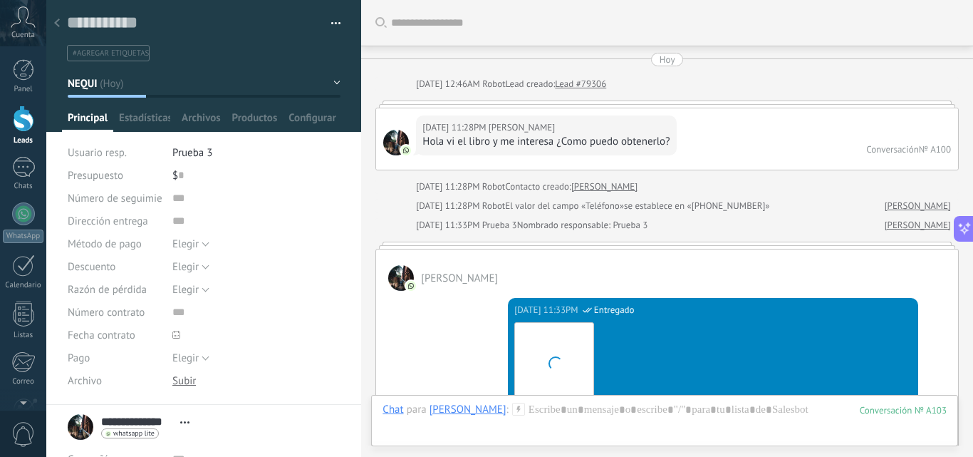
click at [326, 23] on button "button" at bounding box center [331, 23] width 21 height 21
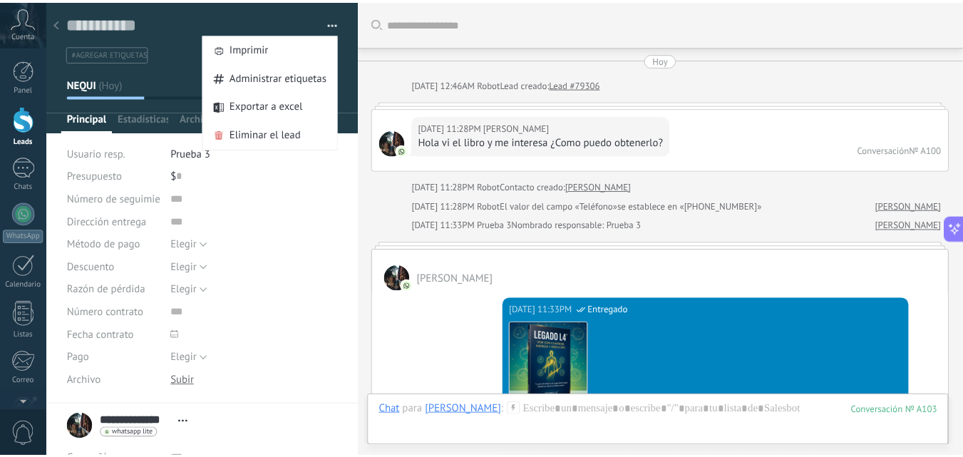
scroll to position [1673, 0]
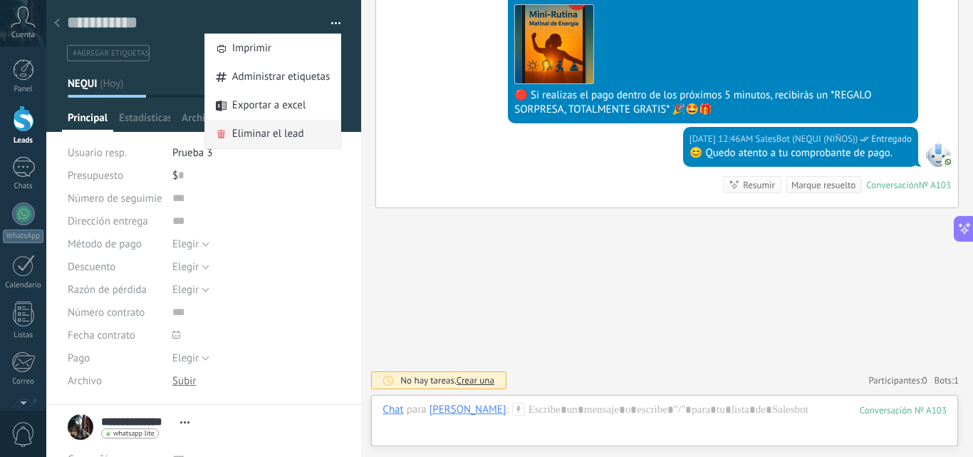
click at [262, 128] on span "Eliminar el lead" at bounding box center [268, 134] width 72 height 29
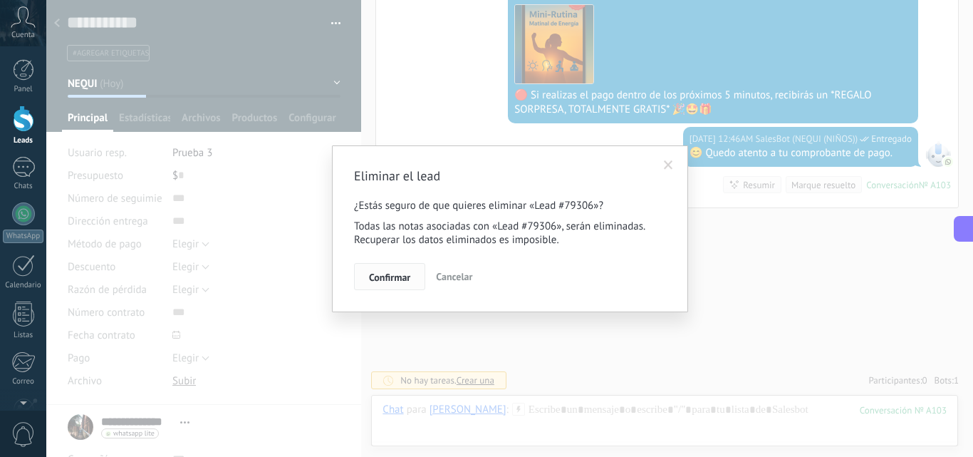
click at [381, 276] on span "Confirmar" at bounding box center [389, 277] width 41 height 10
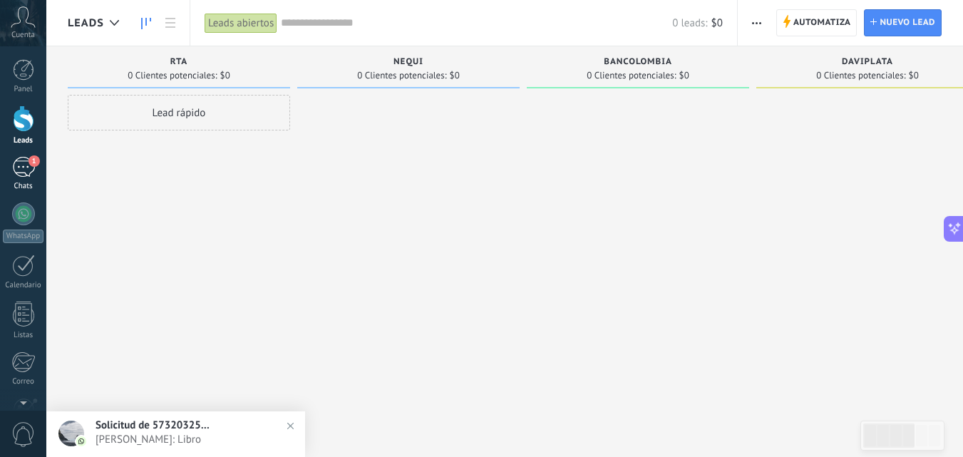
click at [7, 162] on link "1 Chats" at bounding box center [23, 174] width 46 height 34
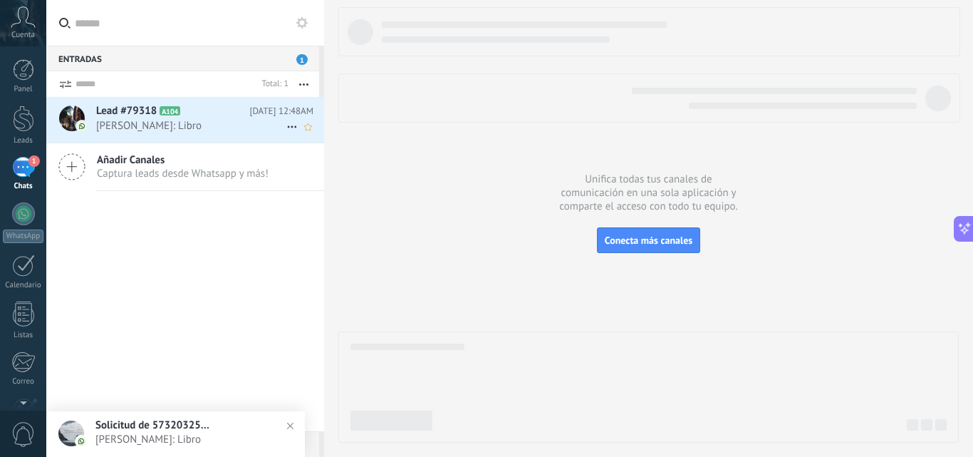
click at [211, 126] on span "Miguel Linares: Libro" at bounding box center [191, 126] width 190 height 14
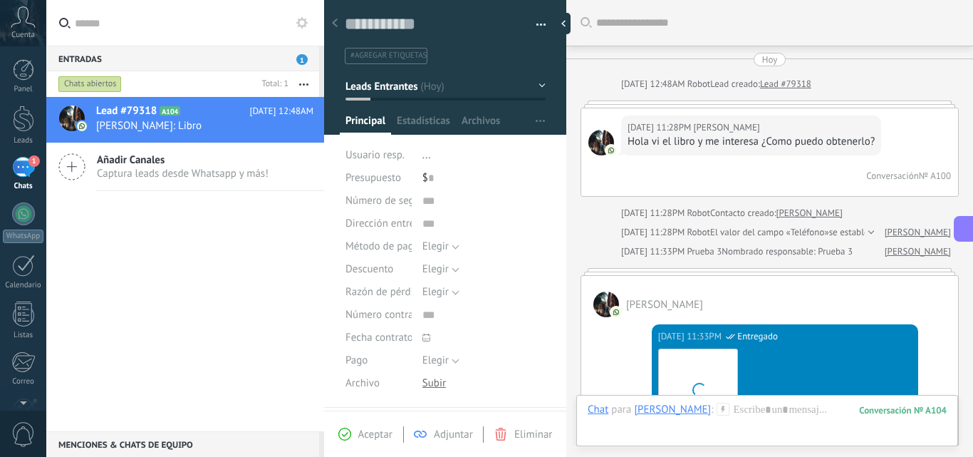
scroll to position [1839, 0]
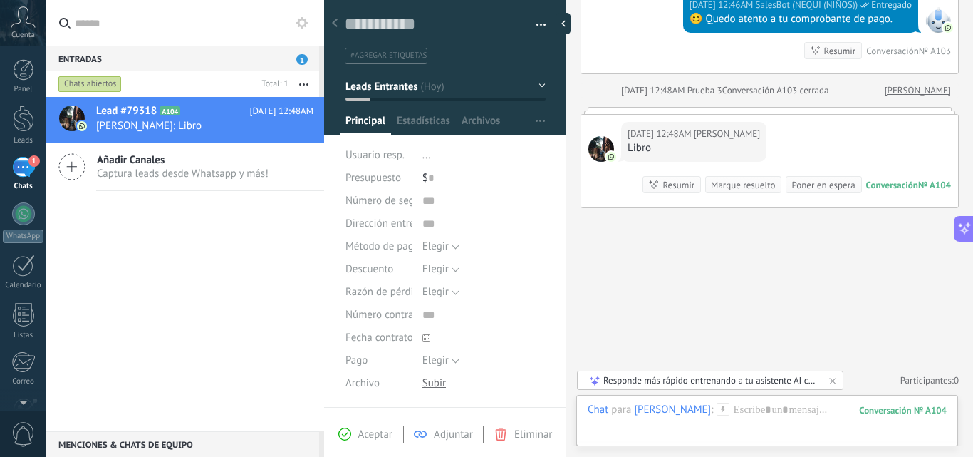
click at [365, 435] on span "Aceptar" at bounding box center [375, 435] width 34 height 14
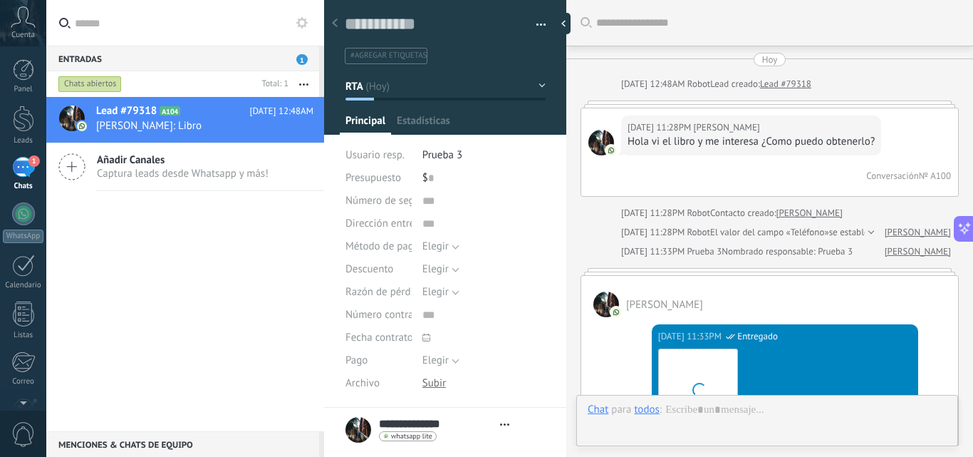
type textarea "**********"
